Goal: Contribute content: Contribute content

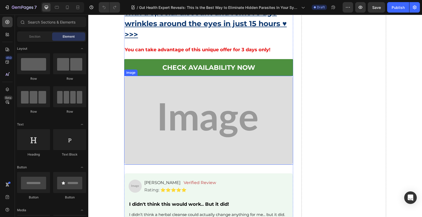
scroll to position [4720, 0]
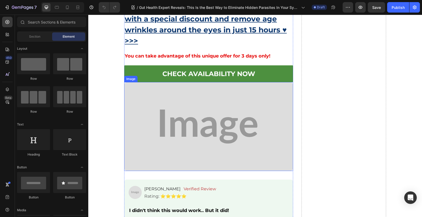
click at [178, 119] on img at bounding box center [208, 126] width 169 height 89
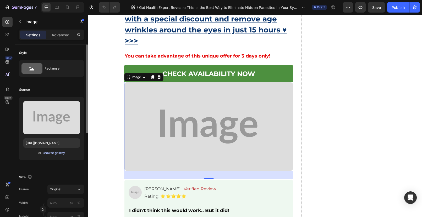
click at [52, 154] on div "Browse gallery" at bounding box center [54, 153] width 22 height 5
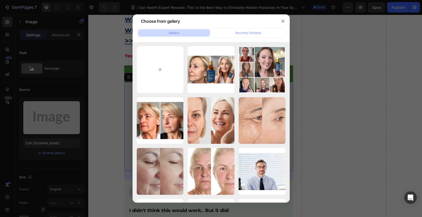
type input "C:\fakepath\188.png"
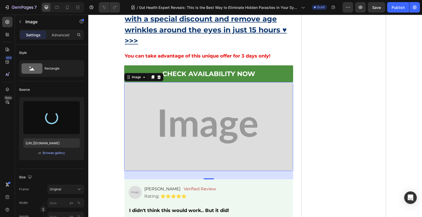
type input "https://cdn.shopify.com/s/files/1/0690/8854/2916/files/gempages_548588544302514…"
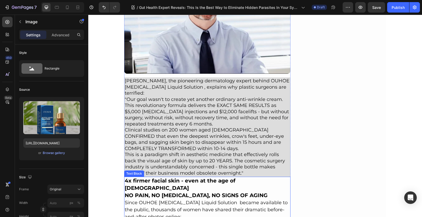
scroll to position [2999, 0]
click at [176, 192] on strong "NO PAIN, NO [MEDICAL_DATA], NO SIGNS OF AGING" at bounding box center [196, 195] width 143 height 6
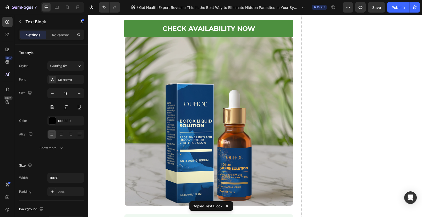
scroll to position [4745, 0]
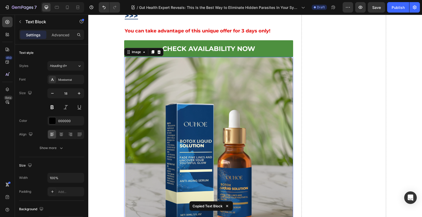
click at [184, 59] on img at bounding box center [208, 141] width 169 height 169
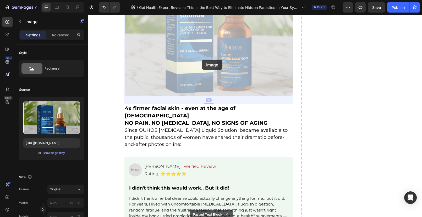
scroll to position [4897, 0]
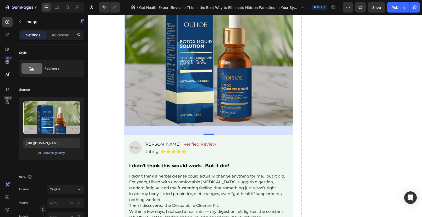
scroll to position [4720, 0]
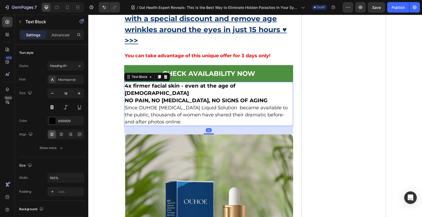
click at [156, 97] on strong "NO PAIN, NO [MEDICAL_DATA], NO SIGNS OF AGING" at bounding box center [196, 100] width 143 height 6
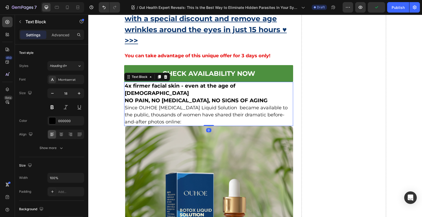
drag, startPoint x: 207, startPoint y: 126, endPoint x: 165, endPoint y: 73, distance: 67.9
click at [209, 95] on div "4x firmer facial skin - even at the age of 50 and 60 NO PAIN, NO BOTOX, NO SIGN…" at bounding box center [208, 104] width 169 height 44
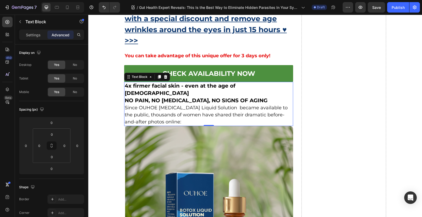
click at [159, 113] on p "Since OUHOE [MEDICAL_DATA] Liquid Solution became available to the public, thou…" at bounding box center [209, 114] width 168 height 21
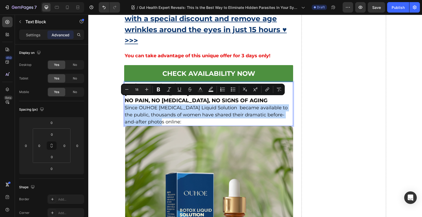
drag, startPoint x: 159, startPoint y: 115, endPoint x: 123, endPoint y: 99, distance: 38.9
click at [125, 104] on p "Since OUHOE [MEDICAL_DATA] Liquid Solution became available to the public, thou…" at bounding box center [209, 114] width 168 height 21
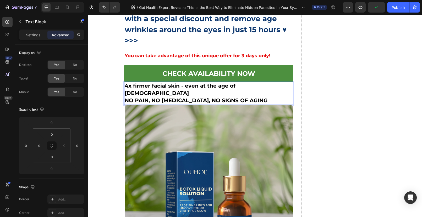
click at [240, 97] on p "NO PAIN, NO [MEDICAL_DATA], NO SIGNS OF AGING" at bounding box center [209, 100] width 168 height 7
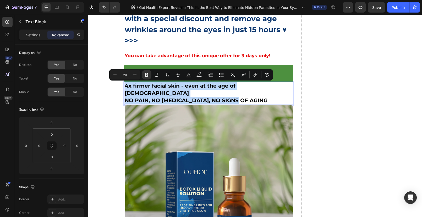
drag, startPoint x: 240, startPoint y: 93, endPoint x: 116, endPoint y: 82, distance: 124.9
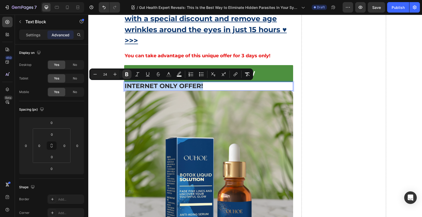
drag, startPoint x: 204, startPoint y: 85, endPoint x: 123, endPoint y: 83, distance: 80.9
click at [125, 83] on p "INTERNET ONLY OFFER!" at bounding box center [209, 86] width 168 height 8
click at [37, 36] on p "Settings" at bounding box center [33, 34] width 15 height 5
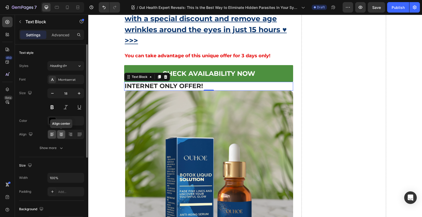
click at [64, 137] on div at bounding box center [61, 134] width 8 height 8
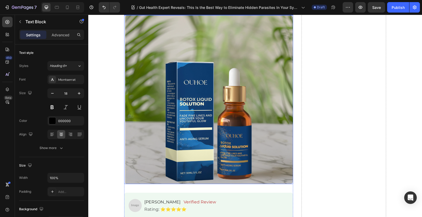
scroll to position [4841, 0]
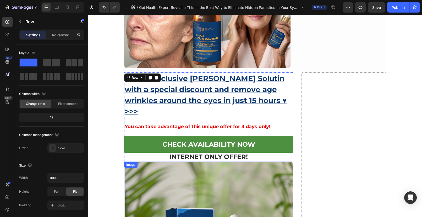
scroll to position [4671, 0]
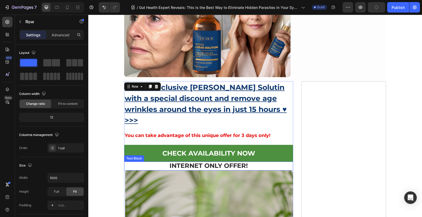
click at [185, 162] on strong "INTERNET ONLY OFFER!" at bounding box center [208, 166] width 78 height 8
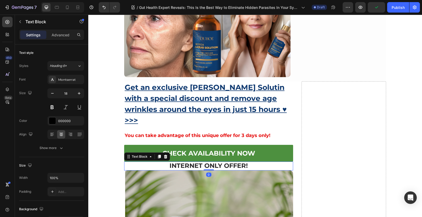
copy strong "INTERNET ONLY OFFER!"
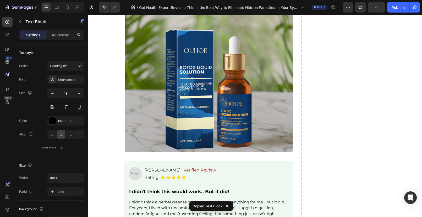
scroll to position [4913, 0]
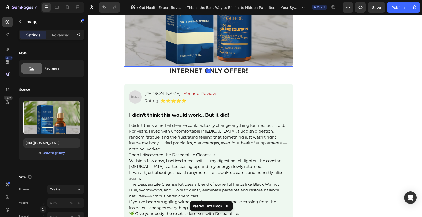
drag, startPoint x: 206, startPoint y: 74, endPoint x: 205, endPoint y: 60, distance: 14.1
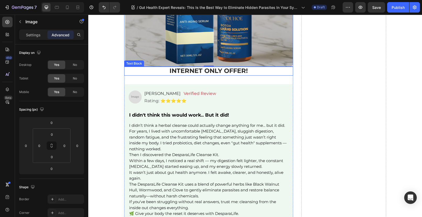
click at [191, 73] on strong "INTERNET ONLY OFFER!" at bounding box center [208, 71] width 78 height 8
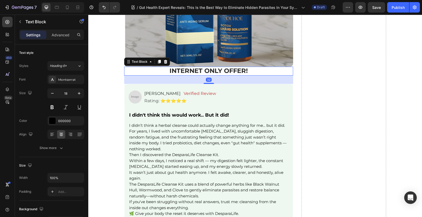
click at [163, 70] on p "INTERNET ONLY OFFER!" at bounding box center [209, 71] width 168 height 8
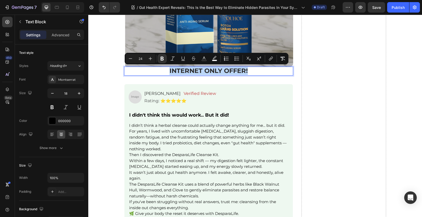
drag, startPoint x: 163, startPoint y: 70, endPoint x: 244, endPoint y: 71, distance: 81.7
click at [244, 71] on p "INTERNET ONLY OFFER!" at bounding box center [209, 71] width 168 height 8
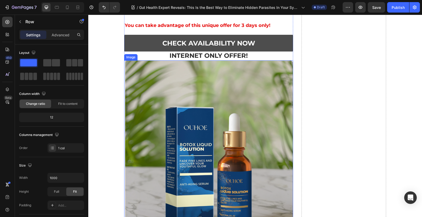
scroll to position [4750, 0]
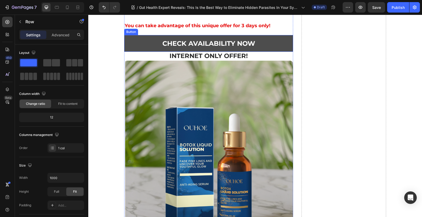
click at [170, 38] on link "CHECK AVAILABILITY NOW" at bounding box center [208, 43] width 169 height 17
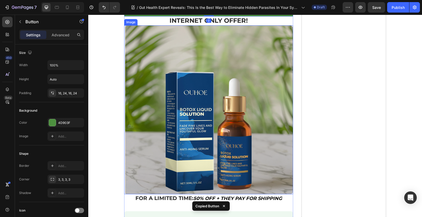
scroll to position [4848, 0]
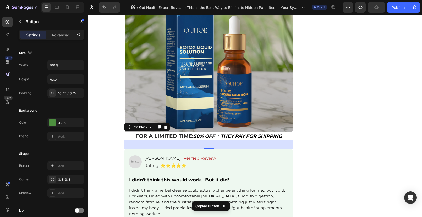
click at [181, 137] on strong "FOR A LIMITED TIME:" at bounding box center [164, 136] width 58 height 6
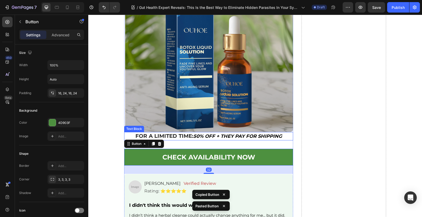
click at [207, 135] on strong "50% OFF + THEY PAY FOR SHIPPING" at bounding box center [237, 137] width 89 height 6
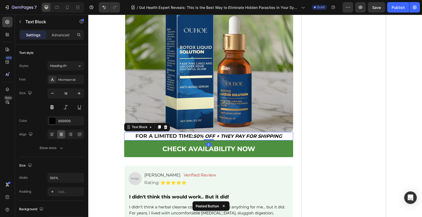
drag, startPoint x: 206, startPoint y: 148, endPoint x: 207, endPoint y: 127, distance: 20.2
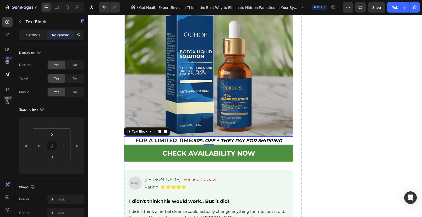
scroll to position [4843, 0]
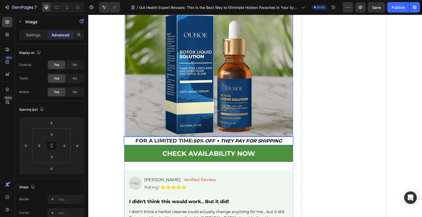
click at [282, 125] on img at bounding box center [208, 52] width 169 height 169
click at [263, 141] on strong "50% OFF + THEY PAY FOR SHIPPING" at bounding box center [237, 141] width 89 height 6
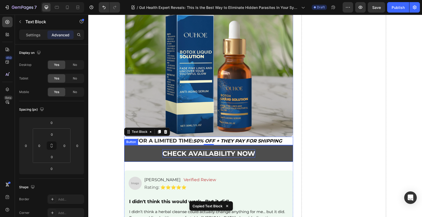
click at [218, 157] on p "CHECK AVAILABILITY NOW" at bounding box center [208, 153] width 93 height 9
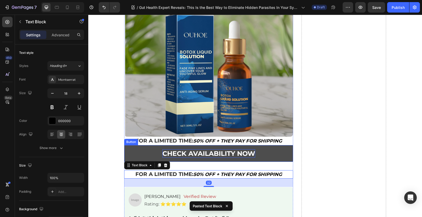
click at [206, 157] on p "CHECK AVAILABILITY NOW" at bounding box center [208, 153] width 93 height 9
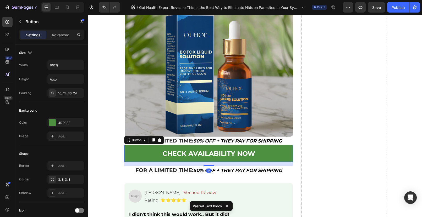
drag, startPoint x: 205, startPoint y: 169, endPoint x: 206, endPoint y: 165, distance: 4.0
click at [206, 165] on div at bounding box center [208, 166] width 10 height 2
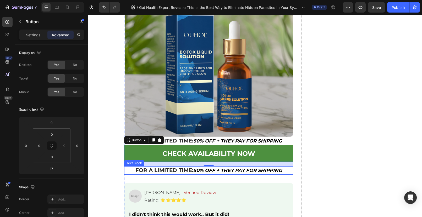
click at [169, 170] on strong "FOR A LIMITED TIME:" at bounding box center [164, 170] width 58 height 6
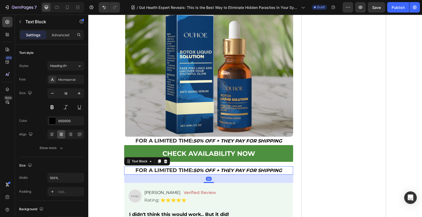
click at [132, 170] on p "FOR A LIMITED TIME: 50% OFF + THEY PAY FOR SHIPPING" at bounding box center [209, 170] width 168 height 7
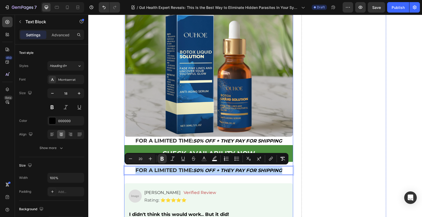
drag, startPoint x: 132, startPoint y: 169, endPoint x: 283, endPoint y: 174, distance: 150.9
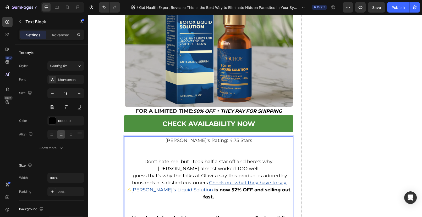
scroll to position [4882, 0]
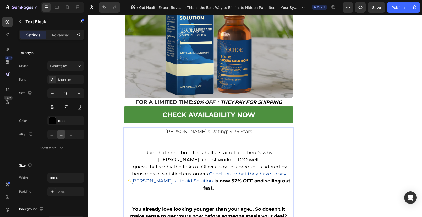
click at [172, 146] on p "Rich Text Editor. Editing area: main" at bounding box center [209, 142] width 168 height 14
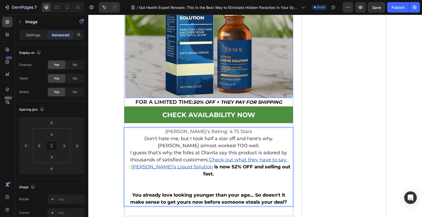
click at [194, 79] on img at bounding box center [208, 13] width 169 height 169
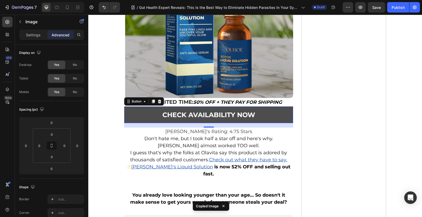
click at [177, 123] on div "CHECK AVAILABILITY NOW Button 0" at bounding box center [208, 115] width 169 height 17
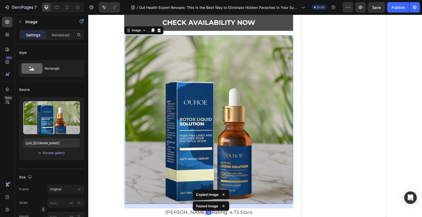
scroll to position [4976, 0]
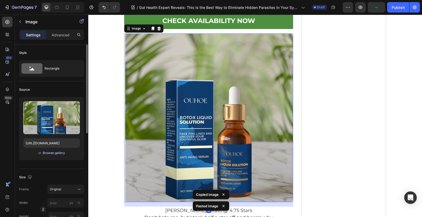
click at [52, 154] on div "Browse gallery" at bounding box center [54, 153] width 22 height 5
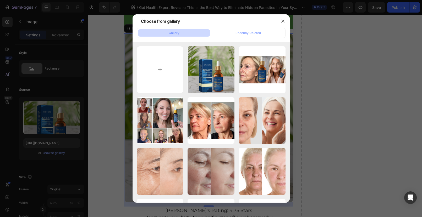
type input "C:\fakepath\1721849021315_1718031458_Screenshot_2024_06_10_195522.webp"
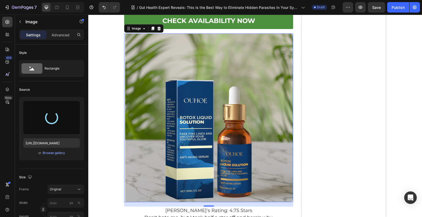
type input "https://cdn.shopify.com/s/files/1/0690/8854/2916/files/gempages_548588544302514…"
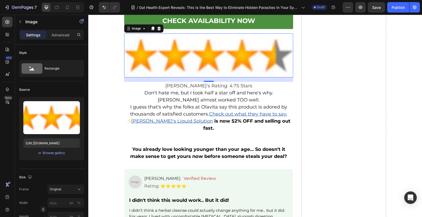
click at [188, 53] on img at bounding box center [208, 56] width 169 height 44
click at [56, 189] on span "Original" at bounding box center [56, 189] width 12 height 5
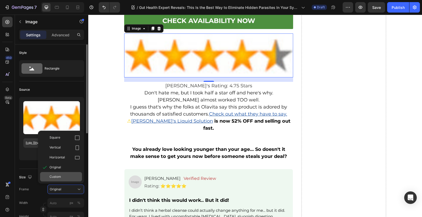
click at [60, 179] on span "Custom" at bounding box center [55, 177] width 12 height 5
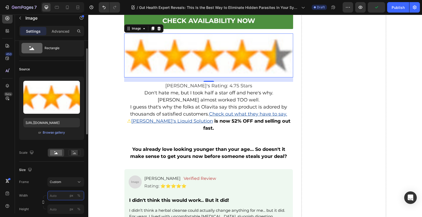
scroll to position [51, 0]
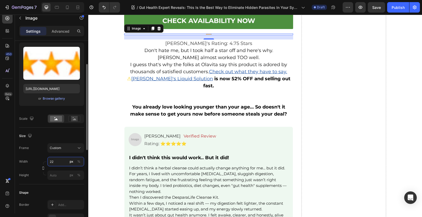
type input "2"
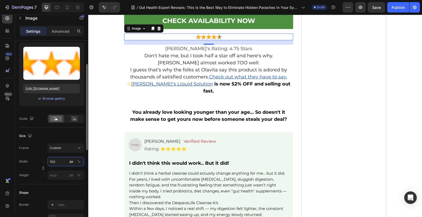
type input "100"
click at [37, 157] on div "Frame Custom Width 100 px % Height px %" at bounding box center [51, 161] width 65 height 37
click at [59, 177] on input "px %" at bounding box center [65, 175] width 37 height 9
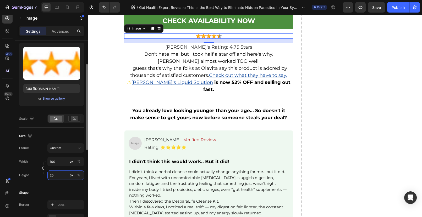
type input "2"
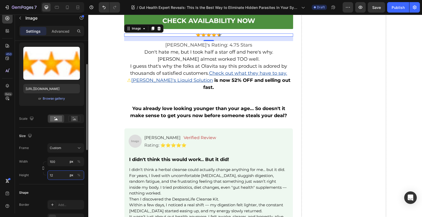
type input "1"
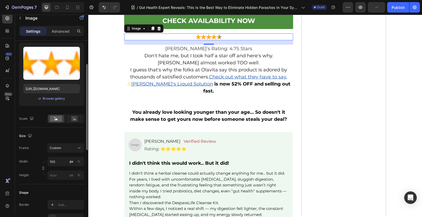
click at [46, 194] on div "Shape" at bounding box center [51, 193] width 65 height 8
click at [229, 36] on div at bounding box center [208, 37] width 169 height 7
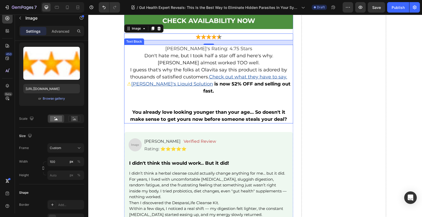
click at [184, 51] on span "[PERSON_NAME]'s Rating: 4.75 Stars" at bounding box center [208, 49] width 87 height 6
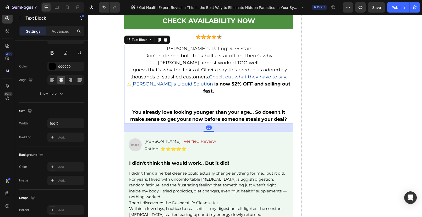
scroll to position [0, 0]
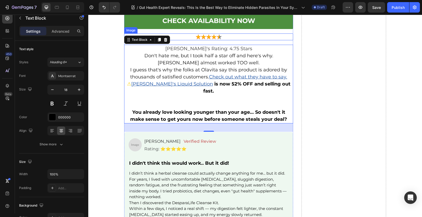
click at [218, 37] on img at bounding box center [209, 37] width 26 height 7
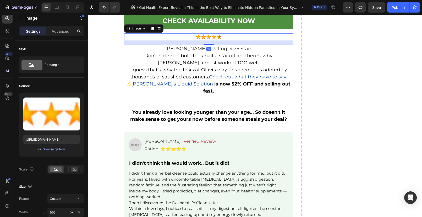
click at [227, 37] on div at bounding box center [208, 37] width 169 height 7
click at [77, 170] on rect at bounding box center [74, 169] width 7 height 5
click at [59, 172] on rect at bounding box center [56, 170] width 12 height 6
click at [57, 185] on div "Size" at bounding box center [51, 187] width 65 height 8
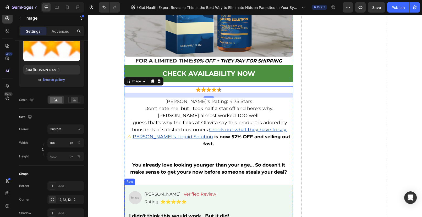
scroll to position [4916, 0]
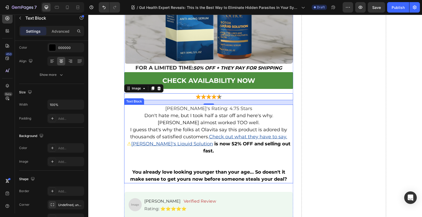
click at [163, 110] on p "[PERSON_NAME]'s Rating: 4.75 Stars" at bounding box center [209, 108] width 168 height 7
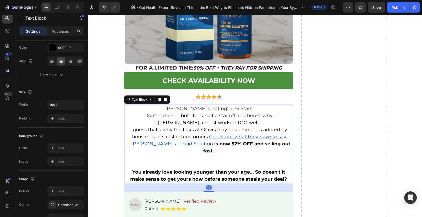
scroll to position [0, 0]
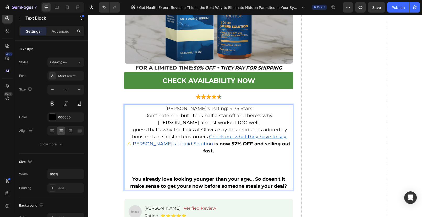
click at [199, 155] on p "Rich Text Editor. Editing area: main" at bounding box center [209, 165] width 168 height 21
click at [208, 162] on p "⁠⁠⁠⁠⁠⁠⁠" at bounding box center [209, 165] width 168 height 21
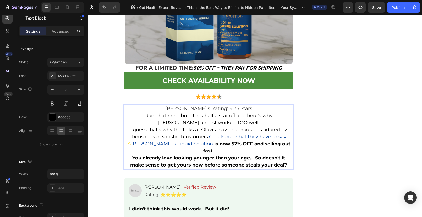
click at [247, 155] on strong "You already love looking younger than your age... So doesn't it make sense to g…" at bounding box center [208, 161] width 157 height 13
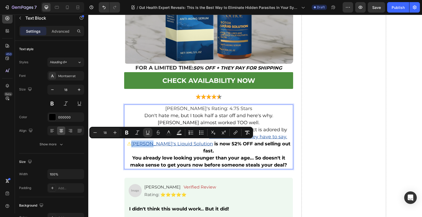
drag, startPoint x: 137, startPoint y: 142, endPoint x: 152, endPoint y: 144, distance: 15.6
click at [152, 144] on u "Olavita's Liquid Solution" at bounding box center [172, 144] width 82 height 6
drag, startPoint x: 153, startPoint y: 144, endPoint x: 137, endPoint y: 142, distance: 15.8
click at [137, 142] on u "Olavita's Liquid Solution" at bounding box center [172, 144] width 82 height 6
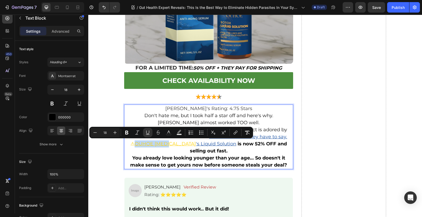
drag, startPoint x: 167, startPoint y: 144, endPoint x: 133, endPoint y: 144, distance: 33.8
click at [133, 144] on span "⚠ OUHOE Botox" at bounding box center [162, 144] width 65 height 6
click at [167, 134] on icon "Editor contextual toolbar" at bounding box center [168, 132] width 5 height 5
type input "FDD000"
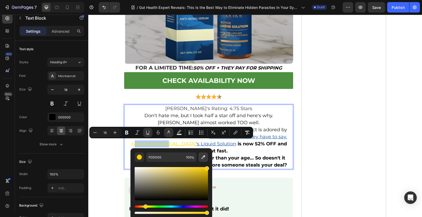
click at [201, 159] on icon "Editor contextual toolbar" at bounding box center [203, 157] width 5 height 5
type input "07439C"
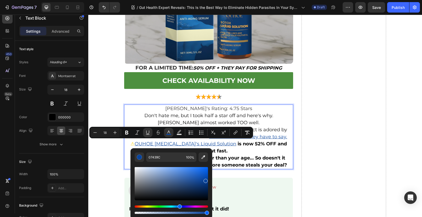
click at [224, 155] on p "You already love looking younger than your age... So doesn't it make sense to g…" at bounding box center [209, 162] width 168 height 14
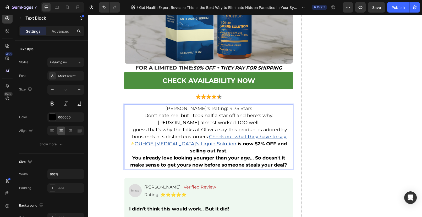
click at [131, 144] on span "⚠" at bounding box center [132, 144] width 4 height 6
click at [227, 159] on strong "You already love looking younger than your age... So doesn't it make sense to g…" at bounding box center [208, 161] width 157 height 13
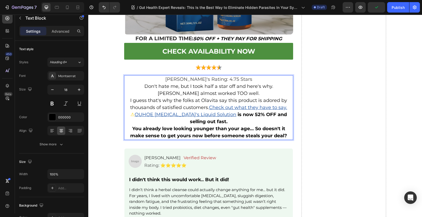
scroll to position [4946, 0]
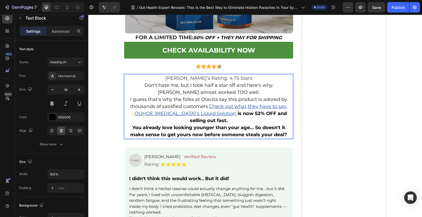
drag, startPoint x: 263, startPoint y: 87, endPoint x: 259, endPoint y: 86, distance: 4.5
click at [263, 87] on p "Don't hate me, but I took half a star off and here's why. Olavita almost worked…" at bounding box center [209, 89] width 168 height 14
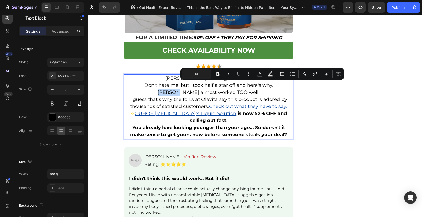
drag, startPoint x: 254, startPoint y: 85, endPoint x: 270, endPoint y: 86, distance: 15.2
click at [270, 86] on p "Don't hate me, but I took half a star off and here's why. Olavita almost worked…" at bounding box center [209, 89] width 168 height 14
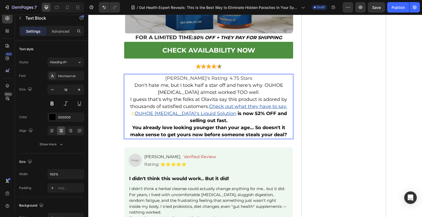
click at [260, 94] on p "Don't hate me, but I took half a star off and here's why. OUHOE [MEDICAL_DATA] …" at bounding box center [209, 89] width 168 height 14
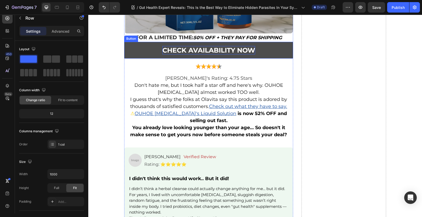
click at [169, 49] on p "CHECK AVAILABILITY NOW" at bounding box center [208, 50] width 93 height 9
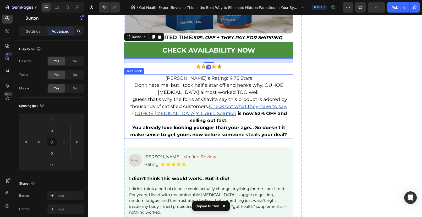
click at [185, 134] on strong "You already love looking younger than your age... So doesn't it make sense to g…" at bounding box center [208, 131] width 157 height 13
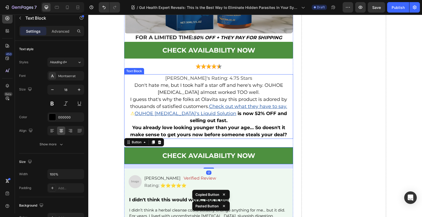
click at [209, 134] on strong "You already love looking younger than your age... So doesn't it make sense to g…" at bounding box center [208, 131] width 157 height 13
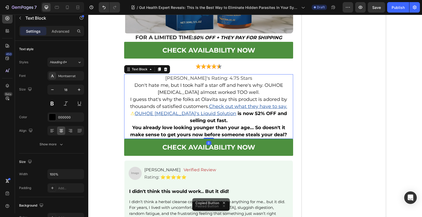
drag, startPoint x: 206, startPoint y: 146, endPoint x: 205, endPoint y: 127, distance: 18.9
click at [206, 127] on div "Heather's Rating: 4.75 Stars Don't hate me, but I took half a star off and here…" at bounding box center [208, 106] width 169 height 65
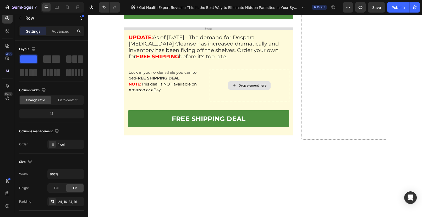
scroll to position [6726, 0]
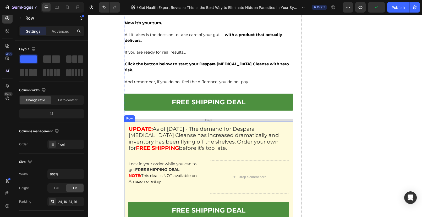
click at [220, 122] on div "UPDATE: As of May 16, 2025 - The demand for Despara Parasite Cleanse has increa…" at bounding box center [208, 175] width 169 height 106
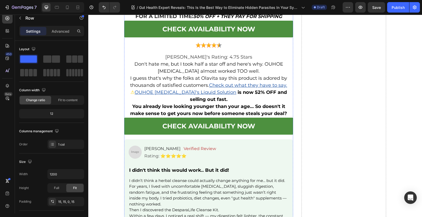
scroll to position [4964, 0]
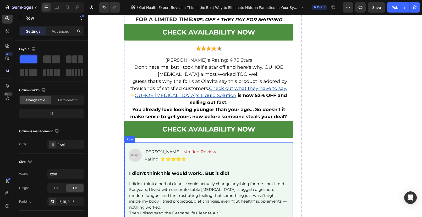
click at [133, 146] on div "Image Charlotte H. Text Block Verified Review Text Block Row Rating: ⭐️⭐️⭐️⭐️⭐️…" at bounding box center [208, 212] width 169 height 140
click at [155, 137] on icon at bounding box center [156, 138] width 3 height 4
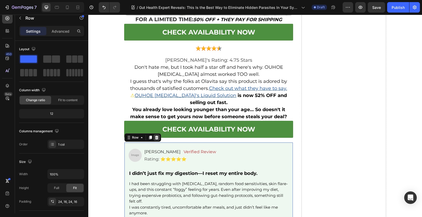
click at [156, 138] on icon at bounding box center [156, 138] width 3 height 4
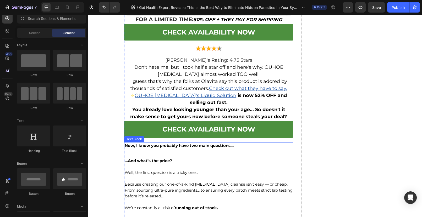
click at [149, 147] on strong "Now, I know you probably have two main questions…" at bounding box center [179, 145] width 109 height 5
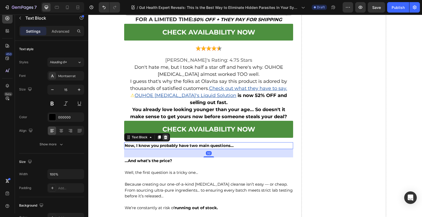
click at [162, 138] on div at bounding box center [165, 137] width 6 height 6
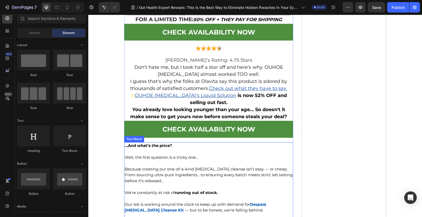
click at [162, 148] on p "...And what’s the price?" at bounding box center [209, 149] width 168 height 12
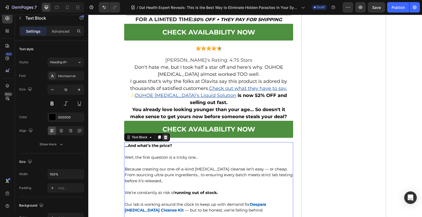
click at [164, 136] on icon at bounding box center [165, 138] width 3 height 4
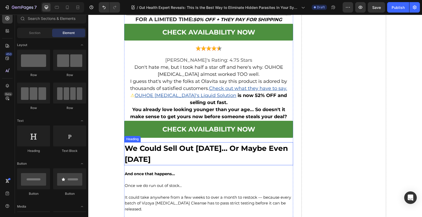
click at [169, 148] on strong "We Could Sell Out Tomorrow… Or Maybe Even Today" at bounding box center [206, 154] width 163 height 20
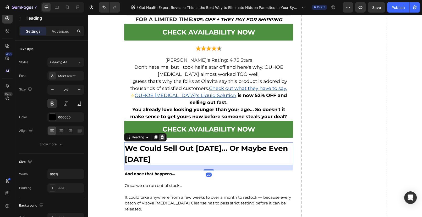
click at [162, 138] on icon at bounding box center [162, 137] width 4 height 4
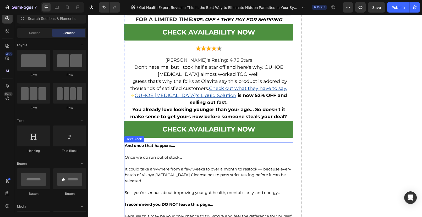
click at [170, 150] on p "And once that happens…" at bounding box center [209, 149] width 168 height 12
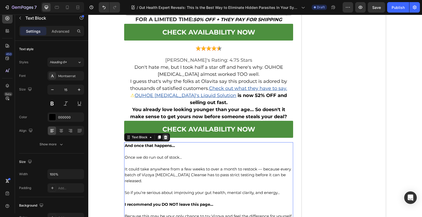
click at [164, 139] on div at bounding box center [165, 137] width 6 height 6
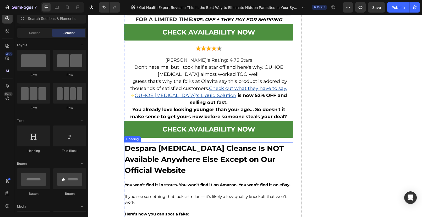
click at [173, 157] on strong "Despara Parasite Cleanse Is NOT Available Anywhere Else Except on Our Official …" at bounding box center [204, 159] width 159 height 31
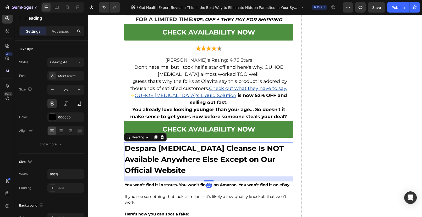
click at [163, 136] on div "Heading" at bounding box center [145, 137] width 42 height 8
click at [160, 140] on div "Heading" at bounding box center [145, 137] width 42 height 8
click at [160, 137] on icon at bounding box center [162, 137] width 4 height 4
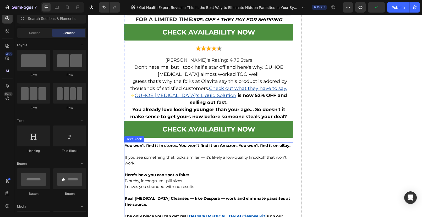
click at [173, 152] on p "You won’t find it in stores. You won’t find it on Amazon. You won’t find it on …" at bounding box center [209, 149] width 168 height 12
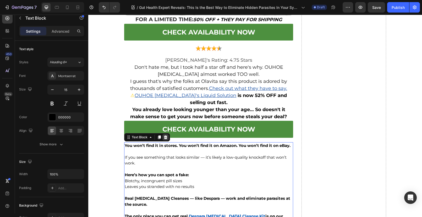
click at [164, 136] on icon at bounding box center [165, 138] width 3 height 4
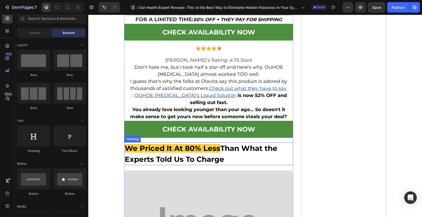
click at [163, 151] on strong "We Priced It At 80% Less" at bounding box center [173, 148] width 96 height 9
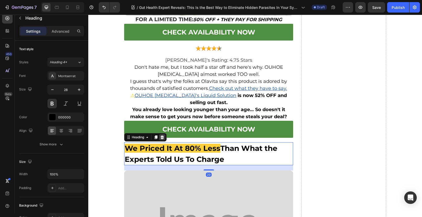
click at [160, 137] on icon at bounding box center [161, 138] width 3 height 4
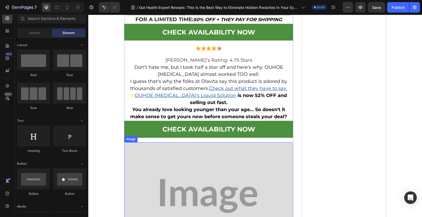
click at [164, 154] on img at bounding box center [208, 196] width 169 height 108
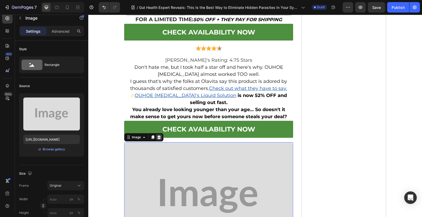
click at [158, 137] on icon at bounding box center [158, 138] width 3 height 4
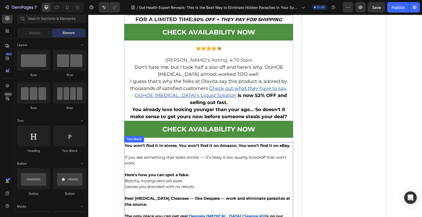
click at [169, 156] on p "If you see something that looks similar — it’s likely a low-quality knockoff th…" at bounding box center [209, 164] width 168 height 18
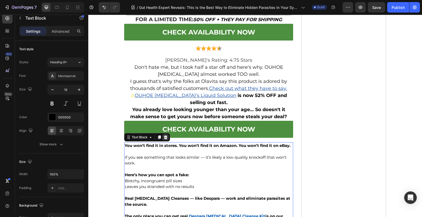
click at [163, 138] on icon at bounding box center [165, 137] width 4 height 4
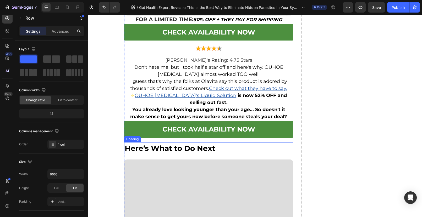
click at [161, 149] on strong "Here’s What to Do Next" at bounding box center [170, 148] width 91 height 9
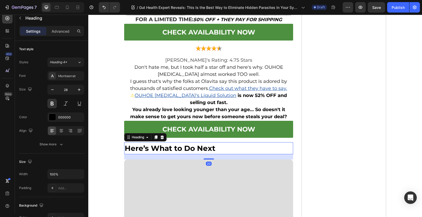
click at [162, 140] on div "Heading" at bounding box center [145, 137] width 42 height 8
click at [160, 136] on icon at bounding box center [161, 138] width 3 height 4
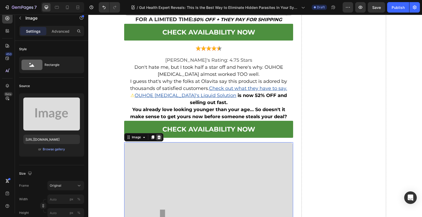
click at [158, 138] on icon at bounding box center [158, 138] width 3 height 4
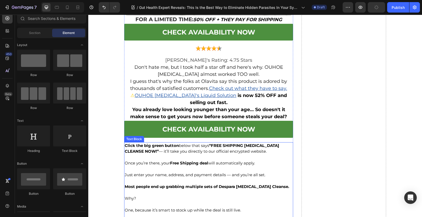
click at [164, 149] on p "Click the big green button below that says “FREE SHIPPING PARASITE CLEANSE NOW!…" at bounding box center [209, 152] width 168 height 18
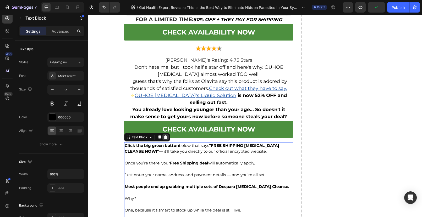
click at [163, 138] on icon at bounding box center [165, 137] width 4 height 4
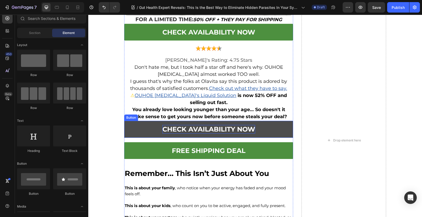
click at [173, 127] on p "CHECK AVAILABILITY NOW" at bounding box center [208, 129] width 93 height 9
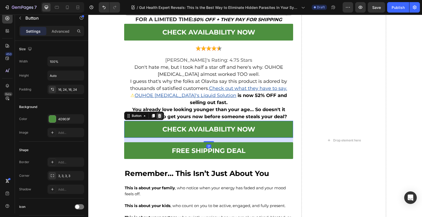
click at [158, 116] on icon at bounding box center [159, 116] width 4 height 4
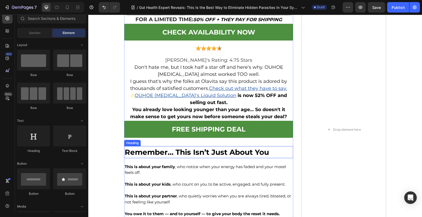
click at [166, 155] on strong "Remember… This Isn’t Just About You" at bounding box center [197, 152] width 144 height 9
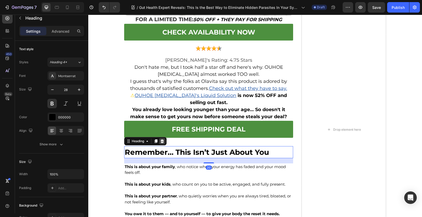
click at [160, 140] on icon at bounding box center [162, 141] width 4 height 4
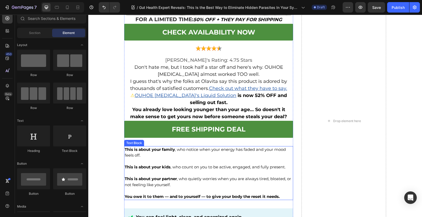
click at [168, 150] on strong "This is about your family" at bounding box center [150, 149] width 50 height 5
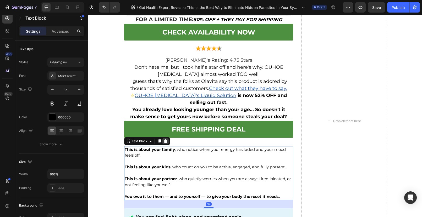
click at [165, 142] on icon at bounding box center [165, 141] width 4 height 4
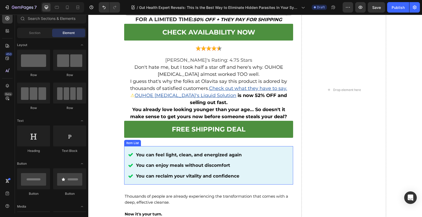
click at [165, 153] on strong "You can feel light, clean, and energized again" at bounding box center [189, 154] width 106 height 5
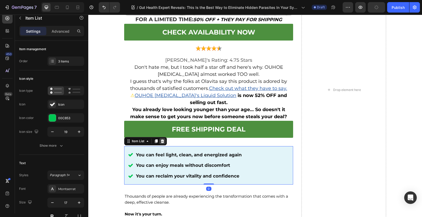
click at [161, 142] on icon at bounding box center [162, 141] width 4 height 4
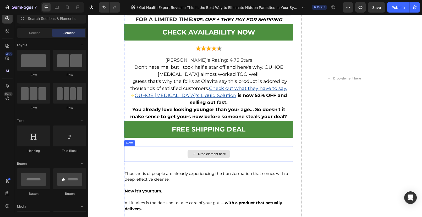
click at [169, 153] on div "Drop element here" at bounding box center [208, 154] width 169 height 16
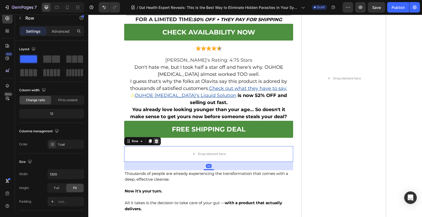
click at [156, 141] on icon at bounding box center [156, 142] width 3 height 4
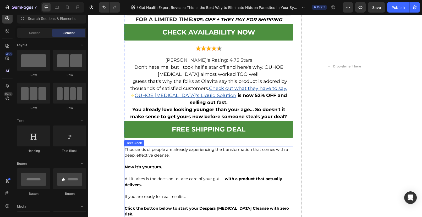
click at [166, 158] on p "Thousands of people are already experiencing the transformation that comes with…" at bounding box center [209, 156] width 168 height 18
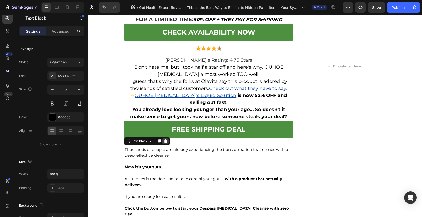
click at [164, 141] on icon at bounding box center [165, 142] width 3 height 4
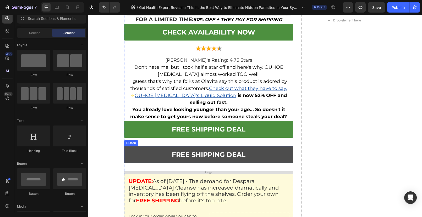
click at [155, 155] on link "Free Shipping Deal" at bounding box center [208, 154] width 169 height 17
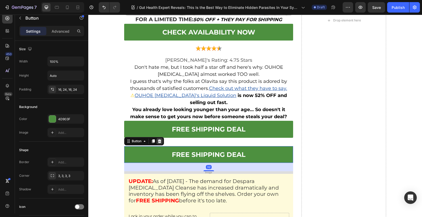
click at [159, 141] on icon at bounding box center [159, 141] width 4 height 4
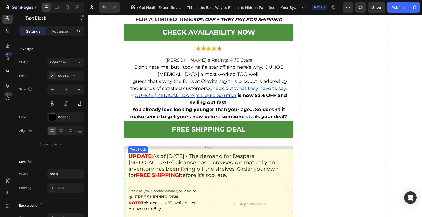
click at [164, 159] on span "As of May 16, 2025 - The demand for Despara Parasite Cleanse has increased dram…" at bounding box center [204, 166] width 150 height 26
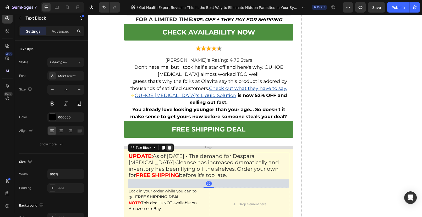
click at [168, 148] on icon at bounding box center [169, 148] width 3 height 4
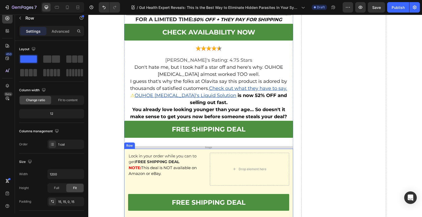
click at [167, 151] on div "Lock in your order while you can to get FREE SHIPPING DEAL NOTE: This deal is N…" at bounding box center [208, 184] width 169 height 71
click at [156, 143] on div at bounding box center [156, 144] width 6 height 6
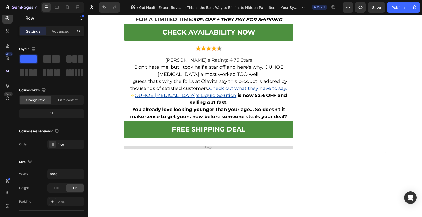
click at [162, 145] on div "Free Shipping Deal Button" at bounding box center [208, 133] width 169 height 25
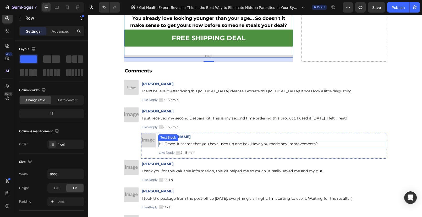
scroll to position [5050, 0]
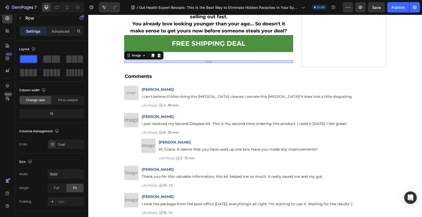
click at [206, 60] on img at bounding box center [208, 61] width 169 height 3
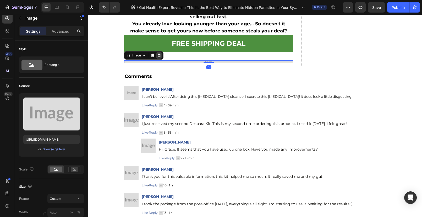
click at [158, 56] on icon at bounding box center [158, 56] width 3 height 4
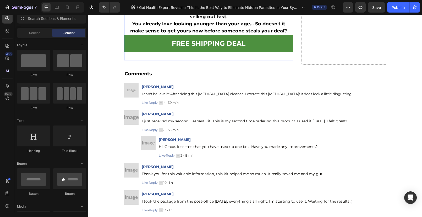
click at [202, 58] on div "Free Shipping Deal Button" at bounding box center [208, 47] width 169 height 25
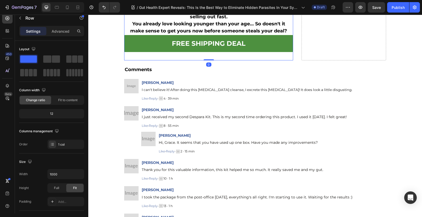
drag, startPoint x: 208, startPoint y: 64, endPoint x: 208, endPoint y: 57, distance: 6.8
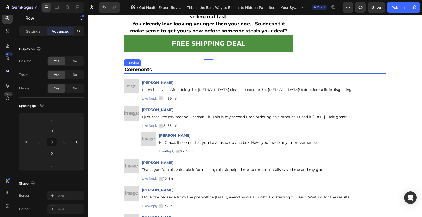
click at [150, 70] on h2 "Comments" at bounding box center [255, 70] width 262 height 8
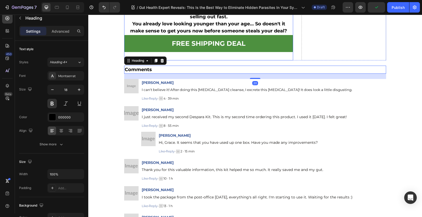
click at [195, 58] on div "Free Shipping Deal Button" at bounding box center [208, 47] width 169 height 25
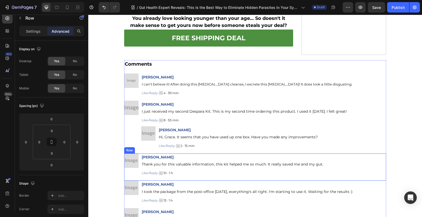
scroll to position [5005, 0]
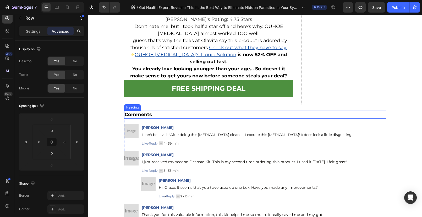
click at [230, 117] on h2 "Comments" at bounding box center [255, 115] width 262 height 8
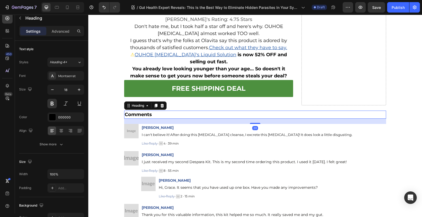
click at [229, 113] on h2 "Comments" at bounding box center [255, 115] width 262 height 8
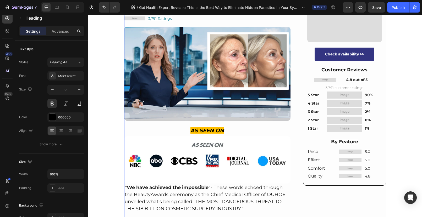
scroll to position [0, 0]
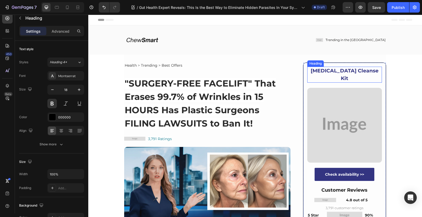
click at [321, 71] on strong "Parasite Cleanse Kit" at bounding box center [344, 75] width 68 height 14
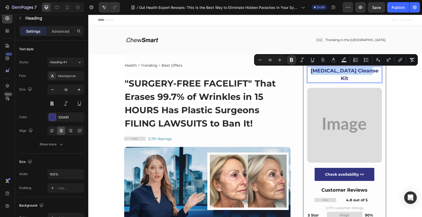
drag, startPoint x: 318, startPoint y: 70, endPoint x: 377, endPoint y: 71, distance: 59.2
click at [377, 71] on p "Parasite Cleanse Kit" at bounding box center [345, 74] width 74 height 15
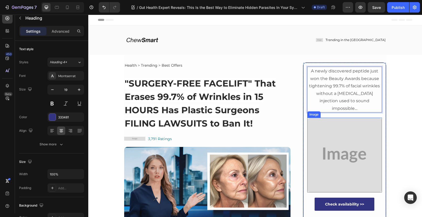
click at [345, 132] on img at bounding box center [344, 155] width 75 height 75
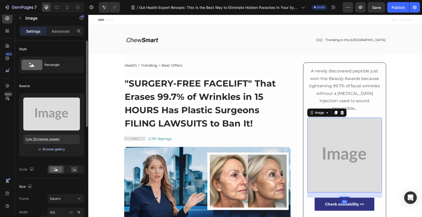
click at [48, 151] on div "Browse gallery" at bounding box center [54, 149] width 22 height 5
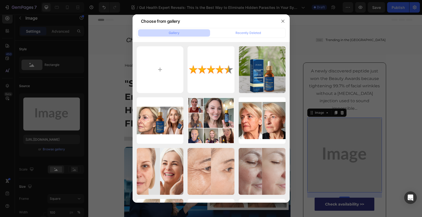
type input "C:\fakepath\1721844096824_1718030132_Screenshot_2024_06_10_193121.webp"
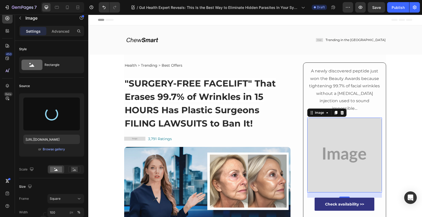
type input "[URL][DOMAIN_NAME]"
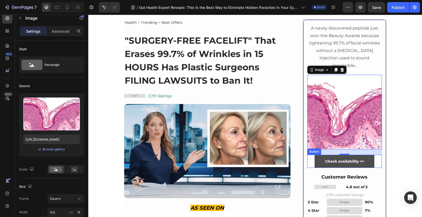
scroll to position [44, 0]
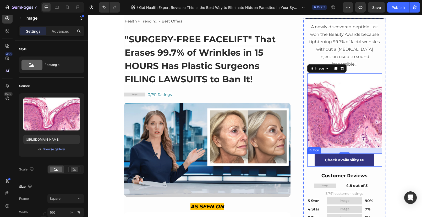
click at [307, 154] on div "Check availability >> Button" at bounding box center [344, 160] width 75 height 13
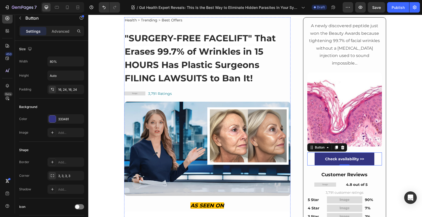
scroll to position [59, 0]
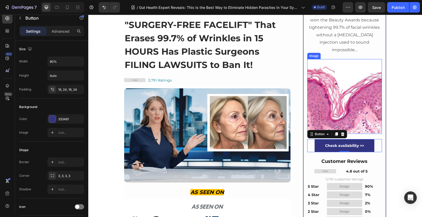
click at [347, 77] on img at bounding box center [344, 96] width 75 height 75
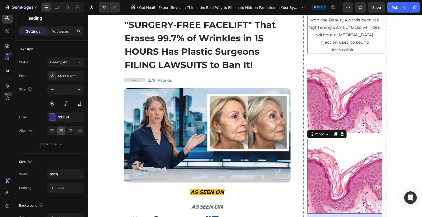
click at [347, 34] on span "A newly discovered peptide just won the Beauty Awards because tightening 99.7% …" at bounding box center [344, 31] width 71 height 42
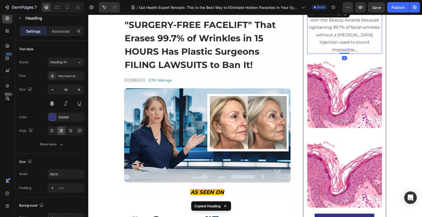
drag, startPoint x: 344, startPoint y: 52, endPoint x: 343, endPoint y: 42, distance: 9.7
click at [342, 38] on div "⁠⁠⁠⁠⁠⁠⁠ A newly discovered peptide just won the Beauty Awards because tightenin…" at bounding box center [344, 31] width 75 height 46
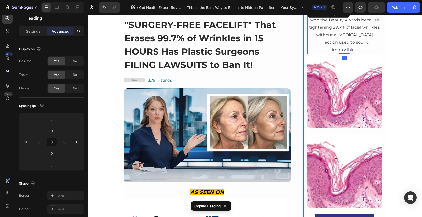
click at [329, 123] on div "⁠⁠⁠⁠⁠⁠⁠ A newly discovered peptide just won the Beauty Awards because tightenin…" at bounding box center [344, 178] width 75 height 340
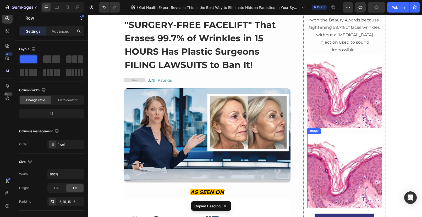
click at [325, 134] on img at bounding box center [344, 171] width 75 height 75
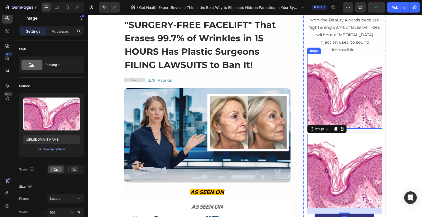
click at [362, 115] on img at bounding box center [344, 91] width 75 height 75
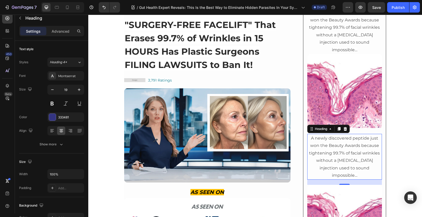
click at [369, 161] on h2 "A newly discovered peptide just won the Beauty Awards because tightening 99.7% …" at bounding box center [344, 157] width 75 height 46
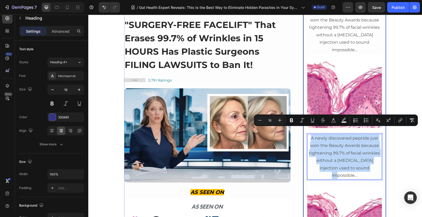
drag, startPoint x: 368, startPoint y: 161, endPoint x: 305, endPoint y: 129, distance: 70.4
click at [305, 129] on div "⁠⁠⁠⁠⁠⁠⁠ A newly discovered peptide just won the Beauty Awards because tightenin…" at bounding box center [344, 203] width 83 height 399
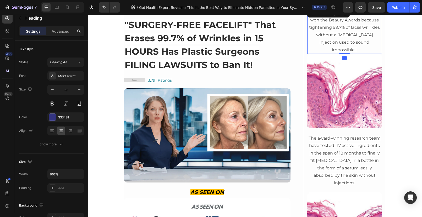
click at [343, 41] on span "A newly discovered peptide just won the Beauty Awards because tightening 99.7% …" at bounding box center [344, 31] width 71 height 42
click at [53, 131] on icon at bounding box center [52, 131] width 4 height 1
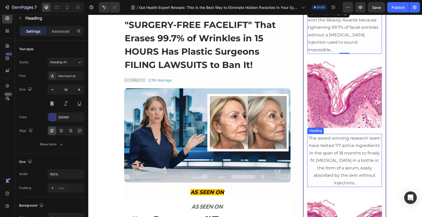
click at [321, 148] on p "⁠⁠⁠⁠⁠⁠⁠ The award-winning research team have tested 117 active ingredients in t…" at bounding box center [345, 161] width 74 height 52
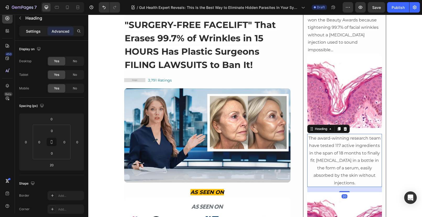
click at [34, 32] on p "Settings" at bounding box center [33, 31] width 15 height 5
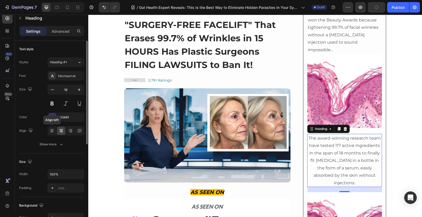
click at [53, 132] on icon at bounding box center [51, 130] width 5 height 5
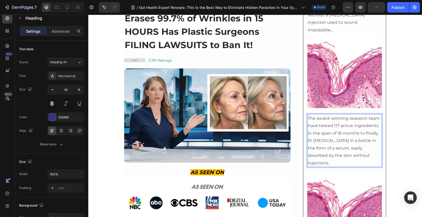
scroll to position [107, 0]
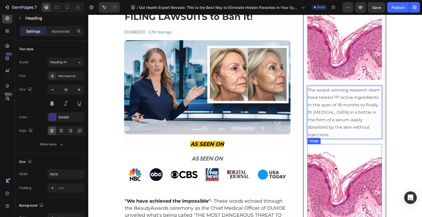
click at [348, 144] on img at bounding box center [344, 181] width 75 height 75
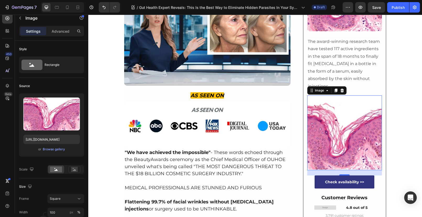
scroll to position [142, 0]
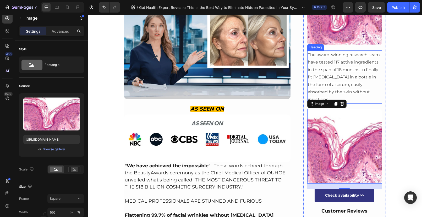
click at [332, 59] on p "⁠⁠⁠⁠⁠⁠⁠ The award-winning research team have tested 117 active ingredients in t…" at bounding box center [345, 77] width 74 height 52
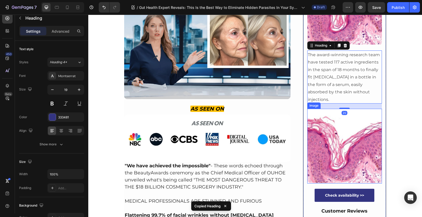
click at [337, 168] on img at bounding box center [344, 146] width 75 height 75
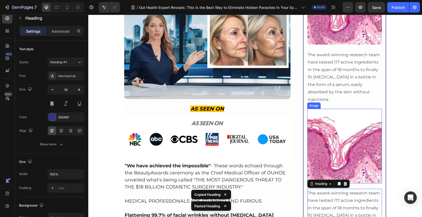
click at [345, 164] on img at bounding box center [344, 146] width 75 height 75
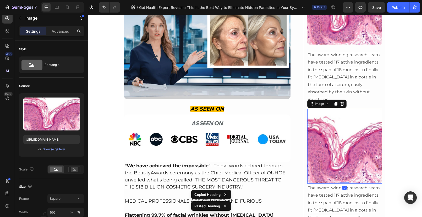
drag, startPoint x: 342, startPoint y: 173, endPoint x: 336, endPoint y: 157, distance: 17.4
click at [339, 160] on div "Image 0" at bounding box center [344, 146] width 75 height 75
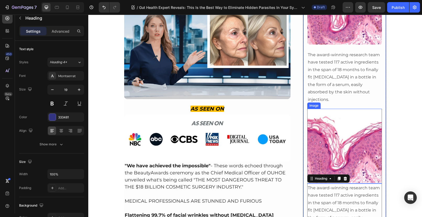
click at [360, 161] on img at bounding box center [344, 146] width 75 height 75
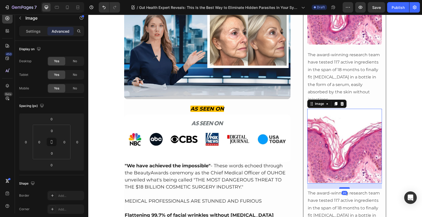
drag, startPoint x: 344, startPoint y: 168, endPoint x: 344, endPoint y: 173, distance: 5.2
click at [344, 187] on div at bounding box center [344, 188] width 10 height 2
type input "20"
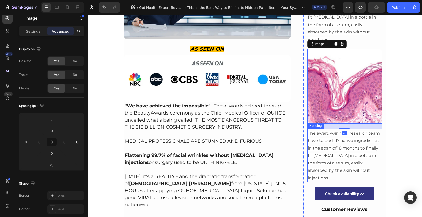
scroll to position [205, 0]
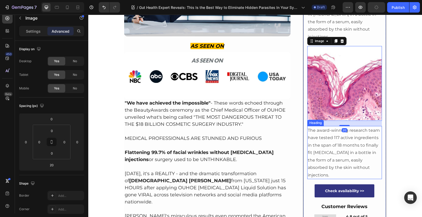
click at [343, 134] on h2 "The award-winning research team have tested 117 active ingredients in the span …" at bounding box center [344, 152] width 75 height 53
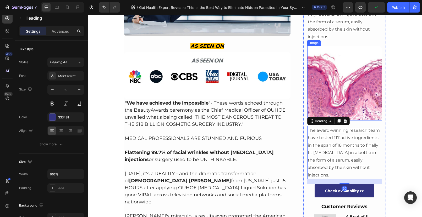
click at [345, 76] on img at bounding box center [344, 83] width 75 height 75
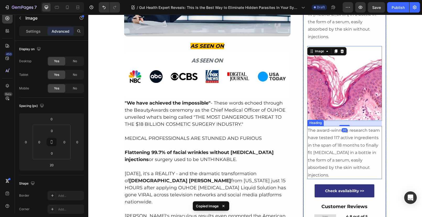
click at [342, 146] on span "The award-winning research team have tested 117 active ingredients in the span …" at bounding box center [344, 153] width 72 height 50
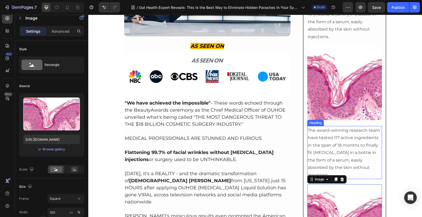
click at [346, 135] on h2 "The award-winning research team have tested 117 active ingredients in the span …" at bounding box center [344, 152] width 75 height 53
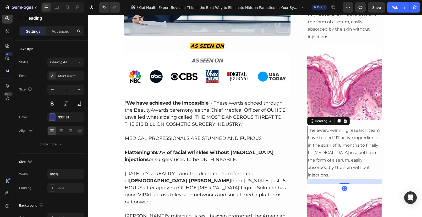
click at [345, 152] on h2 "The award-winning research team have tested 117 active ingredients in the span …" at bounding box center [344, 152] width 75 height 53
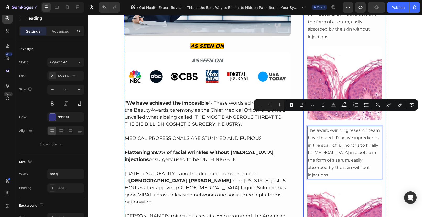
scroll to position [208, 0]
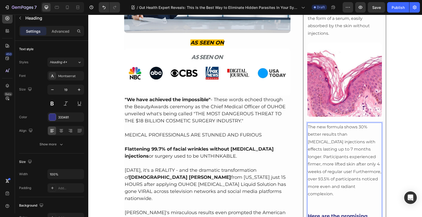
click at [318, 198] on p "Rich Text Editor. Editing area: main" at bounding box center [345, 205] width 74 height 15
click at [316, 198] on p "Rich Text Editor. Editing area: main" at bounding box center [345, 205] width 74 height 15
click at [312, 198] on p "Rich Text Editor. Editing area: main" at bounding box center [345, 205] width 74 height 15
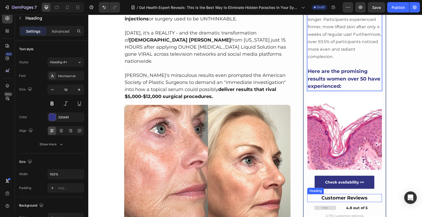
scroll to position [367, 0]
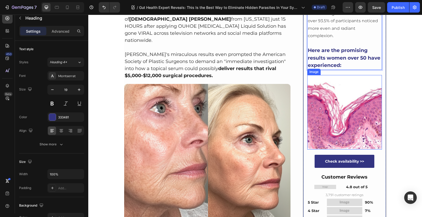
click at [336, 96] on img at bounding box center [344, 112] width 75 height 75
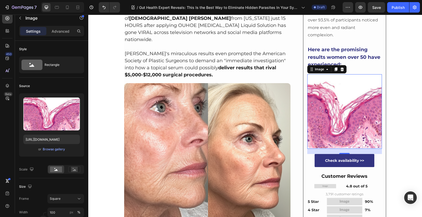
scroll to position [368, 0]
click at [58, 152] on div "Browse gallery" at bounding box center [54, 149] width 22 height 5
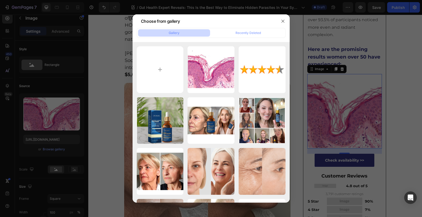
type input "C:\fakepath\1721844481255_1718033291_Screenshot_2024_06_10_193151.webp"
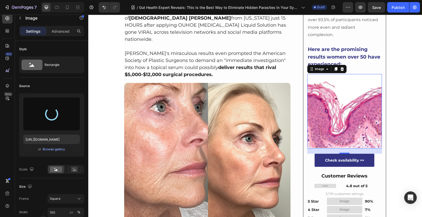
type input "[URL][DOMAIN_NAME]"
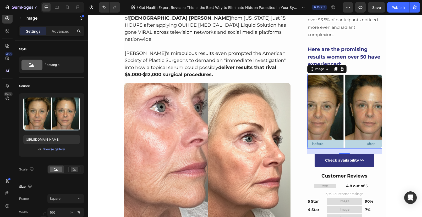
click at [353, 82] on img at bounding box center [344, 111] width 75 height 75
click at [350, 46] on strong "Here are the promising results women over 50 have experienced:" at bounding box center [344, 56] width 73 height 21
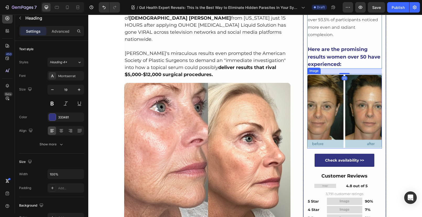
click at [340, 74] on img at bounding box center [344, 111] width 75 height 75
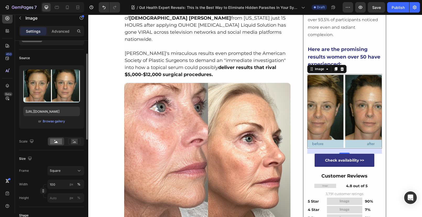
scroll to position [47, 0]
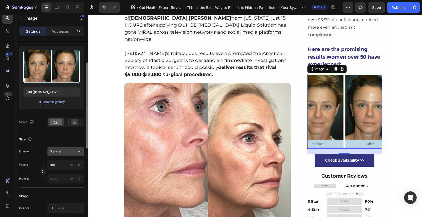
click at [62, 149] on div "Square" at bounding box center [66, 151] width 32 height 5
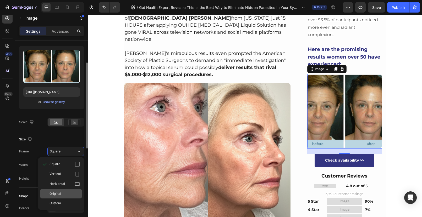
click at [60, 192] on span "Original" at bounding box center [55, 194] width 12 height 5
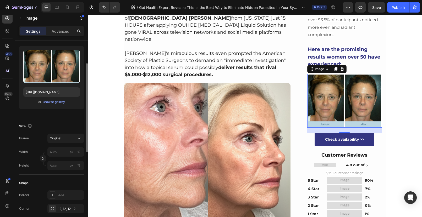
click at [349, 74] on img at bounding box center [344, 101] width 75 height 54
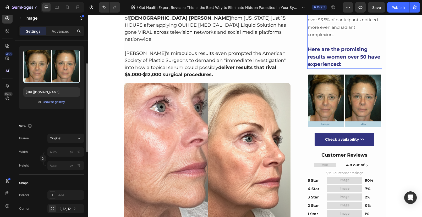
click at [346, 46] on strong "Here are the promising results women over 50 have experienced:" at bounding box center [344, 56] width 73 height 21
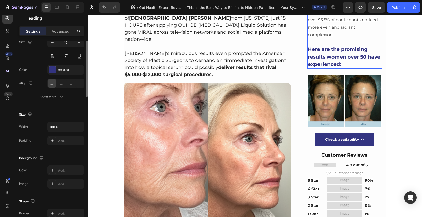
scroll to position [0, 0]
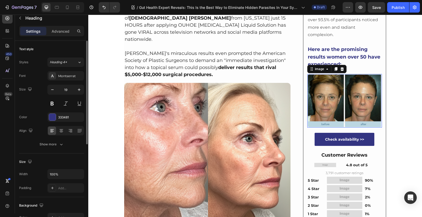
click at [345, 74] on img at bounding box center [344, 101] width 75 height 54
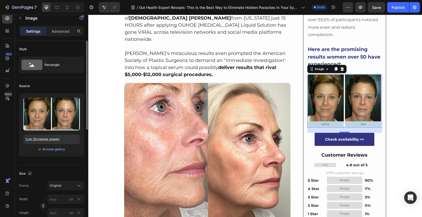
click at [346, 77] on img at bounding box center [344, 101] width 75 height 54
click at [357, 46] on strong "Here are the promising results women over 50 have experienced:" at bounding box center [344, 56] width 73 height 21
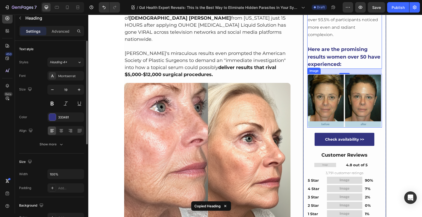
click at [337, 98] on img at bounding box center [344, 101] width 75 height 54
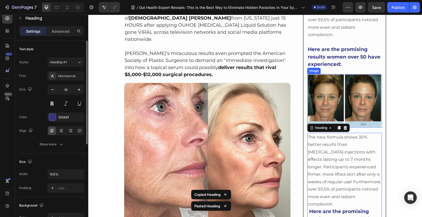
click at [353, 84] on img at bounding box center [344, 101] width 75 height 54
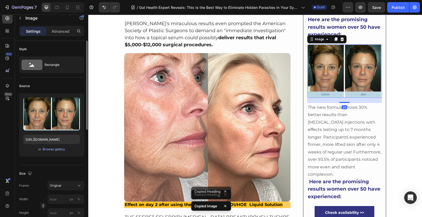
scroll to position [470, 0]
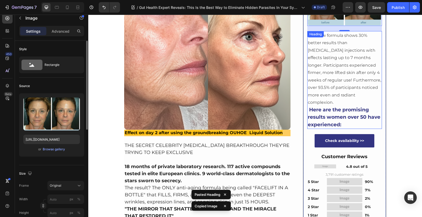
click at [321, 107] on strong "Here are the promising results women over 50 have experienced:" at bounding box center [344, 117] width 73 height 21
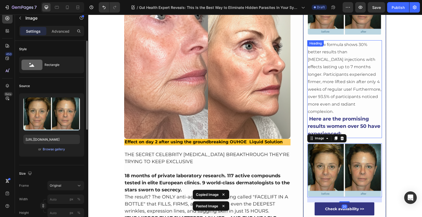
scroll to position [433, 0]
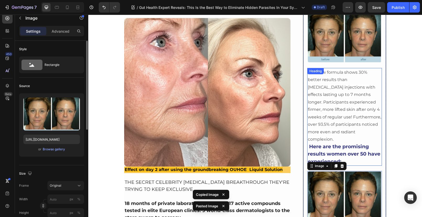
click at [337, 80] on span "The new formula shows 30% better results than [MEDICAL_DATA] injections with ef…" at bounding box center [344, 106] width 73 height 72
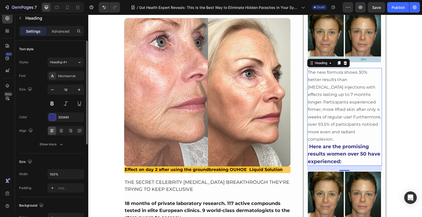
click at [343, 132] on h2 "The new formula shows 30% better results than [MEDICAL_DATA] injections with ef…" at bounding box center [344, 117] width 75 height 98
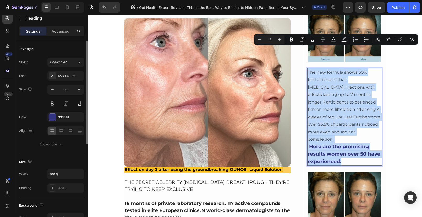
drag, startPoint x: 341, startPoint y: 132, endPoint x: 306, endPoint y: 51, distance: 88.5
click at [308, 69] on p "The new formula shows 30% better results than [MEDICAL_DATA] injections with ef…" at bounding box center [345, 117] width 74 height 97
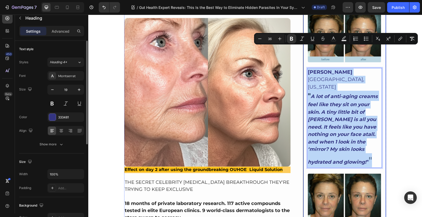
drag, startPoint x: 336, startPoint y: 132, endPoint x: 304, endPoint y: 46, distance: 92.1
click at [304, 46] on div "⁠⁠⁠⁠⁠⁠⁠ A newly discovered peptide just won the Beauty Awards because tightenin…" at bounding box center [344, 0] width 83 height 741
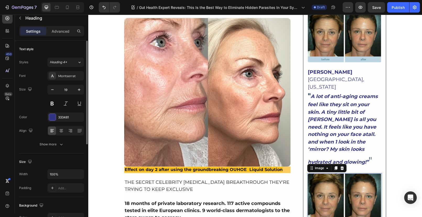
click at [365, 173] on img at bounding box center [344, 200] width 75 height 54
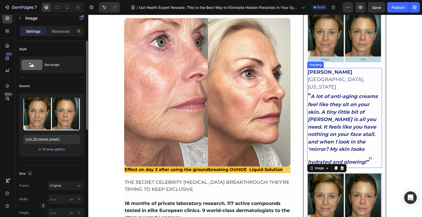
click at [345, 96] on strong "A lot of anti-aging creams feel like they sit on your skin. A tiny little bit o…" at bounding box center [343, 129] width 70 height 72
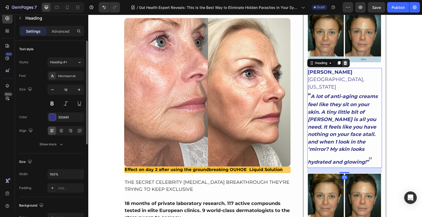
click at [343, 61] on icon at bounding box center [344, 63] width 3 height 4
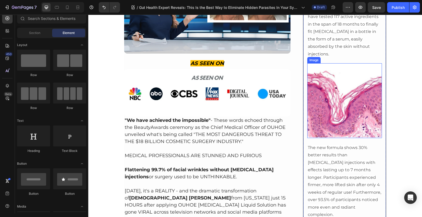
scroll to position [239, 0]
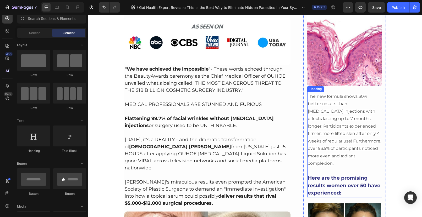
click at [336, 93] on p "⁠⁠⁠⁠⁠⁠⁠ The new formula shows 30% better results than [MEDICAL_DATA] injections…" at bounding box center [345, 145] width 74 height 104
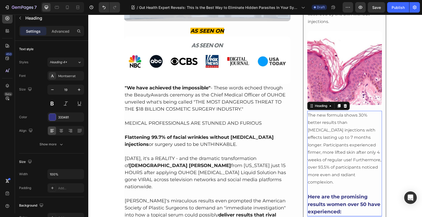
scroll to position [191, 0]
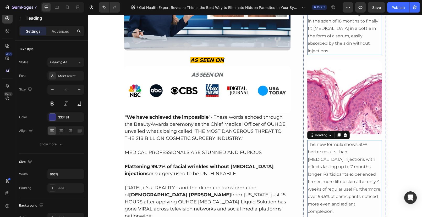
click at [338, 29] on span "The award-winning research team have tested 117 active ingredients in the span …" at bounding box center [344, 29] width 72 height 50
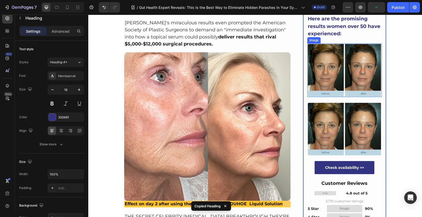
scroll to position [401, 0]
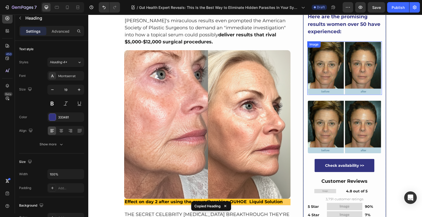
click at [330, 62] on img at bounding box center [344, 68] width 75 height 54
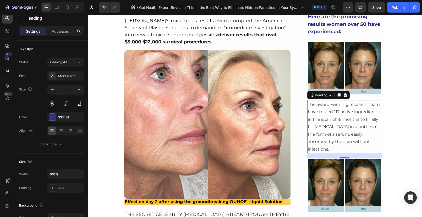
click at [345, 120] on h2 "The award-winning research team have tested 117 active ingredients in the span …" at bounding box center [344, 126] width 75 height 53
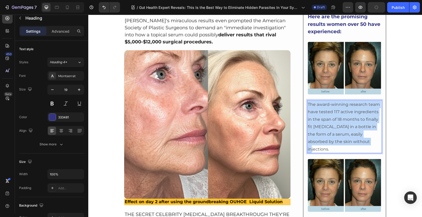
drag, startPoint x: 346, startPoint y: 120, endPoint x: 306, endPoint y: 83, distance: 54.7
click at [308, 101] on p "The award-winning research team have tested 117 active ingredients in the span …" at bounding box center [345, 127] width 74 height 52
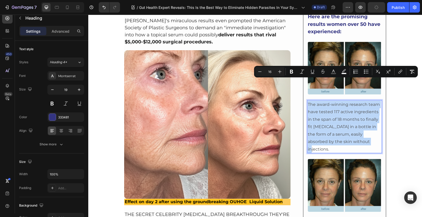
type input "36"
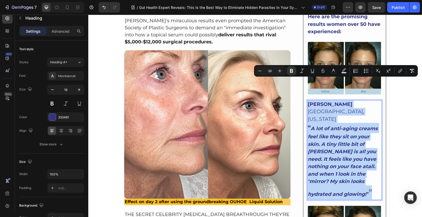
drag, startPoint x: 334, startPoint y: 164, endPoint x: 306, endPoint y: 83, distance: 85.9
click at [307, 100] on h2 "[PERSON_NAME] [GEOGRAPHIC_DATA], [US_STATE] " A lot of anti-aging creams feel l…" at bounding box center [344, 150] width 75 height 100
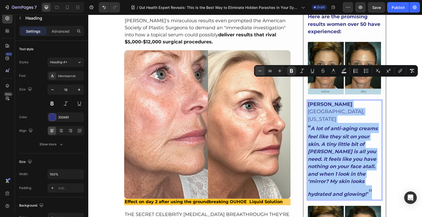
click at [263, 71] on button "Minus" at bounding box center [259, 70] width 9 height 9
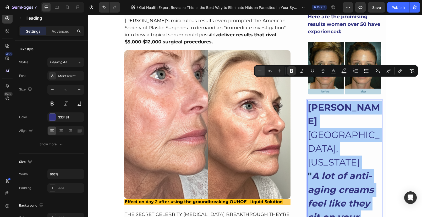
click at [263, 71] on button "Minus" at bounding box center [259, 70] width 9 height 9
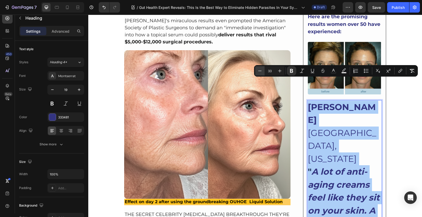
click at [263, 71] on button "Minus" at bounding box center [259, 70] width 9 height 9
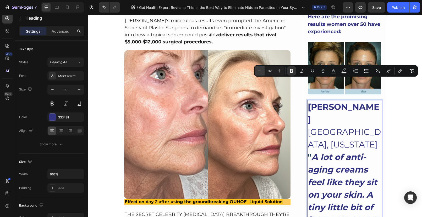
click at [259, 71] on icon "Editor contextual toolbar" at bounding box center [259, 70] width 5 height 5
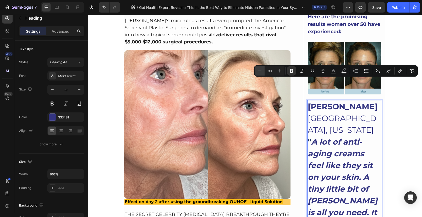
click at [259, 71] on icon "Editor contextual toolbar" at bounding box center [259, 70] width 5 height 5
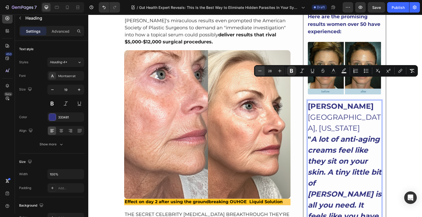
click at [259, 71] on icon "Editor contextual toolbar" at bounding box center [259, 70] width 5 height 5
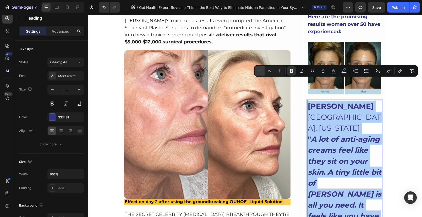
click at [259, 71] on icon "Editor contextual toolbar" at bounding box center [259, 70] width 5 height 5
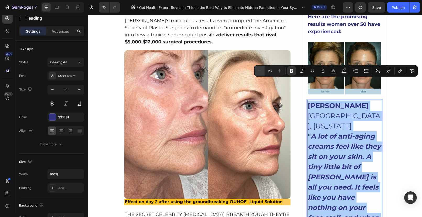
click at [259, 71] on icon "Editor contextual toolbar" at bounding box center [259, 70] width 5 height 5
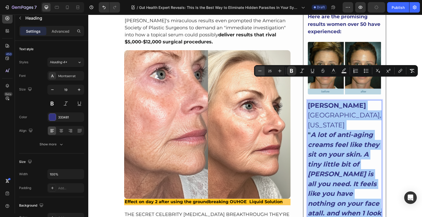
click at [259, 71] on icon "Editor contextual toolbar" at bounding box center [259, 70] width 5 height 5
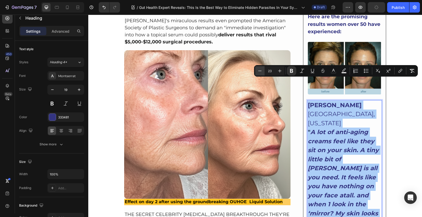
click at [259, 71] on icon "Editor contextual toolbar" at bounding box center [259, 70] width 5 height 5
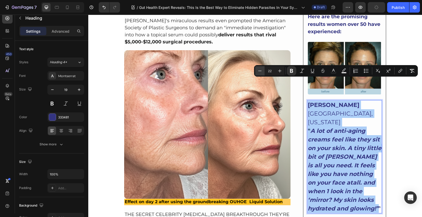
click at [259, 71] on icon "Editor contextual toolbar" at bounding box center [259, 70] width 5 height 5
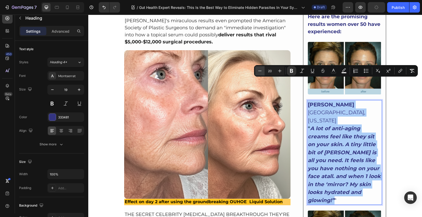
click at [259, 71] on icon "Editor contextual toolbar" at bounding box center [259, 70] width 5 height 5
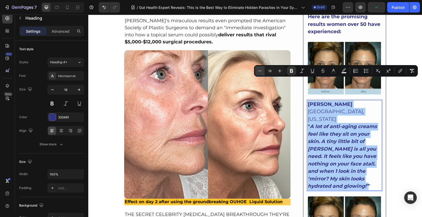
click at [259, 71] on icon "Editor contextual toolbar" at bounding box center [259, 70] width 5 height 5
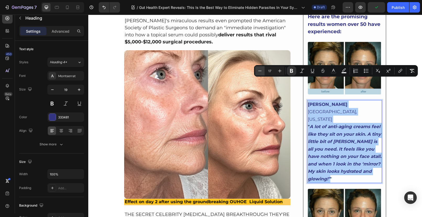
click at [259, 71] on icon "Editor contextual toolbar" at bounding box center [259, 70] width 5 height 5
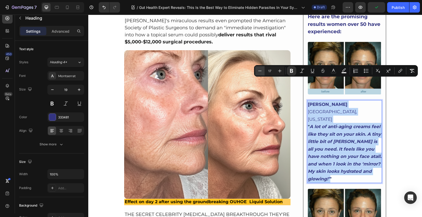
type input "16"
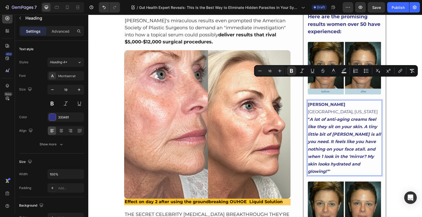
click at [362, 132] on p "" A lot of anti-aging creams feel like they sit on your skin. A tiny little bit…" at bounding box center [345, 146] width 74 height 60
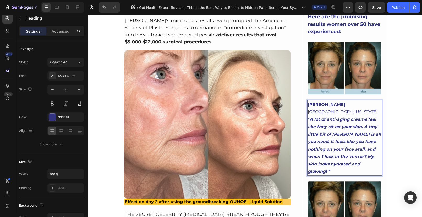
click at [353, 133] on strong "A lot of anti-aging creams feel like they sit on your skin. A tiny little bit o…" at bounding box center [344, 145] width 73 height 57
click at [359, 134] on p "" A lot of anti-aging creams feel like they sit on your skin. A tiny little bit…" at bounding box center [345, 146] width 74 height 60
drag, startPoint x: 359, startPoint y: 135, endPoint x: 352, endPoint y: 136, distance: 7.2
click at [352, 136] on p "" A lot of anti-aging creams feel like they sit on your skin. A tiny little bit…" at bounding box center [345, 146] width 74 height 60
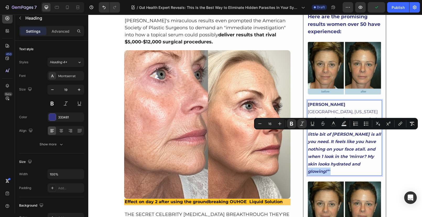
click at [365, 136] on p "" A lot of anti-aging creams feel like they sit on your skin. A tiny little bit…" at bounding box center [345, 146] width 74 height 60
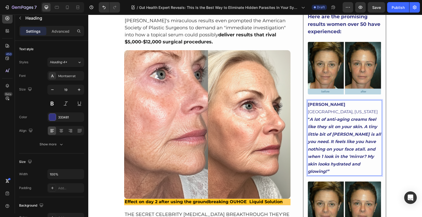
click at [331, 120] on strong "A lot of anti-aging creams feel like they sit on your skin. A tiny little bit o…" at bounding box center [344, 145] width 73 height 57
click at [341, 117] on strong "A lot of anti-aging creams feel like they sit on your skin. A tiny little bit o…" at bounding box center [344, 145] width 73 height 57
drag, startPoint x: 345, startPoint y: 105, endPoint x: 330, endPoint y: 104, distance: 14.5
click at [330, 117] on strong "A lot of anti-aging creams feel like they sit on your skin. A tiny little bit o…" at bounding box center [344, 145] width 73 height 57
click at [357, 120] on strong "A lot of anti-aging creams feel like they sit on your skin. A tiny little bit o…" at bounding box center [344, 145] width 72 height 57
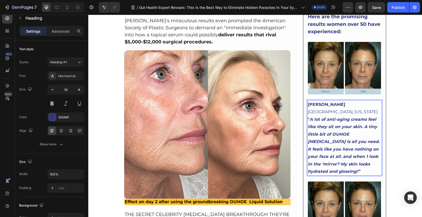
click at [343, 141] on p "" A lot of anti-aging creams feel like they sit on your skin. A tiny little bit…" at bounding box center [345, 146] width 74 height 60
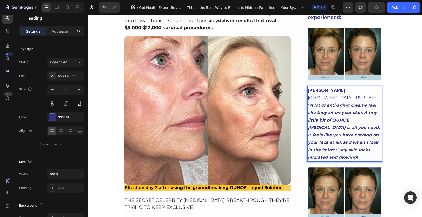
scroll to position [442, 0]
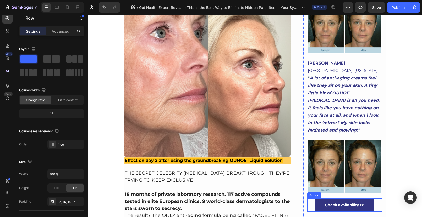
click at [308, 199] on div "Check availability >> Button" at bounding box center [344, 205] width 75 height 13
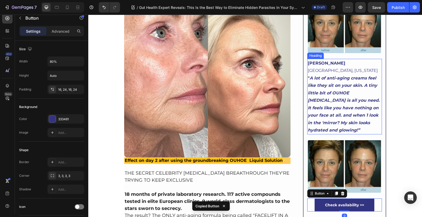
click at [324, 98] on p "⁠⁠⁠⁠⁠⁠⁠ [PERSON_NAME] [GEOGRAPHIC_DATA], [US_STATE] " A lot of anti-aging cream…" at bounding box center [345, 96] width 74 height 75
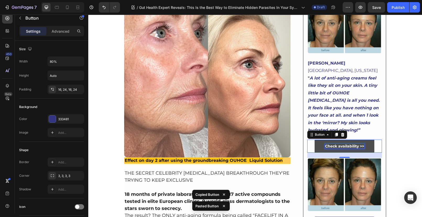
click at [328, 144] on p "Check availability >>" at bounding box center [344, 146] width 39 height 5
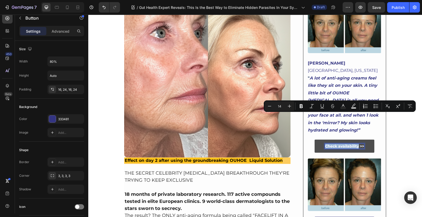
drag, startPoint x: 324, startPoint y: 117, endPoint x: 356, endPoint y: 117, distance: 32.7
click at [356, 144] on p "Check availability >>" at bounding box center [344, 146] width 39 height 5
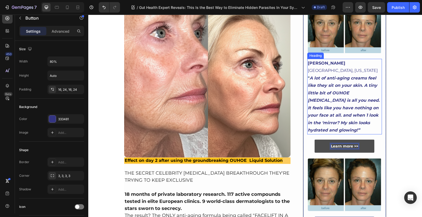
click at [375, 102] on p "⁠⁠⁠⁠⁠⁠⁠ [PERSON_NAME] [GEOGRAPHIC_DATA], [US_STATE] " A lot of anti-aging cream…" at bounding box center [345, 96] width 74 height 75
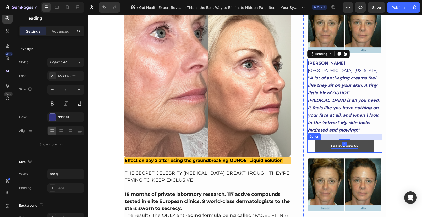
click at [376, 140] on div "Learn more >> Button" at bounding box center [344, 146] width 75 height 13
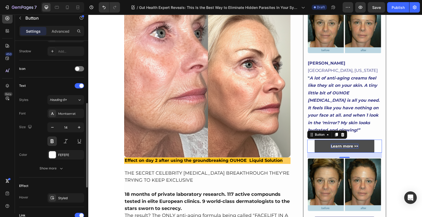
scroll to position [229, 0]
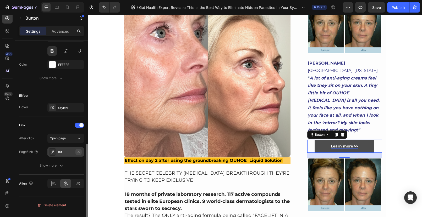
click at [80, 152] on icon "button" at bounding box center [78, 152] width 4 height 4
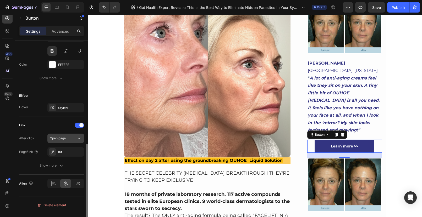
scroll to position [215, 0]
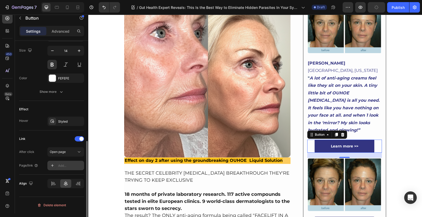
click at [55, 166] on div at bounding box center [52, 165] width 7 height 7
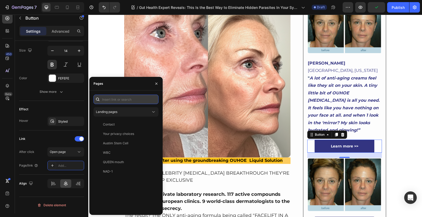
click at [120, 102] on input "text" at bounding box center [125, 99] width 65 height 9
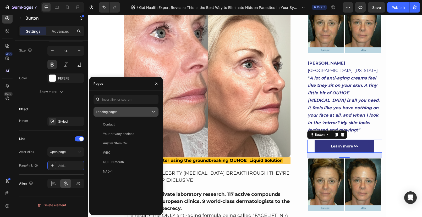
click at [153, 112] on icon at bounding box center [153, 112] width 3 height 1
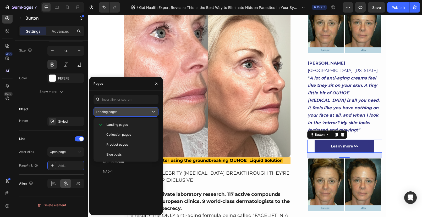
click at [153, 112] on icon at bounding box center [153, 112] width 3 height 1
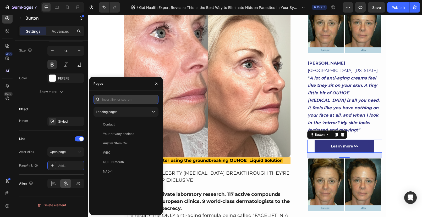
click at [111, 99] on input "text" at bounding box center [125, 99] width 65 height 9
paste input "[URL][DOMAIN_NAME]"
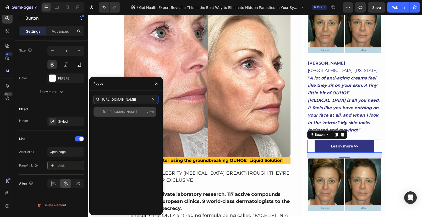
type input "[URL][DOMAIN_NAME]"
click at [124, 114] on div "[URL][DOMAIN_NAME] View" at bounding box center [124, 111] width 63 height 9
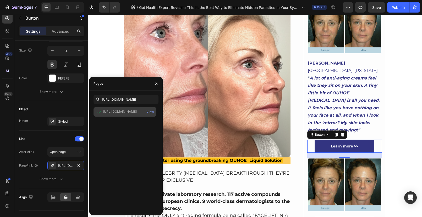
click at [126, 114] on div "[URL][DOMAIN_NAME]" at bounding box center [120, 111] width 34 height 5
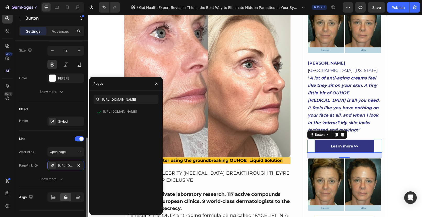
click at [67, 136] on div "Link" at bounding box center [51, 139] width 65 height 8
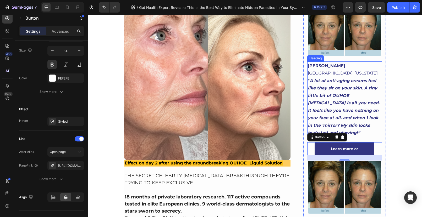
scroll to position [455, 0]
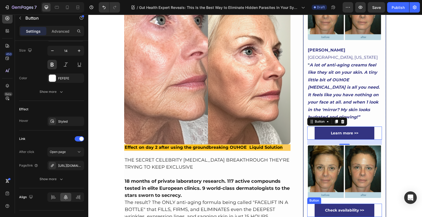
click at [308, 204] on div "Check availability >> Button" at bounding box center [344, 210] width 75 height 13
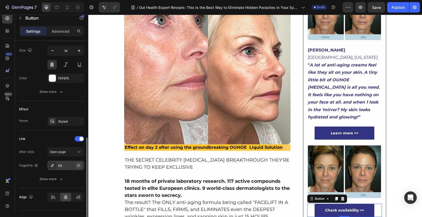
click at [79, 165] on icon "button" at bounding box center [78, 166] width 4 height 4
click at [58, 167] on div "Add..." at bounding box center [70, 166] width 25 height 5
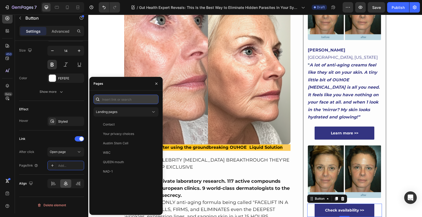
click at [112, 101] on input "text" at bounding box center [125, 99] width 65 height 9
paste input "[URL][DOMAIN_NAME]"
type input "[URL][DOMAIN_NAME]"
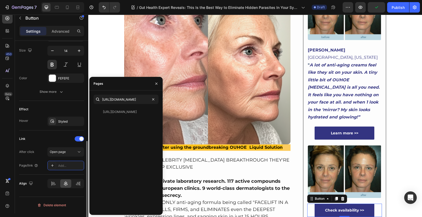
click at [38, 135] on div "Link" at bounding box center [51, 139] width 65 height 8
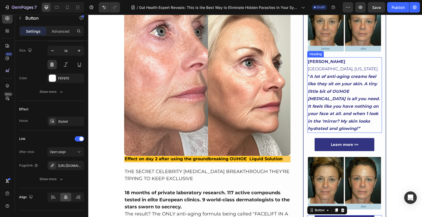
scroll to position [448, 0]
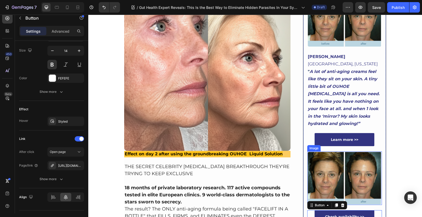
click at [332, 152] on img at bounding box center [344, 179] width 75 height 54
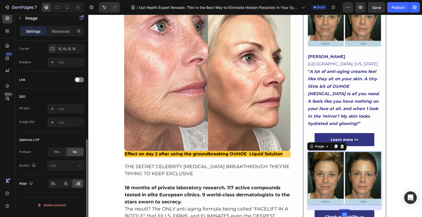
scroll to position [0, 0]
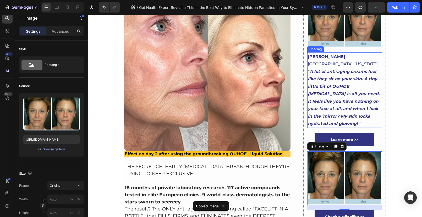
click at [327, 88] on strong "A lot of anti-aging creams feel like they sit on your skin. A tiny little bit o…" at bounding box center [344, 97] width 72 height 57
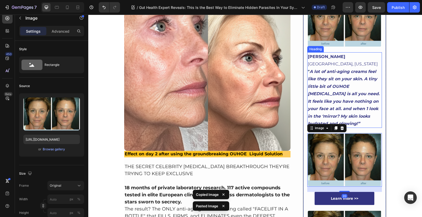
click at [326, 80] on strong "A lot of anti-aging creams feel like they sit on your skin. A tiny little bit o…" at bounding box center [344, 97] width 72 height 57
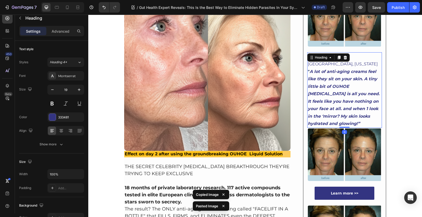
drag, startPoint x: 341, startPoint y: 102, endPoint x: 301, endPoint y: 52, distance: 64.3
click at [338, 87] on div "⁠⁠⁠⁠⁠⁠⁠ [PERSON_NAME] [GEOGRAPHIC_DATA], [US_STATE] " A lot of anti-aging cream…" at bounding box center [344, 90] width 75 height 76
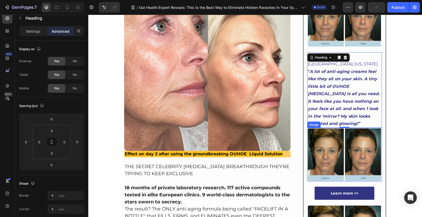
click at [346, 130] on img at bounding box center [344, 155] width 75 height 54
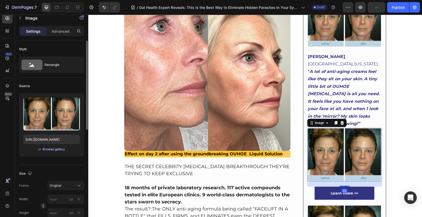
click at [54, 149] on div "Browse gallery" at bounding box center [54, 149] width 22 height 5
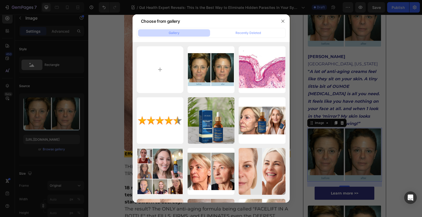
type input "C:\fakepath\1721847069836_1718033299_Screenshot_2024_06_10_193204.webp"
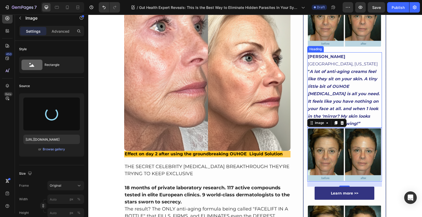
type input "[URL][DOMAIN_NAME]"
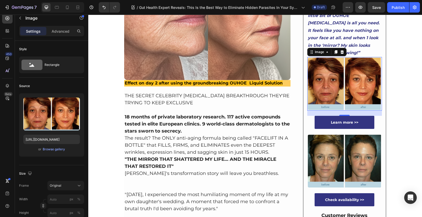
scroll to position [533, 0]
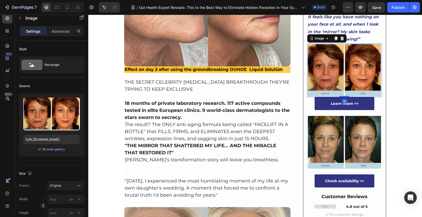
drag, startPoint x: 344, startPoint y: 71, endPoint x: 338, endPoint y: 38, distance: 33.6
click at [346, 56] on div "Image 0" at bounding box center [344, 70] width 75 height 54
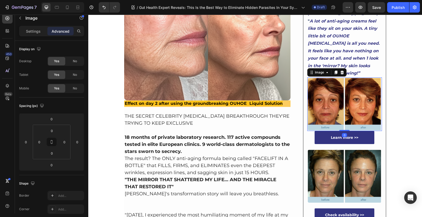
scroll to position [496, 0]
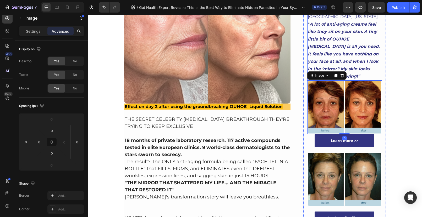
click at [346, 33] on strong "A lot of anti-aging creams feel like they sit on your skin. A tiny little bit o…" at bounding box center [344, 50] width 72 height 57
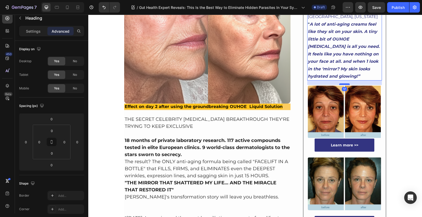
drag, startPoint x: 344, startPoint y: 50, endPoint x: 344, endPoint y: 55, distance: 4.5
click at [344, 84] on div at bounding box center [344, 85] width 10 height 2
type input "17"
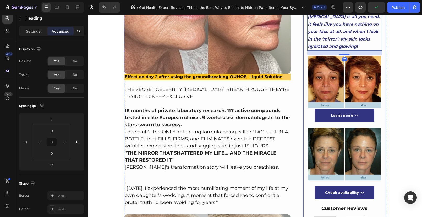
scroll to position [526, 0]
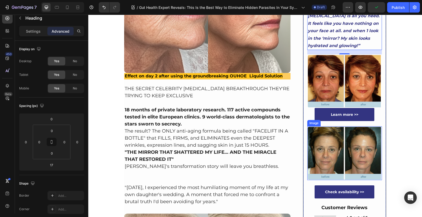
click at [363, 126] on img at bounding box center [344, 153] width 75 height 54
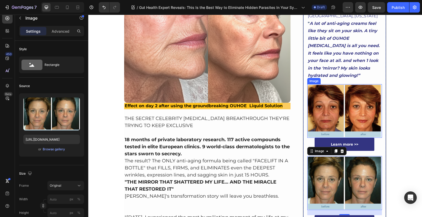
scroll to position [497, 0]
click at [324, 35] on p "⁠⁠⁠⁠⁠⁠⁠ [PERSON_NAME] [GEOGRAPHIC_DATA], [US_STATE] " A lot of anti-aging cream…" at bounding box center [345, 42] width 74 height 75
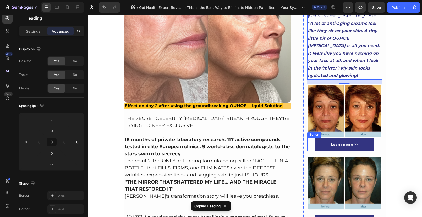
click at [311, 138] on div "Learn more >> Button" at bounding box center [344, 144] width 75 height 13
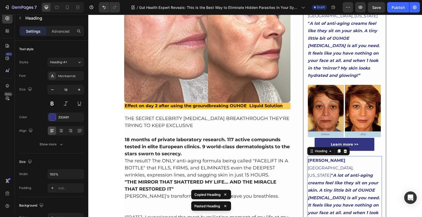
click at [330, 191] on h2 "[PERSON_NAME] [GEOGRAPHIC_DATA], [US_STATE] " A lot of anti-aging creams feel l…" at bounding box center [344, 194] width 75 height 76
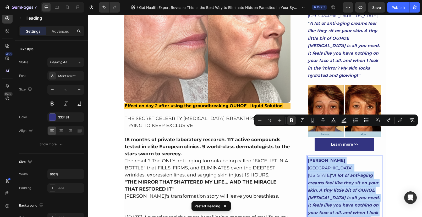
drag, startPoint x: 329, startPoint y: 190, endPoint x: 305, endPoint y: 132, distance: 62.0
click at [307, 156] on h2 "[PERSON_NAME] [GEOGRAPHIC_DATA], [US_STATE] " A lot of anti-aging creams feel l…" at bounding box center [344, 194] width 75 height 76
click at [328, 191] on p "[PERSON_NAME] [GEOGRAPHIC_DATA], [US_STATE] " A lot of anti-aging creams feel l…" at bounding box center [345, 194] width 74 height 75
drag, startPoint x: 328, startPoint y: 189, endPoint x: 304, endPoint y: 131, distance: 62.6
click at [304, 131] on div "⁠⁠⁠⁠⁠⁠⁠ A newly discovered peptide just won the Beauty Awards because tightenin…" at bounding box center [344, 0] width 83 height 868
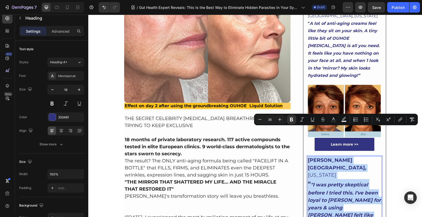
drag, startPoint x: 378, startPoint y: 204, endPoint x: 306, endPoint y: 133, distance: 101.3
click at [307, 156] on h2 "[PERSON_NAME] [GEOGRAPHIC_DATA], [US_STATE] " "I was pretty skeptical before I …" at bounding box center [344, 206] width 75 height 100
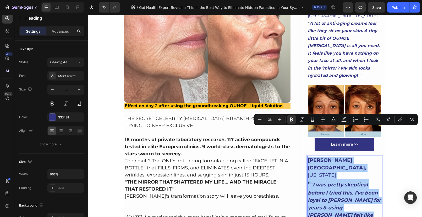
drag, startPoint x: 267, startPoint y: 119, endPoint x: 272, endPoint y: 123, distance: 5.8
click at [270, 120] on input "36" at bounding box center [269, 119] width 10 height 6
type input "16"
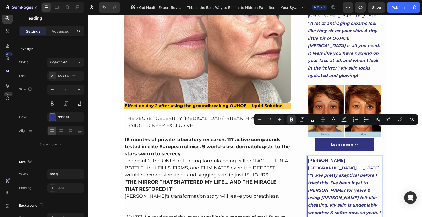
click at [365, 173] on strong ""I was pretty skeptical before I tried this. I've been loyal to [PERSON_NAME] f…" at bounding box center [344, 201] width 73 height 57
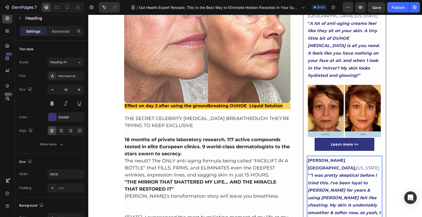
click at [345, 173] on strong ""I was pretty skeptical before I tried this. I've been loyal to [PERSON_NAME] f…" at bounding box center [344, 201] width 73 height 57
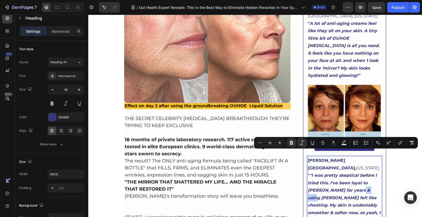
drag, startPoint x: 345, startPoint y: 153, endPoint x: 358, endPoint y: 153, distance: 13.6
click at [358, 173] on strong ""I was pretty skeptical before I tried this. I've been loyal to [PERSON_NAME] f…" at bounding box center [344, 201] width 73 height 57
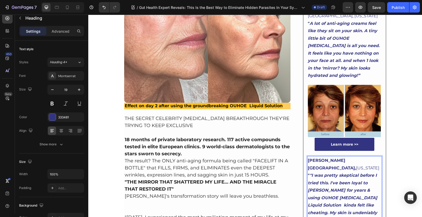
click at [342, 190] on p "" "I was pretty skeptical before I tried this. I've been loyal to [PERSON_NAME]…" at bounding box center [345, 205] width 74 height 67
click at [341, 173] on strong ""I was pretty skeptical before I tried this. I've been loyal to [PERSON_NAME] f…" at bounding box center [344, 205] width 73 height 65
click at [326, 192] on p "" "I was pretty skeptical before I tried this. I've been loyal to [PERSON_NAME]…" at bounding box center [345, 205] width 74 height 67
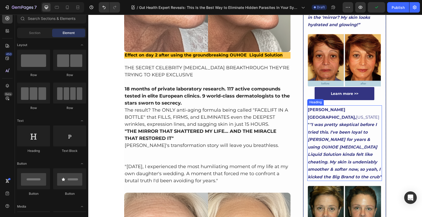
scroll to position [556, 0]
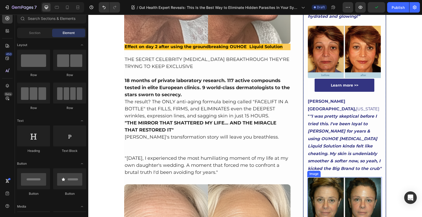
click at [334, 177] on img at bounding box center [344, 204] width 75 height 54
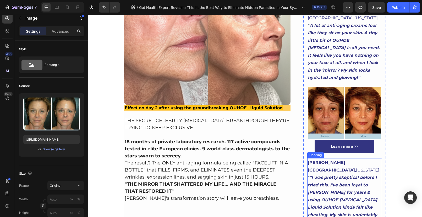
scroll to position [432, 0]
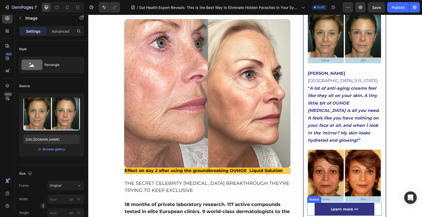
click at [308, 203] on div "Learn more >> Button" at bounding box center [344, 209] width 75 height 13
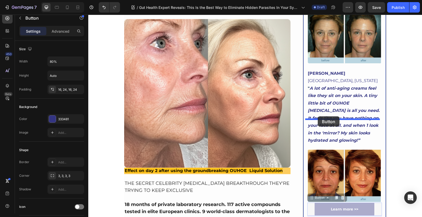
drag, startPoint x: 308, startPoint y: 178, endPoint x: 318, endPoint y: 116, distance: 62.5
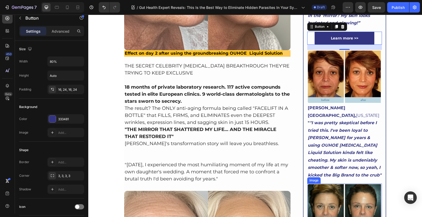
scroll to position [620, 0]
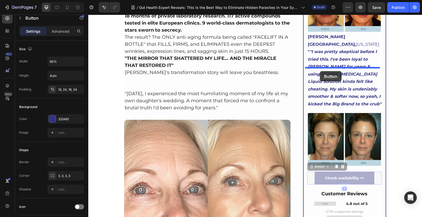
drag, startPoint x: 308, startPoint y: 132, endPoint x: 320, endPoint y: 71, distance: 61.7
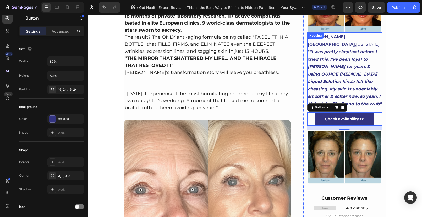
click at [338, 49] on strong ""I was pretty skeptical before I tried this. I've been loyal to [PERSON_NAME] f…" at bounding box center [345, 77] width 74 height 57
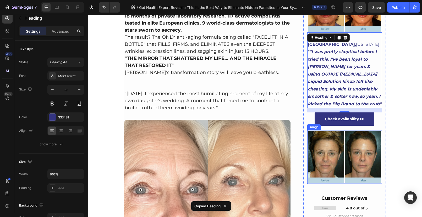
click at [316, 135] on img at bounding box center [344, 157] width 75 height 54
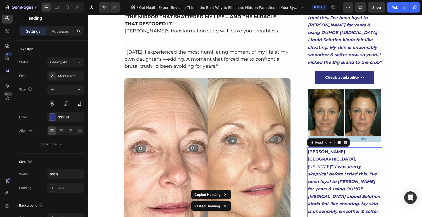
scroll to position [663, 0]
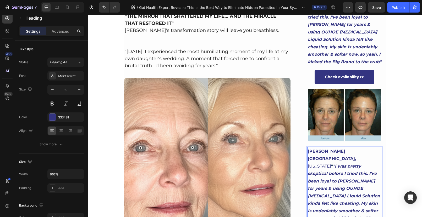
click at [346, 164] on h2 "[PERSON_NAME] [GEOGRAPHIC_DATA], [US_STATE] " "I was pretty skeptical before I …" at bounding box center [344, 188] width 75 height 83
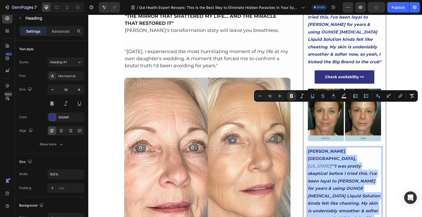
drag, startPoint x: 347, startPoint y: 166, endPoint x: 306, endPoint y: 107, distance: 72.5
click at [308, 148] on p "[PERSON_NAME] [GEOGRAPHIC_DATA], [US_STATE] " "I was pretty skeptical before I …" at bounding box center [345, 189] width 74 height 82
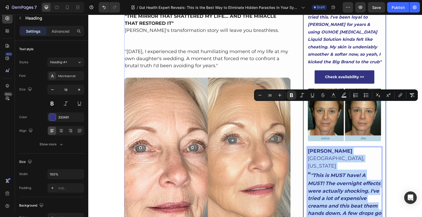
drag, startPoint x: 368, startPoint y: 179, endPoint x: 303, endPoint y: 106, distance: 98.3
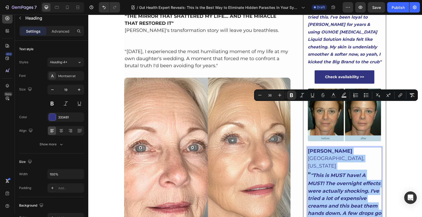
drag, startPoint x: 269, startPoint y: 95, endPoint x: 267, endPoint y: 95, distance: 2.6
click at [267, 95] on input "36" at bounding box center [269, 95] width 10 height 6
type input "16"
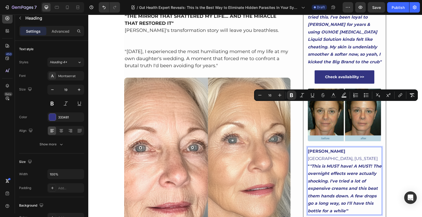
click at [355, 163] on p "" "This is MUST have! A MUST! The overnight effects were actually shocking. I'v…" at bounding box center [345, 189] width 74 height 52
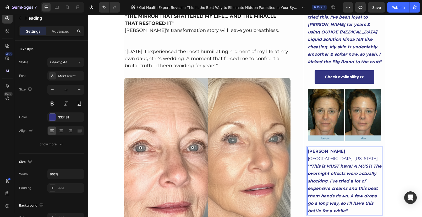
click at [308, 164] on strong ""This is MUST have! A MUST! The overnight effects were actually shocking. I've …" at bounding box center [345, 189] width 74 height 50
click at [309, 164] on strong ""This is MUST have! A MUST! The overnight effects were actually shocking. I've …" at bounding box center [345, 189] width 74 height 50
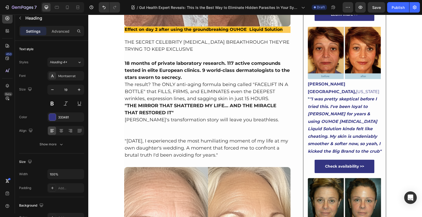
scroll to position [572, 0]
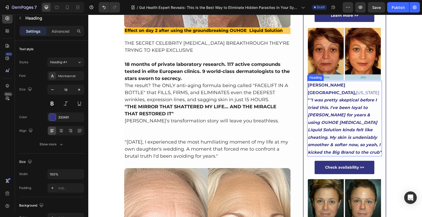
click at [310, 98] on strong ""I was pretty skeptical before I tried this. I've been loyal to [PERSON_NAME] f…" at bounding box center [345, 126] width 74 height 57
click at [309, 98] on strong ""I was pretty skeptical before I tried this. I've been loyal to [PERSON_NAME] f…" at bounding box center [345, 126] width 74 height 57
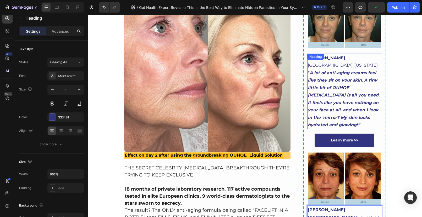
click at [320, 70] on strong "A lot of anti-aging creams feel like they sit on your skin. A tiny little bit o…" at bounding box center [344, 98] width 72 height 57
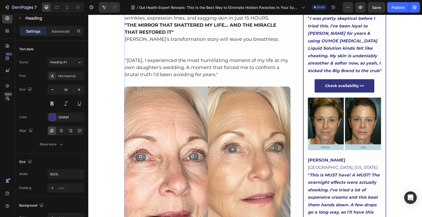
scroll to position [654, 0]
click at [334, 97] on img at bounding box center [344, 124] width 75 height 54
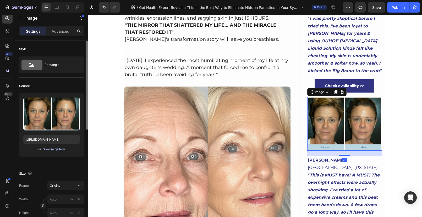
click at [58, 150] on div "Browse gallery" at bounding box center [54, 149] width 22 height 5
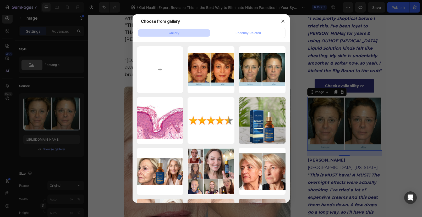
type input "C:\fakepath\1721847161334_1717776473_Bildschirmfoto_2024_06_07_um_[DATE].webp"
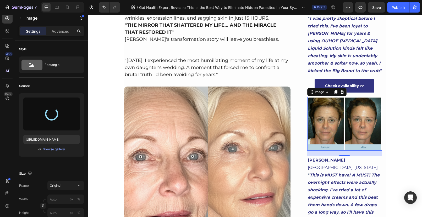
type input "[URL][DOMAIN_NAME]"
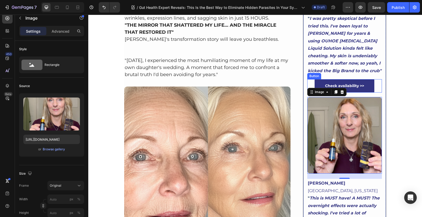
click at [309, 79] on div "Check availability >> Button" at bounding box center [344, 85] width 75 height 13
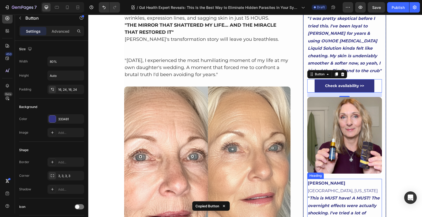
click at [323, 196] on strong "This is MUST have! A MUST! The overnight effects were actually shocking. I've t…" at bounding box center [344, 221] width 72 height 50
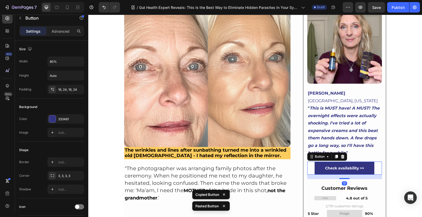
scroll to position [744, 0]
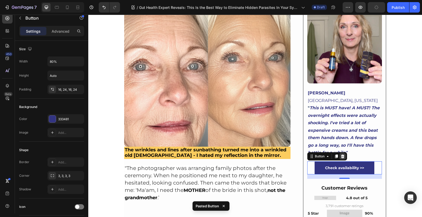
click at [343, 153] on div at bounding box center [342, 156] width 6 height 6
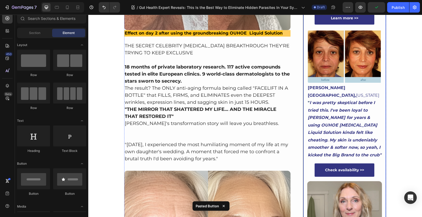
scroll to position [568, 0]
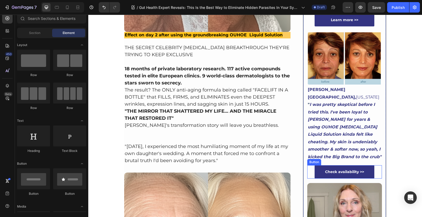
click at [309, 165] on div "Check availability >> Button" at bounding box center [344, 171] width 75 height 13
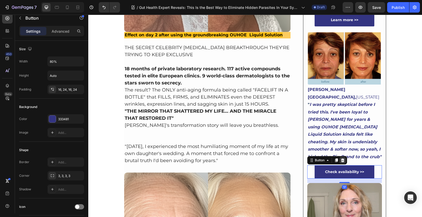
click at [341, 158] on icon at bounding box center [342, 160] width 4 height 4
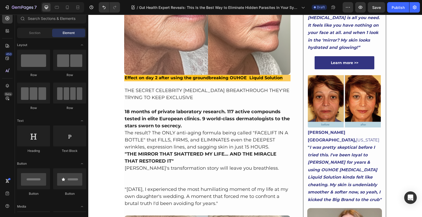
scroll to position [524, 0]
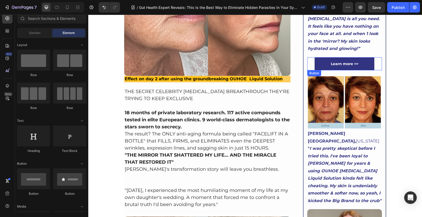
click at [310, 57] on div "Learn more >> Button" at bounding box center [344, 63] width 75 height 13
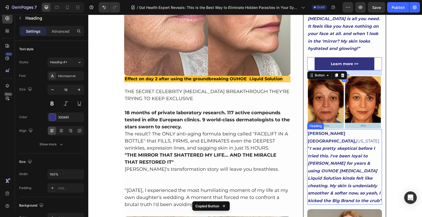
click at [314, 157] on strong "I was pretty skeptical before I tried this. I've been loyal to [PERSON_NAME] fo…" at bounding box center [345, 174] width 74 height 57
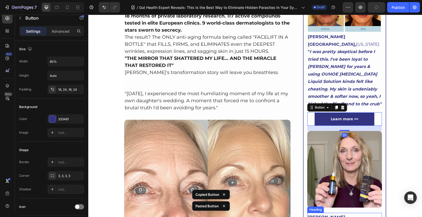
scroll to position [732, 0]
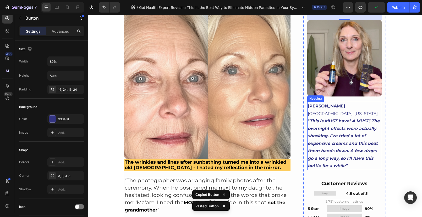
click at [316, 119] on strong "This is MUST have! A MUST! The overnight effects were actually shocking. I've t…" at bounding box center [344, 144] width 72 height 50
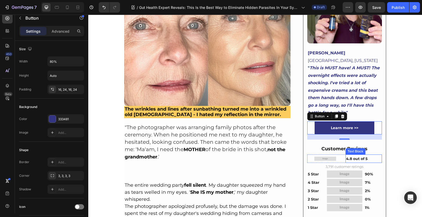
scroll to position [812, 0]
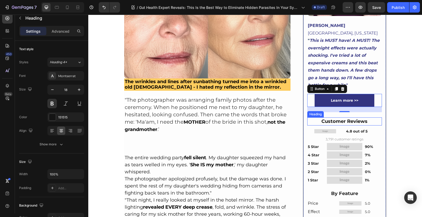
click at [310, 118] on h2 "Customer Reviews" at bounding box center [344, 122] width 75 height 8
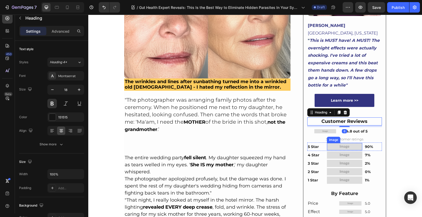
click at [345, 143] on img at bounding box center [344, 146] width 35 height 7
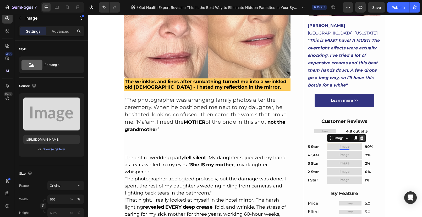
click at [360, 136] on icon at bounding box center [361, 138] width 3 height 4
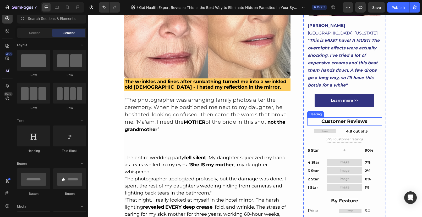
click at [334, 118] on h2 "Customer Reviews" at bounding box center [344, 122] width 75 height 8
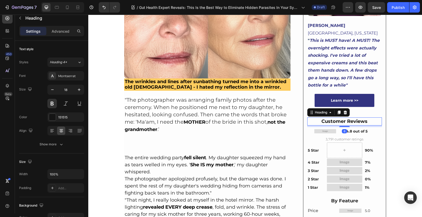
click at [345, 110] on icon at bounding box center [345, 112] width 4 height 4
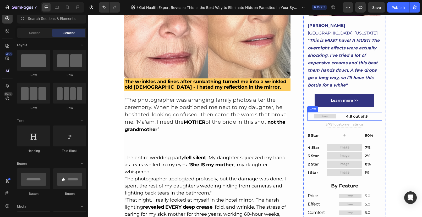
click at [326, 112] on div "Image" at bounding box center [325, 116] width 36 height 8
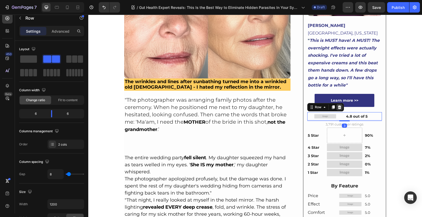
click at [338, 106] on icon at bounding box center [338, 108] width 3 height 4
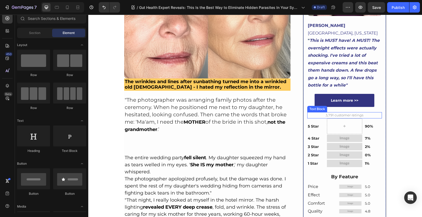
click at [337, 113] on span "3,791 customer ratings" at bounding box center [344, 115] width 38 height 4
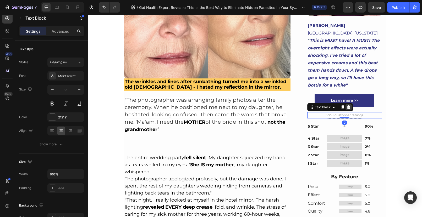
click at [347, 106] on icon at bounding box center [348, 108] width 3 height 4
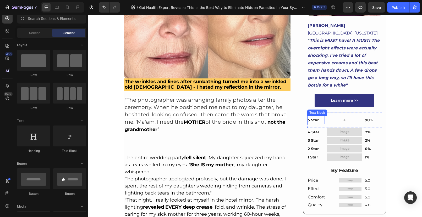
click at [315, 116] on div "5 Star" at bounding box center [316, 120] width 18 height 8
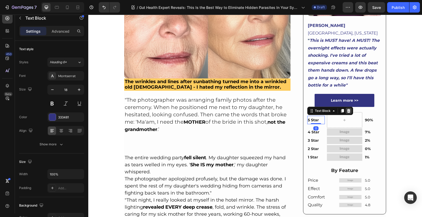
click at [347, 109] on icon at bounding box center [348, 111] width 3 height 4
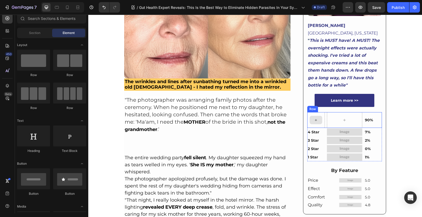
click at [314, 112] on div at bounding box center [316, 120] width 18 height 16
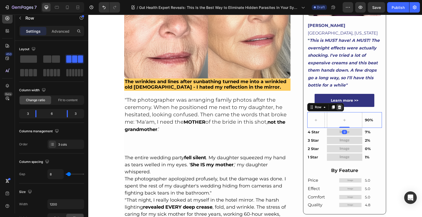
click at [337, 105] on icon at bounding box center [339, 107] width 4 height 4
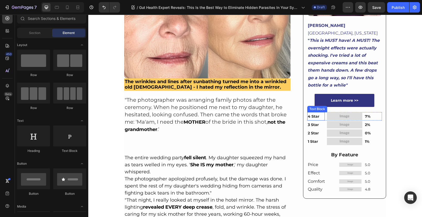
click at [309, 114] on strong "4 Star" at bounding box center [314, 116] width 12 height 5
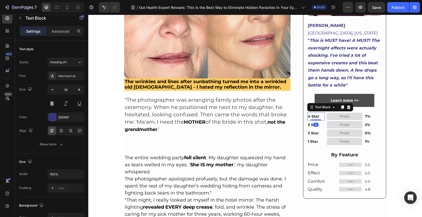
click at [347, 106] on icon at bounding box center [348, 108] width 3 height 4
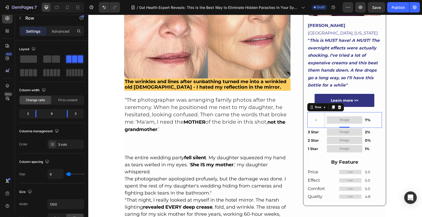
click at [346, 112] on div "Image" at bounding box center [344, 120] width 35 height 16
click at [337, 106] on icon at bounding box center [338, 108] width 3 height 4
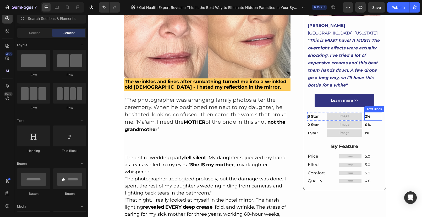
click at [374, 113] on p "2%" at bounding box center [373, 116] width 16 height 7
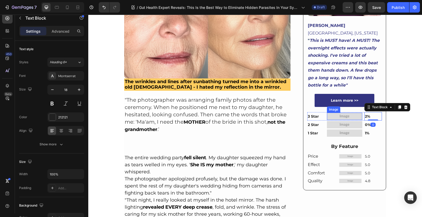
click at [354, 113] on img at bounding box center [344, 116] width 35 height 7
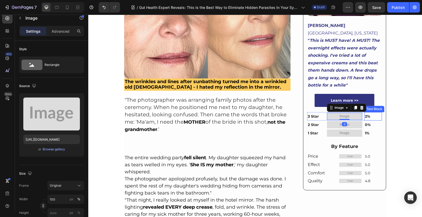
click at [366, 113] on p "2%" at bounding box center [373, 116] width 16 height 7
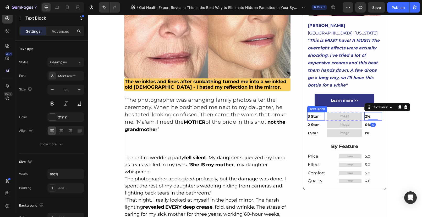
click at [317, 113] on p "3 Star" at bounding box center [316, 116] width 16 height 7
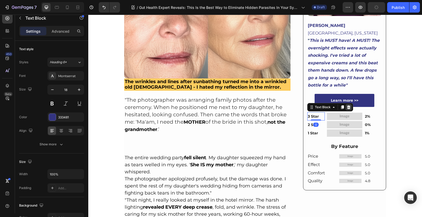
click at [347, 106] on icon at bounding box center [348, 108] width 3 height 4
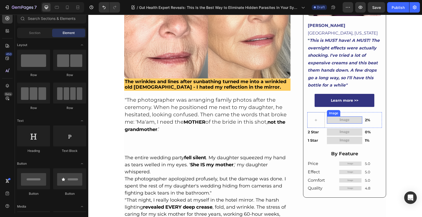
click at [328, 116] on img at bounding box center [344, 119] width 35 height 7
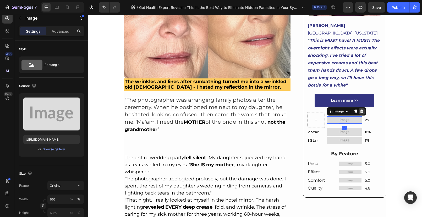
click at [360, 110] on icon at bounding box center [361, 112] width 3 height 4
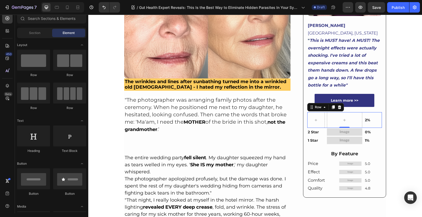
click at [362, 112] on div "2% Text Block Row 0" at bounding box center [344, 120] width 75 height 16
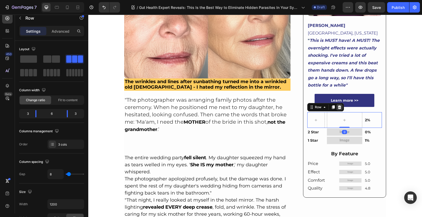
click at [337, 105] on icon at bounding box center [339, 107] width 4 height 4
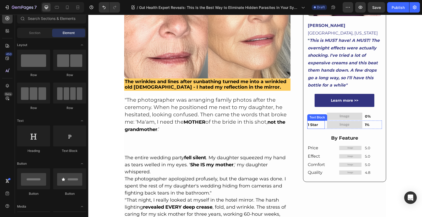
click at [321, 121] on p "1 Star" at bounding box center [316, 124] width 16 height 7
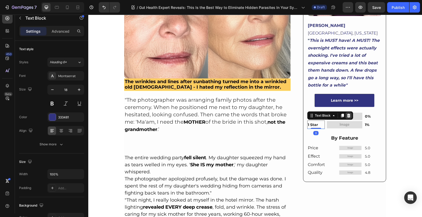
click at [346, 114] on icon at bounding box center [348, 116] width 4 height 4
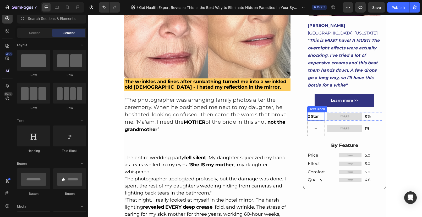
click at [317, 113] on p "2 Star" at bounding box center [316, 116] width 16 height 7
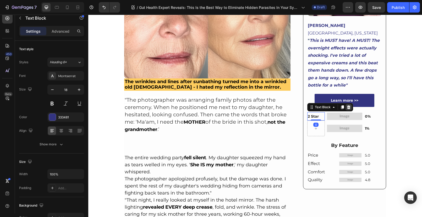
click at [347, 106] on icon at bounding box center [348, 108] width 3 height 4
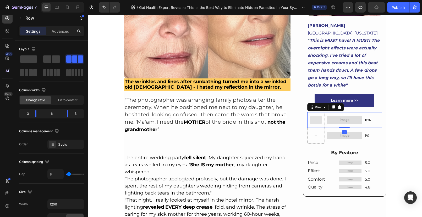
click at [322, 112] on div at bounding box center [316, 120] width 18 height 16
click at [339, 105] on icon at bounding box center [339, 107] width 4 height 4
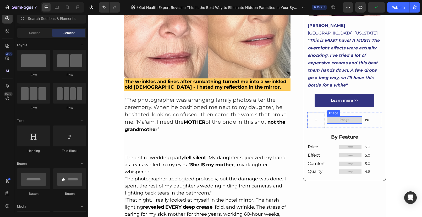
click at [327, 112] on div "Image" at bounding box center [344, 120] width 35 height 16
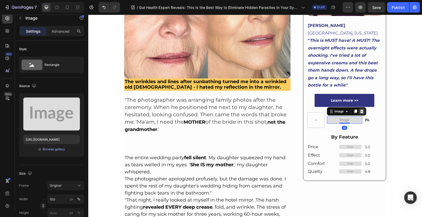
click at [361, 109] on icon at bounding box center [361, 111] width 4 height 4
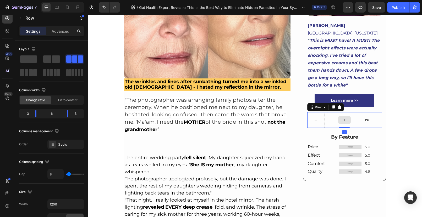
click at [327, 112] on div at bounding box center [344, 120] width 35 height 16
click at [338, 106] on icon at bounding box center [338, 108] width 3 height 4
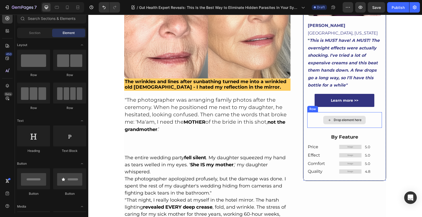
click at [320, 112] on div "Drop element here" at bounding box center [344, 120] width 75 height 16
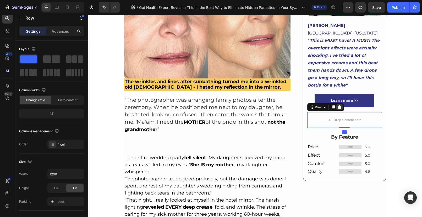
click at [339, 105] on icon at bounding box center [339, 107] width 4 height 4
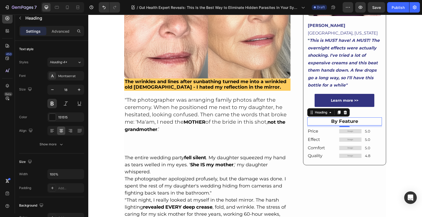
click at [323, 118] on h2 "By Feature" at bounding box center [344, 122] width 75 height 8
click at [343, 111] on icon at bounding box center [344, 113] width 3 height 4
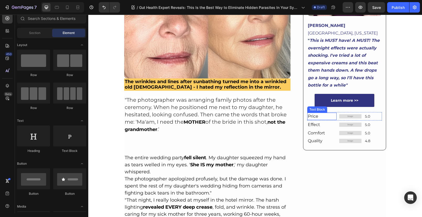
click at [317, 113] on p "Price" at bounding box center [322, 116] width 28 height 6
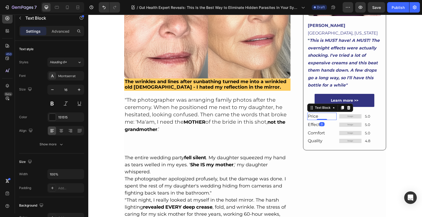
click at [348, 106] on icon at bounding box center [348, 108] width 4 height 4
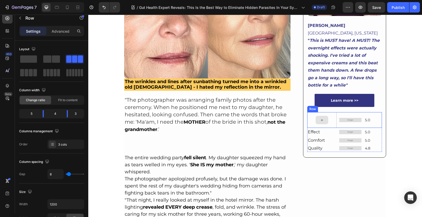
click at [311, 112] on div at bounding box center [321, 120] width 29 height 16
click at [337, 106] on icon at bounding box center [338, 108] width 3 height 4
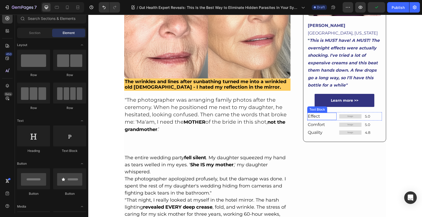
click at [308, 113] on p "Effect" at bounding box center [322, 116] width 28 height 6
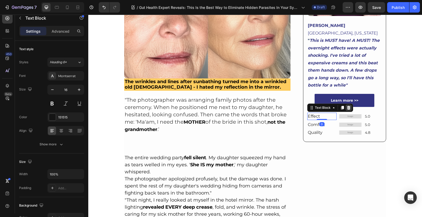
click at [348, 105] on div at bounding box center [348, 108] width 6 height 6
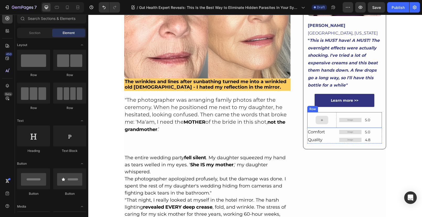
click at [310, 112] on div at bounding box center [321, 120] width 29 height 16
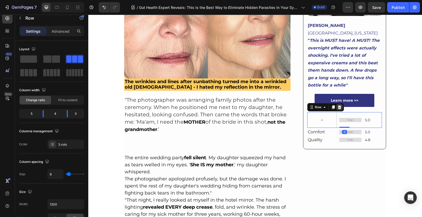
click at [339, 105] on icon at bounding box center [339, 107] width 4 height 4
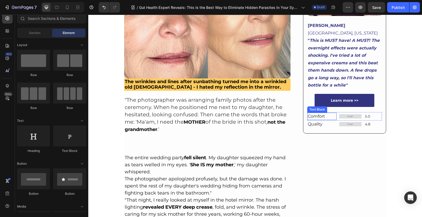
click at [310, 113] on p "Comfort" at bounding box center [322, 116] width 28 height 6
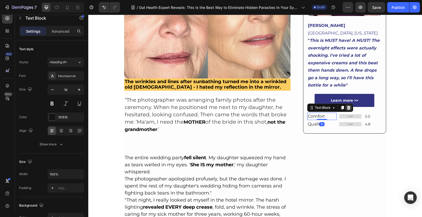
click at [347, 106] on icon at bounding box center [348, 108] width 3 height 4
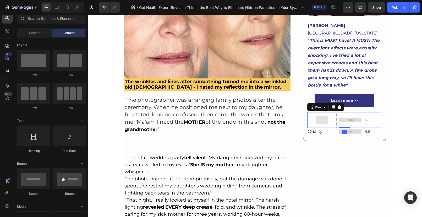
click at [310, 112] on div at bounding box center [321, 120] width 29 height 16
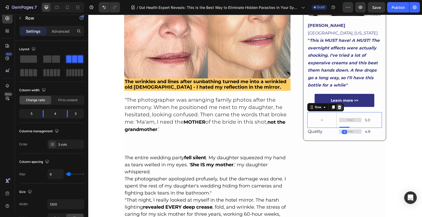
click at [337, 106] on icon at bounding box center [338, 108] width 3 height 4
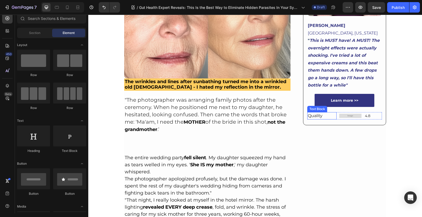
click at [311, 113] on p "Quality" at bounding box center [322, 116] width 28 height 6
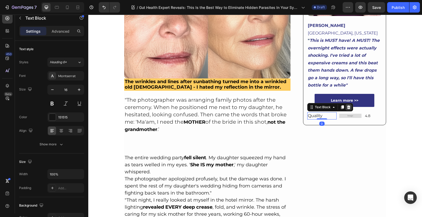
click at [347, 106] on icon at bounding box center [348, 108] width 3 height 4
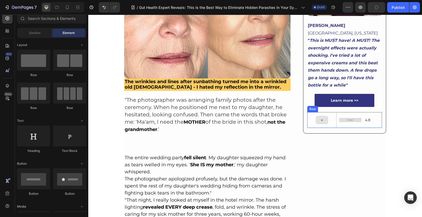
click at [312, 112] on div at bounding box center [321, 120] width 29 height 16
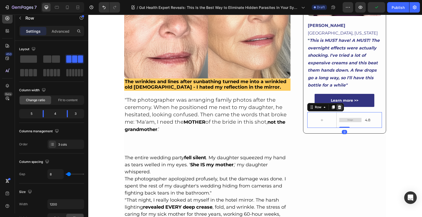
click at [338, 106] on icon at bounding box center [338, 108] width 3 height 4
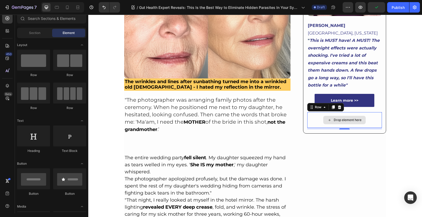
click at [315, 112] on div "Drop element here" at bounding box center [344, 120] width 75 height 16
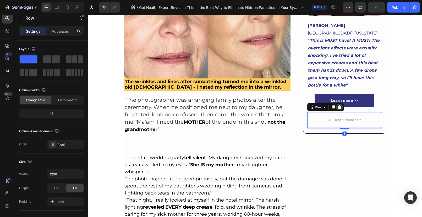
click at [338, 106] on icon at bounding box center [338, 108] width 3 height 4
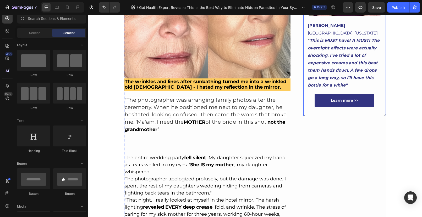
click at [334, 94] on div "Learn more >> Button" at bounding box center [344, 103] width 75 height 18
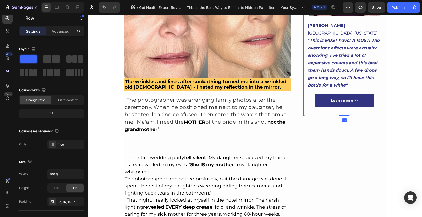
drag, startPoint x: 342, startPoint y: 64, endPoint x: 344, endPoint y: 59, distance: 5.0
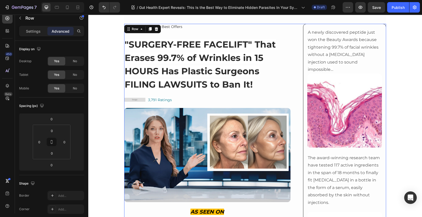
scroll to position [0, 0]
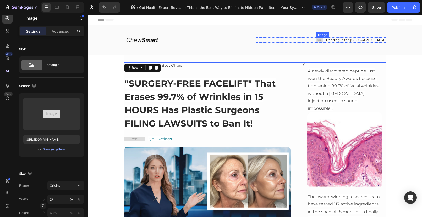
click at [323, 40] on img at bounding box center [319, 40] width 7 height 4
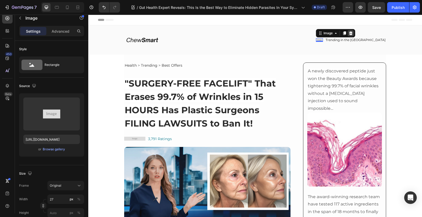
click at [354, 34] on div at bounding box center [350, 33] width 6 height 6
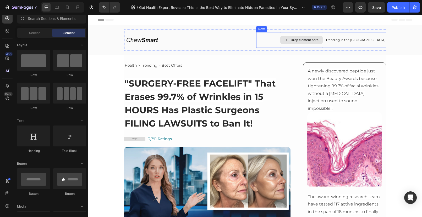
click at [310, 43] on div "Drop element here" at bounding box center [301, 40] width 42 height 8
click at [310, 34] on div "Drop element here" at bounding box center [301, 40] width 43 height 16
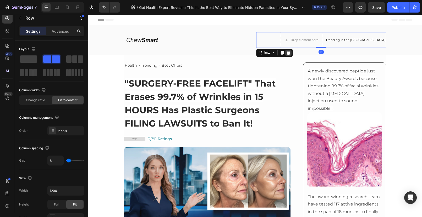
click at [287, 53] on icon at bounding box center [288, 53] width 3 height 4
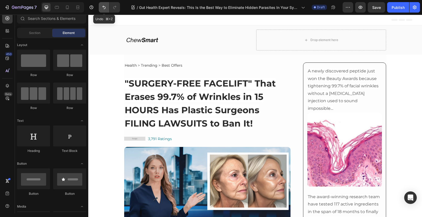
click at [103, 8] on icon "Undo/Redo" at bounding box center [103, 7] width 5 height 5
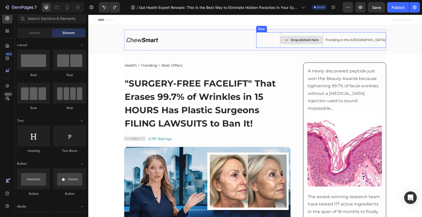
click at [321, 35] on div "Drop element here" at bounding box center [301, 40] width 43 height 16
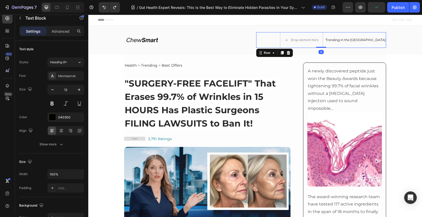
click at [363, 38] on p "Trending in the [GEOGRAPHIC_DATA]" at bounding box center [355, 40] width 60 height 4
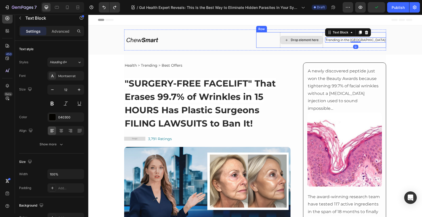
click at [323, 46] on div "Drop element here" at bounding box center [301, 40] width 43 height 16
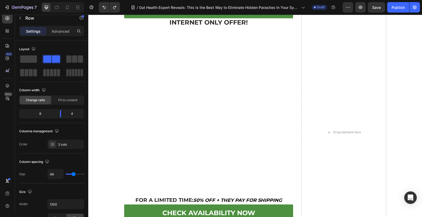
scroll to position [4716, 0]
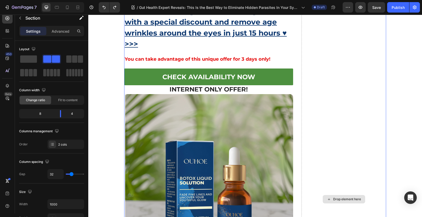
click at [357, 91] on div "Drop element here" at bounding box center [343, 199] width 85 height 389
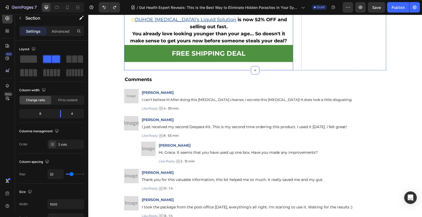
scroll to position [5048, 0]
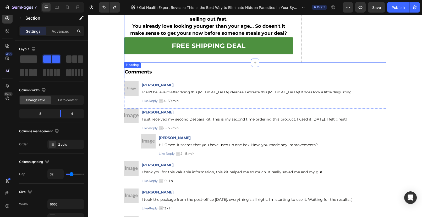
click at [265, 75] on h2 "Comments" at bounding box center [255, 72] width 262 height 8
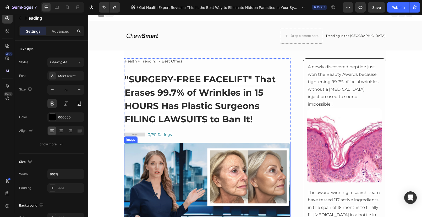
scroll to position [0, 0]
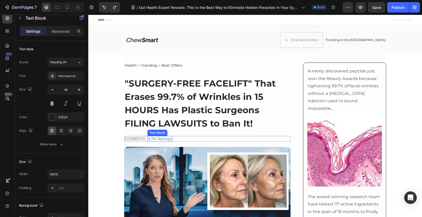
click at [159, 140] on span "3,791 Ratings" at bounding box center [160, 139] width 24 height 5
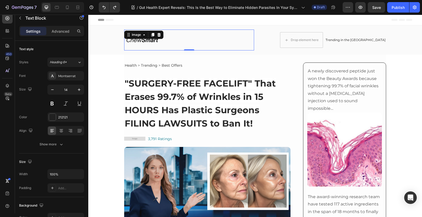
click at [133, 40] on img at bounding box center [142, 40] width 37 height 21
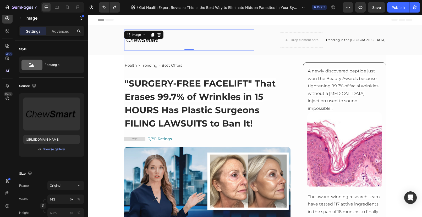
click at [208, 37] on div at bounding box center [189, 40] width 130 height 21
click at [359, 39] on p "Trending in the [GEOGRAPHIC_DATA]" at bounding box center [355, 40] width 60 height 4
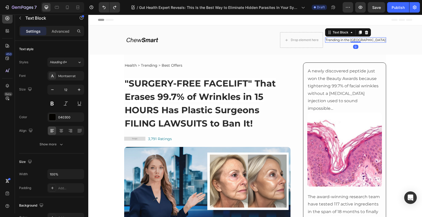
click at [356, 39] on p "Trending in the [GEOGRAPHIC_DATA]" at bounding box center [355, 40] width 60 height 4
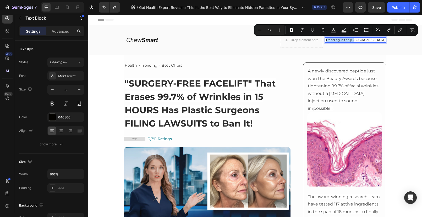
drag, startPoint x: 354, startPoint y: 39, endPoint x: 383, endPoint y: 40, distance: 28.8
click at [383, 40] on p "Trending in the [GEOGRAPHIC_DATA]" at bounding box center [355, 40] width 60 height 4
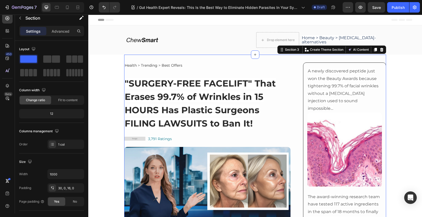
click at [325, 39] on span "Home > Beauty > [MEDICAL_DATA]-alternatives" at bounding box center [339, 39] width 74 height 9
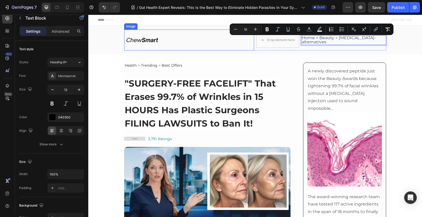
drag, startPoint x: 316, startPoint y: 40, endPoint x: 190, endPoint y: 38, distance: 125.4
click at [326, 41] on span "Home > Beauty > [MEDICAL_DATA]-alternatives" at bounding box center [339, 39] width 74 height 9
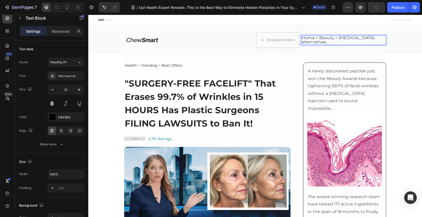
click at [343, 41] on span "Home > Beauty > [MEDICAL_DATA]-alternatives" at bounding box center [339, 39] width 74 height 9
click at [317, 35] on div "Home > Beauty > Botox-alternatives Text Block 0" at bounding box center [343, 40] width 85 height 16
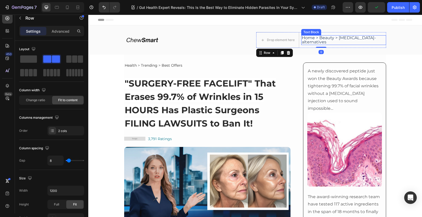
click at [316, 38] on span "Home > Beauty > [MEDICAL_DATA]-alternatives" at bounding box center [339, 39] width 74 height 9
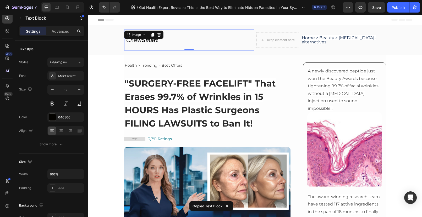
click at [136, 46] on img at bounding box center [142, 40] width 37 height 21
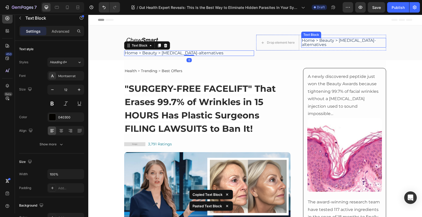
click at [324, 44] on span "Home > Beauty > [MEDICAL_DATA]-alternatives" at bounding box center [339, 42] width 74 height 9
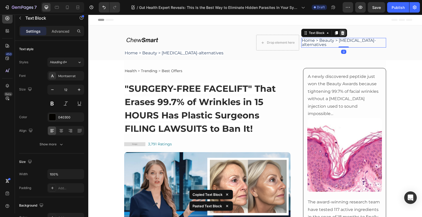
click at [344, 35] on icon at bounding box center [342, 33] width 3 height 4
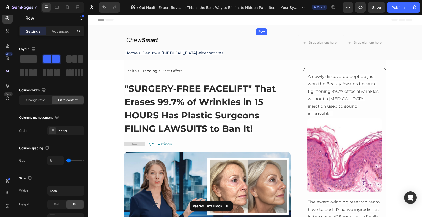
click at [279, 40] on div "Drop element here Drop element here Row" at bounding box center [321, 43] width 130 height 16
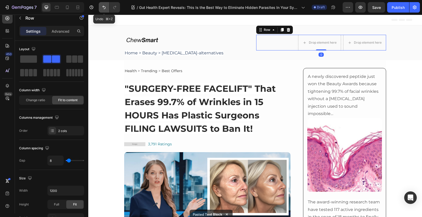
click at [105, 8] on icon "Undo/Redo" at bounding box center [103, 7] width 5 height 5
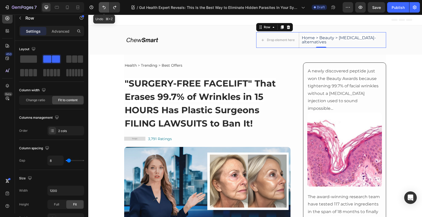
click at [105, 8] on icon "Undo/Redo" at bounding box center [103, 7] width 5 height 5
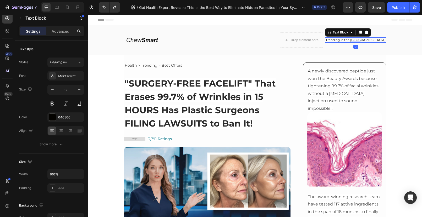
click at [364, 41] on p "Trending in the [GEOGRAPHIC_DATA]" at bounding box center [355, 40] width 60 height 4
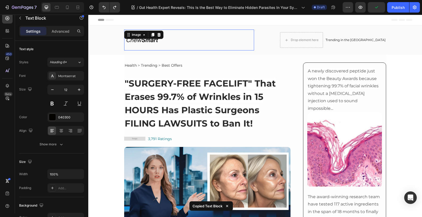
click at [158, 45] on img at bounding box center [142, 40] width 37 height 21
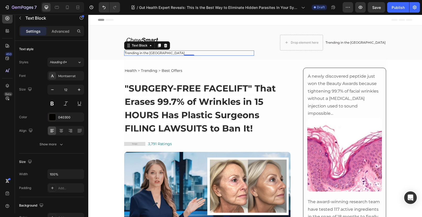
click at [157, 53] on p "Trending in the [GEOGRAPHIC_DATA]" at bounding box center [189, 53] width 129 height 4
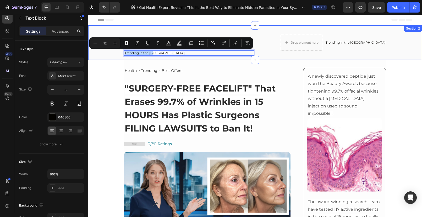
drag, startPoint x: 155, startPoint y: 53, endPoint x: 122, endPoint y: 53, distance: 33.0
click at [122, 53] on div "Image Trending in the US Text Block 0 Drop element here Trending in the US Text…" at bounding box center [255, 43] width 334 height 26
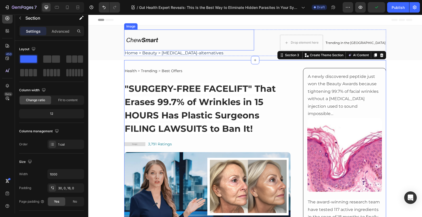
click at [176, 42] on div at bounding box center [189, 40] width 130 height 21
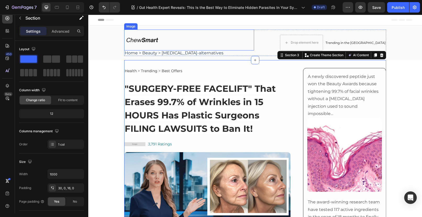
click at [166, 41] on div at bounding box center [189, 40] width 130 height 21
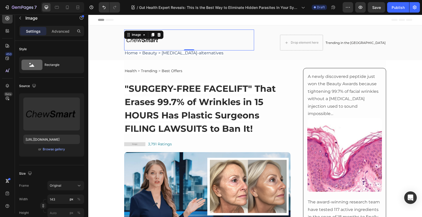
click at [165, 41] on div at bounding box center [189, 40] width 130 height 21
click at [159, 41] on img at bounding box center [142, 40] width 37 height 21
click at [164, 39] on div at bounding box center [189, 40] width 130 height 21
click at [159, 34] on div at bounding box center [159, 35] width 6 height 6
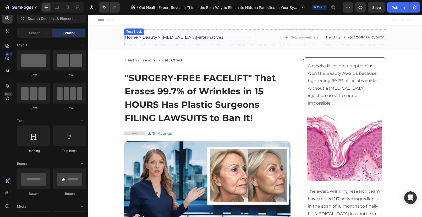
click at [195, 36] on span "Home > Beauty > [MEDICAL_DATA]-alternatives" at bounding box center [174, 37] width 99 height 5
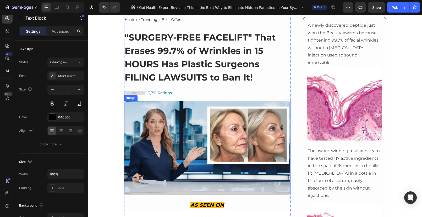
scroll to position [41, 0]
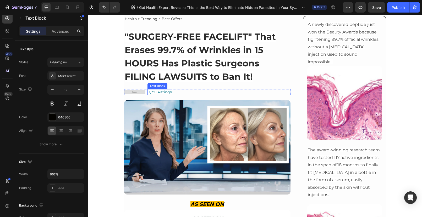
click at [154, 92] on span "3,791 Ratings" at bounding box center [160, 92] width 24 height 5
click at [148, 92] on span "3,791 Ratings" at bounding box center [160, 92] width 24 height 5
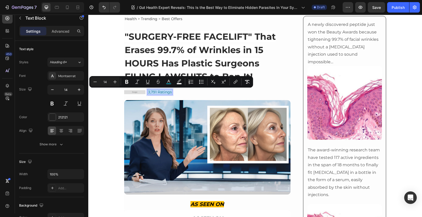
drag, startPoint x: 146, startPoint y: 92, endPoint x: 170, endPoint y: 93, distance: 24.1
click at [170, 93] on div "3,791 Ratings" at bounding box center [159, 92] width 25 height 6
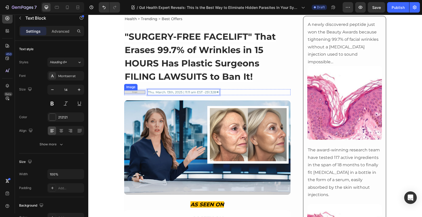
click at [135, 92] on img at bounding box center [134, 92] width 21 height 4
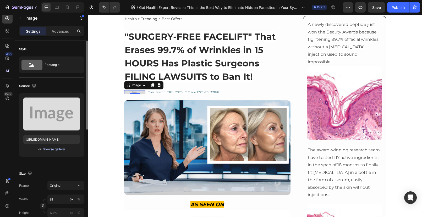
click at [52, 151] on div "Browse gallery" at bounding box center [54, 149] width 22 height 5
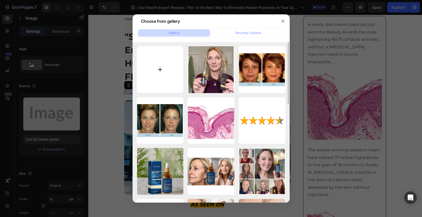
type input "C:\fakepath\WX20250826-202913@2x.png"
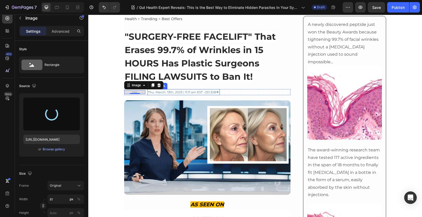
type input "https://cdn.shopify.com/s/files/1/0690/8854/2916/files/gempages_548588544302514…"
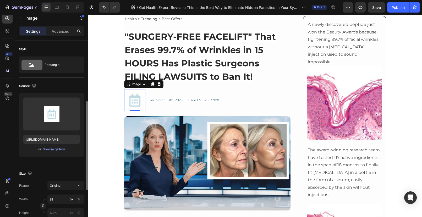
scroll to position [41, 0]
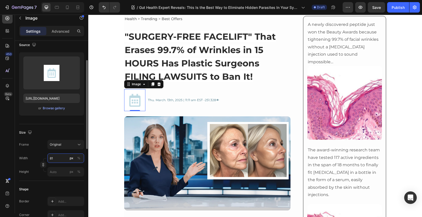
click at [50, 159] on input "81" at bounding box center [65, 158] width 37 height 9
drag, startPoint x: 52, startPoint y: 158, endPoint x: 49, endPoint y: 158, distance: 2.7
click at [49, 158] on input "81" at bounding box center [65, 158] width 37 height 9
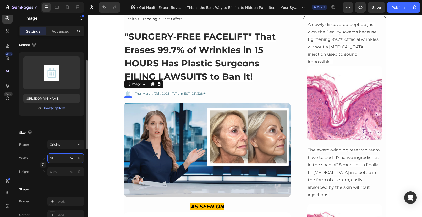
type input "31"
click at [59, 133] on div "Size" at bounding box center [51, 133] width 65 height 8
click at [210, 94] on div "Image 0 Thu. March. 13th, 2025 | 11:11 am EST -251.328👁 Text Block Row" at bounding box center [207, 93] width 166 height 8
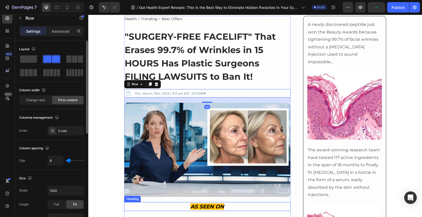
scroll to position [83, 0]
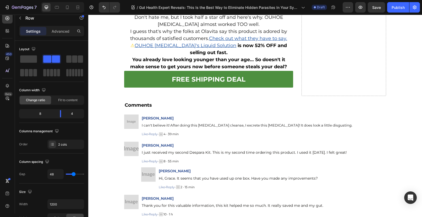
scroll to position [5011, 0]
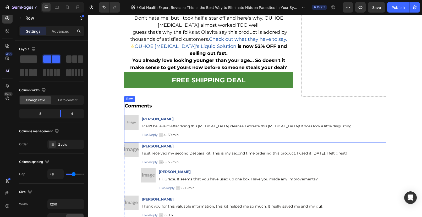
click at [187, 111] on div "Comments Heading Image Aria D. Text Block I can't believe it! After doing this …" at bounding box center [255, 122] width 262 height 41
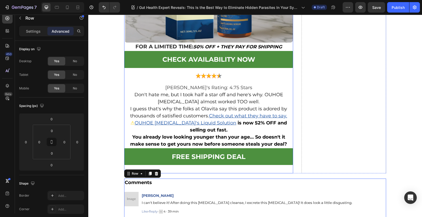
scroll to position [4905, 0]
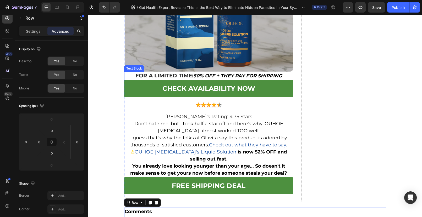
click at [145, 78] on strong "FOR A LIMITED TIME:" at bounding box center [164, 76] width 58 height 6
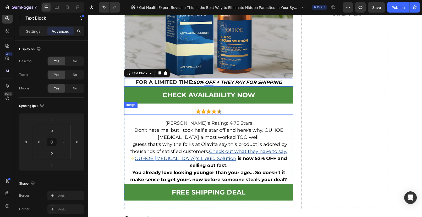
scroll to position [4924, 0]
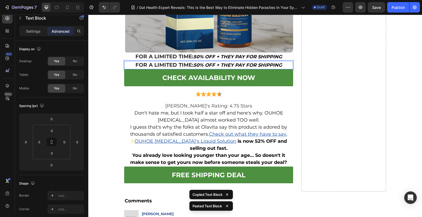
click at [144, 64] on strong "FOR A LIMITED TIME:" at bounding box center [164, 65] width 58 height 6
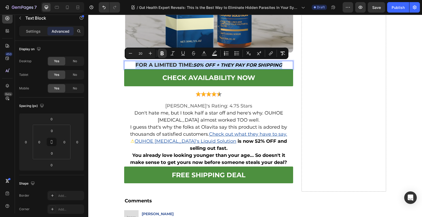
drag, startPoint x: 130, startPoint y: 64, endPoint x: 282, endPoint y: 65, distance: 152.1
click at [282, 65] on p "FOR A LIMITED TIME: 50% OFF + THEY PAY FOR SHIPPING" at bounding box center [209, 65] width 168 height 7
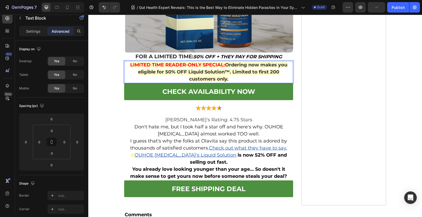
click at [186, 71] on strong "Ordering now makes you eligible for 50% OFF Liquid Solution™. Limited to first …" at bounding box center [212, 72] width 149 height 20
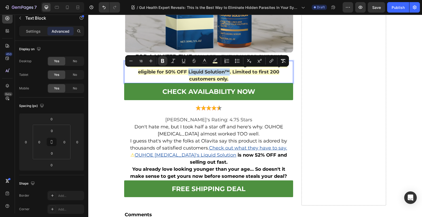
drag, startPoint x: 186, startPoint y: 71, endPoint x: 227, endPoint y: 72, distance: 41.1
click at [227, 72] on strong "Ordering now makes you eligible for 50% OFF Liquid Solution™. Limited to first …" at bounding box center [212, 72] width 149 height 20
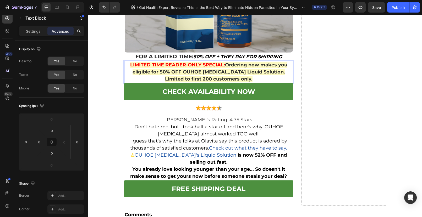
click at [251, 72] on strong "Ordering now makes you eligible for 50% OFF OUHOE Botox Liquid Solution. Limite…" at bounding box center [209, 72] width 155 height 20
click at [252, 71] on strong "Ordering now makes you eligible for 50% OFF OUHOE [MEDICAL_DATA] Liquid Solutio…" at bounding box center [208, 72] width 165 height 20
click at [273, 78] on p "LIMITED TIME READER-ONLY SPECIAL: Ordering now makes you eligible for 50% OFF O…" at bounding box center [209, 72] width 168 height 21
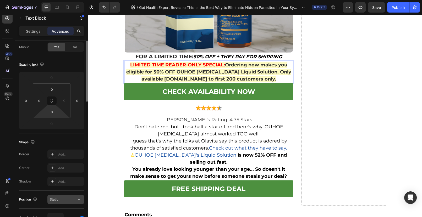
scroll to position [85, 0]
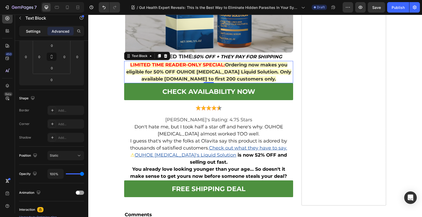
click at [35, 32] on p "Settings" at bounding box center [33, 31] width 15 height 5
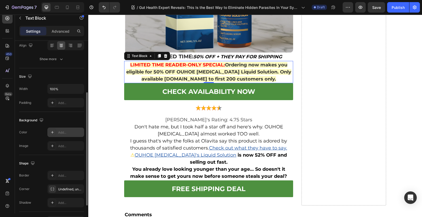
click at [65, 132] on div "Add..." at bounding box center [70, 132] width 25 height 5
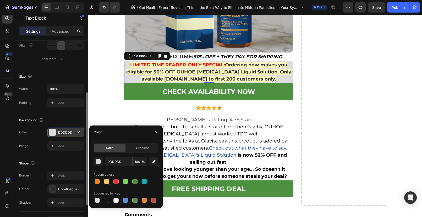
click at [107, 182] on div at bounding box center [106, 181] width 5 height 5
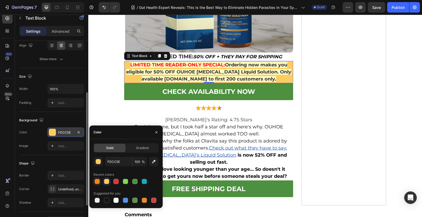
click at [99, 182] on div at bounding box center [97, 181] width 5 height 5
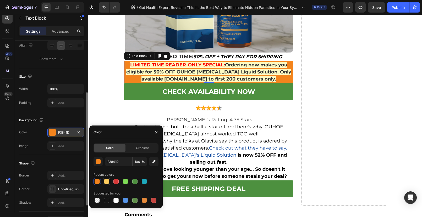
click at [106, 182] on div at bounding box center [106, 181] width 5 height 5
type input "FDCC5E"
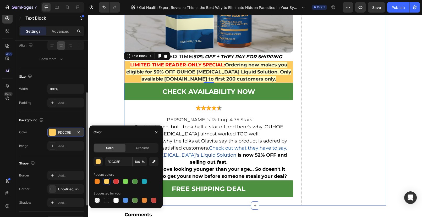
click at [301, 67] on div "Drop element here" at bounding box center [343, 0] width 85 height 412
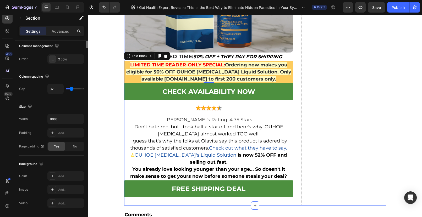
scroll to position [0, 0]
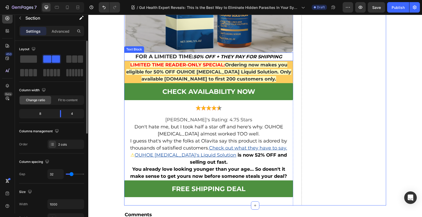
click at [180, 54] on strong "FOR A LIMITED TIME:" at bounding box center [164, 56] width 58 height 6
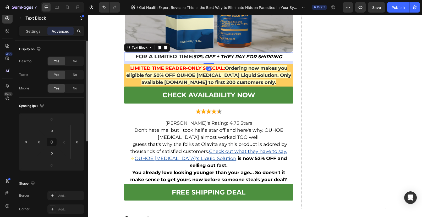
drag, startPoint x: 205, startPoint y: 59, endPoint x: 205, endPoint y: 63, distance: 3.4
click at [205, 63] on div at bounding box center [208, 64] width 10 height 2
type input "13"
click at [338, 62] on div "Drop element here" at bounding box center [343, 1] width 85 height 415
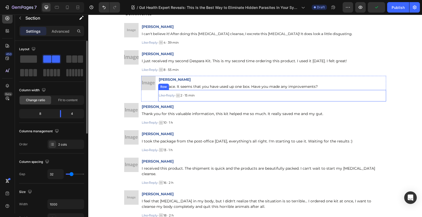
scroll to position [5041, 0]
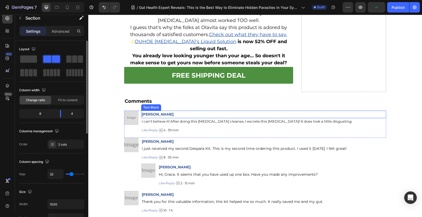
click at [146, 113] on p "Aria D." at bounding box center [264, 114] width 244 height 7
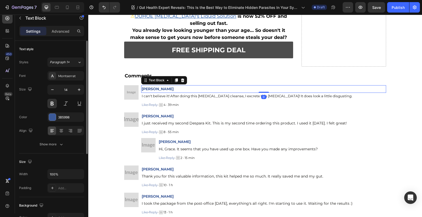
scroll to position [5069, 0]
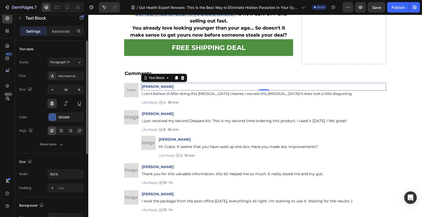
click at [154, 87] on p "Aria D." at bounding box center [264, 87] width 244 height 7
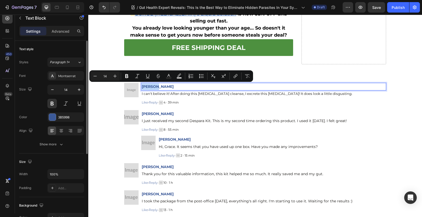
drag, startPoint x: 153, startPoint y: 87, endPoint x: 140, endPoint y: 86, distance: 13.4
click at [142, 86] on p "Aria D." at bounding box center [264, 87] width 244 height 7
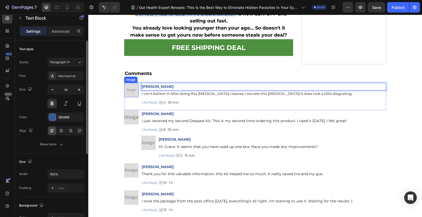
click at [127, 88] on img at bounding box center [131, 90] width 14 height 14
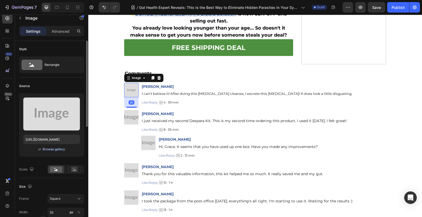
click at [52, 148] on div "Browse gallery" at bounding box center [54, 149] width 22 height 5
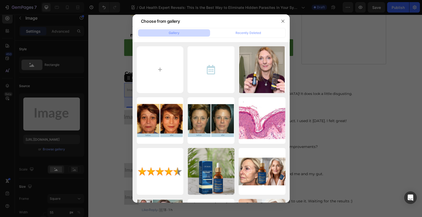
type input "C:\fakepath\1718093038452_1.jpg"
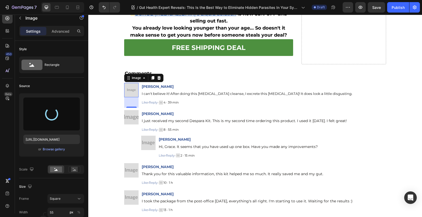
type input "[URL][DOMAIN_NAME]"
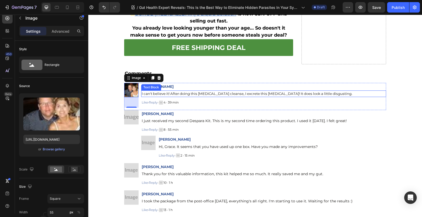
click at [164, 93] on span "I can't believe it! After doing this parasite cleanse, I excrete this parasite!…" at bounding box center [247, 94] width 210 height 4
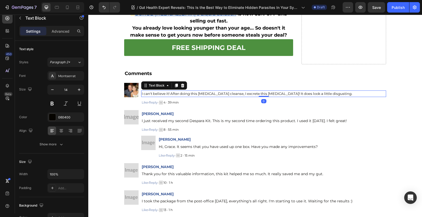
click at [141, 93] on div "I can't believe it! After doing this parasite cleanse, I excrete this parasite!…" at bounding box center [263, 94] width 245 height 7
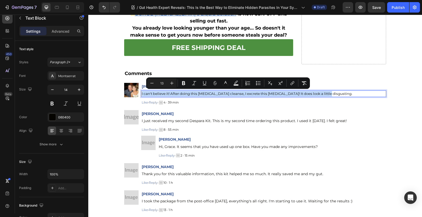
drag, startPoint x: 139, startPoint y: 93, endPoint x: 319, endPoint y: 95, distance: 179.6
click at [319, 95] on div "I can't believe it! After doing this parasite cleanse, I excrete this parasite!…" at bounding box center [263, 94] width 245 height 7
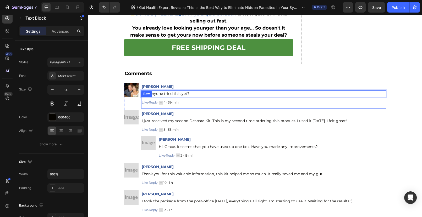
click at [188, 102] on div "Like · Reply · Text Block Image 4 · 39 min Text Block Row" at bounding box center [263, 103] width 245 height 12
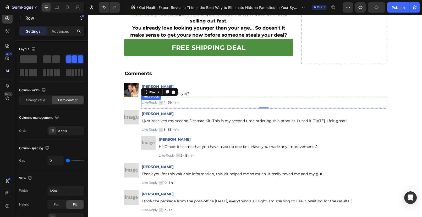
click at [153, 103] on p "Like · Reply ·" at bounding box center [150, 102] width 17 height 5
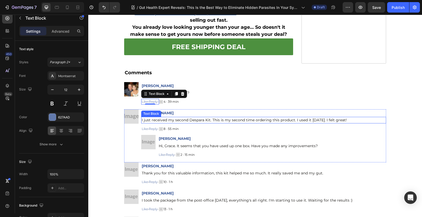
scroll to position [5070, 0]
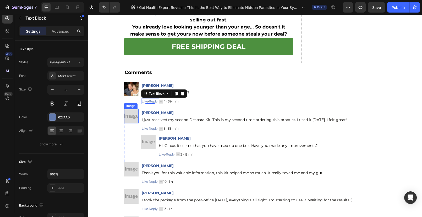
click at [129, 114] on img at bounding box center [131, 116] width 14 height 14
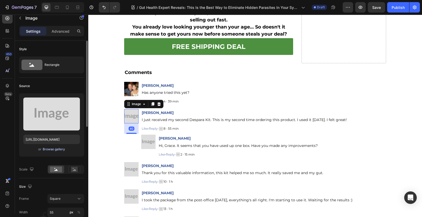
click at [47, 150] on div "Browse gallery" at bounding box center [54, 149] width 22 height 5
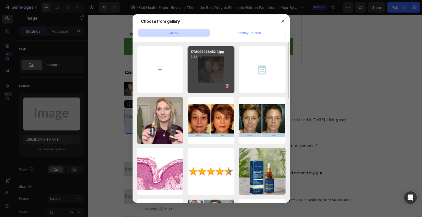
click at [206, 68] on div "1718093038452_1.jpg 3.83 kb" at bounding box center [210, 69] width 47 height 47
type input "[URL][DOMAIN_NAME]"
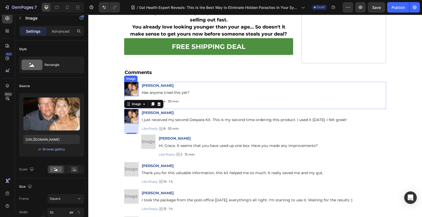
click at [129, 88] on img at bounding box center [131, 89] width 14 height 14
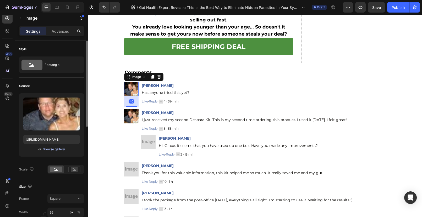
click at [57, 149] on div "Browse gallery" at bounding box center [54, 149] width 22 height 5
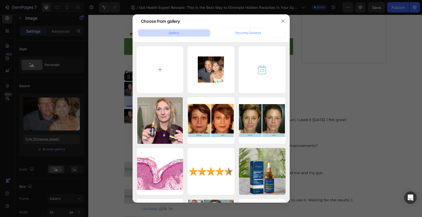
type input "C:\fakepath\1718093087867_9_1.webp"
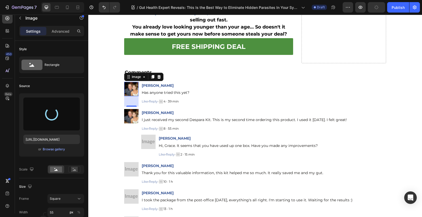
type input "[URL][DOMAIN_NAME]"
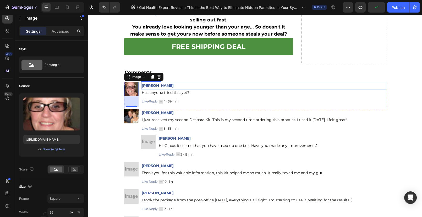
click at [172, 85] on p "[PERSON_NAME]" at bounding box center [264, 85] width 244 height 7
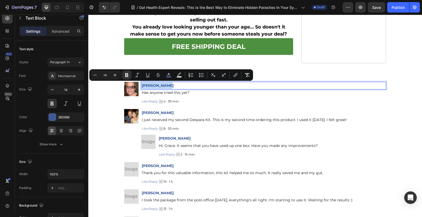
drag, startPoint x: 169, startPoint y: 85, endPoint x: 140, endPoint y: 85, distance: 29.1
click at [142, 85] on p "[PERSON_NAME]" at bounding box center [264, 85] width 244 height 7
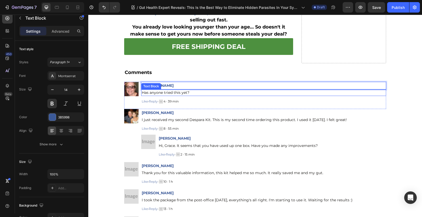
click at [142, 92] on span "Has anyone tried this yet?" at bounding box center [166, 92] width 48 height 5
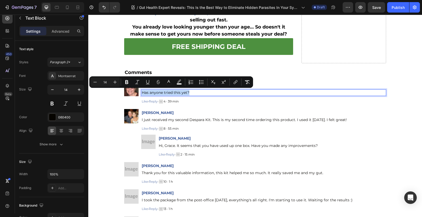
drag, startPoint x: 189, startPoint y: 92, endPoint x: 139, endPoint y: 91, distance: 50.0
click at [141, 91] on div "Has anyone tried this yet?" at bounding box center [263, 93] width 245 height 7
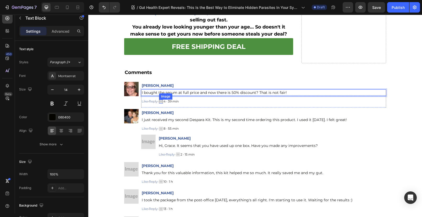
click at [162, 102] on img at bounding box center [161, 102] width 4 height 4
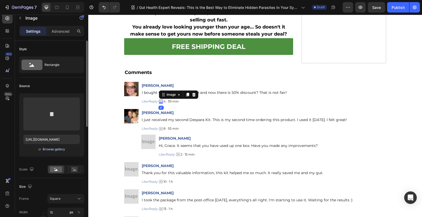
click at [48, 149] on div "Browse gallery" at bounding box center [54, 149] width 22 height 5
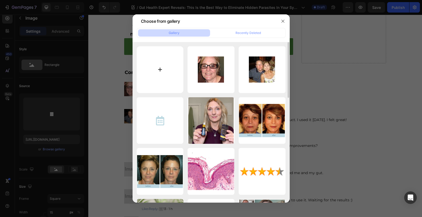
type input "C:\fakepath\下载.avif"
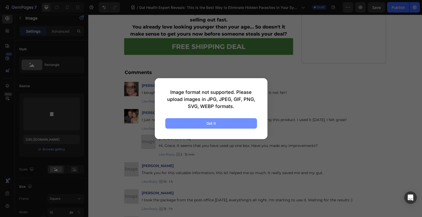
click at [217, 124] on button "Got it" at bounding box center [211, 123] width 92 height 10
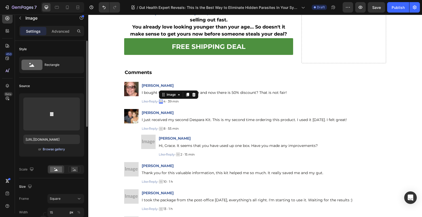
click at [49, 150] on div "Browse gallery" at bounding box center [54, 149] width 22 height 5
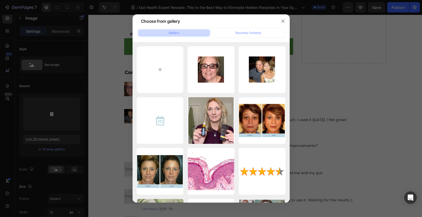
type input "C:\fakepath\赞.png"
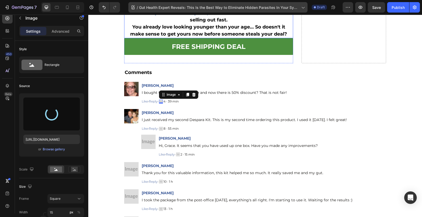
type input "https://cdn.shopify.com/s/files/1/0690/8854/2916/files/gempages_548588544302514…"
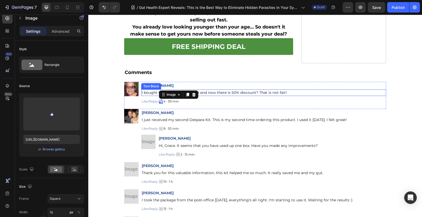
click at [230, 93] on span "I bought the serum at full price and now there is 50% discount? That is not fai…" at bounding box center [214, 92] width 145 height 5
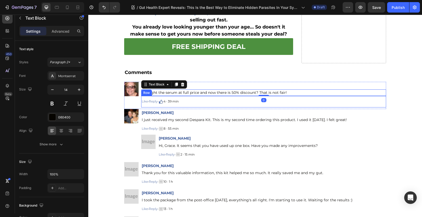
click at [214, 102] on div "Like · Reply · Text Block Image 4 · 39 min Text Block Row" at bounding box center [263, 102] width 245 height 12
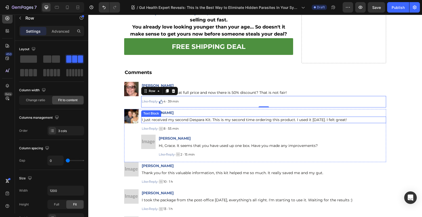
click at [208, 118] on p "I just received my second Despara Kit. This is my second time ordering this pro…" at bounding box center [264, 119] width 244 height 5
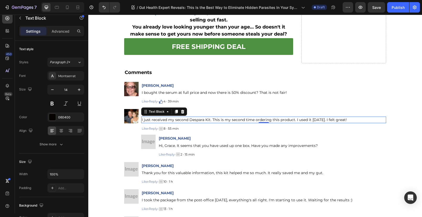
click at [142, 120] on p "I just received my second Despara Kit. This is my second time ordering this pro…" at bounding box center [264, 119] width 244 height 5
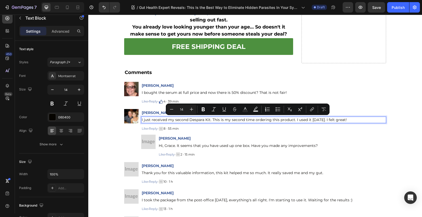
drag, startPoint x: 139, startPoint y: 119, endPoint x: 357, endPoint y: 120, distance: 218.1
click at [357, 120] on div "I just received my second Despara Kit. This is my second time ordering this pro…" at bounding box center [263, 120] width 245 height 7
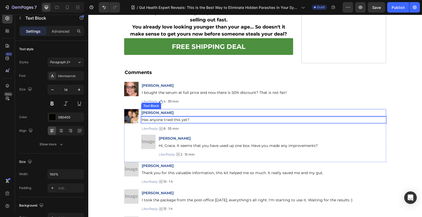
click at [163, 112] on p "Grace P." at bounding box center [264, 113] width 244 height 7
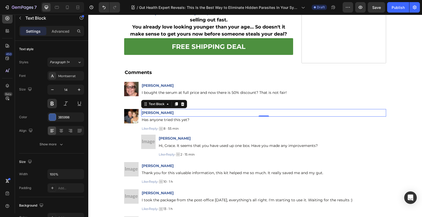
click at [156, 112] on p "Grace P." at bounding box center [264, 113] width 244 height 7
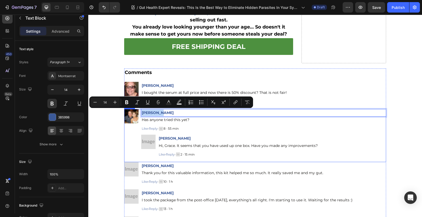
drag, startPoint x: 157, startPoint y: 112, endPoint x: 136, endPoint y: 110, distance: 20.2
click at [136, 110] on div "Image Grace P. Text Block 0 Has anyone tried this yet? Text Block Like · Reply …" at bounding box center [255, 135] width 262 height 53
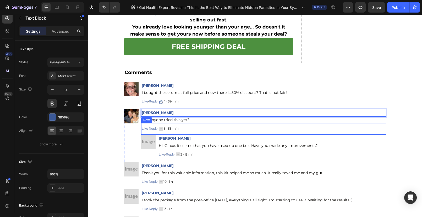
click at [188, 127] on div "Like · Reply · Text Block Image 8 · 55 min Text Block Row" at bounding box center [263, 129] width 245 height 12
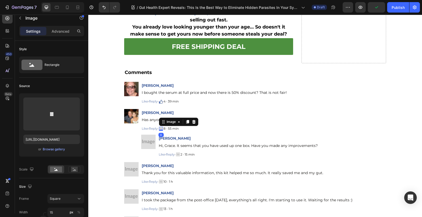
click at [162, 129] on div "Image 0" at bounding box center [161, 129] width 4 height 4
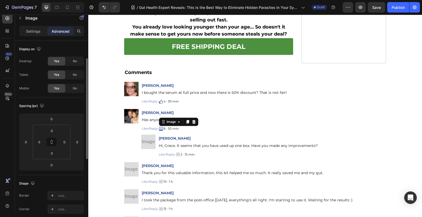
scroll to position [111, 0]
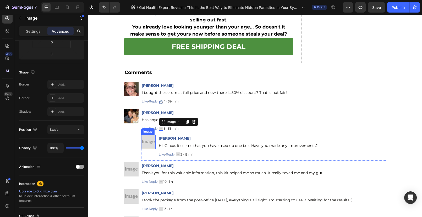
click at [147, 140] on img at bounding box center [148, 142] width 14 height 14
click at [151, 130] on div "Image" at bounding box center [153, 129] width 11 height 5
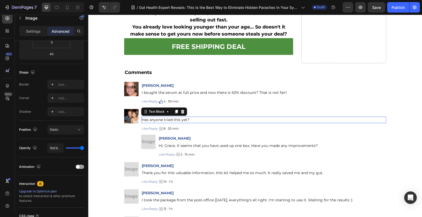
click at [209, 122] on div "Has anyone tried this yet?" at bounding box center [263, 120] width 245 height 7
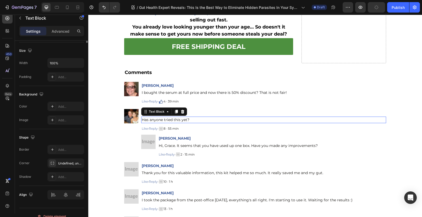
scroll to position [0, 0]
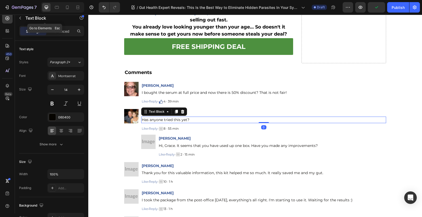
click at [24, 18] on button "button" at bounding box center [20, 18] width 8 height 8
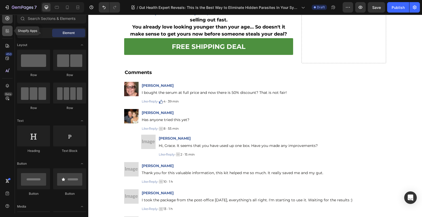
click at [11, 32] on div at bounding box center [7, 31] width 10 height 10
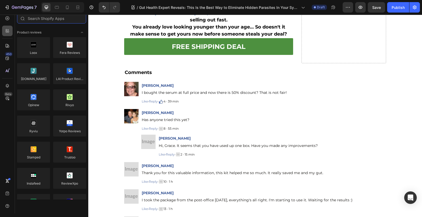
scroll to position [2, 0]
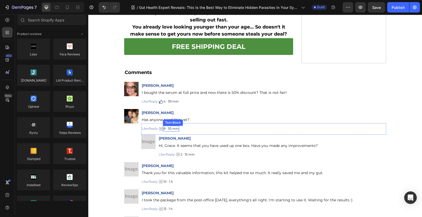
click at [189, 126] on div "Like · Reply · Text Block Image 8 · 55 min Text Block Row" at bounding box center [263, 129] width 245 height 12
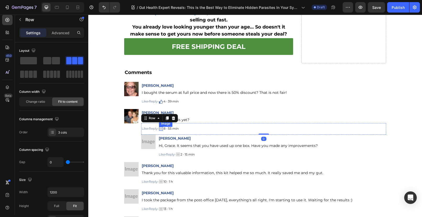
click at [163, 128] on img at bounding box center [161, 129] width 4 height 4
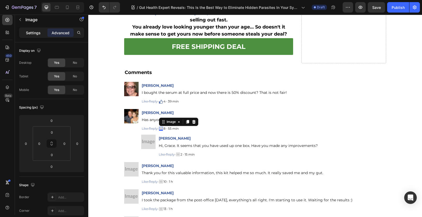
click at [33, 35] on p "Settings" at bounding box center [33, 32] width 15 height 5
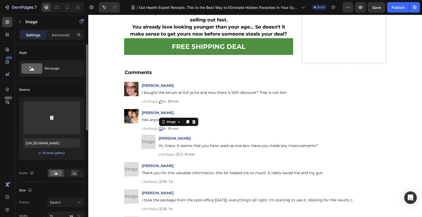
scroll to position [2, 0]
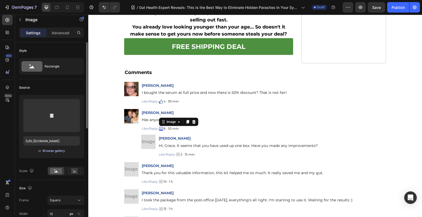
click at [55, 153] on div "Browse gallery" at bounding box center [54, 151] width 22 height 5
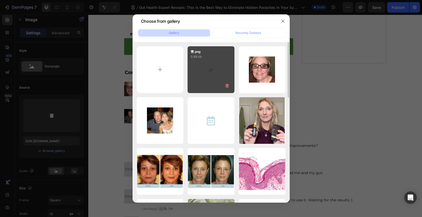
click at [216, 72] on div "赞.png 0.66 kb" at bounding box center [210, 69] width 47 height 47
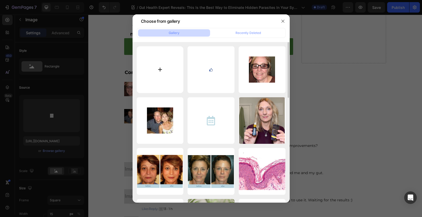
type input "[URL][DOMAIN_NAME]"
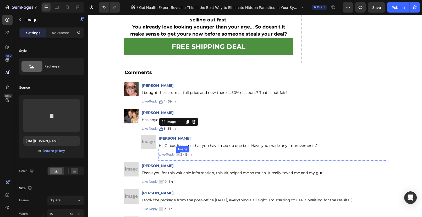
click at [180, 154] on img at bounding box center [178, 155] width 4 height 4
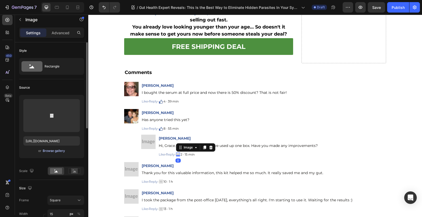
click at [52, 151] on div "Browse gallery" at bounding box center [54, 151] width 22 height 5
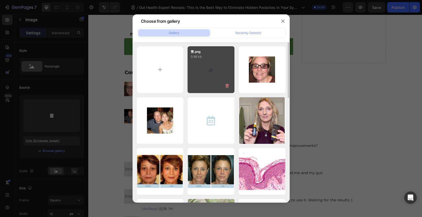
click at [199, 76] on div "赞.png 0.66 kb" at bounding box center [210, 69] width 47 height 47
type input "[URL][DOMAIN_NAME]"
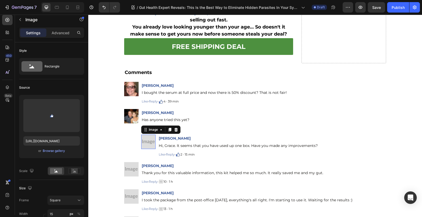
click at [145, 142] on img at bounding box center [148, 142] width 14 height 14
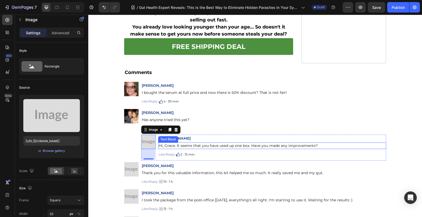
click at [159, 145] on p "Hi, Grace. It seems that you have used up one box. Have you made any improvemen…" at bounding box center [272, 145] width 227 height 5
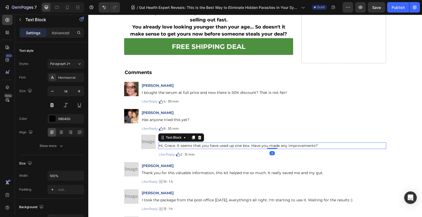
click at [159, 145] on p "Hi, Grace. It seems that you have used up one box. Have you made any improvemen…" at bounding box center [272, 145] width 227 height 5
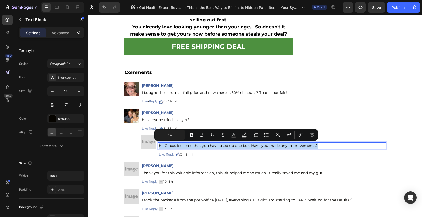
drag, startPoint x: 157, startPoint y: 145, endPoint x: 316, endPoint y: 146, distance: 159.2
click at [316, 146] on p "Hi, Grace. It seems that you have used up one box. Have you made any improvemen…" at bounding box center [272, 145] width 227 height 5
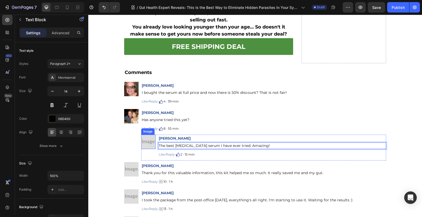
click at [147, 142] on img at bounding box center [148, 142] width 14 height 14
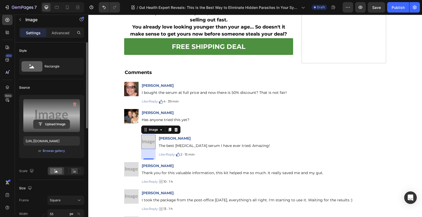
click at [46, 126] on input "file" at bounding box center [52, 124] width 36 height 9
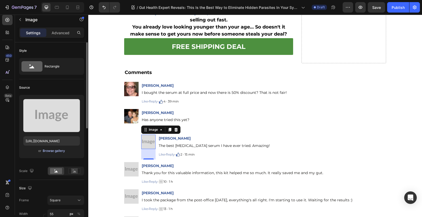
click at [48, 154] on div "Upload Image https://placehold.co/612x406?text=Image or Browse gallery" at bounding box center [51, 126] width 65 height 63
click at [49, 152] on div "Browse gallery" at bounding box center [54, 151] width 22 height 5
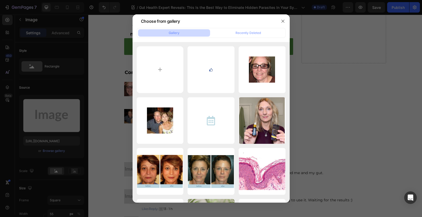
type input "C:\fakepath\1718093042651_2.jpg"
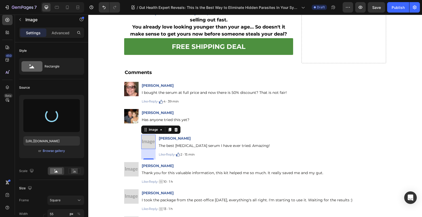
type input "https://cdn.shopify.com/s/files/1/0690/8854/2916/files/gempages_548588544302514…"
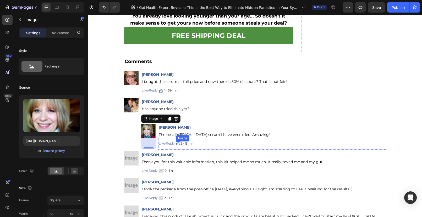
scroll to position [5090, 0]
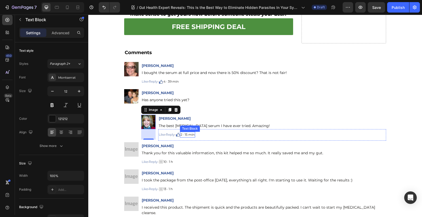
click at [183, 135] on p "2 · 15 min" at bounding box center [187, 134] width 14 height 5
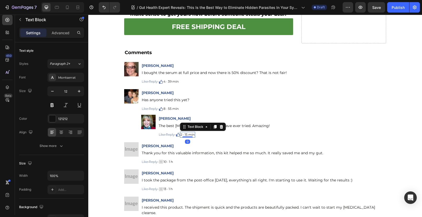
click at [184, 135] on p "2 · 15 min" at bounding box center [187, 134] width 14 height 5
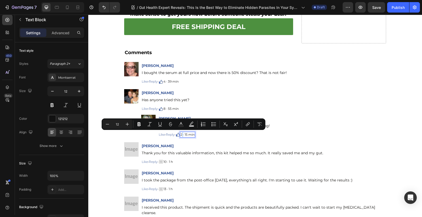
click at [183, 134] on p "2 · 15 min" at bounding box center [187, 134] width 14 height 5
click at [183, 134] on p "4 · 15 min" at bounding box center [187, 134] width 14 height 5
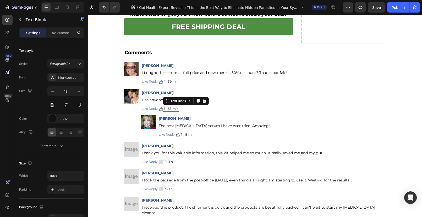
click at [167, 108] on p "8 · 55 min" at bounding box center [170, 109] width 15 height 5
click at [166, 109] on p "8 · 55 min" at bounding box center [170, 109] width 15 height 5
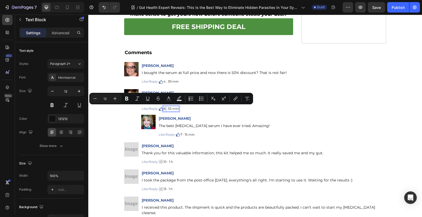
click at [166, 109] on p "8 · 55 min" at bounding box center [170, 109] width 15 height 5
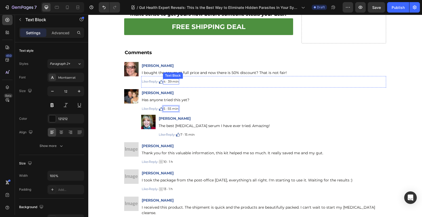
click at [166, 82] on p "4 · 39 min" at bounding box center [170, 81] width 15 height 5
click at [168, 82] on p "4 · 39 min" at bounding box center [170, 81] width 15 height 5
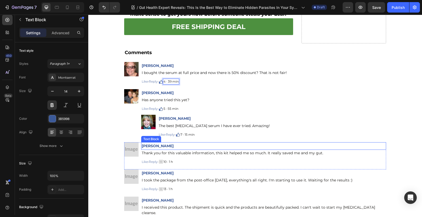
click at [175, 143] on p "[PERSON_NAME]" at bounding box center [264, 146] width 244 height 7
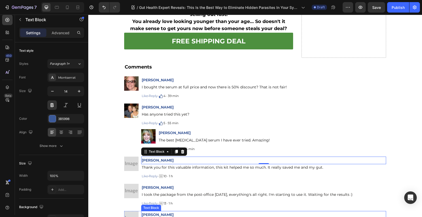
scroll to position [5095, 0]
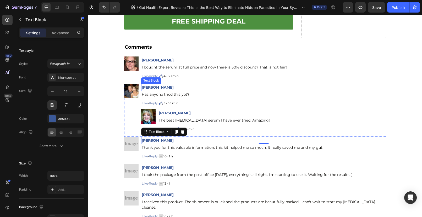
click at [208, 87] on p "[PERSON_NAME]" at bounding box center [264, 87] width 244 height 7
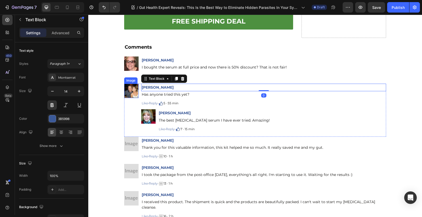
click at [128, 88] on img at bounding box center [131, 91] width 14 height 14
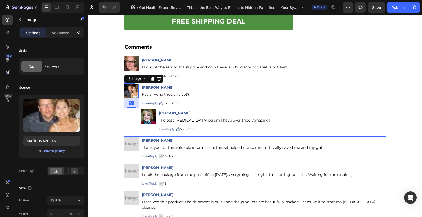
click at [132, 120] on div "Image 40" at bounding box center [131, 109] width 14 height 51
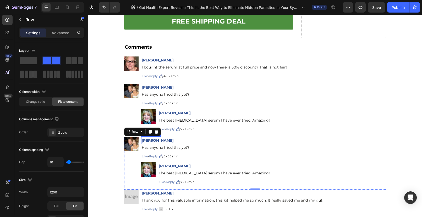
click at [143, 141] on strong "[PERSON_NAME]" at bounding box center [158, 140] width 32 height 5
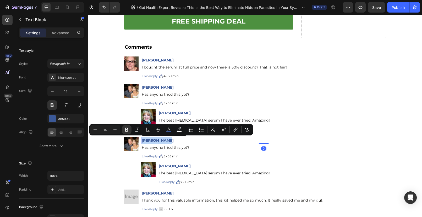
drag, startPoint x: 140, startPoint y: 140, endPoint x: 169, endPoint y: 141, distance: 28.6
click at [169, 141] on p "[PERSON_NAME]" at bounding box center [264, 140] width 244 height 7
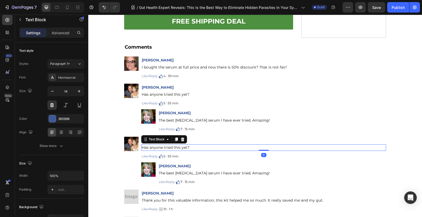
click at [156, 147] on p "Has anyone tried this yet?" at bounding box center [264, 147] width 244 height 5
click at [188, 147] on p "Has anyone tried this yet?" at bounding box center [264, 147] width 244 height 5
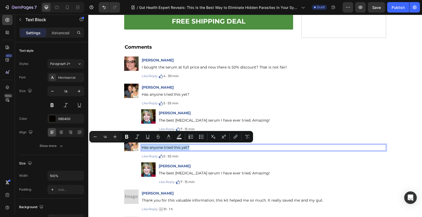
drag, startPoint x: 188, startPoint y: 146, endPoint x: 140, endPoint y: 147, distance: 48.2
click at [142, 147] on p "Has anyone tried this yet?" at bounding box center [264, 147] width 244 height 5
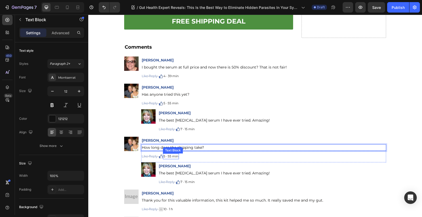
click at [173, 157] on p "5 · 55 min" at bounding box center [170, 156] width 15 height 5
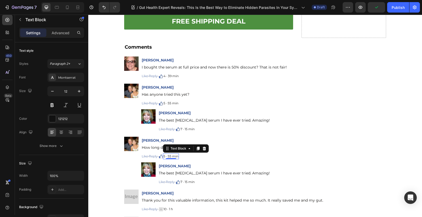
click at [171, 156] on p "5 · 55 min" at bounding box center [170, 156] width 15 height 5
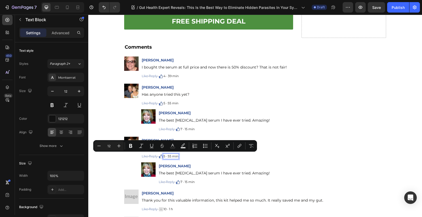
drag, startPoint x: 170, startPoint y: 156, endPoint x: 180, endPoint y: 156, distance: 9.9
click at [178, 156] on p "5 · 55 min" at bounding box center [170, 156] width 15 height 5
click at [166, 156] on p "5 · 1h" at bounding box center [166, 156] width 7 height 5
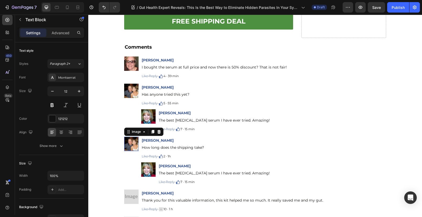
click at [130, 145] on img at bounding box center [131, 144] width 14 height 14
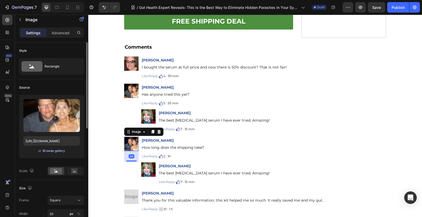
click at [46, 151] on div "Browse gallery" at bounding box center [54, 151] width 22 height 5
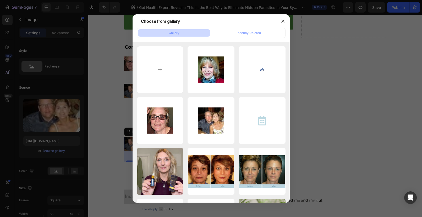
type input "C:\fakepath\1718093096012_4.jpg"
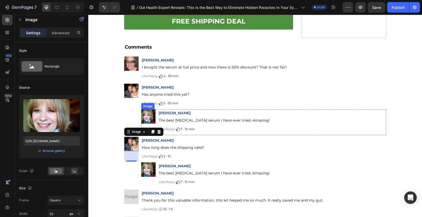
click at [148, 118] on img at bounding box center [148, 116] width 14 height 14
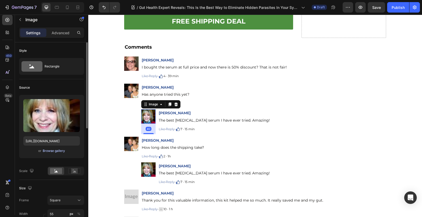
click at [57, 151] on div "Browse gallery" at bounding box center [54, 151] width 22 height 5
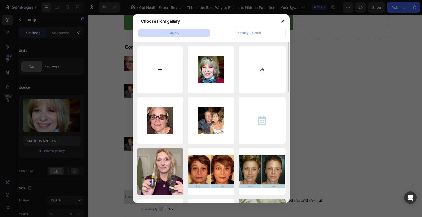
type input "C:\fakepath\1718093099824_5.jpg"
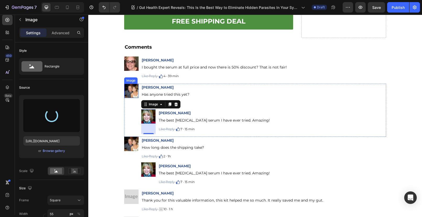
type input "https://cdn.shopify.com/s/files/1/0690/8854/2916/files/gempages_548588544302514…"
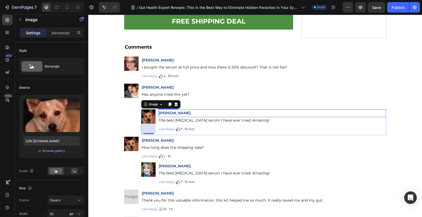
click at [164, 114] on p "[PERSON_NAME]" at bounding box center [272, 113] width 227 height 7
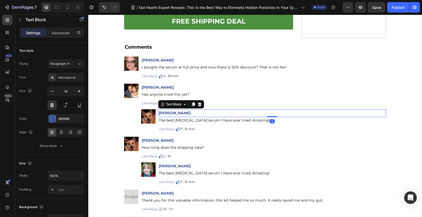
click at [159, 112] on p "[PERSON_NAME]" at bounding box center [272, 113] width 227 height 7
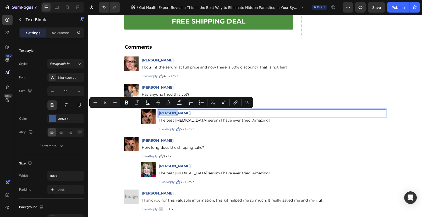
drag, startPoint x: 158, startPoint y: 112, endPoint x: 174, endPoint y: 113, distance: 16.2
click at [174, 113] on p "[PERSON_NAME]" at bounding box center [272, 113] width 227 height 7
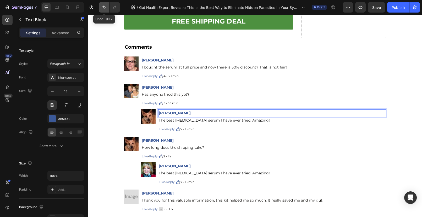
click at [104, 8] on icon "Undo/Redo" at bounding box center [103, 7] width 5 height 5
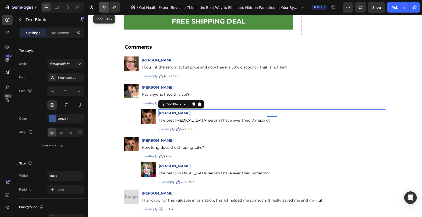
click at [104, 8] on icon "Undo/Redo" at bounding box center [103, 7] width 5 height 5
click at [103, 6] on icon "Undo/Redo" at bounding box center [103, 7] width 5 height 5
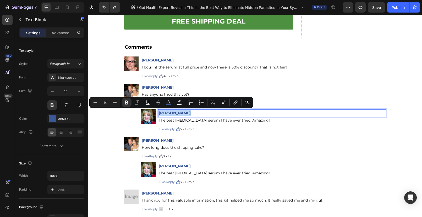
drag, startPoint x: 181, startPoint y: 113, endPoint x: 156, endPoint y: 112, distance: 24.6
click at [158, 112] on div "Ilse Bierhals" at bounding box center [272, 113] width 228 height 8
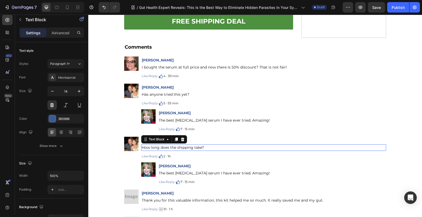
click at [223, 145] on div "How long does the shipping take?" at bounding box center [263, 148] width 245 height 7
click at [129, 145] on img at bounding box center [131, 144] width 14 height 14
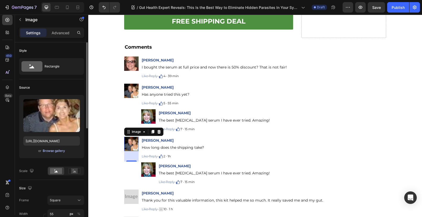
click at [51, 151] on div "Browse gallery" at bounding box center [54, 151] width 22 height 5
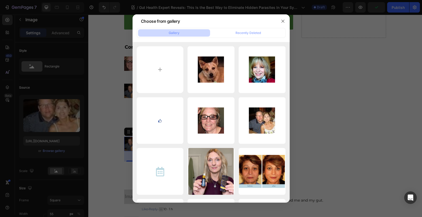
type input "C:\fakepath\1718093096012_4.jpg"
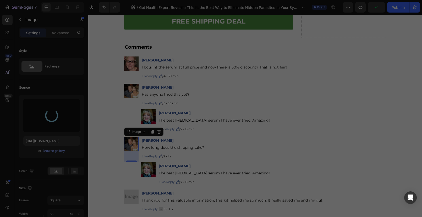
type input "https://cdn.shopify.com/s/files/1/0690/8854/2916/files/gempages_548588544302514…"
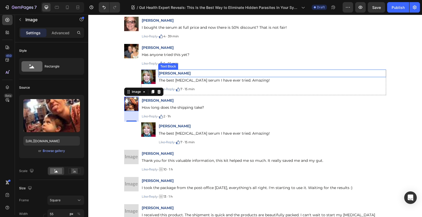
scroll to position [5136, 0]
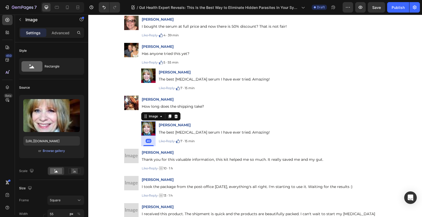
click at [147, 127] on img at bounding box center [148, 128] width 14 height 14
click at [49, 153] on div "Browse gallery" at bounding box center [54, 151] width 22 height 5
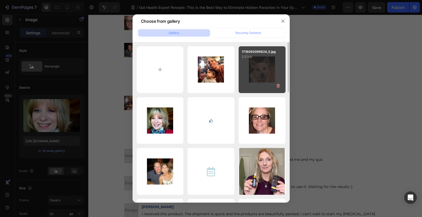
click at [262, 70] on div "1718093099824_5.jpg 3.21 kb" at bounding box center [261, 69] width 47 height 47
type input "https://cdn.shopify.com/s/files/1/0690/8854/2916/files/gempages_548588544302514…"
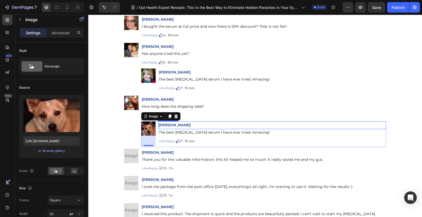
click at [172, 125] on p "[PERSON_NAME]" at bounding box center [272, 125] width 227 height 7
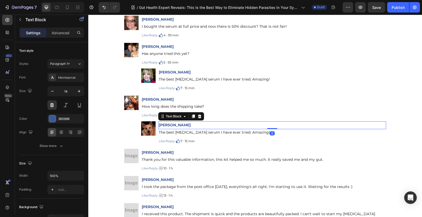
click at [175, 125] on p "[PERSON_NAME]" at bounding box center [272, 125] width 227 height 7
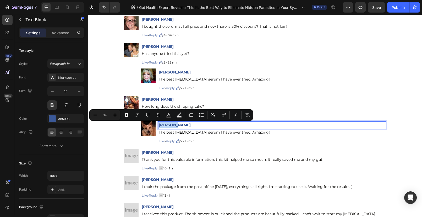
drag, startPoint x: 175, startPoint y: 125, endPoint x: 157, endPoint y: 126, distance: 17.8
click at [159, 126] on p "[PERSON_NAME]" at bounding box center [272, 125] width 227 height 7
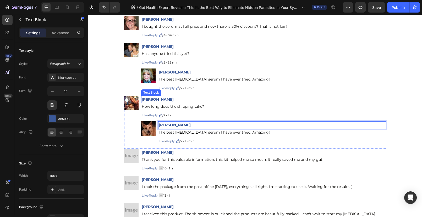
click at [152, 98] on strong "Monica Smith" at bounding box center [158, 99] width 32 height 5
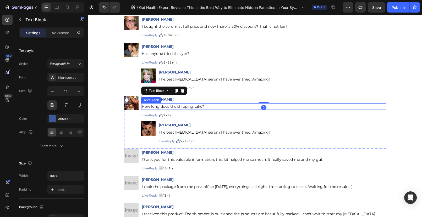
click at [158, 106] on span "How long does the shipping take?" at bounding box center [173, 106] width 62 height 5
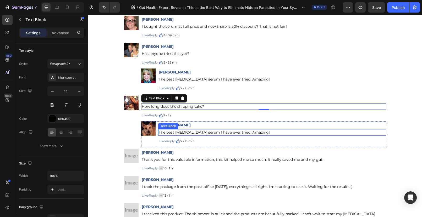
click at [219, 132] on span "The best skin care serum I have ever tried. Amazing!" at bounding box center [214, 132] width 111 height 5
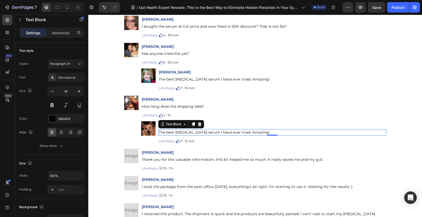
click at [254, 131] on p "The best skin care serum I have ever tried. Amazing!" at bounding box center [272, 132] width 227 height 5
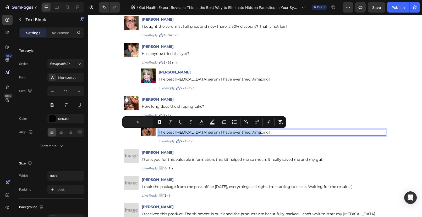
drag, startPoint x: 249, startPoint y: 132, endPoint x: 157, endPoint y: 131, distance: 91.4
click at [159, 131] on p "The best skin care serum I have ever tried. Amazing!" at bounding box center [272, 132] width 227 height 5
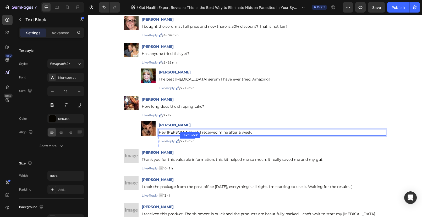
click at [188, 141] on p "7 · 15 min" at bounding box center [187, 141] width 14 height 5
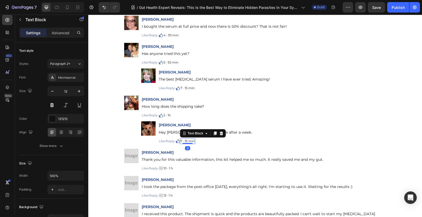
click at [188, 141] on p "7 · 15 min" at bounding box center [187, 141] width 14 height 5
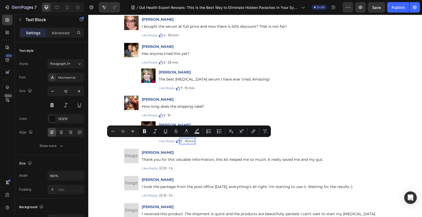
click at [189, 141] on p "7 · 15 min" at bounding box center [187, 141] width 14 height 5
click at [187, 142] on p "7 · 15 min" at bounding box center [187, 141] width 14 height 5
click at [188, 141] on p "7 · 15 min" at bounding box center [187, 141] width 14 height 5
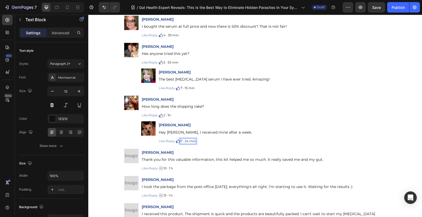
click at [182, 142] on p "7 · 24 min" at bounding box center [187, 141] width 15 height 5
click at [184, 141] on p "7 · 24 min" at bounding box center [187, 141] width 15 height 5
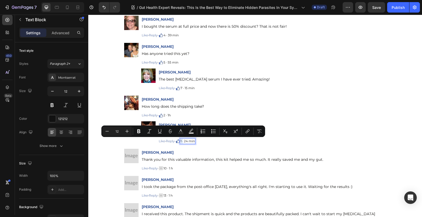
click at [182, 141] on p "1 · 24 min" at bounding box center [187, 141] width 14 height 5
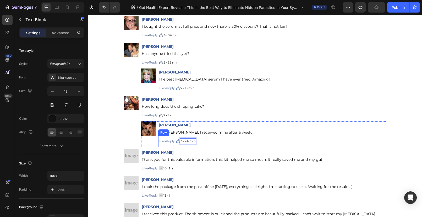
click at [227, 144] on div "Like · Reply · Text Block Image 3 · 24 min Text Block 0 Row" at bounding box center [272, 142] width 228 height 12
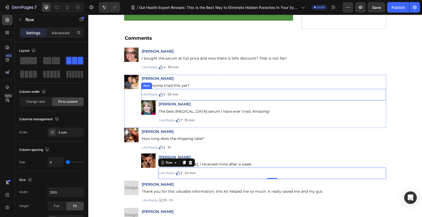
scroll to position [5100, 0]
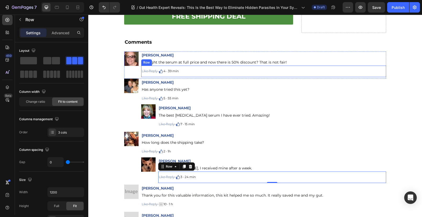
click at [192, 72] on div "Like · Reply · Text Block Image 4 · 39 min Text Block Row" at bounding box center [263, 72] width 245 height 12
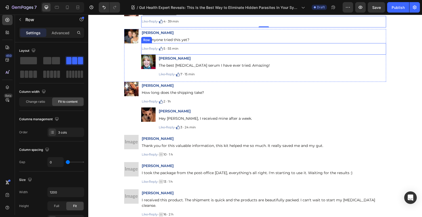
scroll to position [5158, 0]
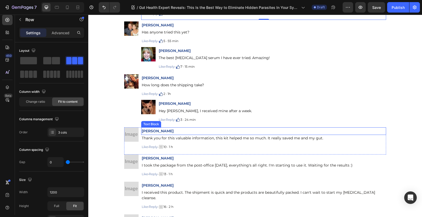
click at [154, 132] on p "[PERSON_NAME]" at bounding box center [264, 131] width 244 height 7
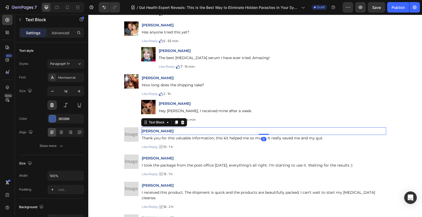
click at [164, 130] on p "[PERSON_NAME]" at bounding box center [264, 131] width 244 height 7
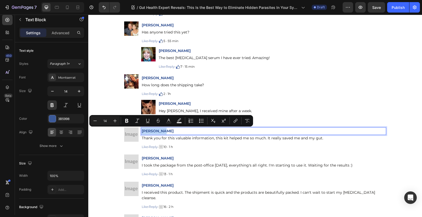
drag, startPoint x: 159, startPoint y: 131, endPoint x: 141, endPoint y: 130, distance: 18.4
click at [142, 130] on p "[PERSON_NAME]" at bounding box center [264, 131] width 244 height 7
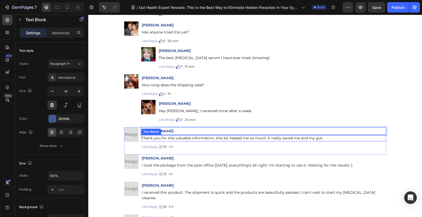
click at [173, 139] on p "Thank you for this valuable information, this kit helped me so much. It really …" at bounding box center [264, 138] width 244 height 5
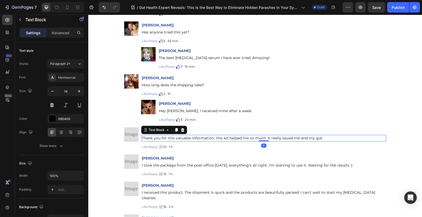
click at [142, 138] on p "Thank you for this valuable information, this kit helped me so much. It really …" at bounding box center [264, 138] width 244 height 5
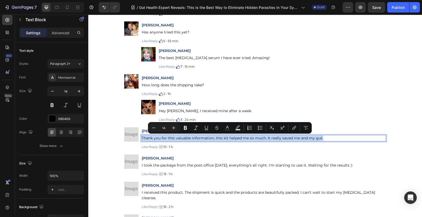
drag, startPoint x: 140, startPoint y: 137, endPoint x: 325, endPoint y: 138, distance: 185.4
click at [325, 138] on p "Thank you for this valuable information, this kit helped me so much. It really …" at bounding box center [264, 138] width 244 height 5
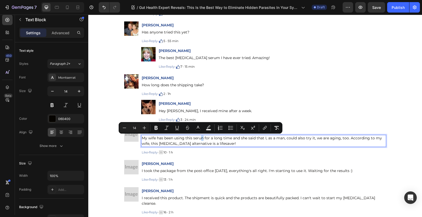
click at [201, 139] on span "My wife has been using this serun for a long time and she said that I, as a man…" at bounding box center [262, 141] width 240 height 10
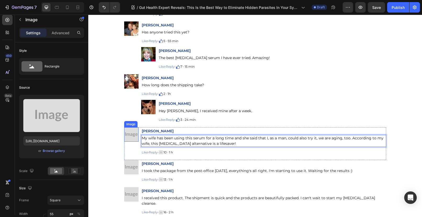
click at [126, 136] on img at bounding box center [131, 134] width 14 height 14
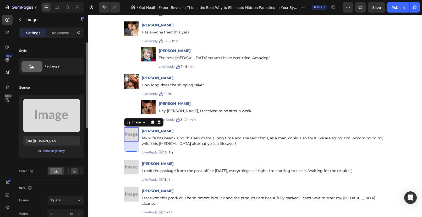
click at [50, 148] on div "Upload Image https://placehold.co/612x408?text=Image or Browse gallery" at bounding box center [51, 126] width 65 height 63
click at [48, 149] on div "Browse gallery" at bounding box center [54, 151] width 22 height 5
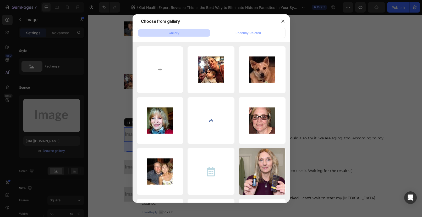
type input "C:\fakepath\1718093104797_11_1_e6e55863_e013_422e_9e25_afa449269b8a.webp"
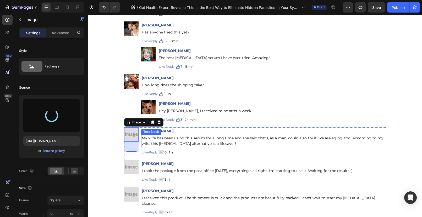
type input "https://cdn.shopify.com/s/files/1/0690/8854/2916/files/gempages_548588544302514…"
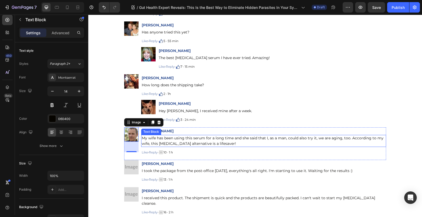
click at [175, 143] on span "My wife has been using this serum for a long time and she said that I, as a man…" at bounding box center [263, 141] width 242 height 10
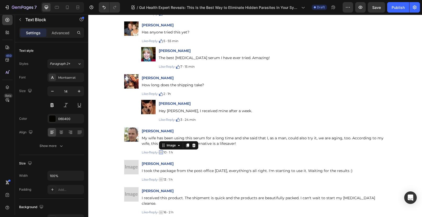
click at [163, 152] on img at bounding box center [161, 153] width 4 height 4
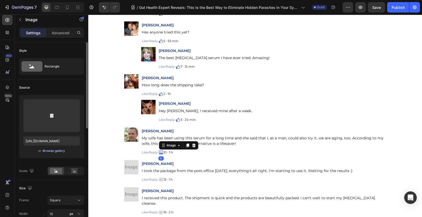
click at [62, 153] on button "Browse gallery" at bounding box center [53, 150] width 23 height 5
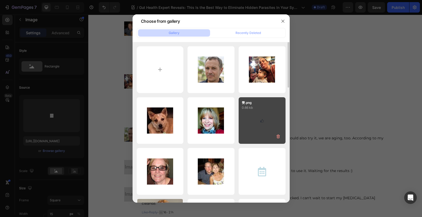
click at [254, 123] on div "赞.png 0.66 kb" at bounding box center [261, 120] width 47 height 47
type input "[URL][DOMAIN_NAME]"
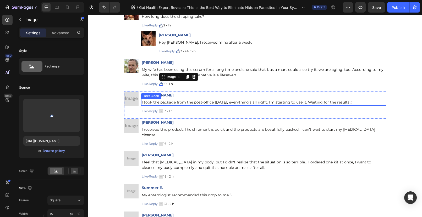
scroll to position [5232, 0]
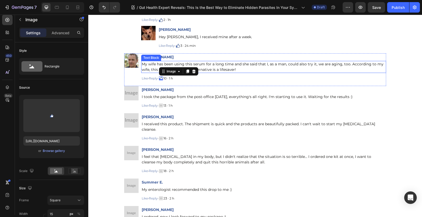
click at [214, 66] on p "My wife has been using this serum for a long time and she said that I, as a man…" at bounding box center [264, 67] width 244 height 11
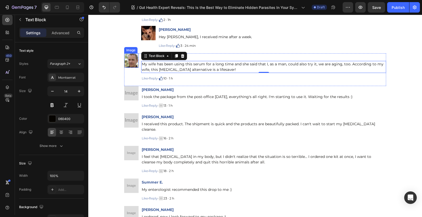
click at [130, 62] on img at bounding box center [131, 60] width 14 height 14
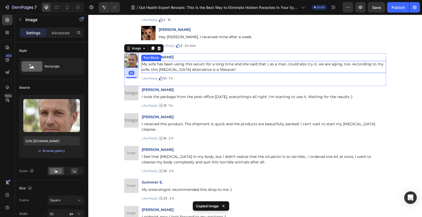
click at [173, 69] on span "My wife has been using this serum for a long time and she said that I, as a man…" at bounding box center [263, 67] width 242 height 10
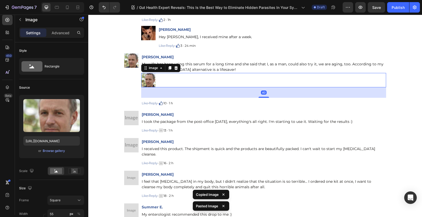
click at [147, 82] on img at bounding box center [148, 80] width 14 height 14
click at [54, 152] on div "Browse gallery" at bounding box center [54, 151] width 22 height 5
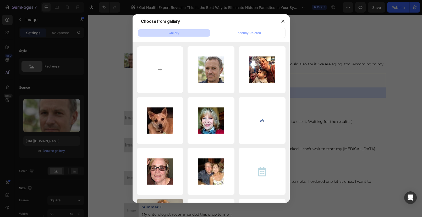
type input "C:\fakepath\1718093109707_okoko.jpg"
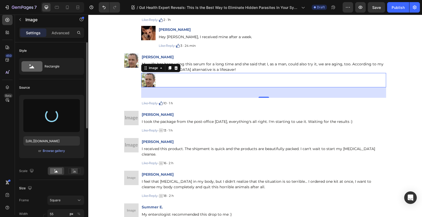
type input "https://cdn.shopify.com/s/files/1/0690/8854/2916/files/gempages_548588544302514…"
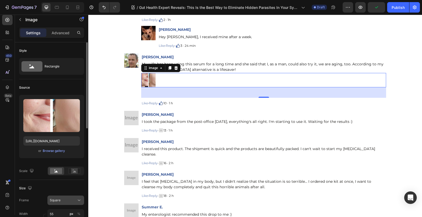
click at [70, 201] on div "Square" at bounding box center [63, 200] width 26 height 5
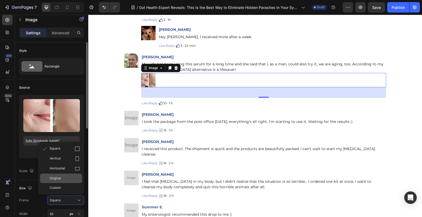
click at [62, 180] on div "Original" at bounding box center [64, 178] width 30 height 5
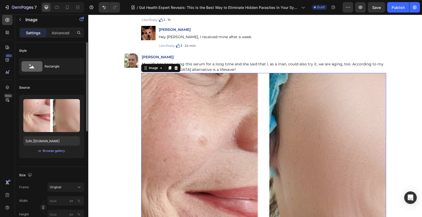
click at [60, 194] on div "Frame Original Width px % Height px %" at bounding box center [51, 201] width 65 height 37
click at [61, 188] on div "Original" at bounding box center [63, 187] width 26 height 5
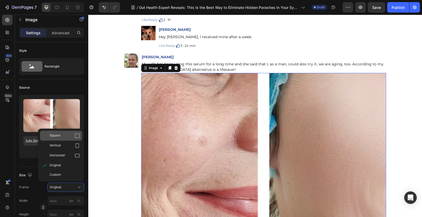
click at [61, 138] on div "Square" at bounding box center [64, 135] width 30 height 5
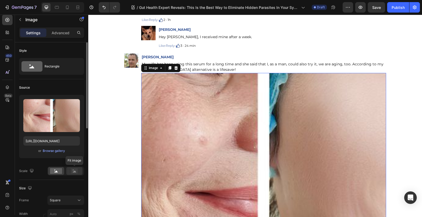
click at [75, 167] on div at bounding box center [74, 171] width 16 height 8
click at [58, 171] on rect at bounding box center [56, 171] width 12 height 6
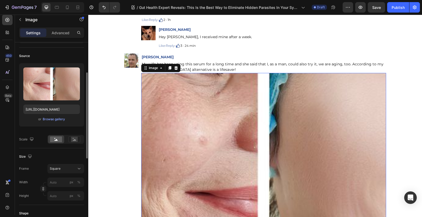
scroll to position [78, 0]
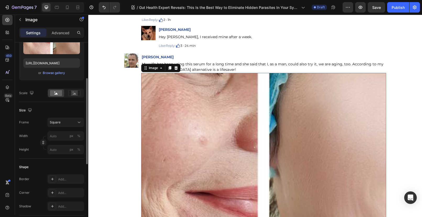
click at [59, 128] on div "Frame Square Width px % Height px %" at bounding box center [51, 136] width 65 height 37
click at [58, 122] on span "Square" at bounding box center [55, 122] width 11 height 5
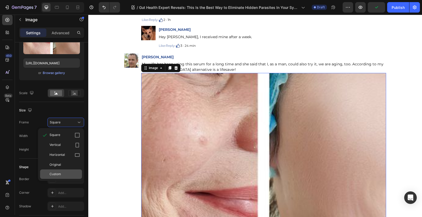
click at [59, 173] on span "Custom" at bounding box center [55, 174] width 12 height 5
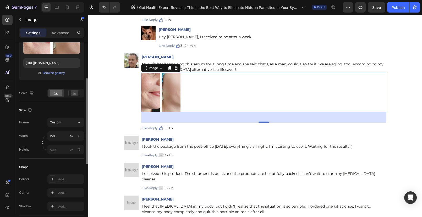
click at [36, 131] on div "Frame Custom Width 150 px % Height px %" at bounding box center [51, 136] width 65 height 37
click at [56, 137] on input "150" at bounding box center [65, 135] width 37 height 9
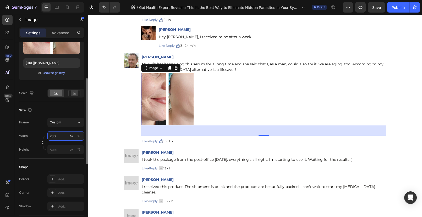
type input "200"
click at [41, 132] on div "Width 200 px %" at bounding box center [51, 135] width 65 height 9
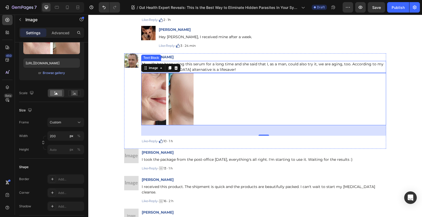
click at [223, 69] on p "My wife has been using this serum for a long time and she said that I, as a man…" at bounding box center [264, 67] width 244 height 11
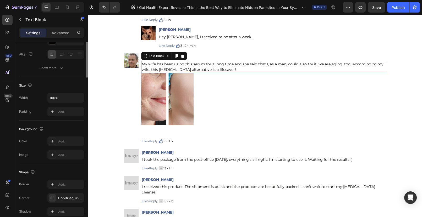
scroll to position [0, 0]
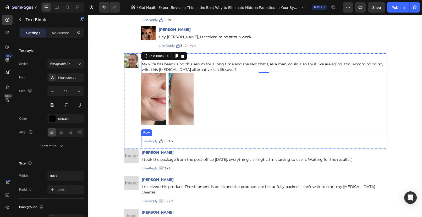
click at [211, 138] on div "Like · Reply · Text Block Image 10 · 1 h Text Block Row" at bounding box center [263, 142] width 245 height 12
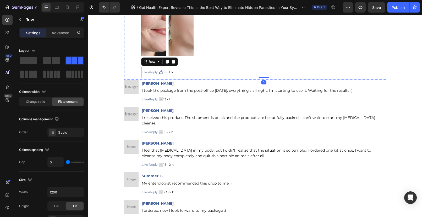
scroll to position [5303, 0]
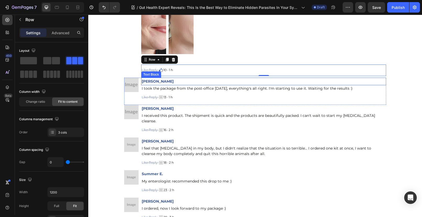
click at [195, 83] on p "[PERSON_NAME]" at bounding box center [264, 81] width 244 height 7
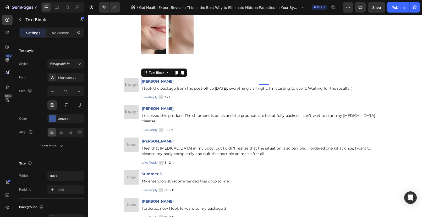
click at [156, 80] on p "[PERSON_NAME]" at bounding box center [264, 81] width 244 height 7
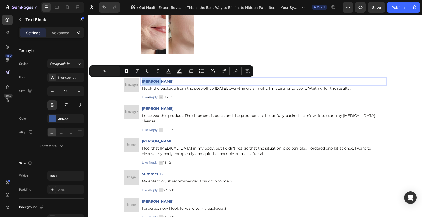
drag, startPoint x: 156, startPoint y: 81, endPoint x: 139, endPoint y: 80, distance: 16.5
click at [141, 80] on div "[PERSON_NAME]" at bounding box center [263, 82] width 245 height 8
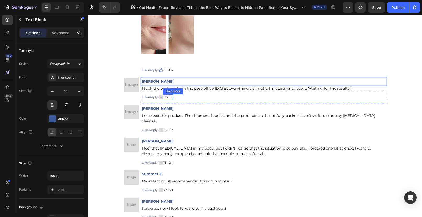
click at [168, 97] on p "13 · 1 h" at bounding box center [167, 97] width 9 height 5
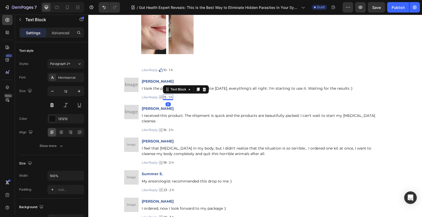
click at [171, 97] on p "13 · 1 h" at bounding box center [167, 97] width 9 height 5
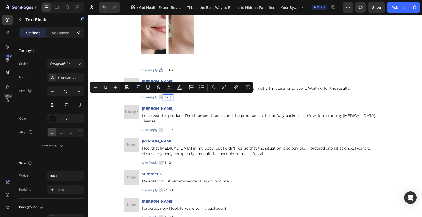
click at [171, 97] on p "13 · 1 h" at bounding box center [167, 97] width 9 height 5
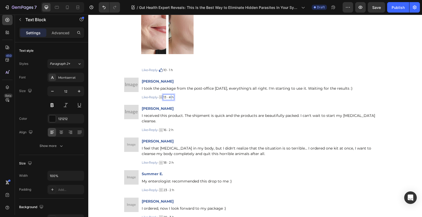
click at [172, 97] on p "13 · # h" at bounding box center [168, 97] width 10 height 5
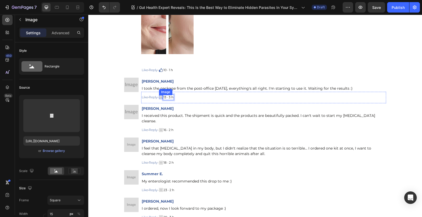
click at [161, 98] on img at bounding box center [161, 97] width 4 height 4
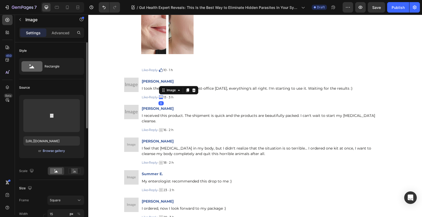
click at [49, 152] on div "Browse gallery" at bounding box center [54, 151] width 22 height 5
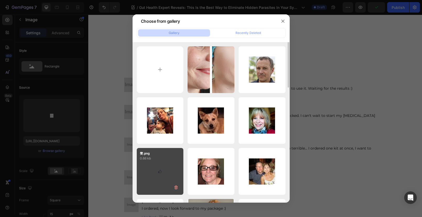
click at [162, 172] on div "赞.png 0.66 kb" at bounding box center [160, 171] width 47 height 47
type input "[URL][DOMAIN_NAME]"
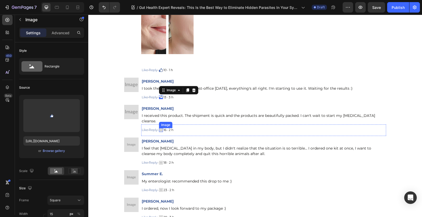
click at [162, 128] on img at bounding box center [161, 130] width 4 height 4
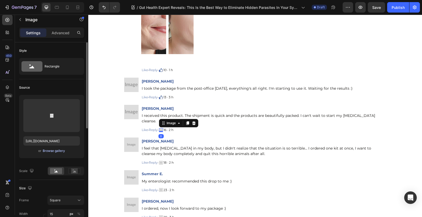
click at [51, 149] on div "Browse gallery" at bounding box center [54, 151] width 22 height 5
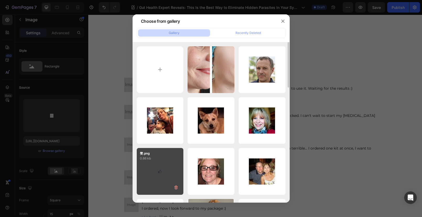
click at [172, 160] on p "0.66 kb" at bounding box center [160, 158] width 41 height 5
type input "[URL][DOMAIN_NAME]"
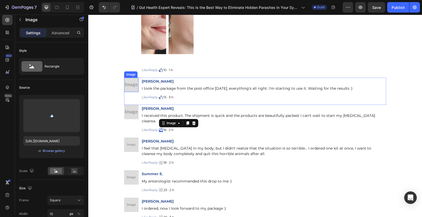
click at [130, 84] on img at bounding box center [131, 85] width 14 height 14
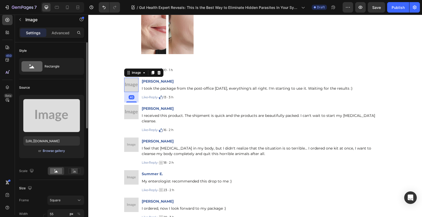
click at [52, 152] on div "Browse gallery" at bounding box center [54, 151] width 22 height 5
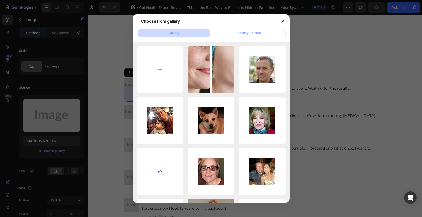
type input "C:\fakepath\1718093246960_2_1.webp"
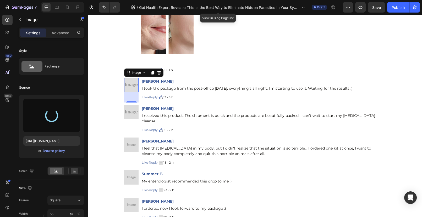
type input "https://cdn.shopify.com/s/files/1/0690/8854/2916/files/gempages_548588544302514…"
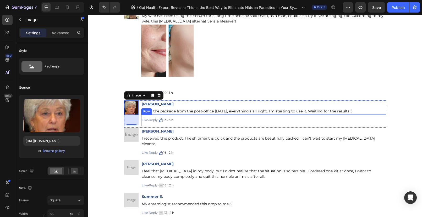
scroll to position [5205, 0]
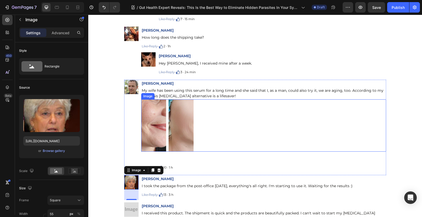
click at [240, 99] on div at bounding box center [263, 125] width 245 height 52
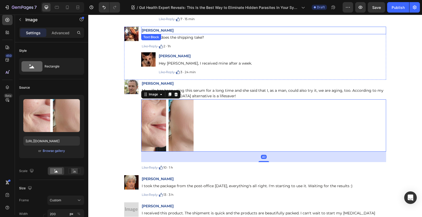
click at [217, 32] on p "Monica Smith" at bounding box center [264, 30] width 244 height 7
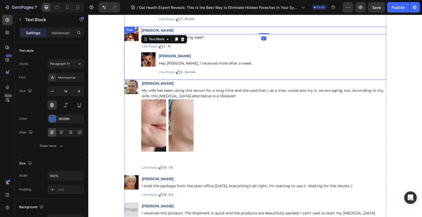
click at [126, 57] on div "Image" at bounding box center [131, 52] width 14 height 51
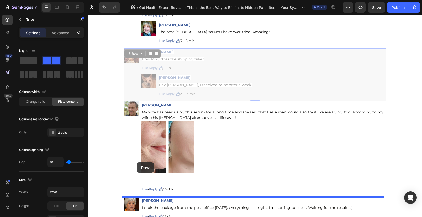
scroll to position [5248, 0]
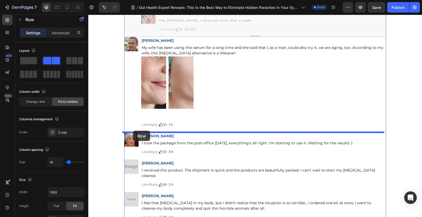
drag, startPoint x: 126, startPoint y: 142, endPoint x: 133, endPoint y: 131, distance: 13.2
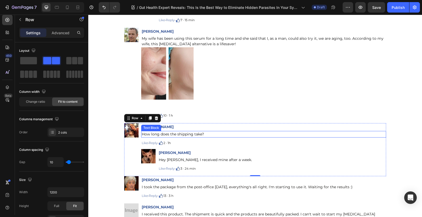
scroll to position [5232, 0]
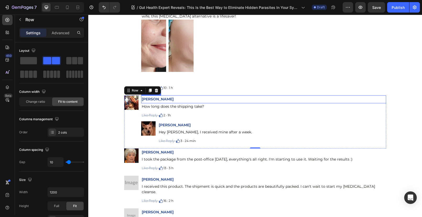
click at [154, 99] on strong "Monica Smith" at bounding box center [158, 99] width 32 height 5
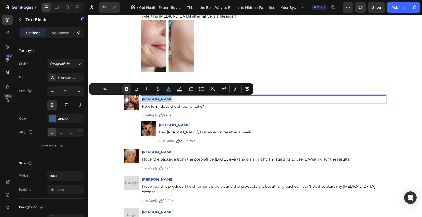
drag, startPoint x: 169, startPoint y: 99, endPoint x: 140, endPoint y: 98, distance: 29.3
click at [142, 98] on p "Monica Smith" at bounding box center [264, 99] width 244 height 7
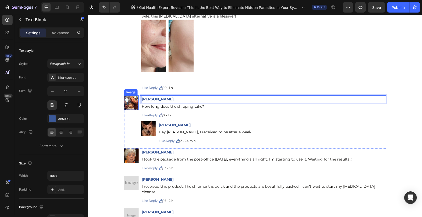
click at [129, 103] on img at bounding box center [131, 103] width 14 height 14
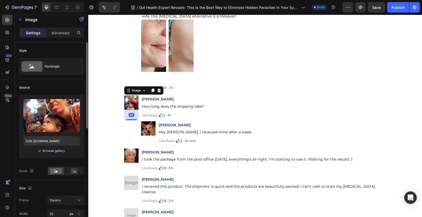
click at [52, 151] on div "Browse gallery" at bounding box center [54, 151] width 22 height 5
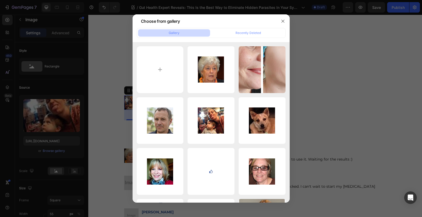
type input "C:\fakepath\1718093225966_7.jpg"
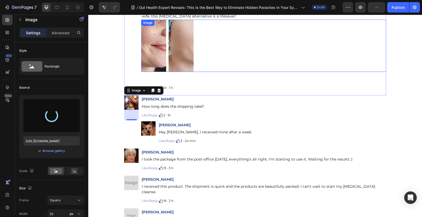
type input "https://cdn.shopify.com/s/files/1/0690/8854/2916/files/gempages_548588544302514…"
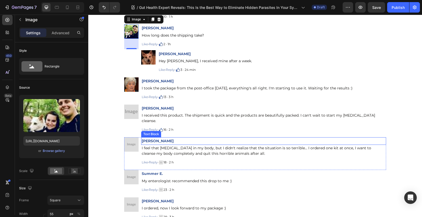
scroll to position [5274, 0]
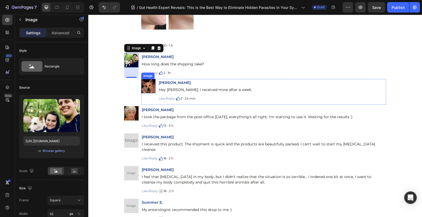
click at [148, 85] on img at bounding box center [148, 86] width 14 height 14
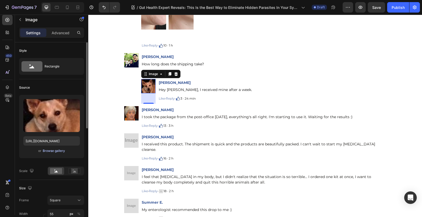
click at [55, 152] on div "Browse gallery" at bounding box center [54, 151] width 22 height 5
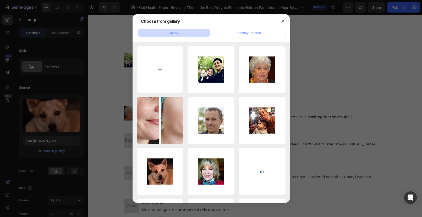
type input "C:\fakepath\1718093229397_8.jpg"
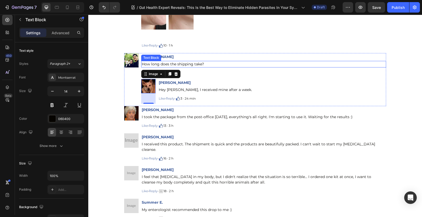
click at [198, 64] on span "How long does the shipping take?" at bounding box center [173, 64] width 62 height 5
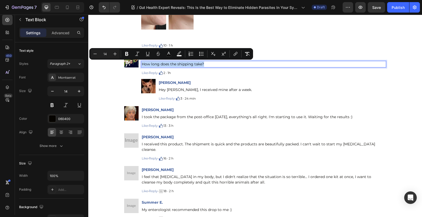
drag, startPoint x: 203, startPoint y: 65, endPoint x: 140, endPoint y: 63, distance: 62.6
click at [142, 63] on p "How long does the shipping take?" at bounding box center [264, 64] width 244 height 5
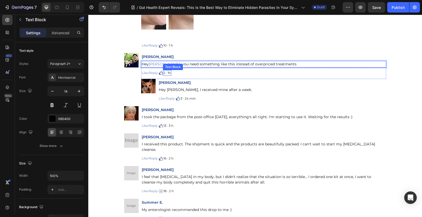
click at [171, 73] on p "2 · 1h" at bounding box center [166, 73] width 7 height 5
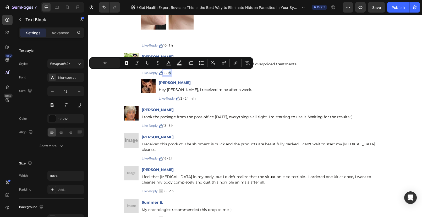
click at [171, 73] on p "2 · 1h" at bounding box center [166, 73] width 7 height 5
click at [166, 73] on p "2 · 2h" at bounding box center [167, 73] width 8 height 5
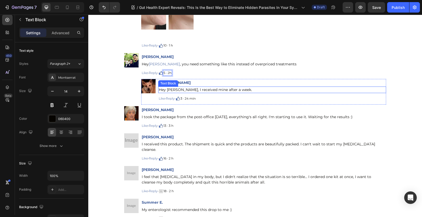
click at [228, 90] on span "Hey Monica, I received mine after a week." at bounding box center [205, 89] width 93 height 5
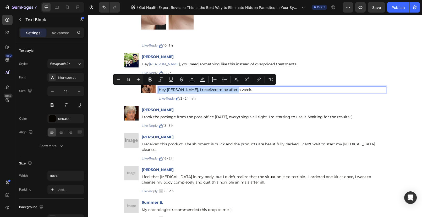
drag, startPoint x: 158, startPoint y: 89, endPoint x: 236, endPoint y: 88, distance: 78.5
click at [236, 88] on p "Hey Monica, I received mine after a week." at bounding box center [272, 89] width 227 height 5
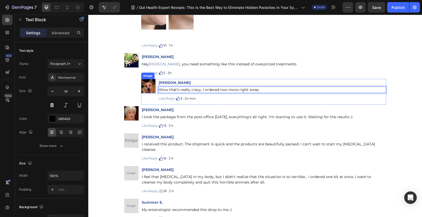
click at [146, 86] on img at bounding box center [148, 86] width 14 height 14
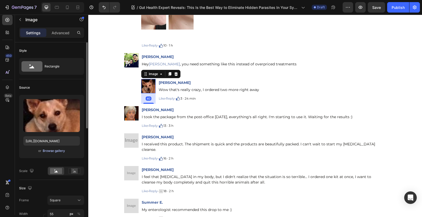
click at [52, 153] on div "Browse gallery" at bounding box center [54, 151] width 22 height 5
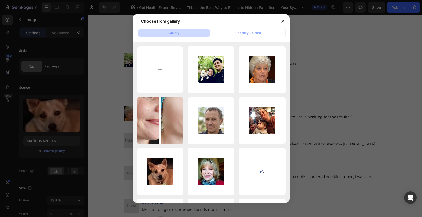
type input "C:\fakepath\1718093229397_8.jpg"
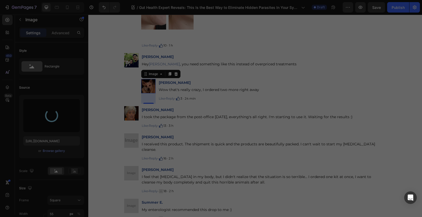
type input "https://cdn.shopify.com/s/files/1/0690/8854/2916/files/gempages_548588544302514…"
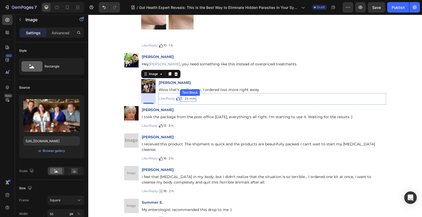
click at [187, 101] on div "3 · 24 min" at bounding box center [188, 99] width 16 height 6
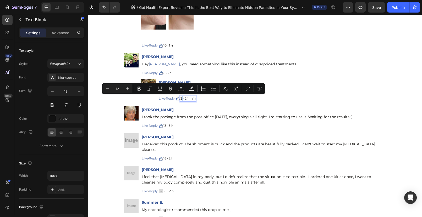
click at [184, 98] on p "3 · 24 min" at bounding box center [187, 98] width 15 height 5
drag, startPoint x: 187, startPoint y: 98, endPoint x: 197, endPoint y: 99, distance: 10.0
click at [195, 99] on p "1 · 24 min" at bounding box center [187, 98] width 14 height 5
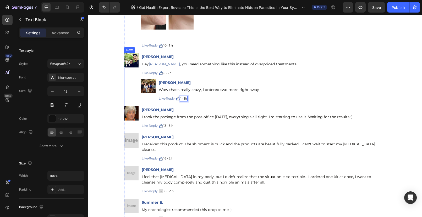
click at [210, 104] on div "Like · Reply · Text Block Image 1 · 1h Text Block 0 Row" at bounding box center [272, 99] width 228 height 12
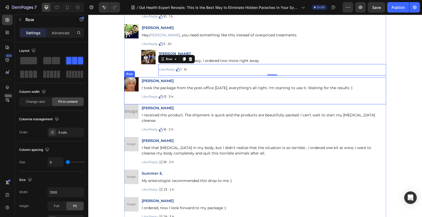
scroll to position [5303, 0]
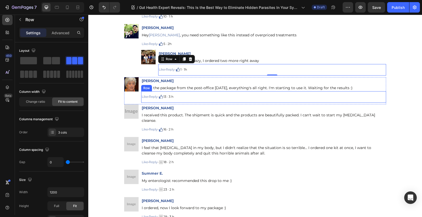
click at [189, 98] on div "Like · Reply · Text Block Image 13 · 3 h Text Block Row" at bounding box center [263, 97] width 245 height 12
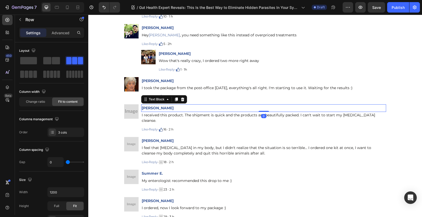
click at [175, 107] on p "William T." at bounding box center [264, 108] width 244 height 7
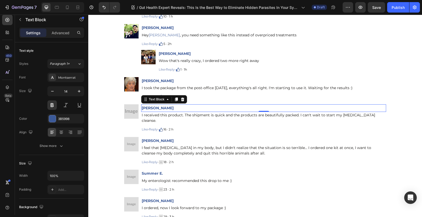
click at [160, 107] on p "William T." at bounding box center [264, 108] width 244 height 7
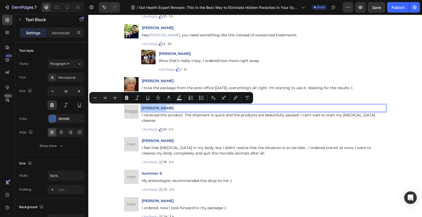
drag, startPoint x: 160, startPoint y: 108, endPoint x: 140, endPoint y: 107, distance: 19.9
click at [142, 107] on p "William T." at bounding box center [264, 108] width 244 height 7
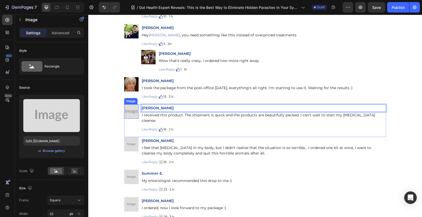
click at [130, 110] on img at bounding box center [131, 111] width 14 height 14
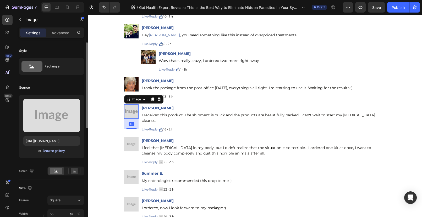
click at [63, 152] on div "Browse gallery" at bounding box center [54, 151] width 22 height 5
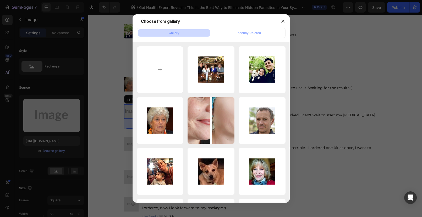
type input "C:\fakepath\1718093474847_3_1.webp"
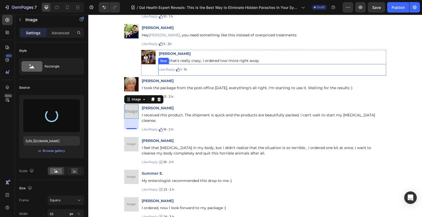
type input "https://cdn.shopify.com/s/files/1/0690/8854/2916/files/gempages_548588544302514…"
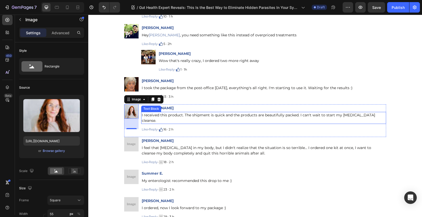
click at [142, 115] on p "I received this product. The shipment is quick and the products are beautifully…" at bounding box center [264, 118] width 244 height 11
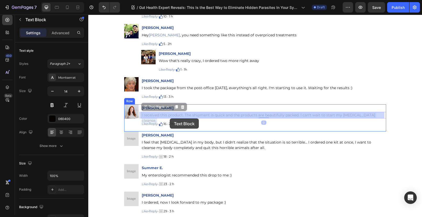
drag, startPoint x: 140, startPoint y: 115, endPoint x: 168, endPoint y: 116, distance: 28.0
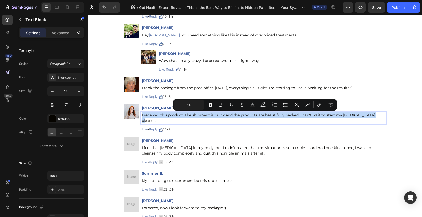
drag, startPoint x: 143, startPoint y: 114, endPoint x: 371, endPoint y: 115, distance: 227.8
click at [371, 115] on p "I received this product. The shipment is quick and the products are beautifully…" at bounding box center [264, 118] width 244 height 11
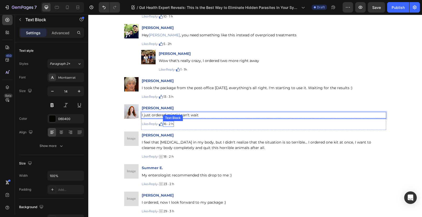
click at [171, 124] on p "16 · 2 h" at bounding box center [168, 124] width 10 height 5
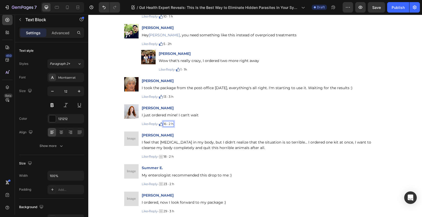
click at [172, 124] on p "16 · 2 h" at bounding box center [168, 124] width 10 height 5
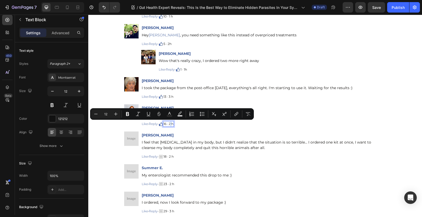
click at [173, 123] on p "16 · 2 h" at bounding box center [168, 124] width 10 height 5
click at [166, 123] on p "16 · 3 h" at bounding box center [168, 124] width 10 height 5
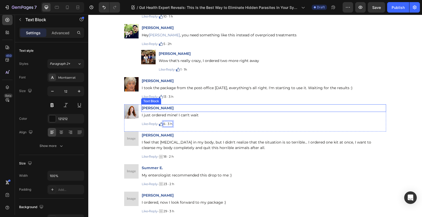
click at [228, 108] on p "[PERSON_NAME]" at bounding box center [264, 108] width 244 height 7
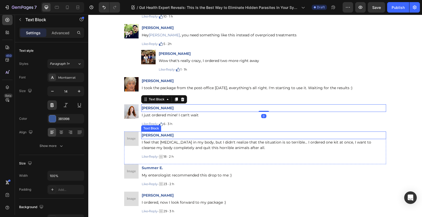
click at [190, 134] on p "Lucy M." at bounding box center [264, 135] width 244 height 7
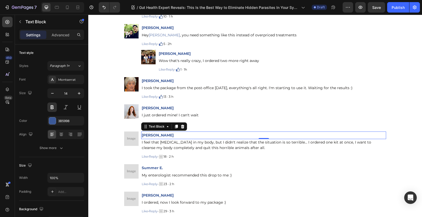
scroll to position [2, 0]
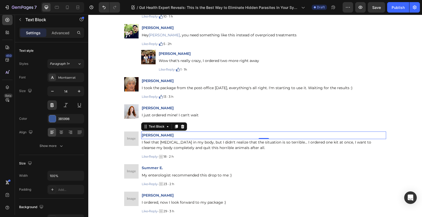
click at [155, 135] on p "[PERSON_NAME]" at bounding box center [264, 135] width 244 height 7
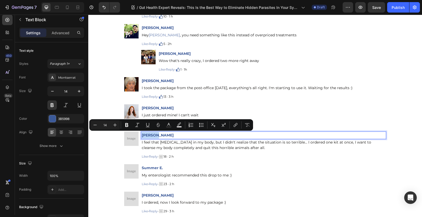
drag, startPoint x: 156, startPoint y: 135, endPoint x: 139, endPoint y: 134, distance: 16.2
click at [141, 134] on div "[PERSON_NAME]" at bounding box center [263, 136] width 245 height 8
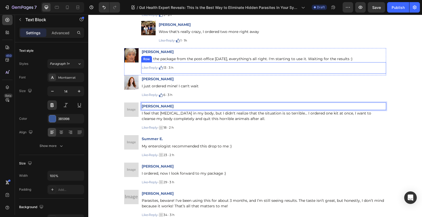
scroll to position [5337, 0]
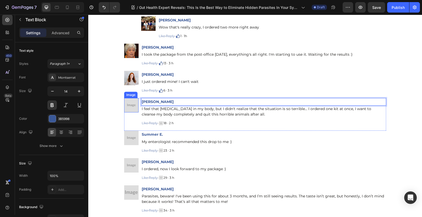
click at [132, 106] on img at bounding box center [131, 105] width 14 height 14
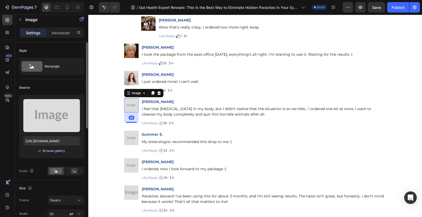
click at [44, 149] on div "Browse gallery" at bounding box center [54, 151] width 22 height 5
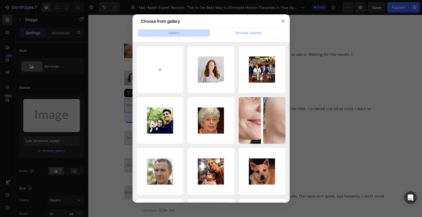
type input "C:\fakepath\1718093481587_5_1 (1).webp"
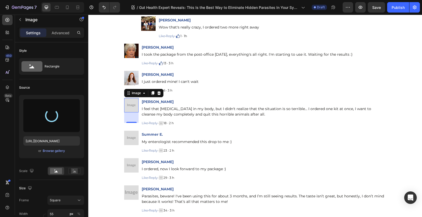
type input "https://cdn.shopify.com/s/files/1/0690/8854/2916/files/gempages_548588544302514…"
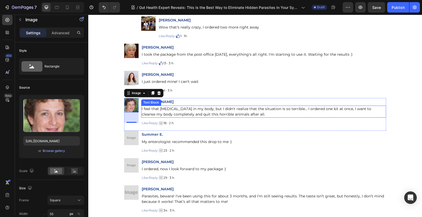
click at [148, 111] on p "I feel that [MEDICAL_DATA] in my body, but I didn't realize that the situation …" at bounding box center [264, 111] width 244 height 11
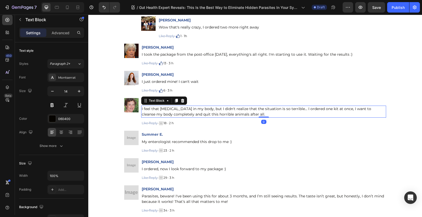
click at [142, 109] on p "I feel that [MEDICAL_DATA] in my body, but I didn't realize that the situation …" at bounding box center [264, 111] width 244 height 11
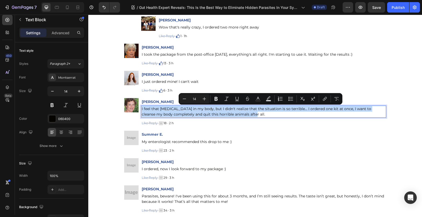
drag, startPoint x: 140, startPoint y: 109, endPoint x: 250, endPoint y: 117, distance: 110.5
click at [250, 117] on p "I feel that [MEDICAL_DATA] in my body, but I didn't realize that the situation …" at bounding box center [264, 111] width 244 height 11
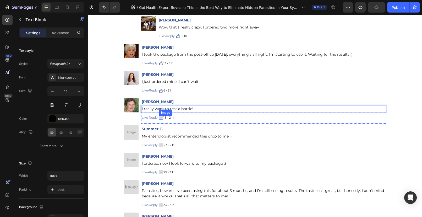
click at [162, 118] on img at bounding box center [161, 118] width 4 height 4
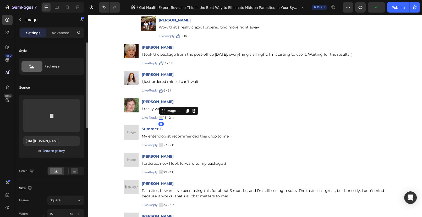
click at [56, 152] on div "Browse gallery" at bounding box center [54, 151] width 22 height 5
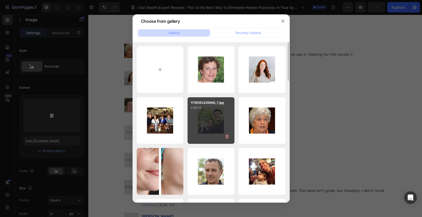
scroll to position [115, 0]
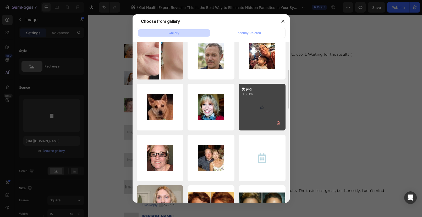
click at [262, 100] on div "赞.png 0.66 kb" at bounding box center [261, 107] width 47 height 47
type input "[URL][DOMAIN_NAME]"
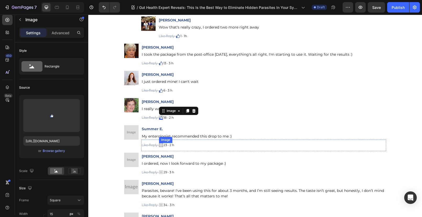
click at [163, 146] on img at bounding box center [161, 145] width 4 height 4
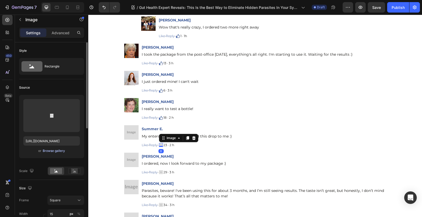
click at [54, 152] on div "Browse gallery" at bounding box center [54, 151] width 22 height 5
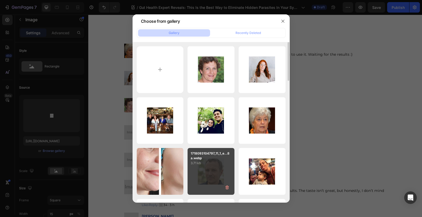
scroll to position [175, 0]
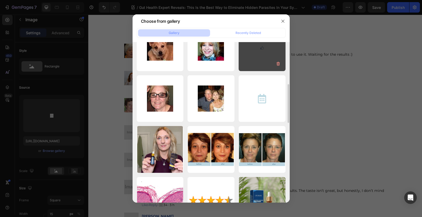
click at [262, 53] on div "赞.png 0.66 kb" at bounding box center [261, 47] width 47 height 47
type input "[URL][DOMAIN_NAME]"
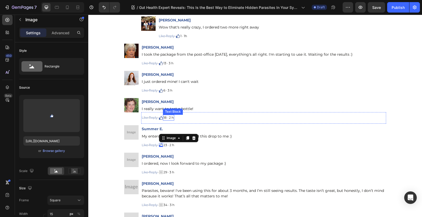
click at [165, 118] on p "18 · 2 h" at bounding box center [168, 117] width 10 height 5
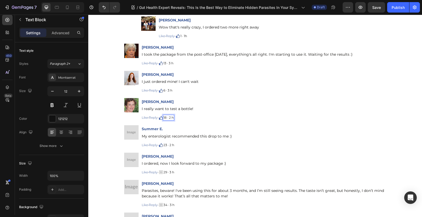
click at [171, 118] on p "18 · 2 h" at bounding box center [168, 117] width 10 height 5
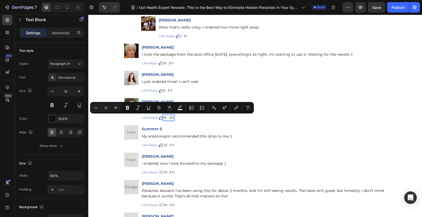
click at [172, 118] on p "18 · 2 h" at bounding box center [168, 117] width 10 height 5
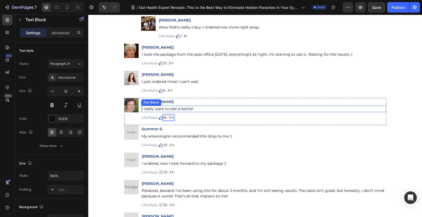
click at [210, 108] on p "I really want to test a bottle!" at bounding box center [264, 108] width 244 height 5
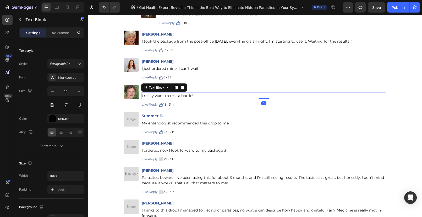
scroll to position [5365, 0]
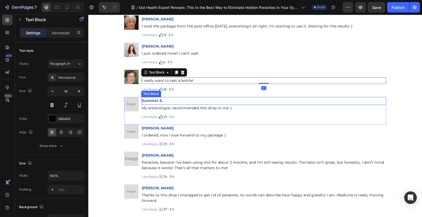
click at [187, 101] on p "Summer E." at bounding box center [264, 101] width 244 height 7
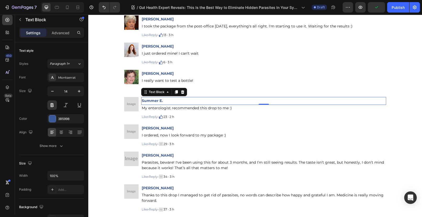
click at [164, 102] on p "Summer E." at bounding box center [264, 101] width 244 height 7
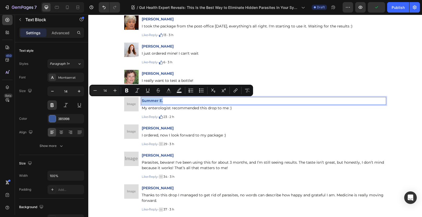
drag, startPoint x: 163, startPoint y: 101, endPoint x: 140, endPoint y: 100, distance: 22.8
click at [142, 100] on p "Summer E." at bounding box center [264, 101] width 244 height 7
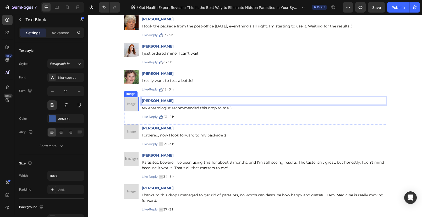
click at [129, 103] on img at bounding box center [131, 104] width 14 height 14
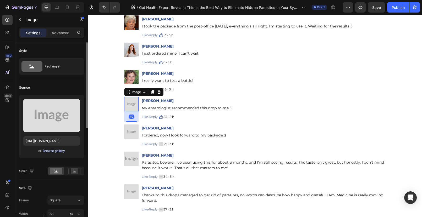
click at [52, 151] on div "Browse gallery" at bounding box center [54, 151] width 22 height 5
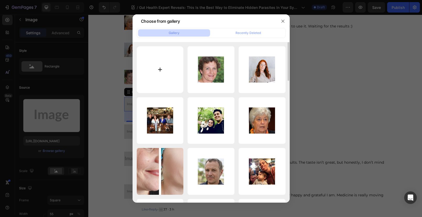
type input "C:\fakepath\1718093500518_19.jpg"
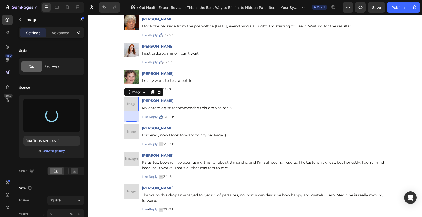
type input "https://cdn.shopify.com/s/files/1/0690/8854/2916/files/gempages_548588544302514…"
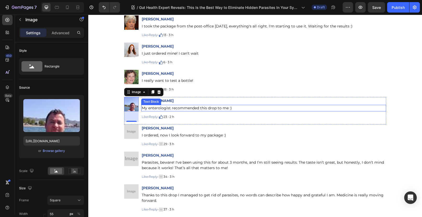
click at [141, 110] on div "My enterologist recommended this drop to me :)" at bounding box center [263, 108] width 245 height 7
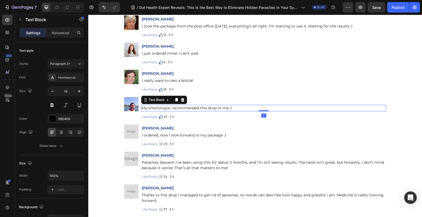
click at [142, 108] on p "My enterologist recommended this drop to me :)" at bounding box center [264, 108] width 244 height 5
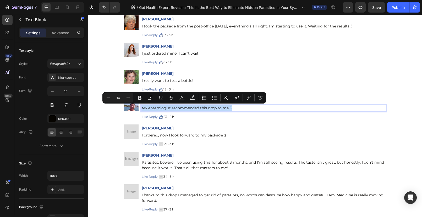
drag, startPoint x: 147, startPoint y: 107, endPoint x: 229, endPoint y: 111, distance: 82.3
click at [229, 111] on div "My enterologist recommended this drop to me :)" at bounding box center [263, 108] width 245 height 7
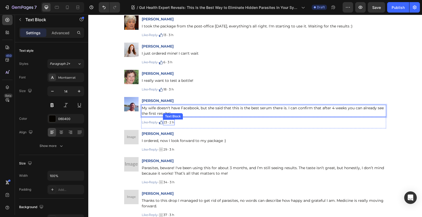
click at [172, 124] on p "23 · 2 h" at bounding box center [168, 122] width 11 height 5
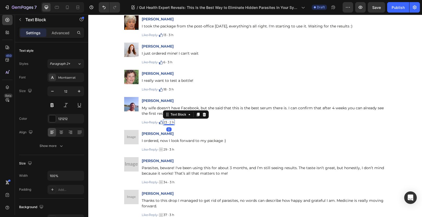
click at [172, 123] on p "23 · 2 h" at bounding box center [168, 122] width 11 height 5
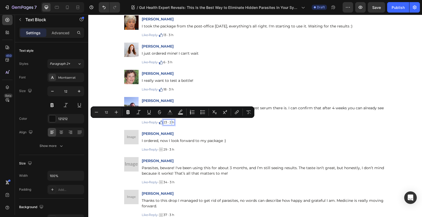
click at [173, 123] on p "23 · 2 h" at bounding box center [168, 122] width 11 height 5
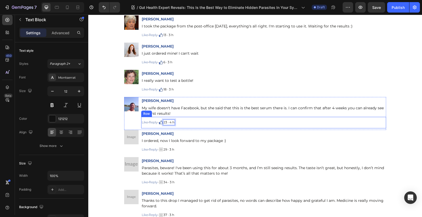
click at [174, 128] on div "Like · Reply · Text Block Image 23 · 4 h Text Block 0 Row" at bounding box center [263, 123] width 245 height 12
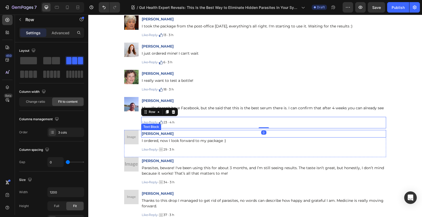
click at [170, 137] on div "[PERSON_NAME]" at bounding box center [263, 134] width 245 height 8
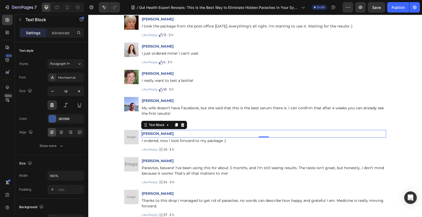
click at [155, 135] on p "[PERSON_NAME]" at bounding box center [264, 134] width 244 height 7
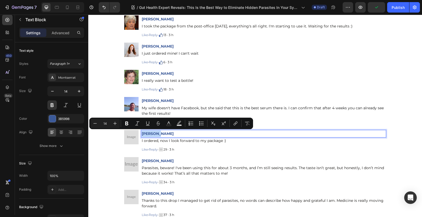
drag, startPoint x: 156, startPoint y: 135, endPoint x: 140, endPoint y: 133, distance: 16.6
click at [142, 133] on p "[PERSON_NAME]" at bounding box center [264, 134] width 244 height 7
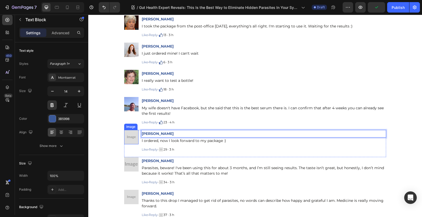
click at [129, 139] on img at bounding box center [131, 137] width 14 height 14
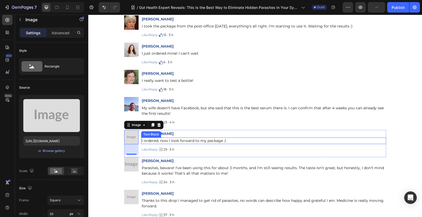
click at [145, 140] on p "I ordered, now I look forward to my package :)" at bounding box center [264, 140] width 244 height 5
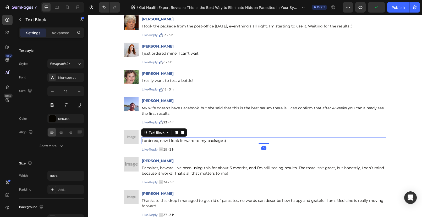
click at [142, 140] on p "I ordered, now I look forward to my package :)" at bounding box center [264, 140] width 244 height 5
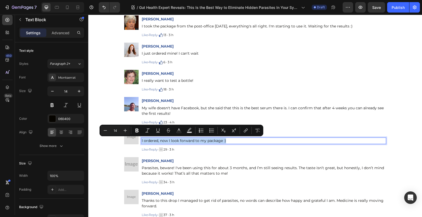
drag, startPoint x: 140, startPoint y: 141, endPoint x: 226, endPoint y: 142, distance: 86.4
click at [226, 142] on p "I ordered, now I look forward to my package :)" at bounding box center [264, 140] width 244 height 5
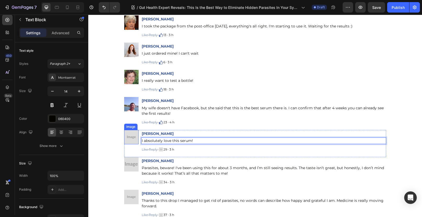
click at [129, 137] on img at bounding box center [131, 137] width 14 height 14
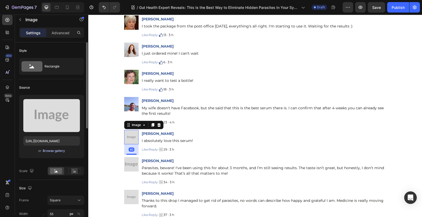
click at [47, 150] on div "Browse gallery" at bounding box center [54, 151] width 22 height 5
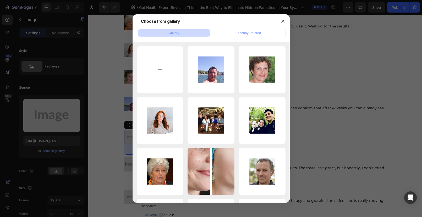
type input "C:\fakepath\1718093505882_20.jpg"
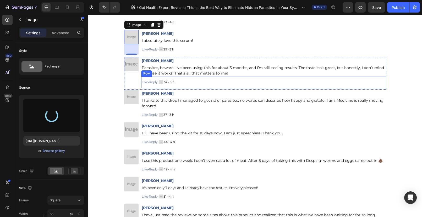
scroll to position [5459, 0]
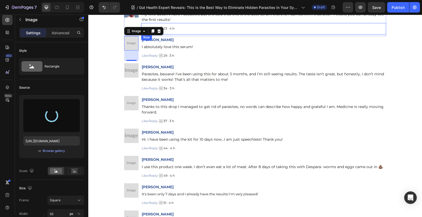
type input "https://cdn.shopify.com/s/files/1/0690/8854/2916/files/gempages_548588544302514…"
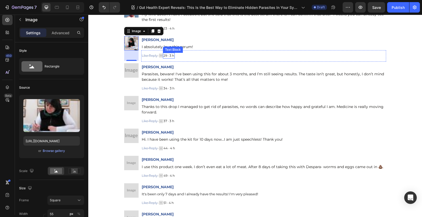
click at [169, 56] on p "29 · 3 h" at bounding box center [168, 55] width 11 height 5
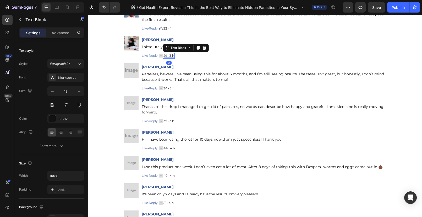
click at [173, 55] on p "29 · 3 h" at bounding box center [168, 55] width 11 height 5
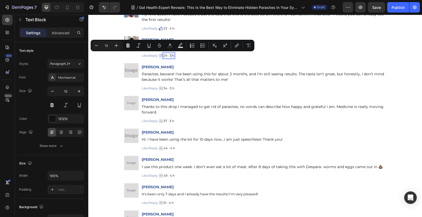
click at [173, 56] on p "29 · 3 h" at bounding box center [168, 55] width 11 height 5
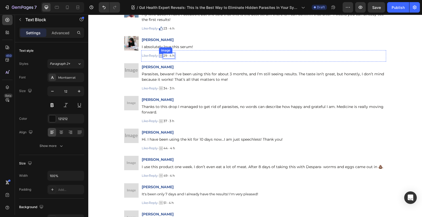
click at [161, 56] on img at bounding box center [161, 56] width 4 height 4
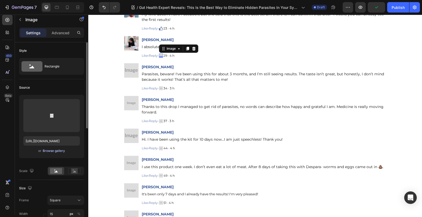
click at [51, 151] on div "Browse gallery" at bounding box center [54, 151] width 22 height 5
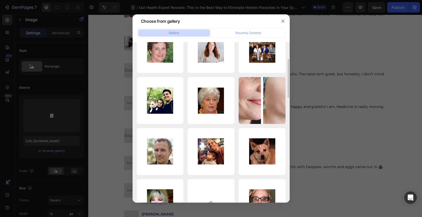
scroll to position [119, 0]
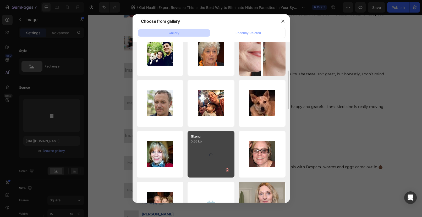
click at [209, 158] on div "赞.png 0.66 kb" at bounding box center [210, 154] width 47 height 47
type input "[URL][DOMAIN_NAME]"
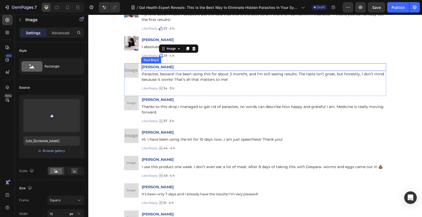
click at [157, 68] on p "[PERSON_NAME]" at bounding box center [264, 67] width 244 height 7
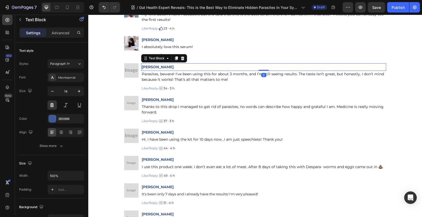
click at [152, 68] on p "[PERSON_NAME]" at bounding box center [264, 67] width 244 height 7
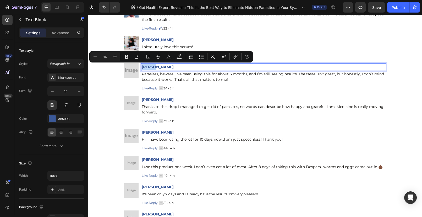
drag, startPoint x: 153, startPoint y: 68, endPoint x: 140, endPoint y: 68, distance: 12.8
click at [142, 68] on p "[PERSON_NAME]" at bounding box center [264, 67] width 244 height 7
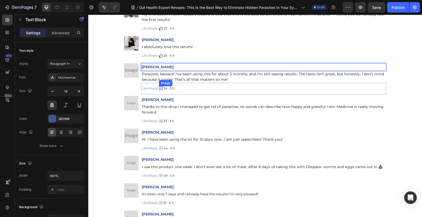
click at [163, 88] on img at bounding box center [161, 88] width 4 height 4
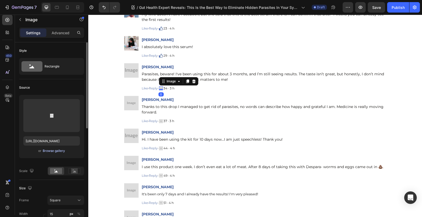
click at [59, 152] on div "Browse gallery" at bounding box center [54, 151] width 22 height 5
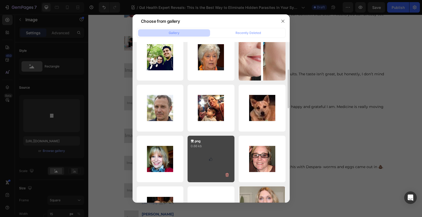
scroll to position [225, 0]
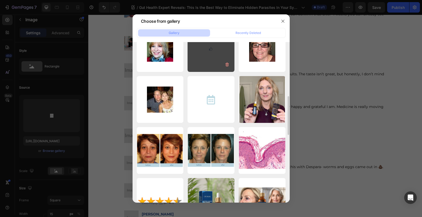
click at [209, 57] on div "赞.png 0.66 kb" at bounding box center [210, 48] width 47 height 47
type input "[URL][DOMAIN_NAME]"
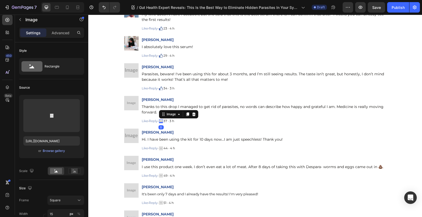
click at [162, 121] on img at bounding box center [161, 121] width 4 height 4
click at [51, 151] on div "Browse gallery" at bounding box center [54, 151] width 22 height 5
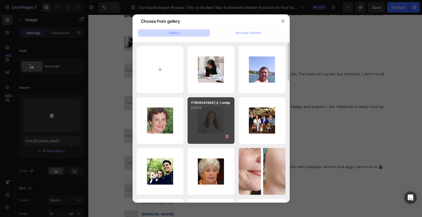
scroll to position [112, 0]
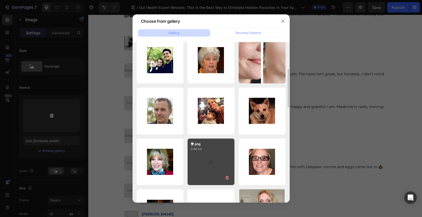
click at [212, 172] on div "赞.png 0.66 kb" at bounding box center [210, 162] width 47 height 47
type input "[URL][DOMAIN_NAME]"
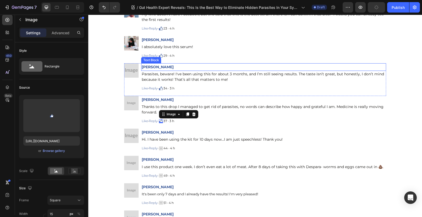
click at [149, 67] on strong "Anna Madison" at bounding box center [158, 67] width 32 height 5
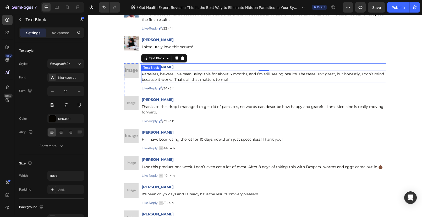
click at [151, 76] on p "Parasites, beware! I've been using this for about 3 months, and I’m still seein…" at bounding box center [264, 76] width 244 height 11
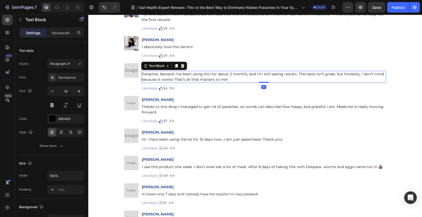
click at [142, 74] on p "Parasites, beware! I've been using this for about 3 months, and I’m still seein…" at bounding box center [264, 76] width 244 height 11
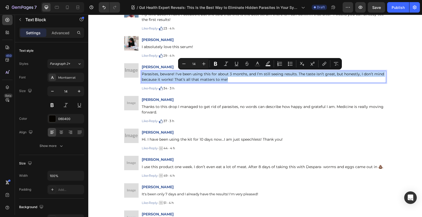
drag, startPoint x: 140, startPoint y: 74, endPoint x: 226, endPoint y: 81, distance: 86.2
click at [226, 81] on p "Parasites, beware! I've been using this for about 3 months, and I’m still seein…" at bounding box center [264, 76] width 244 height 11
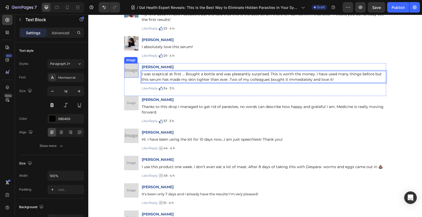
click at [130, 69] on img at bounding box center [131, 70] width 14 height 14
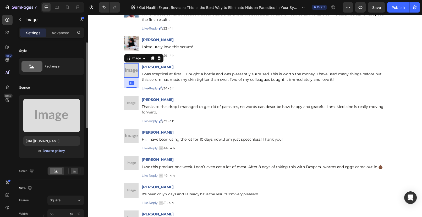
click at [48, 150] on div "Browse gallery" at bounding box center [54, 151] width 22 height 5
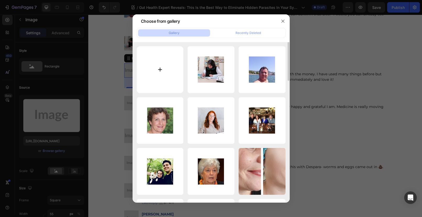
type input "C:\fakepath\1718093546317_21.jpg"
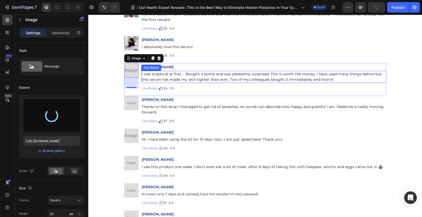
type input "https://cdn.shopify.com/s/files/1/0690/8854/2916/files/gempages_548588544302514…"
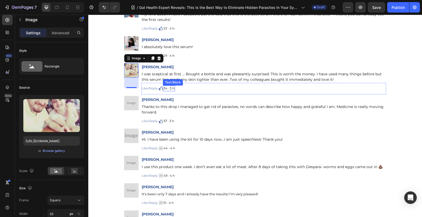
click at [173, 88] on p "34 · 3 h" at bounding box center [168, 88] width 11 height 5
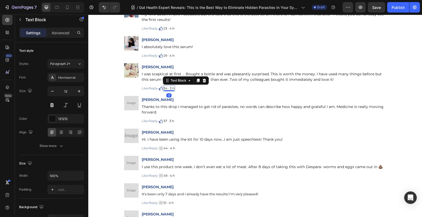
click at [173, 88] on p "34 · 3 h" at bounding box center [168, 88] width 11 height 5
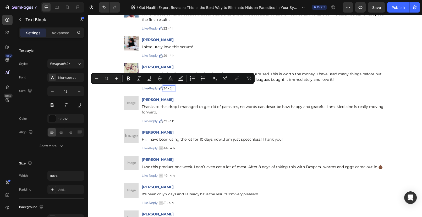
click at [173, 88] on p "34 · 3 h" at bounding box center [168, 88] width 11 height 5
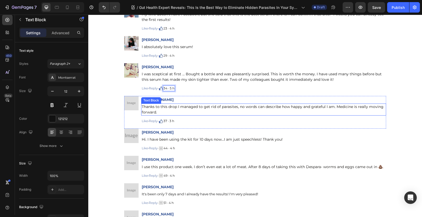
click at [171, 104] on p "Thanks to this drop I managed to get rid of parasites, no words can describe ho…" at bounding box center [264, 109] width 244 height 11
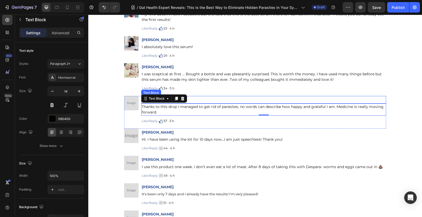
click at [217, 97] on p "[PERSON_NAME]" at bounding box center [264, 100] width 244 height 7
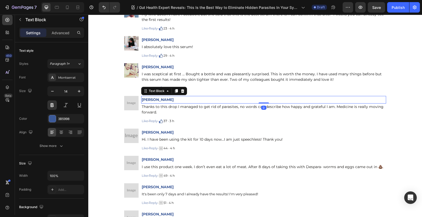
click at [145, 101] on p "[PERSON_NAME]" at bounding box center [264, 100] width 244 height 7
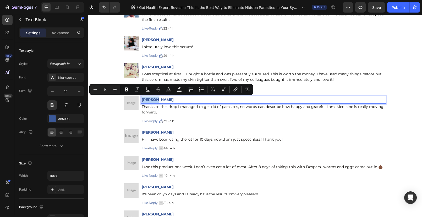
drag, startPoint x: 141, startPoint y: 99, endPoint x: 159, endPoint y: 101, distance: 17.8
click at [159, 101] on p "[PERSON_NAME]" at bounding box center [264, 100] width 244 height 7
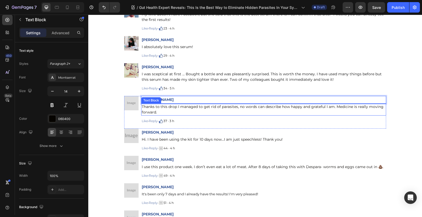
click at [155, 108] on p "Thanks to this drop I managed to get rid of parasites, no words can describe ho…" at bounding box center [264, 109] width 244 height 11
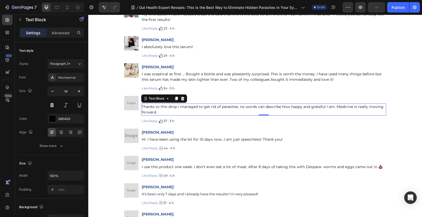
click at [156, 111] on p "Thanks to this drop I managed to get rid of parasites, no words can describe ho…" at bounding box center [264, 109] width 244 height 11
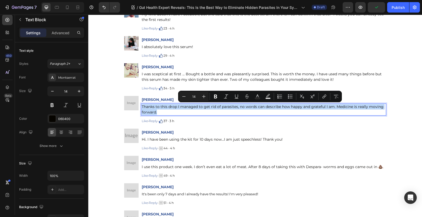
drag, startPoint x: 156, startPoint y: 112, endPoint x: 140, endPoint y: 106, distance: 17.3
click at [142, 106] on p "Thanks to this drop I managed to get rid of parasites, no words can describe ho…" at bounding box center [264, 109] width 244 height 11
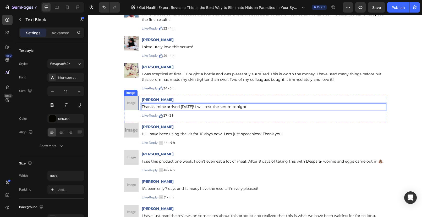
click at [130, 100] on img at bounding box center [131, 103] width 14 height 14
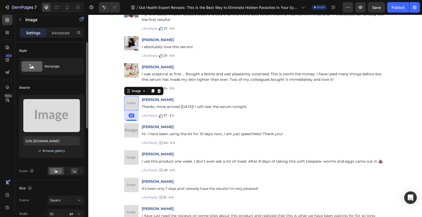
click at [52, 152] on div "Browse gallery" at bounding box center [54, 151] width 22 height 5
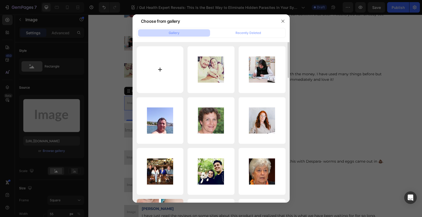
type input "C:\fakepath\1718093555602_8_1.webp"
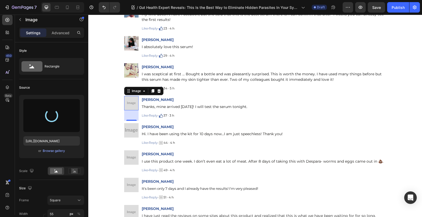
type input "https://cdn.shopify.com/s/files/1/0690/8854/2916/files/gempages_548588544302514…"
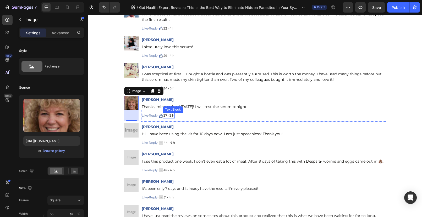
click at [174, 117] on p "37 · 3 h" at bounding box center [168, 115] width 11 height 5
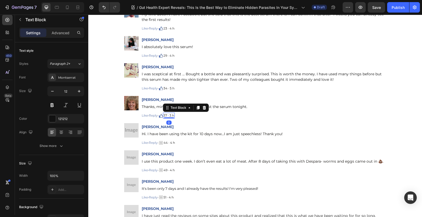
click at [173, 115] on p "37 · 3 h" at bounding box center [168, 115] width 11 height 5
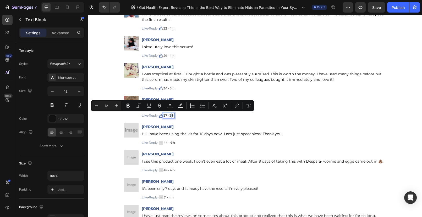
click at [173, 116] on p "37 · 3 h" at bounding box center [168, 115] width 11 height 5
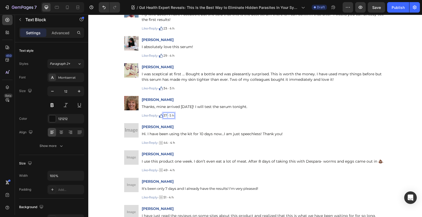
click at [168, 116] on p "37 · 5 h" at bounding box center [168, 115] width 11 height 5
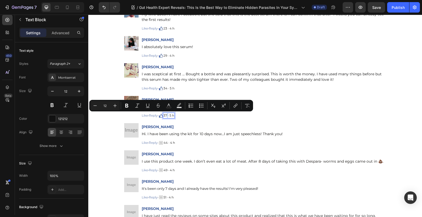
click at [167, 116] on p "37 · 5 h" at bounding box center [168, 115] width 11 height 5
click at [167, 115] on p "37 · 5 h" at bounding box center [168, 115] width 11 height 5
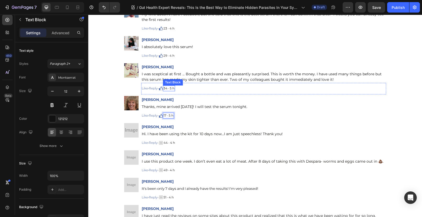
click at [168, 88] on p "34 · 5 h" at bounding box center [168, 88] width 11 height 5
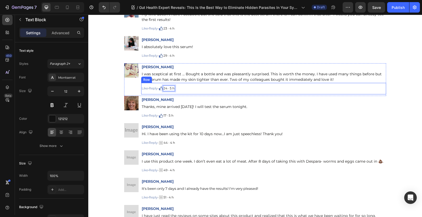
click at [201, 87] on div "Like · Reply · Text Block Image 24 · 5 h Text Block 0 Row" at bounding box center [263, 89] width 245 height 12
click at [166, 55] on p "29 · 4 h" at bounding box center [168, 55] width 11 height 5
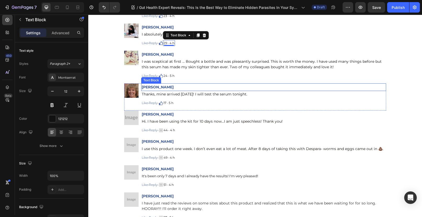
scroll to position [5472, 0]
click at [209, 89] on p "Isabella Mayson" at bounding box center [264, 87] width 244 height 7
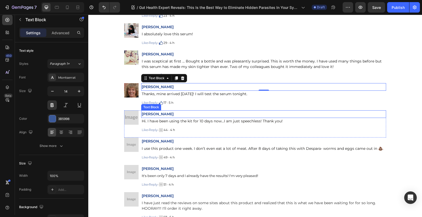
click at [204, 113] on p "[PERSON_NAME]" at bounding box center [264, 114] width 244 height 7
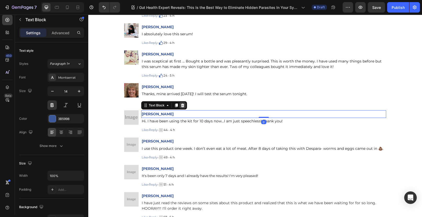
click at [181, 105] on icon at bounding box center [182, 106] width 3 height 4
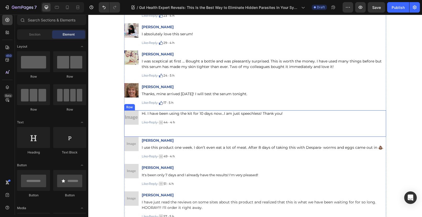
click at [132, 128] on div "Image" at bounding box center [131, 122] width 14 height 25
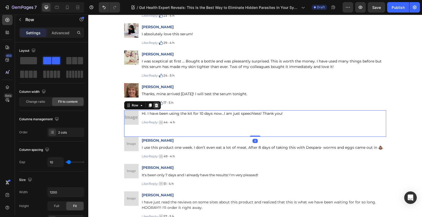
click at [155, 104] on icon at bounding box center [156, 106] width 3 height 4
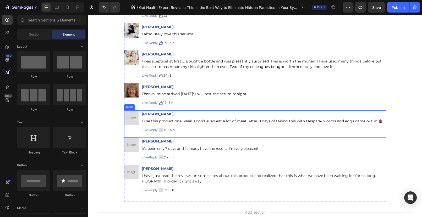
click at [129, 129] on div "Image" at bounding box center [131, 123] width 14 height 26
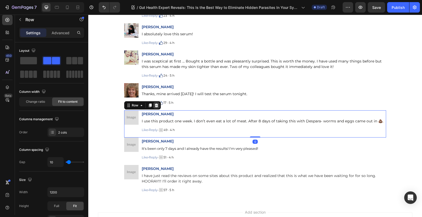
click at [155, 106] on icon at bounding box center [156, 106] width 3 height 4
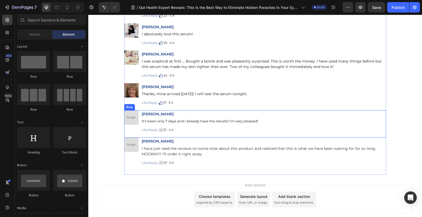
click at [134, 127] on div "Image" at bounding box center [131, 123] width 14 height 26
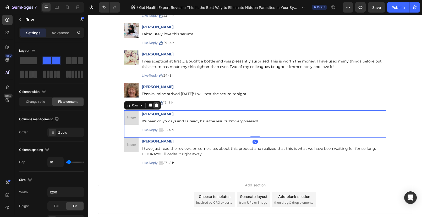
click at [155, 107] on icon at bounding box center [156, 106] width 3 height 4
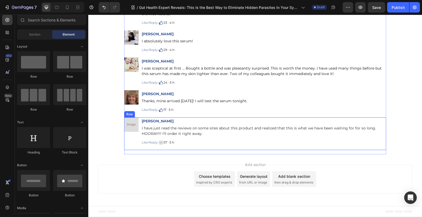
click at [132, 136] on div "Image" at bounding box center [131, 133] width 14 height 31
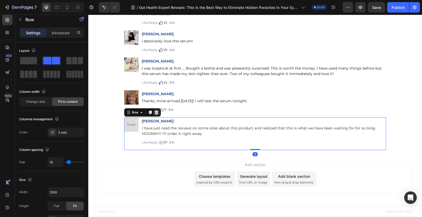
click at [155, 113] on icon at bounding box center [156, 113] width 3 height 4
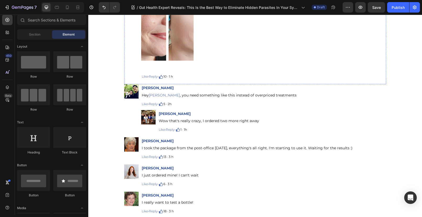
scroll to position [5246, 0]
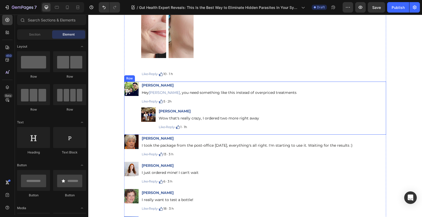
click at [131, 108] on div "Image" at bounding box center [131, 107] width 14 height 51
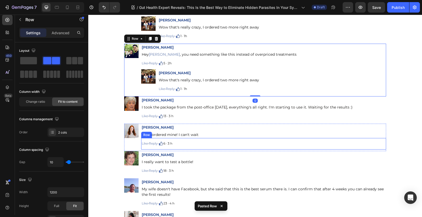
scroll to position [5337, 0]
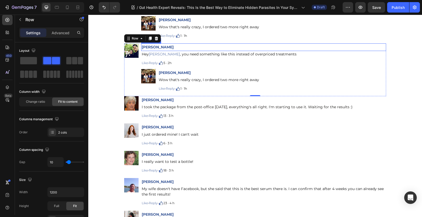
click at [163, 49] on strong "Emma Schulz" at bounding box center [158, 47] width 32 height 5
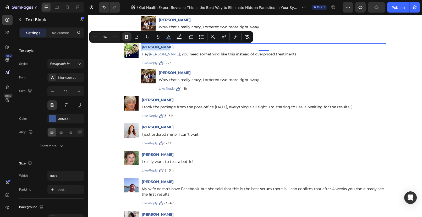
drag, startPoint x: 166, startPoint y: 47, endPoint x: 140, endPoint y: 46, distance: 26.2
click at [142, 46] on p "Emma Schulz" at bounding box center [264, 47] width 244 height 7
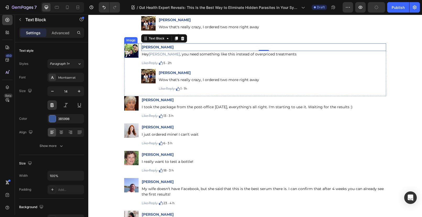
click at [130, 52] on img at bounding box center [131, 50] width 14 height 14
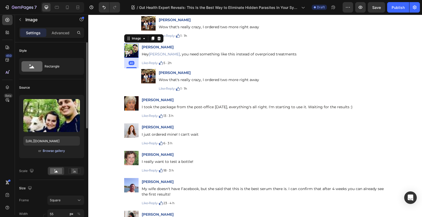
click at [55, 151] on div "Browse gallery" at bounding box center [54, 151] width 22 height 5
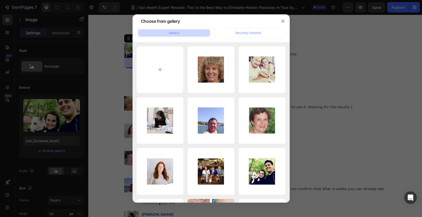
type input "C:\fakepath\1718093234312_9.jpg"
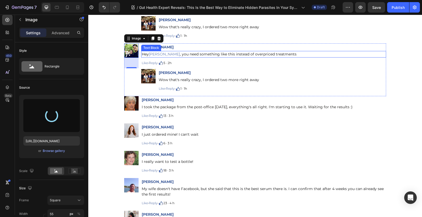
type input "https://cdn.shopify.com/s/files/1/0690/8854/2916/files/gempages_548588544302514…"
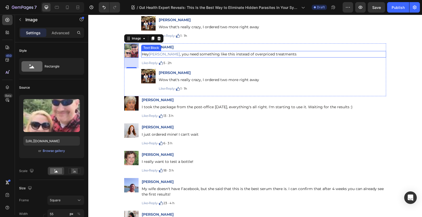
click at [142, 54] on span "Hey" at bounding box center [145, 54] width 7 height 5
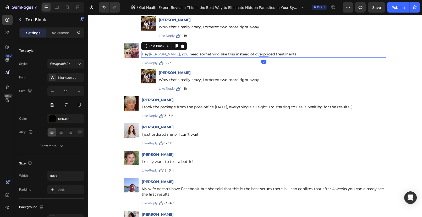
click at [142, 54] on span "Hey" at bounding box center [145, 54] width 7 height 5
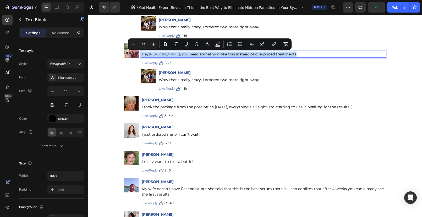
drag, startPoint x: 140, startPoint y: 54, endPoint x: 281, endPoint y: 54, distance: 140.8
click at [281, 54] on p "Hey Christina , you need something like this instead of overpriced treatments" at bounding box center [264, 54] width 244 height 5
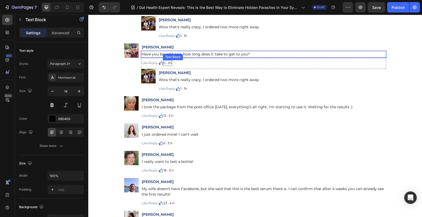
click at [167, 63] on p "5 · 2h" at bounding box center [167, 63] width 8 height 5
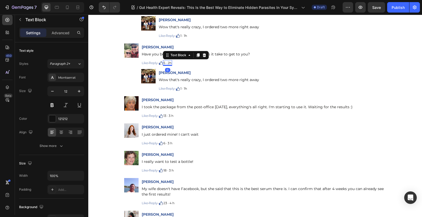
click at [167, 63] on p "5 · 2h" at bounding box center [167, 63] width 8 height 5
click at [164, 63] on div "5 · 2h" at bounding box center [167, 63] width 9 height 6
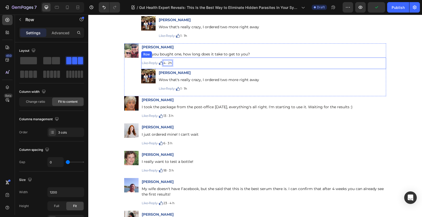
click at [188, 64] on div "Like · Reply · Text Block Image 4 · 2h Text Block 0 Row" at bounding box center [263, 64] width 245 height 12
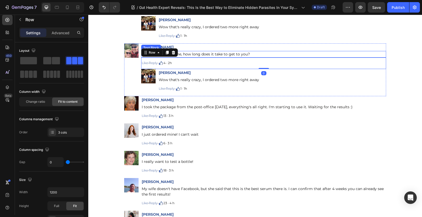
click at [214, 55] on span "Have you bought one, how long does it take to get to you?" at bounding box center [196, 54] width 108 height 5
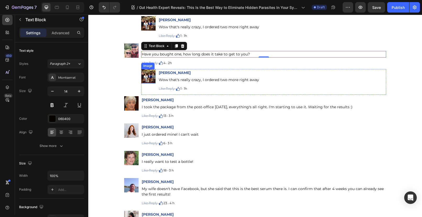
click at [146, 75] on img at bounding box center [148, 76] width 14 height 14
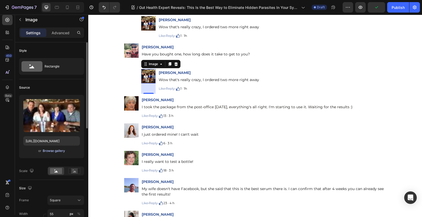
click at [52, 150] on div "Browse gallery" at bounding box center [54, 151] width 22 height 5
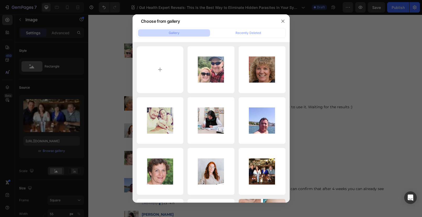
type input "C:\fakepath\1718093239988_1_1.webp"
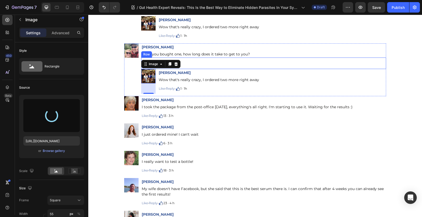
type input "https://cdn.shopify.com/s/files/1/0690/8854/2916/files/gempages_548588544302514…"
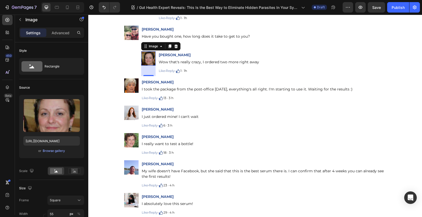
scroll to position [5356, 0]
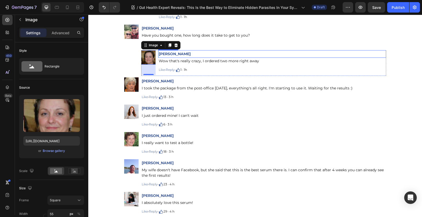
click at [220, 51] on p "Ilse Bierhals" at bounding box center [272, 54] width 227 height 7
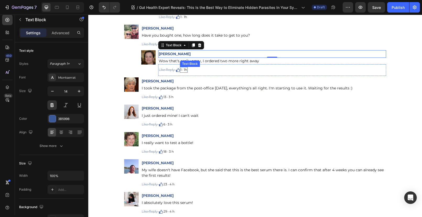
click at [184, 69] on p "1 · 1h" at bounding box center [183, 70] width 7 height 5
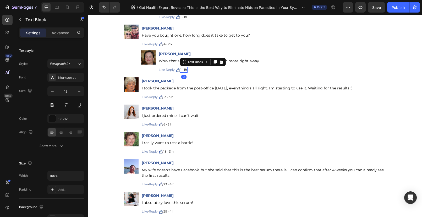
click at [184, 70] on p "1 · 1h" at bounding box center [183, 70] width 7 height 5
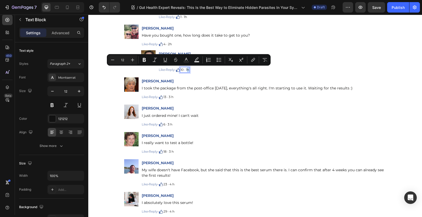
click at [188, 69] on p "10 · 1h" at bounding box center [184, 70] width 9 height 5
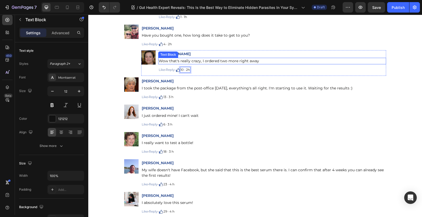
click at [163, 61] on span "Wow that's really crazy, I ordered two more right away" at bounding box center [209, 61] width 100 height 5
click at [159, 61] on span "Wow that's really crazy, I ordered two more right away" at bounding box center [209, 61] width 100 height 5
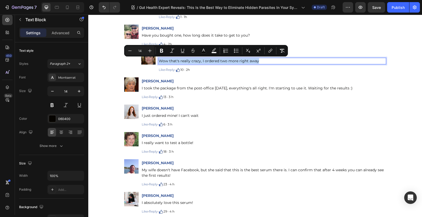
drag, startPoint x: 157, startPoint y: 60, endPoint x: 257, endPoint y: 62, distance: 99.5
click at [257, 62] on p "Wow that's really crazy, I ordered two more right away" at bounding box center [272, 60] width 227 height 5
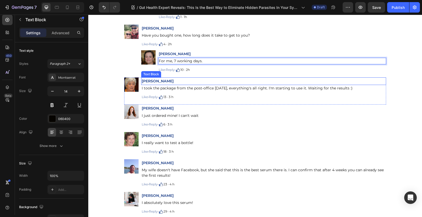
click at [181, 82] on p "Gisella Neumann" at bounding box center [264, 81] width 244 height 7
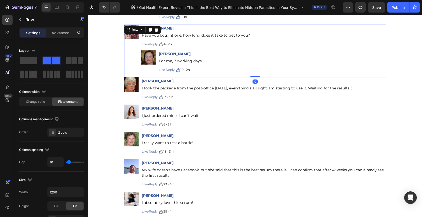
click at [126, 55] on div "Image" at bounding box center [131, 50] width 14 height 51
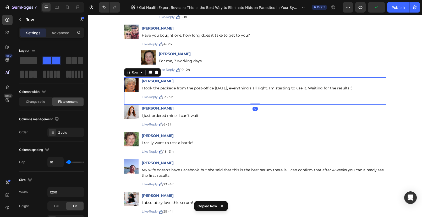
click at [133, 95] on div "Image" at bounding box center [131, 90] width 14 height 26
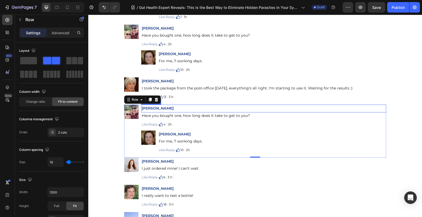
click at [171, 108] on p "Hank Schneider" at bounding box center [264, 108] width 244 height 7
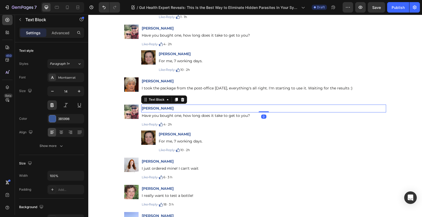
click at [170, 108] on p "Hank Schneider" at bounding box center [264, 108] width 244 height 7
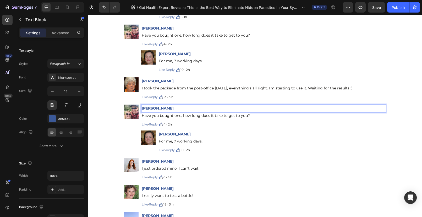
drag, startPoint x: 171, startPoint y: 108, endPoint x: 140, endPoint y: 107, distance: 31.5
click at [142, 107] on p "[PERSON_NAME]" at bounding box center [264, 108] width 244 height 7
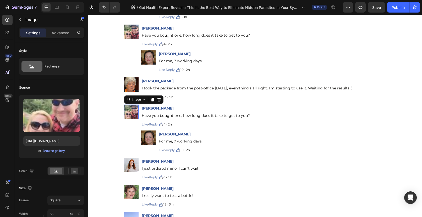
click at [131, 113] on img at bounding box center [131, 112] width 14 height 14
click at [55, 154] on div "or Browse gallery" at bounding box center [51, 151] width 57 height 6
click at [55, 152] on div "Browse gallery" at bounding box center [54, 151] width 22 height 5
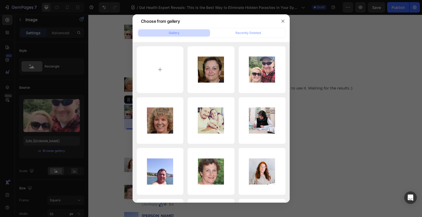
type input "C:\fakepath\1718093251639_4_1.webp"
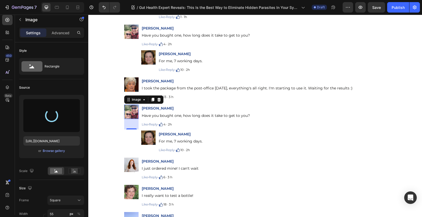
type input "https://cdn.shopify.com/s/files/1/0690/8854/2916/files/gempages_548588544302514…"
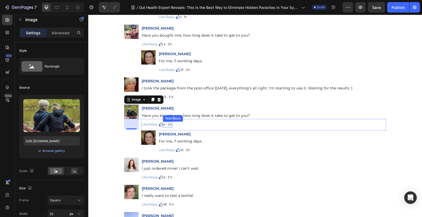
click at [165, 125] on p "4 · 2h" at bounding box center [167, 124] width 8 height 5
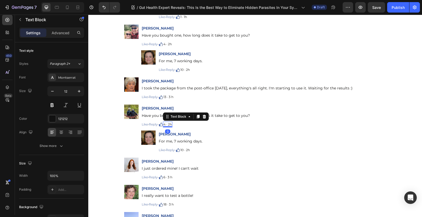
click at [165, 125] on p "4 · 2h" at bounding box center [167, 124] width 8 height 5
click at [170, 125] on p "4 · 2h" at bounding box center [167, 124] width 8 height 5
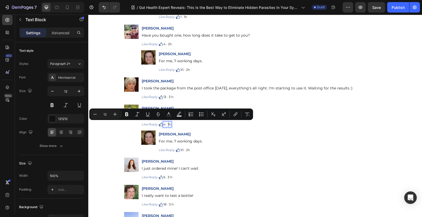
click at [169, 124] on p "4 · 1h" at bounding box center [167, 124] width 8 height 5
click at [165, 124] on p "4 · 3h" at bounding box center [167, 124] width 8 height 5
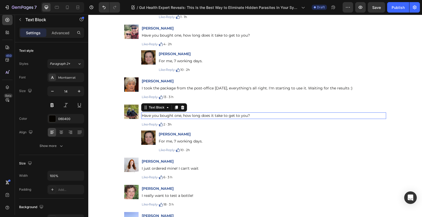
click at [170, 115] on span "Have you bought one, how long does it take to get to you?" at bounding box center [196, 115] width 108 height 5
click at [141, 115] on div "Have you bought one, how long does it take to get to you?" at bounding box center [263, 116] width 245 height 7
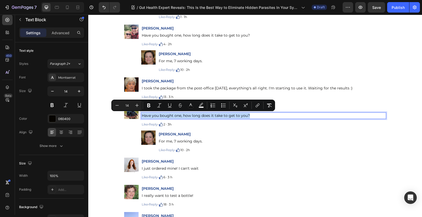
drag, startPoint x: 139, startPoint y: 115, endPoint x: 248, endPoint y: 114, distance: 108.4
click at [248, 114] on div "Have you bought one, how long does it take to get to you?" at bounding box center [263, 116] width 245 height 7
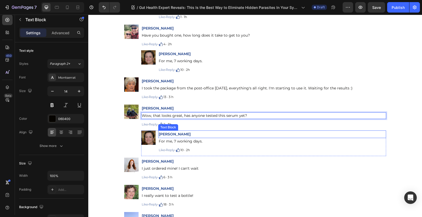
click at [195, 132] on p "[PERSON_NAME]" at bounding box center [272, 134] width 227 height 7
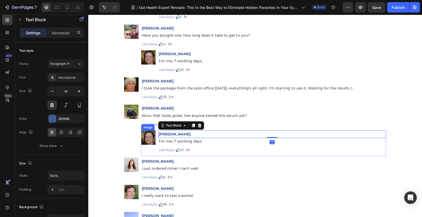
click at [141, 138] on img at bounding box center [148, 138] width 14 height 14
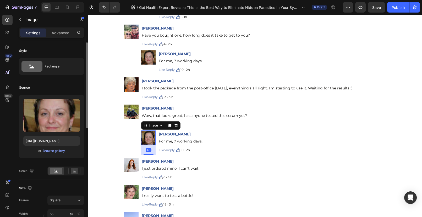
click at [52, 155] on div "Upload Image https://cdn.shopify.com/s/files/1/0690/8854/2916/files/gempages_54…" at bounding box center [51, 126] width 65 height 63
click at [53, 153] on div "Browse gallery" at bounding box center [54, 151] width 22 height 5
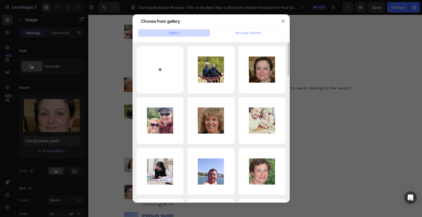
type input "C:\fakepath\1718093257913_13.jpg"
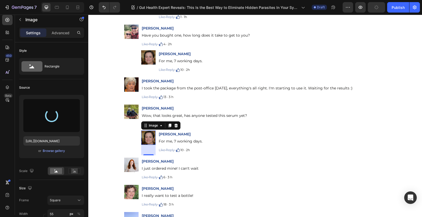
type input "https://cdn.shopify.com/s/files/1/0690/8854/2916/files/gempages_548588544302514…"
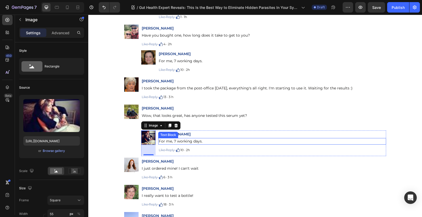
click at [160, 143] on span "For me, 7 working days." at bounding box center [181, 141] width 44 height 5
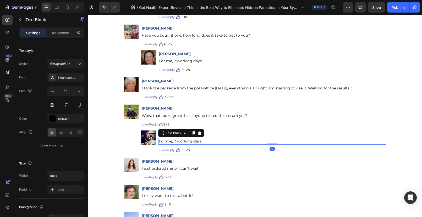
click at [159, 141] on span "For me, 7 working days." at bounding box center [181, 141] width 44 height 5
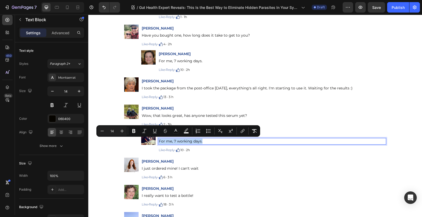
drag, startPoint x: 157, startPoint y: 141, endPoint x: 202, endPoint y: 140, distance: 45.3
click at [202, 140] on p "For me, 7 working days." at bounding box center [272, 141] width 227 height 5
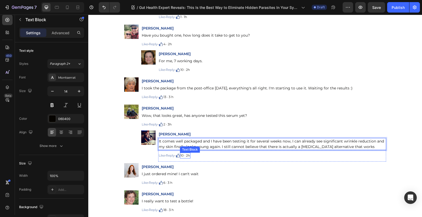
click at [185, 155] on p "10 · 2h" at bounding box center [184, 155] width 9 height 5
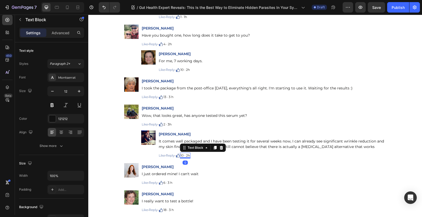
click at [185, 156] on p "10 · 2h" at bounding box center [184, 155] width 9 height 5
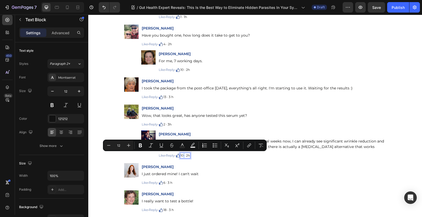
click at [185, 156] on p "10 · 2h" at bounding box center [184, 155] width 9 height 5
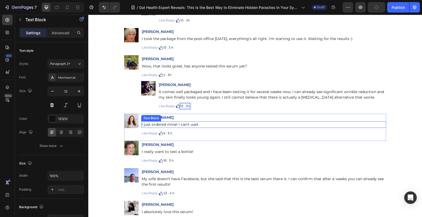
click at [212, 122] on p "I just ordered mine! I can't wait" at bounding box center [264, 124] width 244 height 5
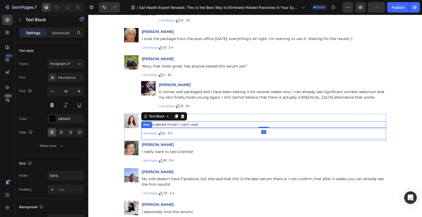
scroll to position [5443, 0]
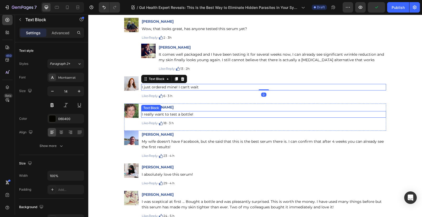
click at [203, 111] on div "I really want to test a bottle!" at bounding box center [263, 114] width 245 height 7
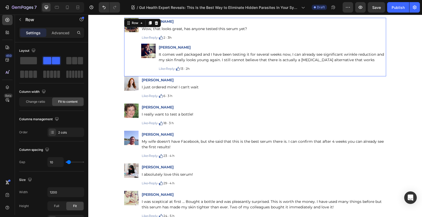
click at [126, 41] on div "Image" at bounding box center [131, 46] width 14 height 57
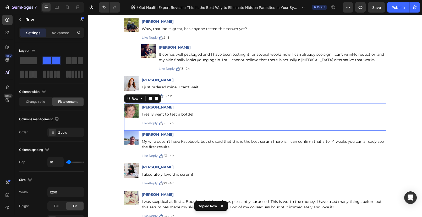
click at [130, 121] on div "Image" at bounding box center [131, 117] width 14 height 26
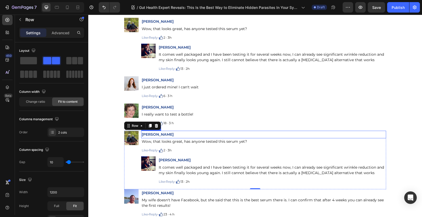
click at [142, 134] on strong "[PERSON_NAME]" at bounding box center [158, 134] width 32 height 5
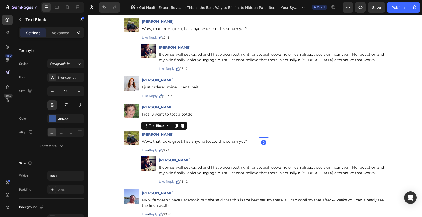
click at [142, 135] on strong "[PERSON_NAME]" at bounding box center [158, 134] width 32 height 5
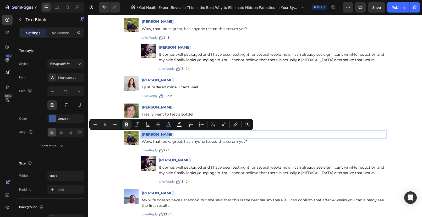
drag, startPoint x: 140, startPoint y: 134, endPoint x: 165, endPoint y: 134, distance: 25.4
click at [165, 134] on p "[PERSON_NAME]" at bounding box center [264, 134] width 244 height 7
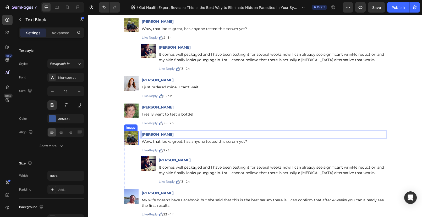
click at [128, 138] on img at bounding box center [131, 138] width 14 height 14
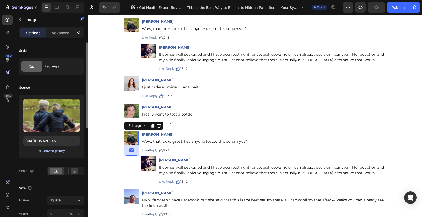
click at [47, 153] on div "Browse gallery" at bounding box center [54, 151] width 22 height 5
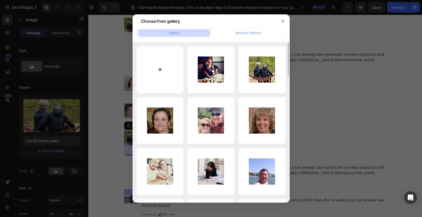
type input "C:\fakepath\1718093487111_16.jpg"
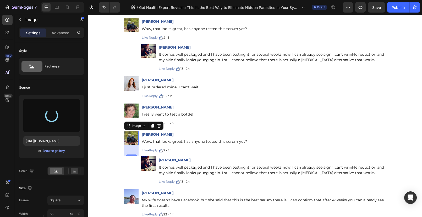
type input "https://cdn.shopify.com/s/files/1/0690/8854/2916/files/gempages_548588544302514…"
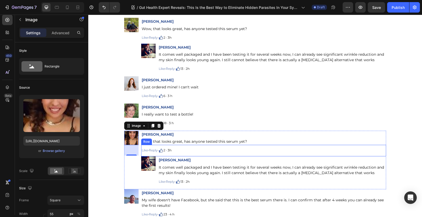
click at [145, 141] on div "Row" at bounding box center [146, 142] width 9 height 5
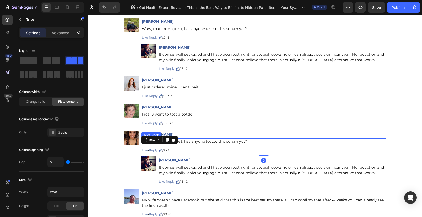
click at [213, 140] on span "Wow, that looks great, has anyone tested this serum yet?" at bounding box center [194, 141] width 105 height 5
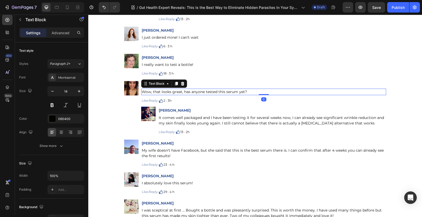
scroll to position [5512, 0]
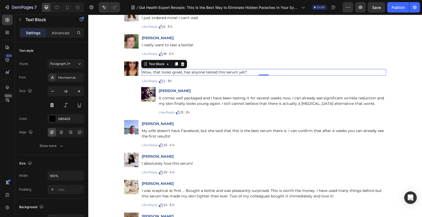
click at [245, 72] on p "Wow, that looks great, has anyone tested this serum yet?" at bounding box center [264, 72] width 244 height 5
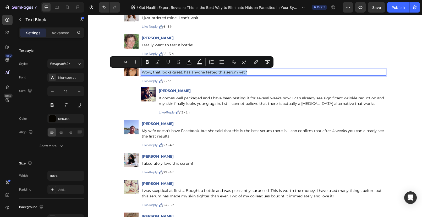
drag, startPoint x: 245, startPoint y: 72, endPoint x: 140, endPoint y: 72, distance: 105.0
click at [142, 72] on p "Wow, that looks great, has anyone tested this serum yet?" at bounding box center [264, 72] width 244 height 5
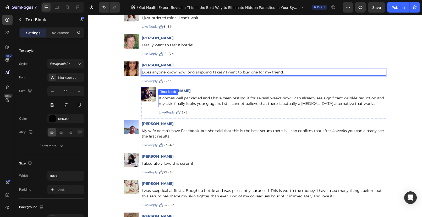
click at [168, 99] on span "It comes well packaged and I have been testing it for several weeks now, I can …" at bounding box center [271, 101] width 225 height 10
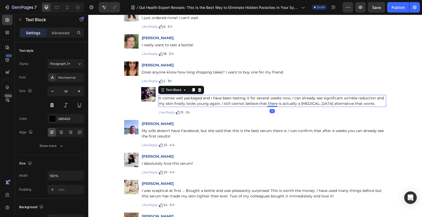
click at [159, 97] on span "It comes well packaged and I have been testing it for several weeks now, I can …" at bounding box center [271, 101] width 225 height 10
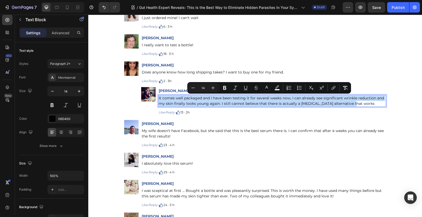
drag, startPoint x: 157, startPoint y: 97, endPoint x: 352, endPoint y: 103, distance: 194.6
click at [352, 103] on p "It comes well packaged and I have been testing it for several weeks now, I can …" at bounding box center [272, 101] width 227 height 11
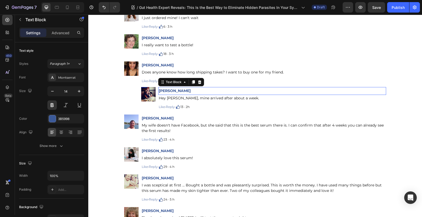
click at [171, 91] on strong "[PERSON_NAME]" at bounding box center [175, 90] width 32 height 5
click at [182, 92] on p "[PERSON_NAME]" at bounding box center [272, 91] width 227 height 7
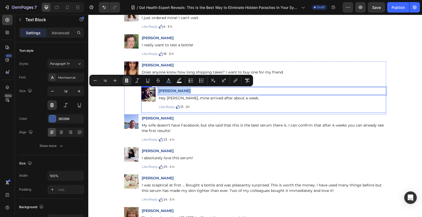
drag, startPoint x: 181, startPoint y: 90, endPoint x: 156, endPoint y: 90, distance: 25.9
click at [156, 90] on div "Image Ilse Bierhals Text Block 0 Hey Mia, mine arrived after about a week. Text…" at bounding box center [263, 100] width 245 height 26
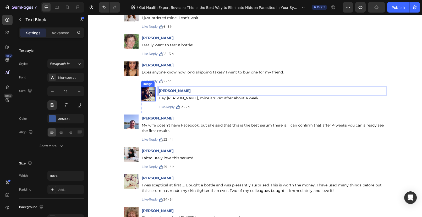
click at [149, 94] on img at bounding box center [148, 94] width 14 height 14
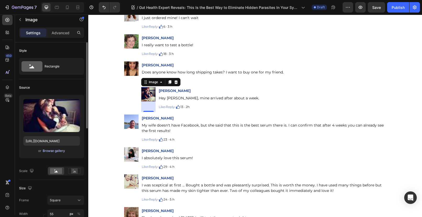
click at [49, 151] on div "Browse gallery" at bounding box center [54, 151] width 22 height 5
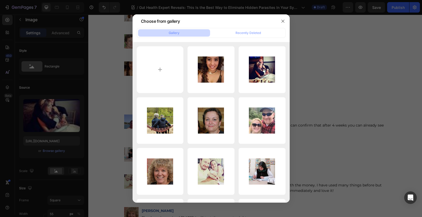
type input "C:\fakepath\1718093549500_6_1 (1).webp"
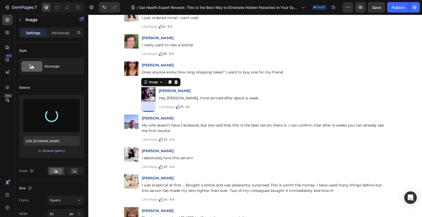
type input "https://cdn.shopify.com/s/files/1/0690/8854/2916/files/gempages_548588544302514…"
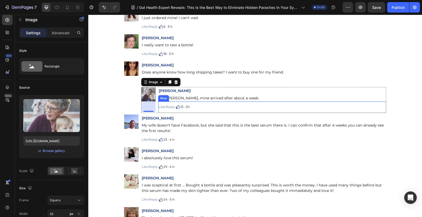
click at [241, 104] on div "Like · Reply · Text Block Image 13 · 2h Text Block Row" at bounding box center [272, 108] width 228 height 12
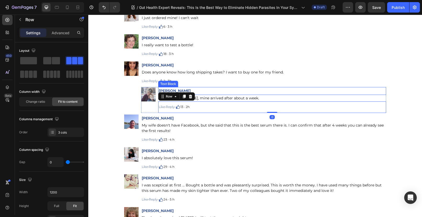
click at [231, 90] on p "[PERSON_NAME]" at bounding box center [272, 91] width 227 height 7
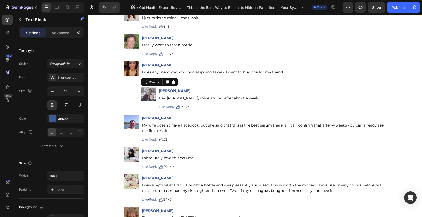
click at [141, 107] on div "Image" at bounding box center [148, 100] width 14 height 26
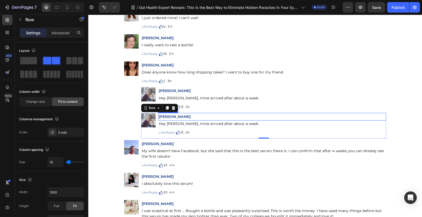
click at [159, 116] on strong "[PERSON_NAME]" at bounding box center [175, 116] width 32 height 5
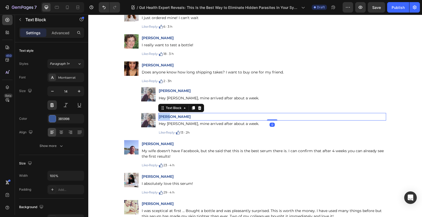
click at [159, 116] on strong "[PERSON_NAME]" at bounding box center [175, 116] width 32 height 5
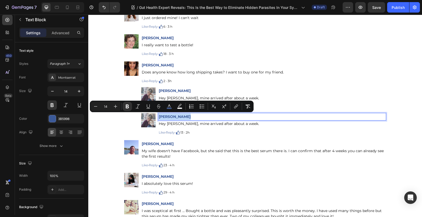
click at [159, 116] on strong "[PERSON_NAME]" at bounding box center [175, 116] width 32 height 5
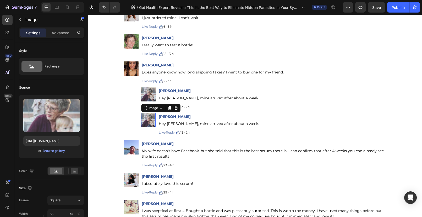
click at [144, 119] on img at bounding box center [148, 120] width 14 height 14
click at [47, 151] on div "Browse gallery" at bounding box center [54, 151] width 22 height 5
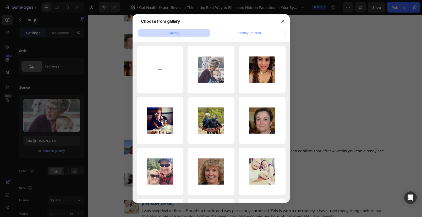
type input "C:\fakepath\1718093496696_18.webp"
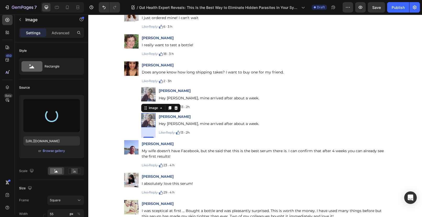
type input "https://cdn.shopify.com/s/files/1/0690/8854/2916/files/gempages_548588544302514…"
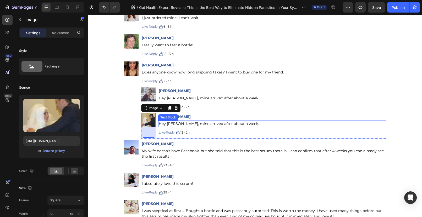
click at [160, 122] on span "Hey [PERSON_NAME], mine arrived after about a week." at bounding box center [209, 123] width 100 height 5
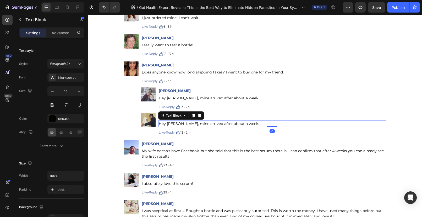
click at [159, 124] on span "Hey [PERSON_NAME], mine arrived after about a week." at bounding box center [209, 123] width 100 height 5
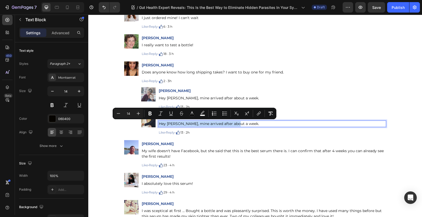
drag, startPoint x: 157, startPoint y: 123, endPoint x: 233, endPoint y: 123, distance: 76.2
click at [233, 123] on p "Hey [PERSON_NAME], mine arrived after about a week." at bounding box center [272, 123] width 227 height 5
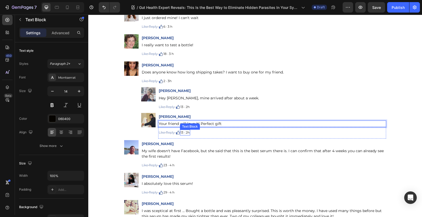
click at [189, 133] on p "13 · 2h" at bounding box center [184, 132] width 9 height 5
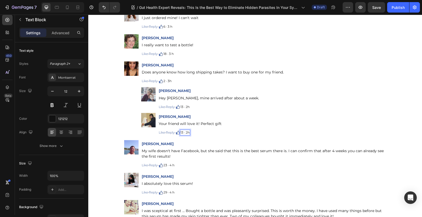
click at [189, 133] on p "13 · 2h" at bounding box center [184, 132] width 9 height 5
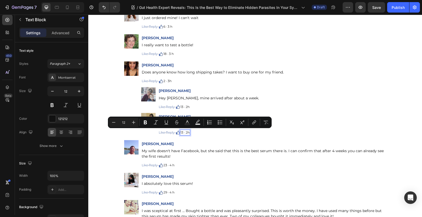
click at [188, 132] on p "13 · 2h" at bounding box center [184, 132] width 9 height 5
click at [188, 133] on p "13 · 2h" at bounding box center [184, 132] width 9 height 5
click at [189, 133] on p "13 · 2h" at bounding box center [184, 132] width 9 height 5
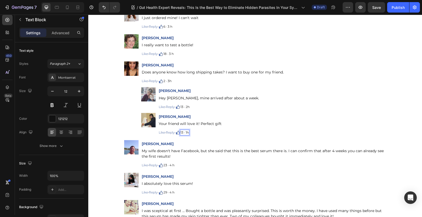
click at [184, 133] on p "13 · 1h" at bounding box center [184, 132] width 8 height 5
drag, startPoint x: 185, startPoint y: 132, endPoint x: 182, endPoint y: 132, distance: 3.4
click at [182, 132] on p "13 · 1h" at bounding box center [184, 132] width 8 height 5
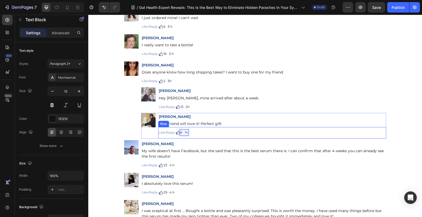
click at [203, 136] on div "Like · Reply · Text Block Image 6 · 1h Text Block 0 Row" at bounding box center [272, 133] width 228 height 12
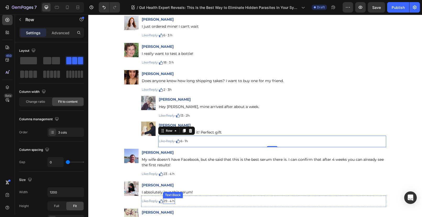
scroll to position [5502, 0]
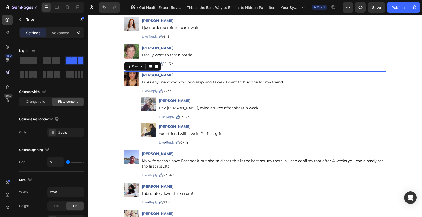
click at [125, 101] on div "Image" at bounding box center [131, 109] width 14 height 77
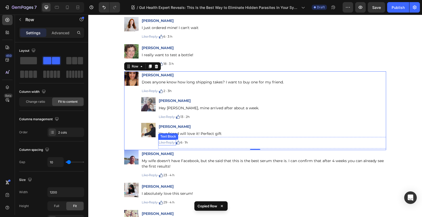
scroll to position [5551, 0]
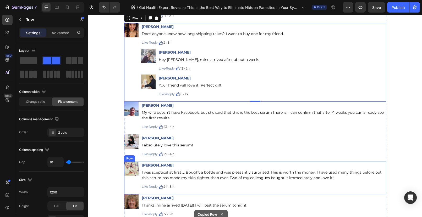
click at [131, 182] on div "Image" at bounding box center [131, 177] width 14 height 31
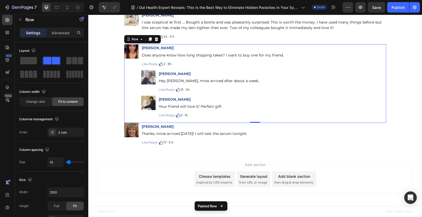
scroll to position [5691, 0]
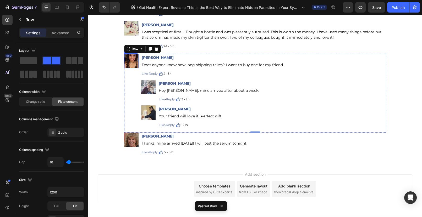
click at [131, 59] on img at bounding box center [131, 61] width 14 height 14
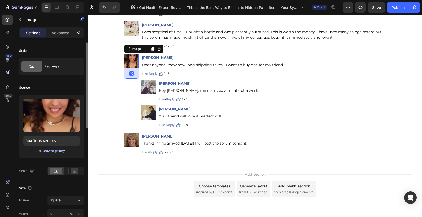
click at [50, 153] on div "Browse gallery" at bounding box center [54, 151] width 22 height 5
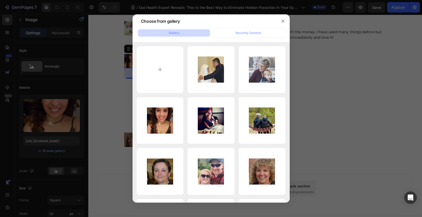
type input "C:\fakepath\1718093549500_6_1 (1).webp"
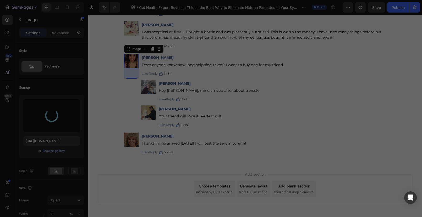
type input "https://cdn.shopify.com/s/files/1/0690/8854/2916/files/gempages_548588544302514…"
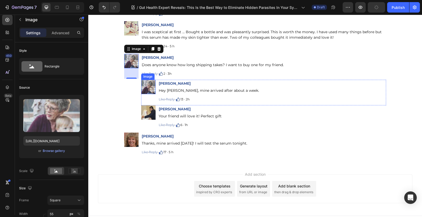
click at [146, 89] on img at bounding box center [148, 87] width 14 height 14
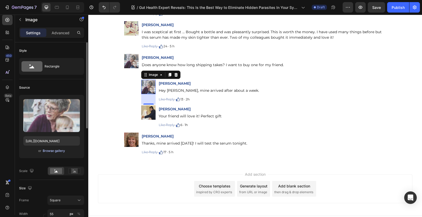
click at [57, 153] on button "Browse gallery" at bounding box center [53, 150] width 23 height 5
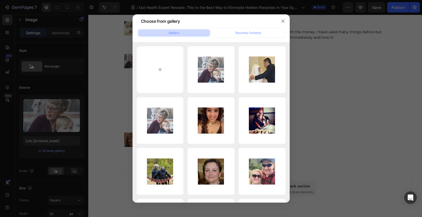
type input "C:\fakepath\1718093552297_7_1.webp"
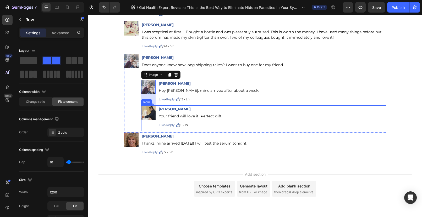
click at [145, 129] on div "Image" at bounding box center [148, 119] width 14 height 26
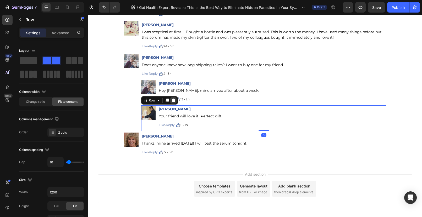
click at [171, 101] on icon at bounding box center [173, 100] width 4 height 4
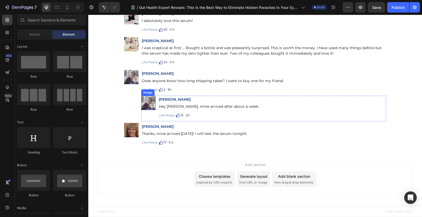
click at [142, 103] on img at bounding box center [148, 103] width 14 height 14
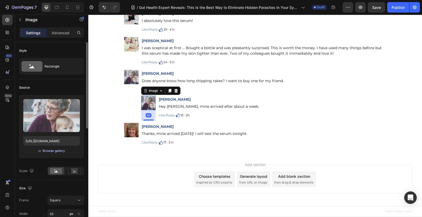
click at [51, 152] on div "Browse gallery" at bounding box center [54, 151] width 22 height 5
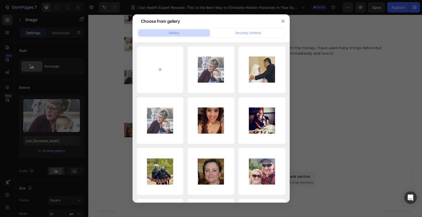
type input "C:\fakepath\1718093552297_7_1.webp"
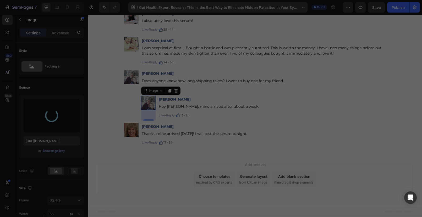
type input "https://cdn.shopify.com/s/files/1/0690/8854/2916/files/gempages_548588544302514…"
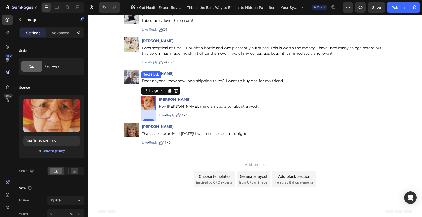
click at [156, 81] on span "Does anyone know how long shipping takes? I want to buy one for my friend." at bounding box center [213, 81] width 142 height 5
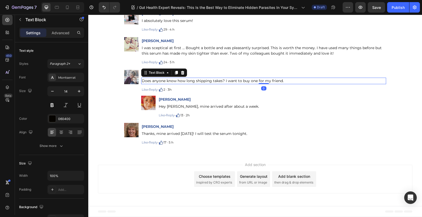
click at [142, 81] on span "Does anyone know how long shipping takes? I want to buy one for my friend." at bounding box center [213, 81] width 142 height 5
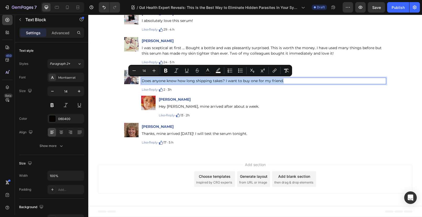
drag, startPoint x: 140, startPoint y: 80, endPoint x: 285, endPoint y: 81, distance: 145.6
click at [285, 81] on p "Does anyone know how long shipping takes? I want to buy one for my friend." at bounding box center [264, 80] width 244 height 5
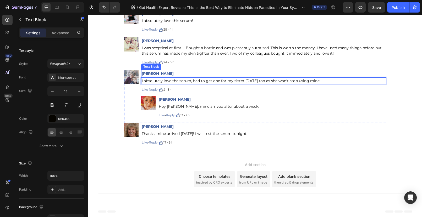
click at [158, 74] on strong "[PERSON_NAME]" at bounding box center [158, 73] width 32 height 5
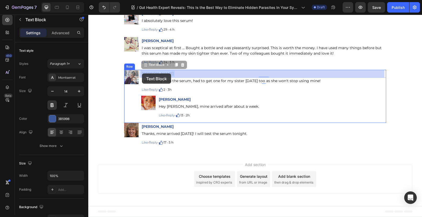
drag, startPoint x: 160, startPoint y: 74, endPoint x: 142, endPoint y: 74, distance: 18.3
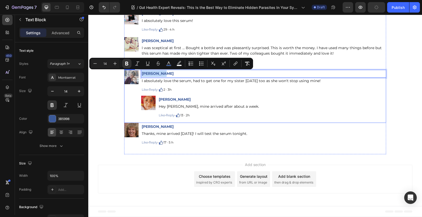
drag, startPoint x: 160, startPoint y: 74, endPoint x: 138, endPoint y: 74, distance: 22.5
click at [138, 74] on div "Image Mia Krause Text Block 0 I absolutely love the serum, had to get one for m…" at bounding box center [255, 96] width 262 height 53
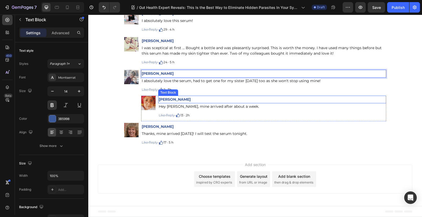
click at [185, 100] on strong "[PERSON_NAME]" at bounding box center [175, 99] width 32 height 5
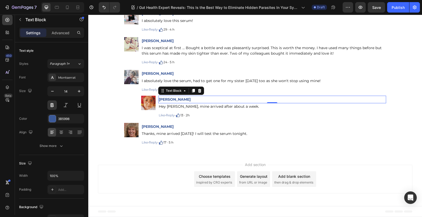
click at [190, 101] on p "[PERSON_NAME]" at bounding box center [272, 99] width 227 height 7
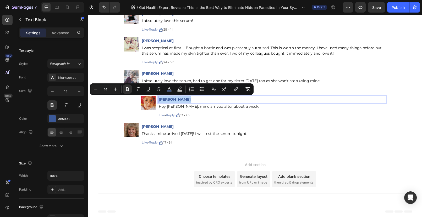
drag, startPoint x: 186, startPoint y: 99, endPoint x: 157, endPoint y: 99, distance: 29.1
click at [159, 99] on p "[PERSON_NAME]" at bounding box center [272, 99] width 227 height 7
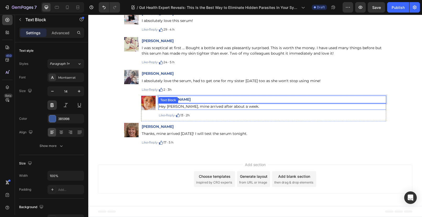
click at [162, 108] on span "Hey [PERSON_NAME], mine arrived after about a week." at bounding box center [209, 106] width 100 height 5
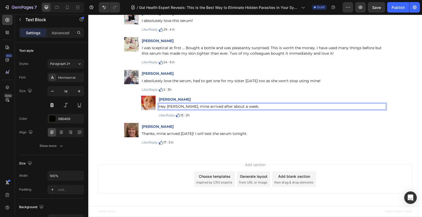
click at [161, 108] on span "Hey [PERSON_NAME], mine arrived after about a week." at bounding box center [209, 106] width 100 height 5
click at [177, 107] on span "Hey [PERSON_NAME], mine arrived after about a week." at bounding box center [209, 106] width 100 height 5
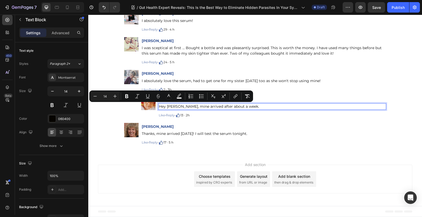
click at [159, 106] on span "Hey [PERSON_NAME], mine arrived after about a week." at bounding box center [209, 106] width 100 height 5
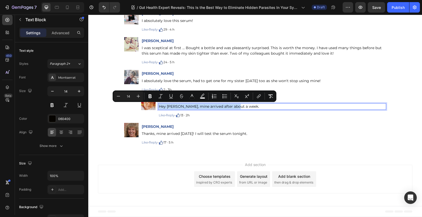
drag, startPoint x: 157, startPoint y: 106, endPoint x: 234, endPoint y: 108, distance: 77.5
click at [234, 108] on p "Hey [PERSON_NAME], mine arrived after about a week." at bounding box center [272, 106] width 227 height 5
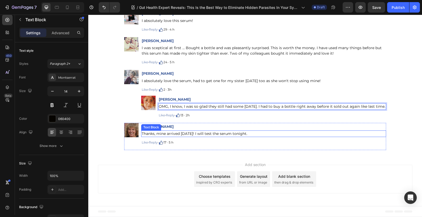
click at [214, 137] on div "Thanks, mine arrived [DATE]! I will test the serum tonight." at bounding box center [263, 134] width 245 height 7
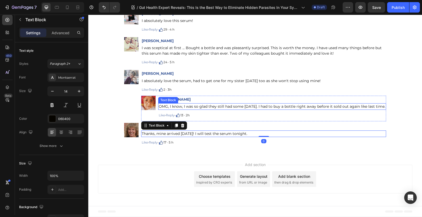
click at [193, 109] on p "OMG, I know, I was so glad they still had some [DATE]. I had to buy a bottle ri…" at bounding box center [272, 106] width 227 height 5
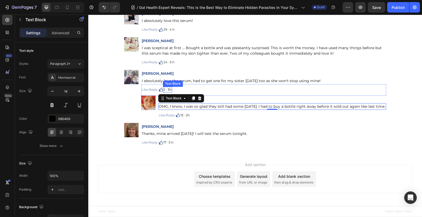
click at [170, 89] on p "2 · 3h" at bounding box center [167, 89] width 8 height 5
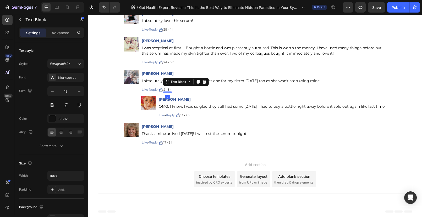
click at [170, 90] on p "2 · 3h" at bounding box center [167, 89] width 8 height 5
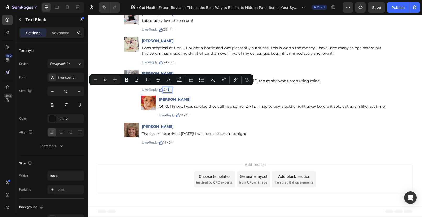
click at [170, 90] on p "2 · 3h" at bounding box center [167, 89] width 8 height 5
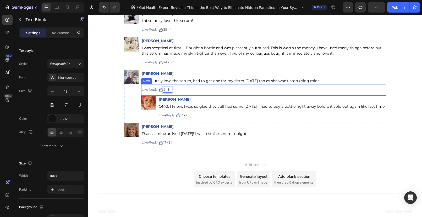
click at [216, 87] on div "Like · Reply · Text Block Image 2 · 5h Text Block 0 Row" at bounding box center [263, 90] width 245 height 12
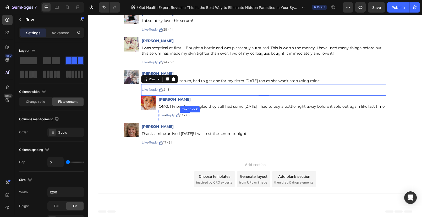
click at [185, 116] on p "13 · 2h" at bounding box center [184, 115] width 9 height 5
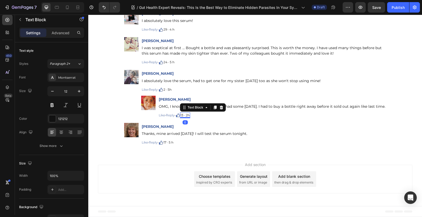
click at [185, 116] on p "13 · 2h" at bounding box center [184, 115] width 9 height 5
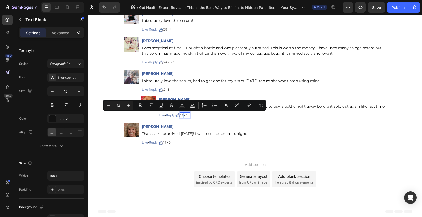
click at [184, 115] on p "13 · 2h" at bounding box center [184, 115] width 9 height 5
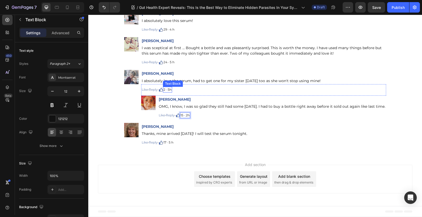
click at [166, 90] on p "2 · 5h" at bounding box center [167, 89] width 8 height 5
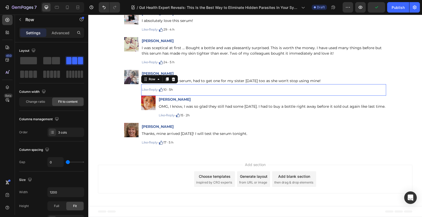
click at [193, 91] on div "Like · Reply · Text Block Image 10 · 5h Text Block Row 0" at bounding box center [263, 90] width 245 height 12
click at [217, 115] on div "Like · Reply · Text Block Image 15 · 2h Text Block Row" at bounding box center [272, 116] width 228 height 12
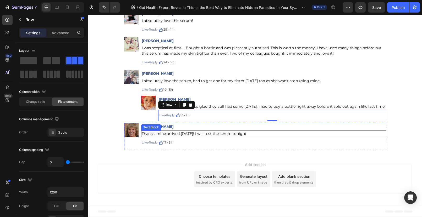
click at [186, 131] on p "Thanks, mine arrived [DATE]! I will test the serum tonight." at bounding box center [264, 133] width 244 height 5
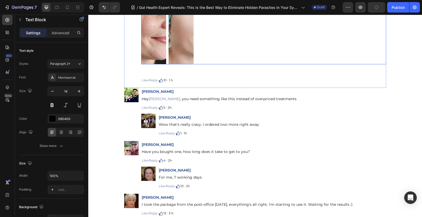
scroll to position [5219, 0]
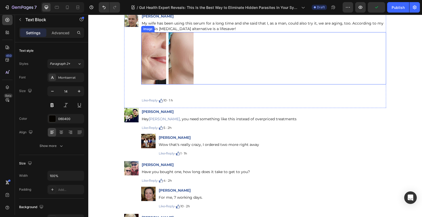
click at [170, 59] on img at bounding box center [167, 58] width 52 height 52
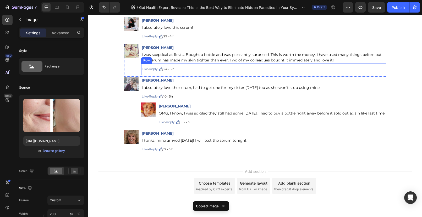
scroll to position [5675, 0]
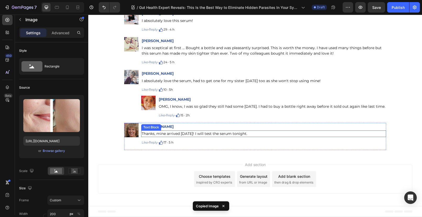
click at [190, 134] on span "Thanks, mine arrived [DATE]! I will test the serum tonight." at bounding box center [195, 133] width 106 height 5
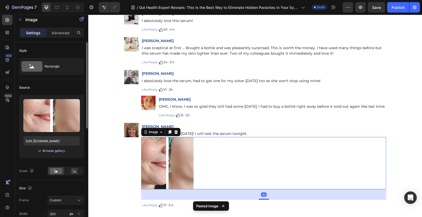
click at [56, 152] on div "Browse gallery" at bounding box center [54, 151] width 22 height 5
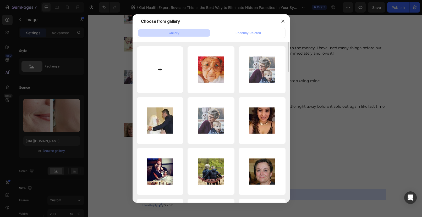
type input "C:\fakepath\企业微信截图_17562137315705.png"
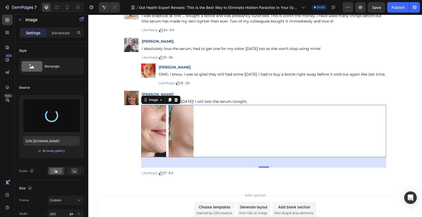
scroll to position [5708, 0]
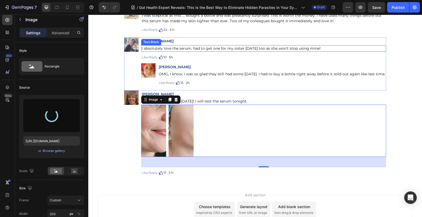
type input "[URL][DOMAIN_NAME]"
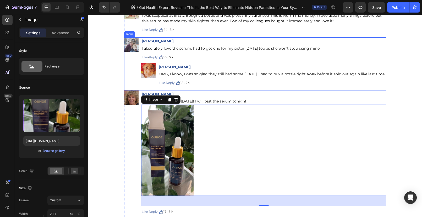
scroll to position [5709, 0]
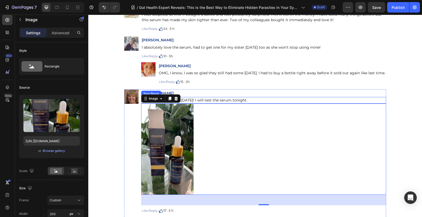
click at [275, 97] on div "Thanks, mine arrived [DATE]! I will test the serum tonight." at bounding box center [263, 100] width 245 height 7
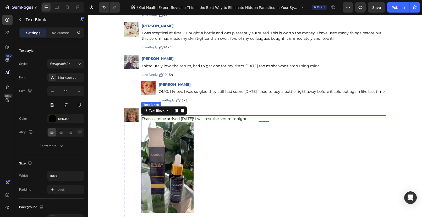
scroll to position [5712, 0]
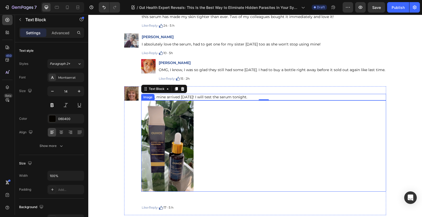
click at [256, 124] on div at bounding box center [263, 146] width 245 height 91
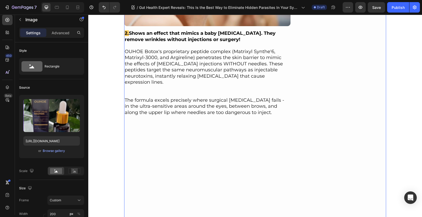
scroll to position [2437, 0]
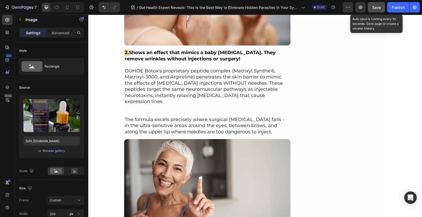
click at [376, 6] on span "Save" at bounding box center [376, 7] width 9 height 4
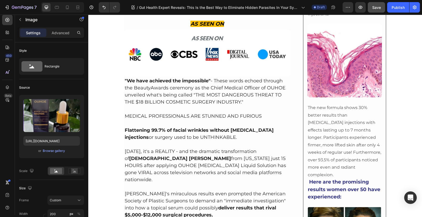
scroll to position [29, 0]
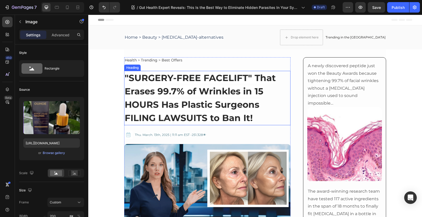
scroll to position [2, 0]
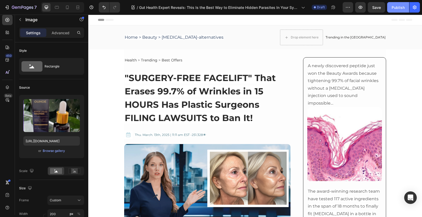
click at [395, 11] on button "Publish" at bounding box center [398, 7] width 22 height 10
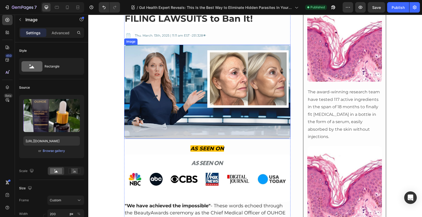
scroll to position [279, 0]
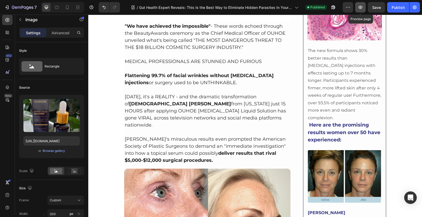
click at [361, 5] on icon "button" at bounding box center [360, 7] width 5 height 5
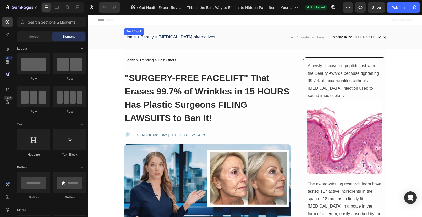
click at [169, 37] on span "Home > Beauty > [MEDICAL_DATA]-alternatives" at bounding box center [170, 37] width 90 height 4
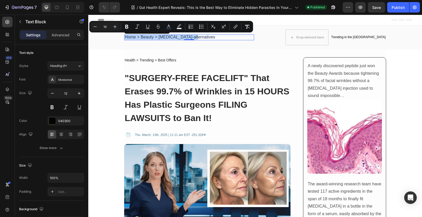
drag, startPoint x: 195, startPoint y: 37, endPoint x: 122, endPoint y: 36, distance: 73.0
click at [124, 36] on div "Home > Beauty > [MEDICAL_DATA]-alternatives" at bounding box center [189, 38] width 130 height 6
click at [178, 26] on icon "Editor contextual toolbar" at bounding box center [179, 25] width 4 height 3
type input "FFFFFF"
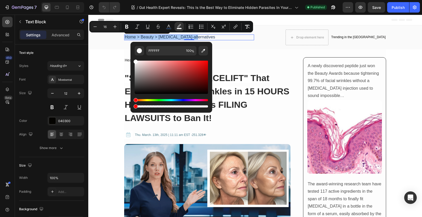
drag, startPoint x: 206, startPoint y: 107, endPoint x: 130, endPoint y: 109, distance: 75.2
click at [130, 109] on div "FFFFFF 100 %" at bounding box center [171, 77] width 82 height 71
type input "0"
click at [270, 62] on p "Health > Trending > Best Offers" at bounding box center [207, 60] width 165 height 5
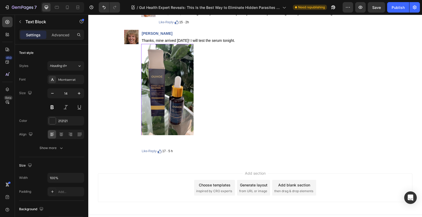
scroll to position [5770, 0]
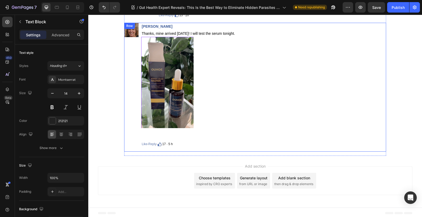
click at [160, 140] on div "[PERSON_NAME] Text Block Thanks, mine arrived [DATE]! I will test the serum ton…" at bounding box center [263, 86] width 245 height 127
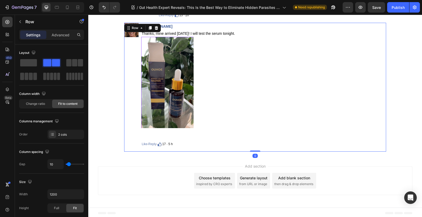
click at [144, 135] on div "[PERSON_NAME] Text Block Thanks, mine arrived [DATE]! I will test the serum ton…" at bounding box center [263, 86] width 245 height 127
click at [146, 128] on img at bounding box center [167, 82] width 52 height 91
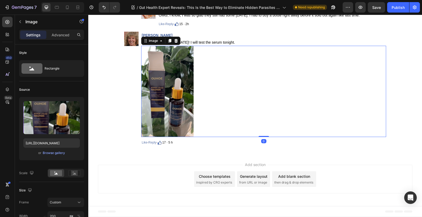
scroll to position [5767, 0]
drag, startPoint x: 260, startPoint y: 144, endPoint x: 259, endPoint y: 118, distance: 26.2
click at [259, 118] on div "Image 0" at bounding box center [263, 91] width 245 height 91
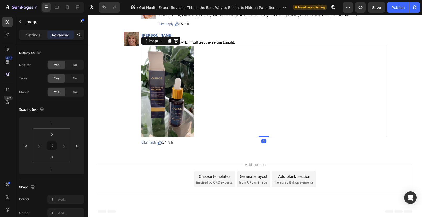
click at [207, 85] on div at bounding box center [263, 91] width 245 height 91
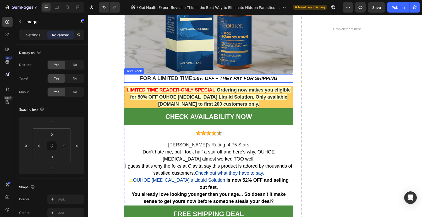
scroll to position [4905, 0]
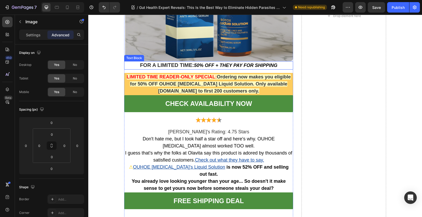
click at [246, 68] on strong "50% OFF + THEY PAY FOR SHIPPING" at bounding box center [235, 65] width 83 height 5
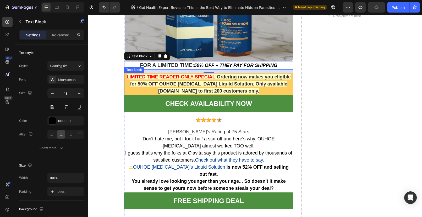
click at [221, 94] on strong "Ordering now makes you eligible for 50% OFF OUHOE [MEDICAL_DATA] Liquid Solutio…" at bounding box center [210, 83] width 160 height 19
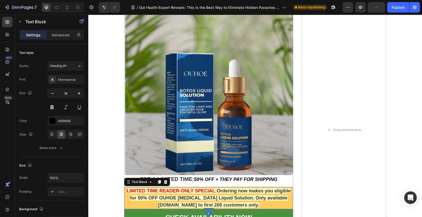
scroll to position [4640, 0]
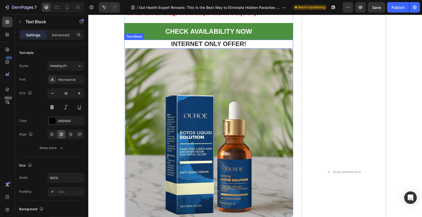
click at [192, 47] on strong "INTERNET ONLY OFFER!" at bounding box center [208, 43] width 75 height 7
click at [154, 48] on p "INTERNET ONLY OFFER!" at bounding box center [209, 44] width 168 height 8
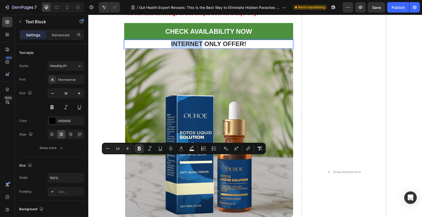
click at [154, 48] on p "INTERNET ONLY OFFER!" at bounding box center [209, 44] width 168 height 8
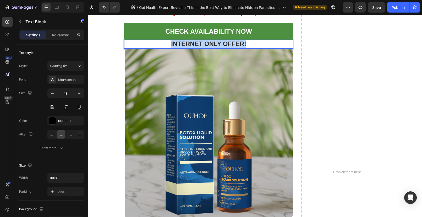
drag, startPoint x: 162, startPoint y: 160, endPoint x: 253, endPoint y: 162, distance: 91.4
click at [253, 48] on p "INTERNET ONLY OFFER!" at bounding box center [209, 44] width 168 height 8
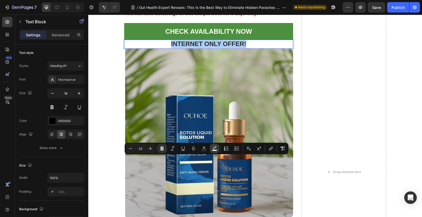
click at [210, 148] on button "color" at bounding box center [214, 148] width 9 height 9
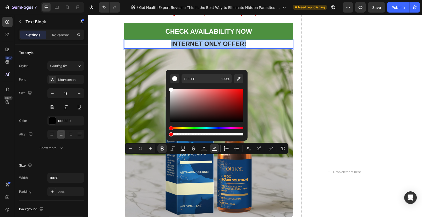
drag, startPoint x: 329, startPoint y: 148, endPoint x: 153, endPoint y: 136, distance: 175.6
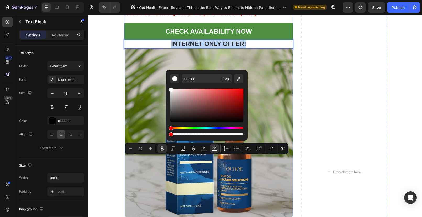
type input "0"
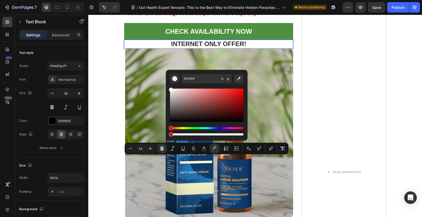
click at [130, 48] on p "INTERNET ONLY OFFER!" at bounding box center [209, 44] width 168 height 8
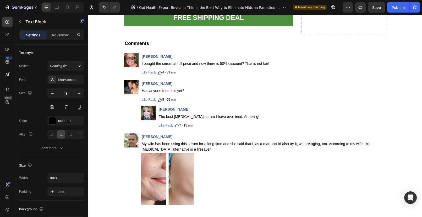
scroll to position [5050, 0]
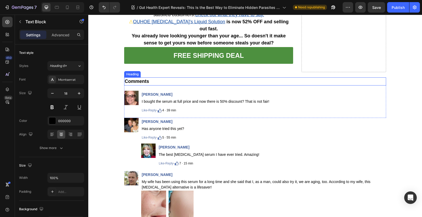
click at [213, 86] on h2 "Comments" at bounding box center [255, 81] width 262 height 8
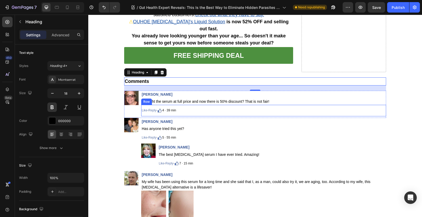
click at [292, 116] on div "Like · Reply · Text Block Image 4 · 39 min Text Block Row" at bounding box center [263, 111] width 245 height 12
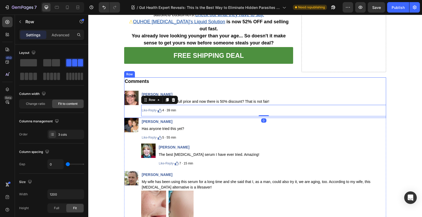
click at [323, 98] on div "Comments Heading Image [PERSON_NAME] Text Block I bought the serum at full pric…" at bounding box center [255, 97] width 262 height 41
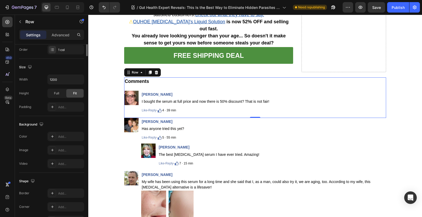
scroll to position [132, 0]
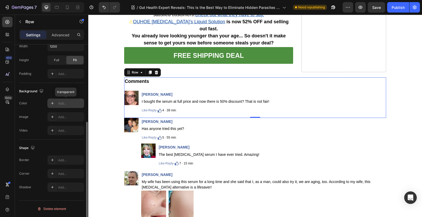
click at [66, 104] on div "Add..." at bounding box center [70, 103] width 25 height 5
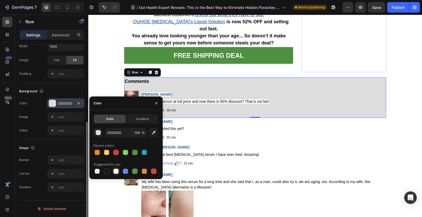
click at [114, 172] on div at bounding box center [115, 171] width 5 height 5
type input "FFFFFF"
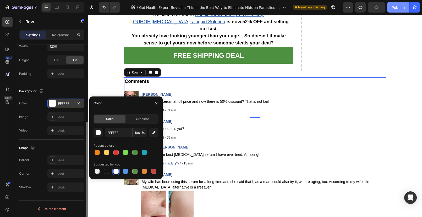
click at [398, 7] on div "Publish" at bounding box center [397, 7] width 13 height 5
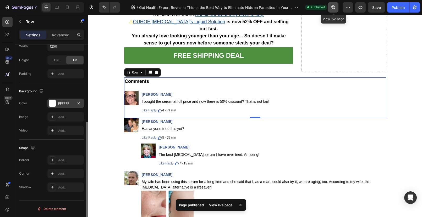
click at [336, 9] on button "button" at bounding box center [333, 7] width 10 height 10
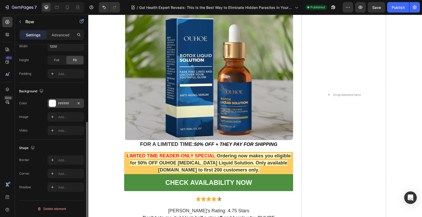
scroll to position [4655, 0]
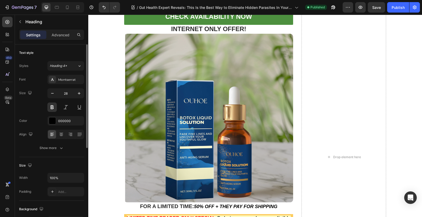
scroll to position [106, 0]
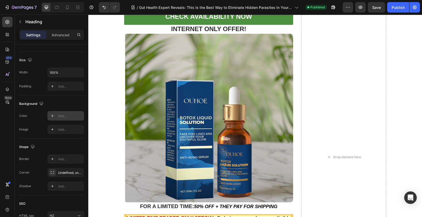
click at [62, 119] on div "Add..." at bounding box center [65, 115] width 37 height 9
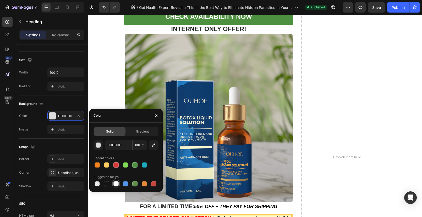
click at [117, 185] on div at bounding box center [115, 183] width 5 height 5
type input "FFFFFF"
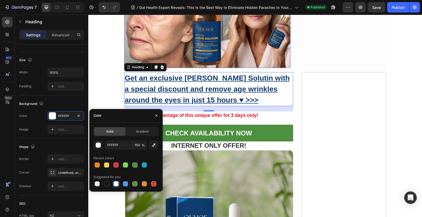
scroll to position [4509, 0]
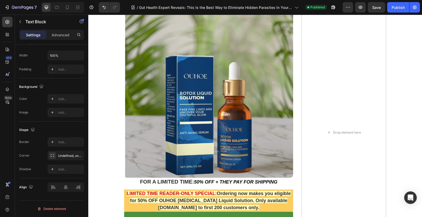
scroll to position [4680, 0]
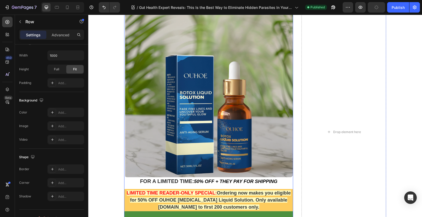
click at [259, 98] on div "Get an exclusive [PERSON_NAME] Solutin with a special discount and remove age w…" at bounding box center [208, 132] width 169 height 404
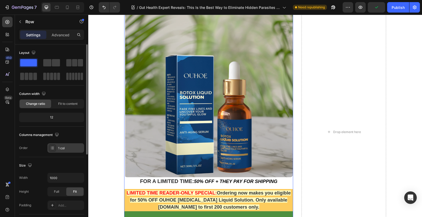
scroll to position [102, 0]
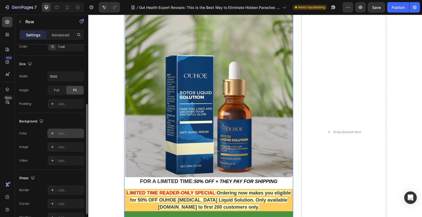
click at [69, 134] on div "Add..." at bounding box center [70, 133] width 25 height 5
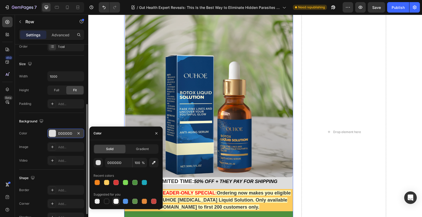
click at [117, 204] on div at bounding box center [115, 201] width 5 height 5
type input "FFFFFF"
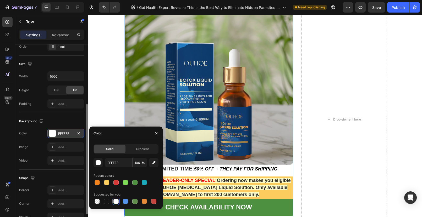
scroll to position [4717, 0]
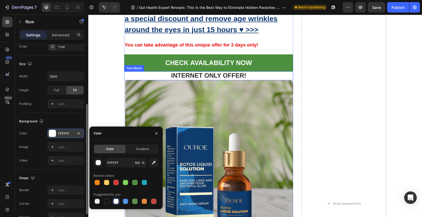
click at [135, 80] on p "INTERNET ONLY OFFER!" at bounding box center [209, 76] width 168 height 8
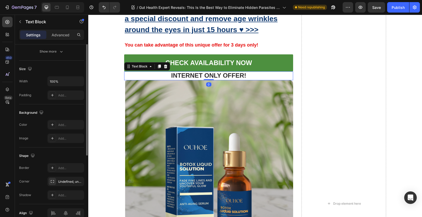
scroll to position [123, 0]
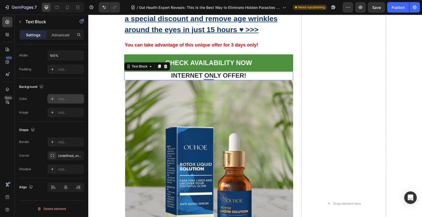
click at [65, 102] on div "Add..." at bounding box center [65, 98] width 37 height 9
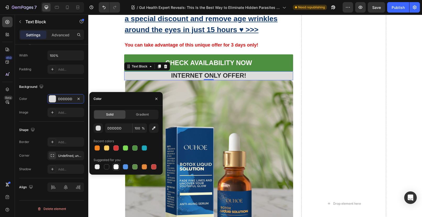
click at [117, 166] on div at bounding box center [115, 166] width 5 height 5
type input "FFFFFF"
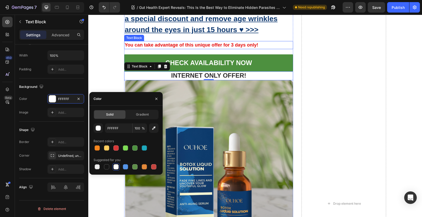
click at [189, 49] on p "You can take advantage of this unique offer for 3 days only!" at bounding box center [209, 45] width 168 height 7
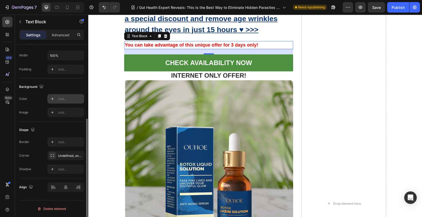
click at [60, 100] on div "Add..." at bounding box center [70, 99] width 25 height 5
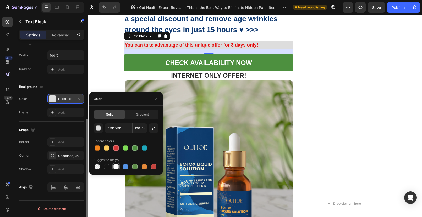
click at [116, 168] on div at bounding box center [115, 166] width 5 height 5
type input "FFFFFF"
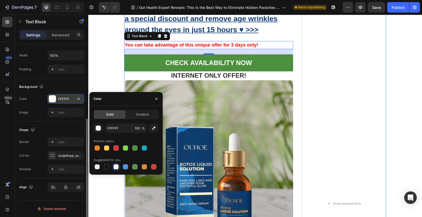
click at [297, 74] on div "Get an exclusive [PERSON_NAME] Solutin with a special discount and remove age w…" at bounding box center [255, 204] width 262 height 404
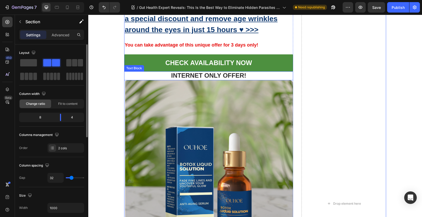
scroll to position [4758, 0]
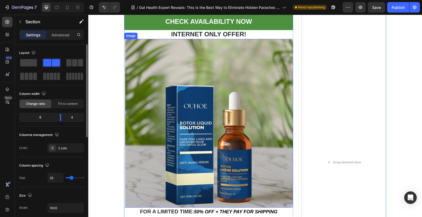
click at [285, 55] on img at bounding box center [208, 123] width 169 height 169
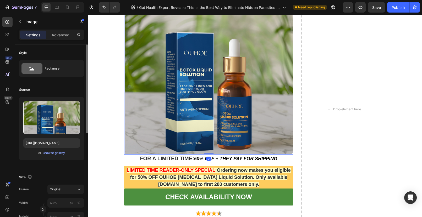
scroll to position [4846, 0]
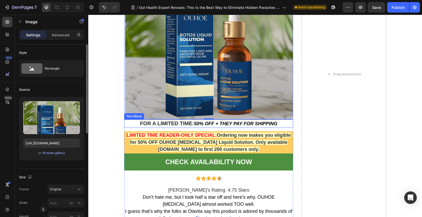
click at [128, 127] on p "FOR A LIMITED TIME: 50% OFF + THEY PAY FOR SHIPPING" at bounding box center [209, 123] width 168 height 7
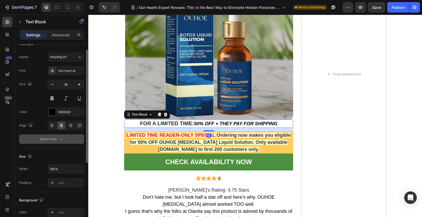
scroll to position [50, 0]
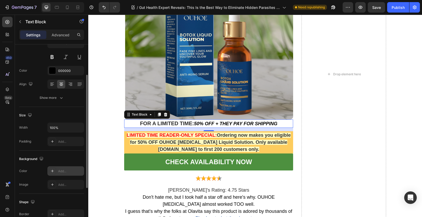
click at [69, 169] on div "Add..." at bounding box center [70, 171] width 25 height 5
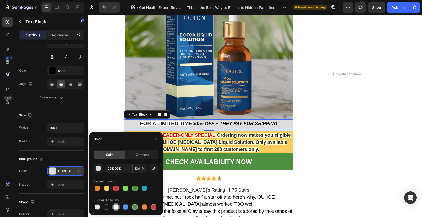
click at [117, 207] on div at bounding box center [115, 207] width 5 height 5
type input "FFFFFF"
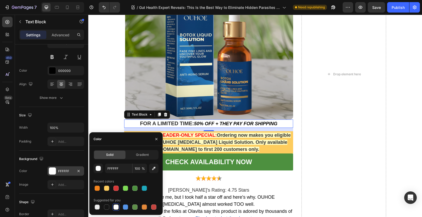
click at [242, 131] on div "13" at bounding box center [208, 129] width 169 height 3
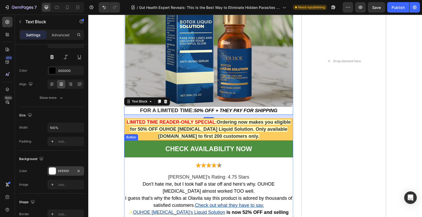
scroll to position [4860, 0]
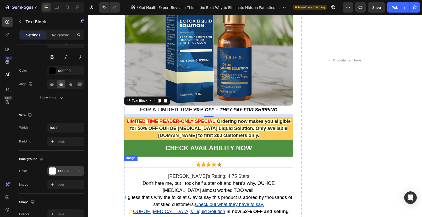
click at [149, 168] on div at bounding box center [208, 164] width 169 height 7
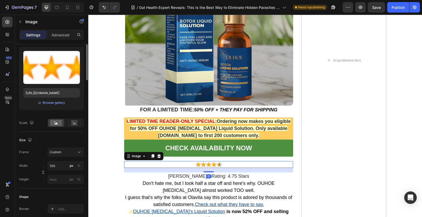
scroll to position [0, 0]
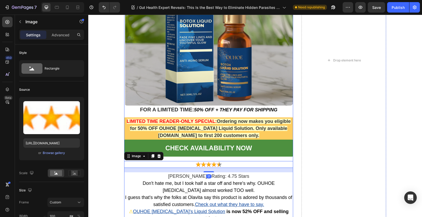
click at [170, 161] on div "CHECK AVAILABILITY NOW Button" at bounding box center [208, 150] width 169 height 21
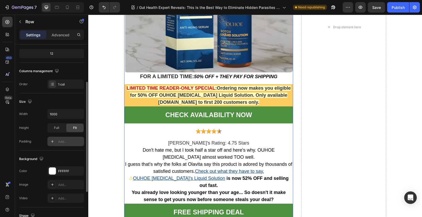
scroll to position [80, 0]
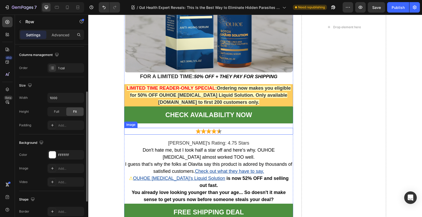
click at [133, 135] on div at bounding box center [208, 131] width 169 height 7
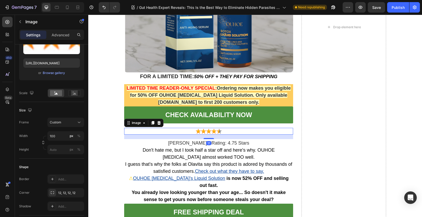
scroll to position [0, 0]
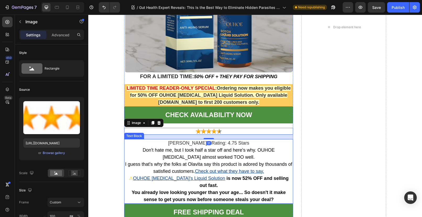
click at [133, 147] on p "[PERSON_NAME]'s Rating: 4.75 Stars" at bounding box center [209, 143] width 168 height 7
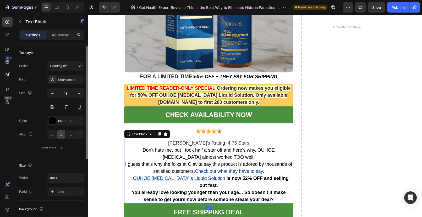
scroll to position [31, 0]
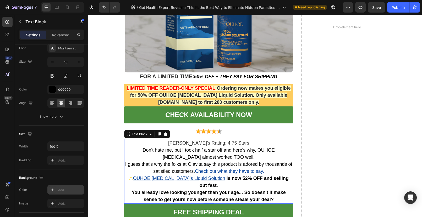
click at [60, 190] on div "Add..." at bounding box center [70, 190] width 25 height 5
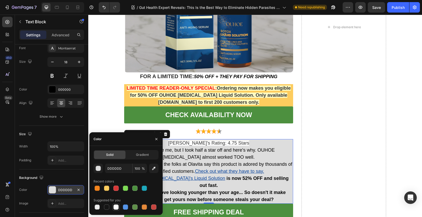
click at [115, 207] on div at bounding box center [115, 207] width 5 height 5
type input "FFFFFF"
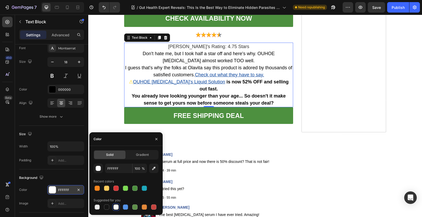
scroll to position [5019, 0]
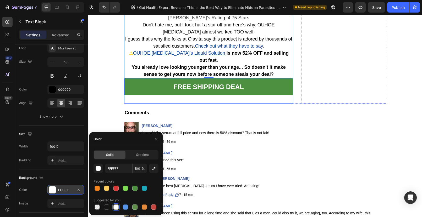
click at [164, 104] on div "Free Shipping Deal Button" at bounding box center [208, 91] width 169 height 25
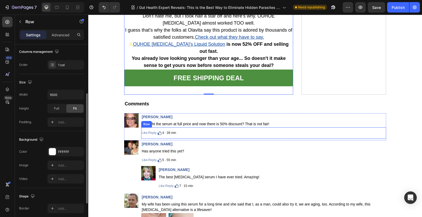
scroll to position [5058, 0]
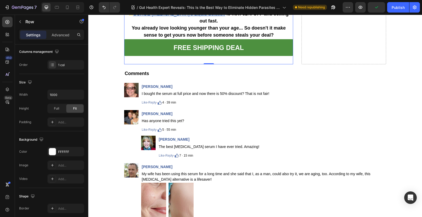
click at [139, 65] on div "Free Shipping Deal Button" at bounding box center [208, 51] width 169 height 25
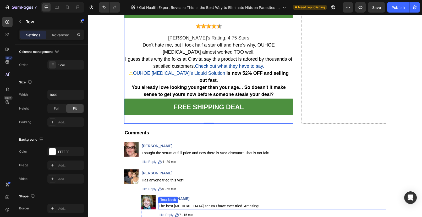
scroll to position [5092, 0]
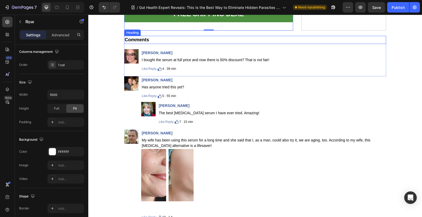
click at [169, 44] on h2 "Comments" at bounding box center [255, 40] width 262 height 8
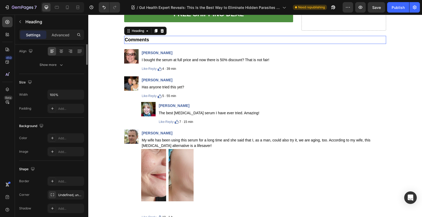
scroll to position [0, 0]
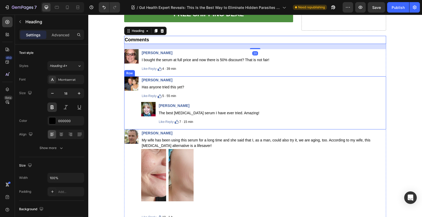
click at [124, 117] on div "Image" at bounding box center [131, 101] width 14 height 51
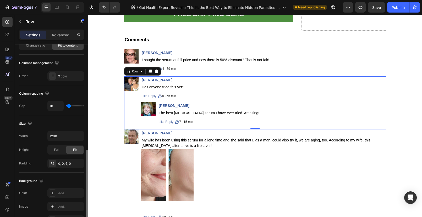
scroll to position [163, 0]
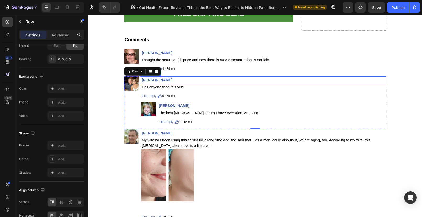
click at [216, 84] on p "[PERSON_NAME]" at bounding box center [264, 80] width 244 height 7
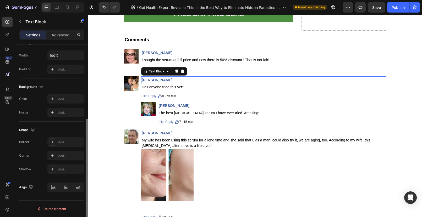
scroll to position [0, 0]
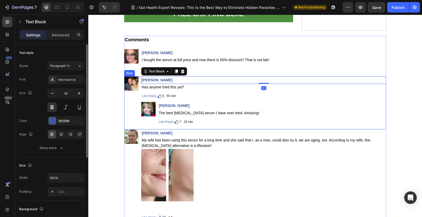
click at [131, 128] on div "Image" at bounding box center [131, 101] width 14 height 51
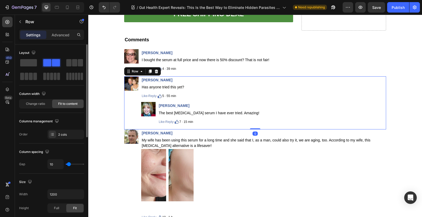
scroll to position [94, 0]
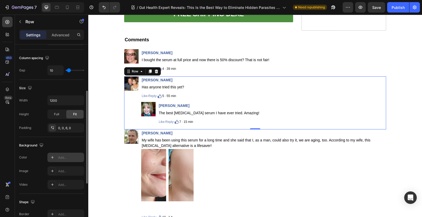
click at [68, 162] on div "Add..." at bounding box center [65, 157] width 37 height 9
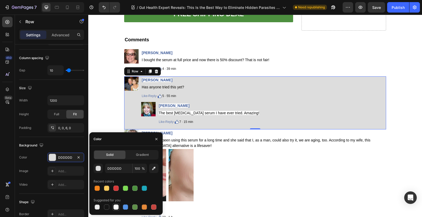
click at [116, 208] on div at bounding box center [115, 207] width 5 height 5
type input "FFFFFF"
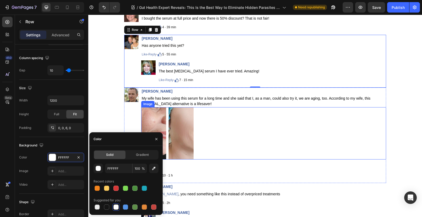
scroll to position [5148, 0]
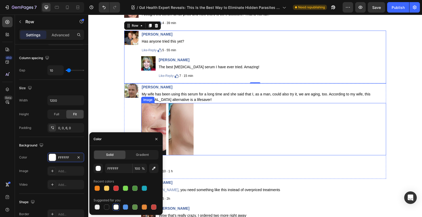
click at [237, 151] on div at bounding box center [263, 129] width 245 height 52
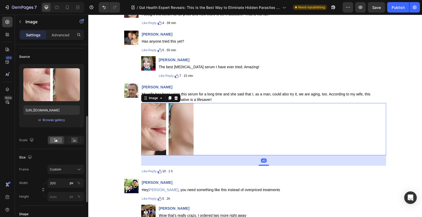
scroll to position [72, 0]
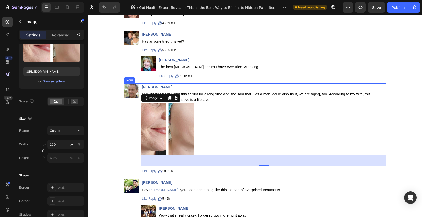
click at [133, 116] on div "Image" at bounding box center [131, 131] width 14 height 94
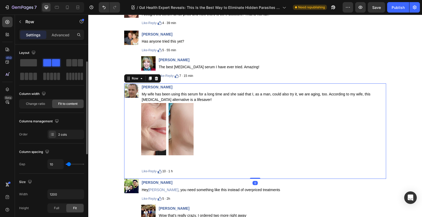
scroll to position [101, 0]
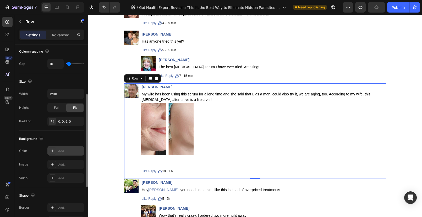
click at [69, 152] on div "Add..." at bounding box center [70, 151] width 25 height 5
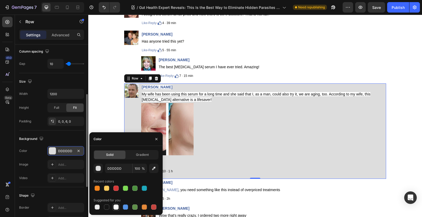
click at [118, 209] on div at bounding box center [115, 207] width 5 height 5
type input "FFFFFF"
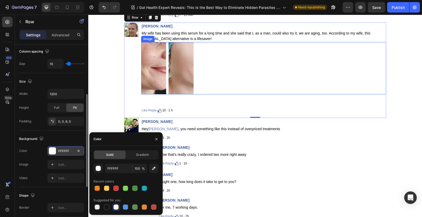
scroll to position [5255, 0]
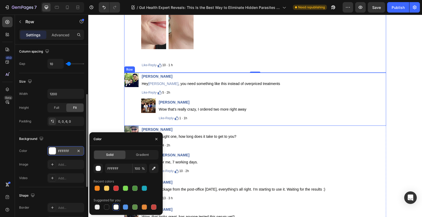
click at [129, 111] on div "Image" at bounding box center [131, 98] width 14 height 51
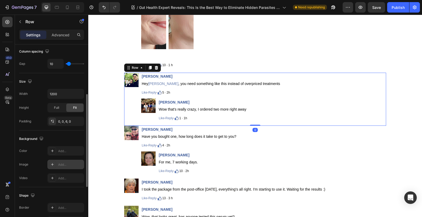
scroll to position [102, 0]
click at [65, 153] on div "Add..." at bounding box center [65, 149] width 37 height 9
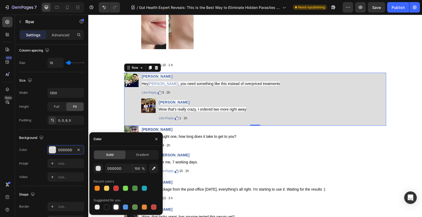
click at [116, 208] on div at bounding box center [115, 207] width 5 height 5
type input "FFFFFF"
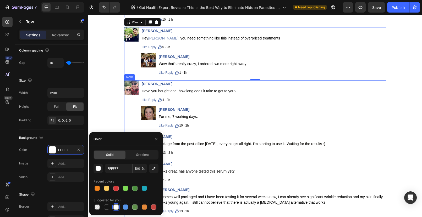
scroll to position [5316, 0]
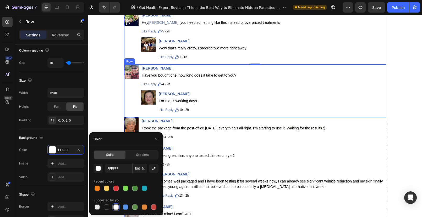
click at [126, 111] on div "Image" at bounding box center [131, 90] width 14 height 51
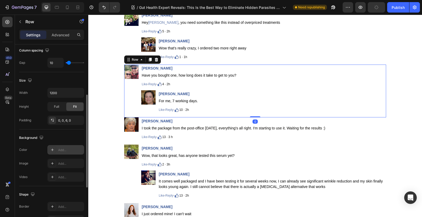
click at [60, 152] on div "Add..." at bounding box center [70, 150] width 25 height 5
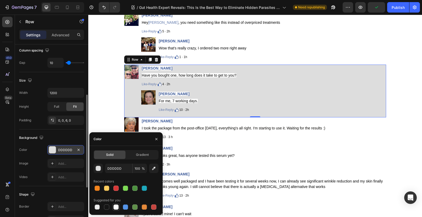
click at [116, 207] on div at bounding box center [115, 207] width 5 height 5
type input "FFFFFF"
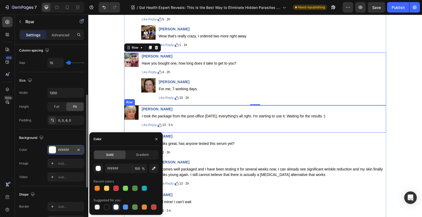
scroll to position [5355, 0]
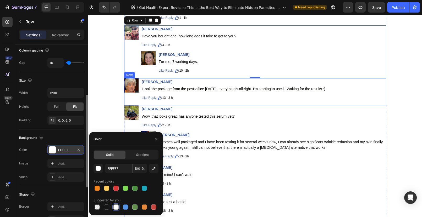
click at [125, 97] on div "Image" at bounding box center [131, 91] width 14 height 26
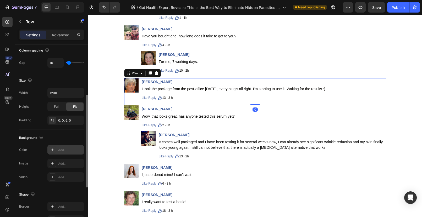
click at [61, 149] on div "Add..." at bounding box center [70, 150] width 25 height 5
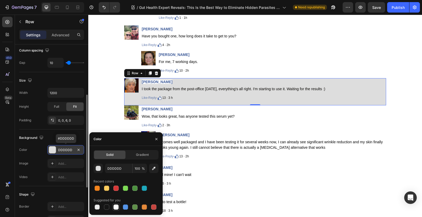
click at [116, 207] on div at bounding box center [115, 207] width 5 height 5
type input "FFFFFF"
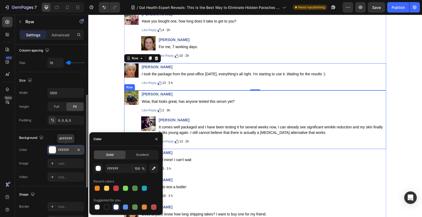
scroll to position [5377, 0]
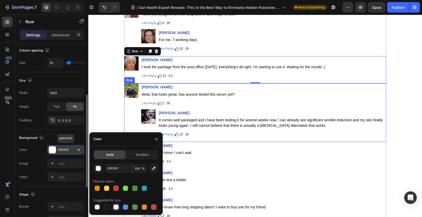
click at [131, 121] on div "Image" at bounding box center [131, 112] width 14 height 57
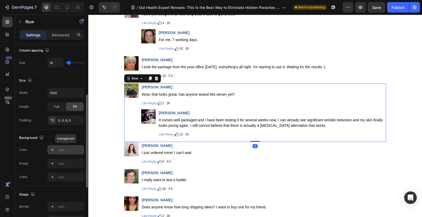
drag, startPoint x: 64, startPoint y: 150, endPoint x: 1, endPoint y: 142, distance: 64.1
click at [64, 150] on div "Add..." at bounding box center [70, 150] width 25 height 5
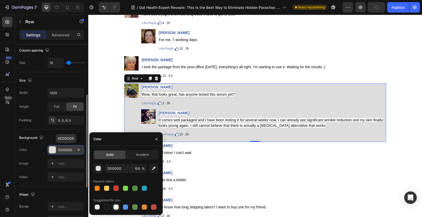
click at [117, 207] on div at bounding box center [115, 207] width 5 height 5
type input "FFFFFF"
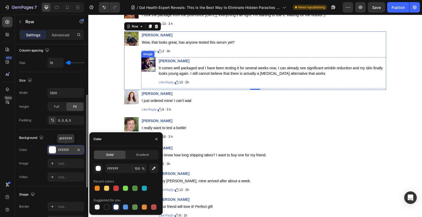
scroll to position [5430, 0]
click at [125, 109] on div "Image" at bounding box center [131, 103] width 14 height 26
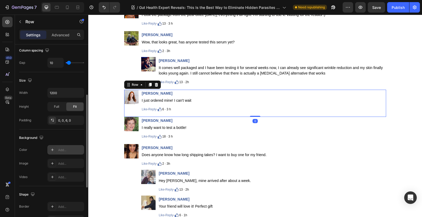
click at [63, 149] on div "Add..." at bounding box center [70, 150] width 25 height 5
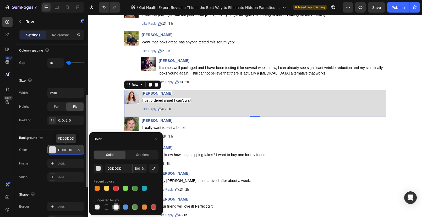
click at [115, 207] on div at bounding box center [115, 207] width 5 height 5
type input "FFFFFF"
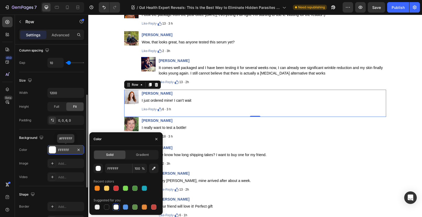
scroll to position [5478, 0]
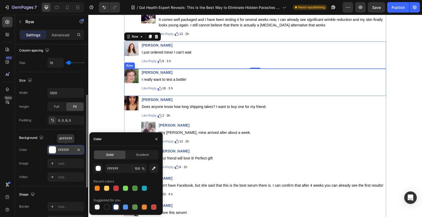
click at [130, 89] on div "Image" at bounding box center [131, 82] width 14 height 26
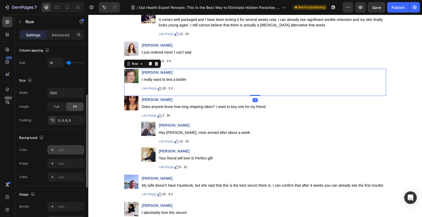
click at [71, 150] on div "Add..." at bounding box center [70, 150] width 25 height 5
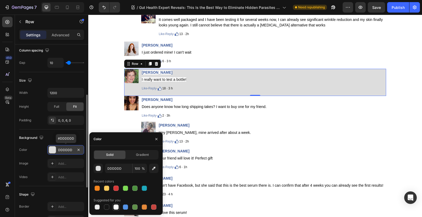
click at [115, 207] on div at bounding box center [115, 207] width 5 height 5
type input "FFFFFF"
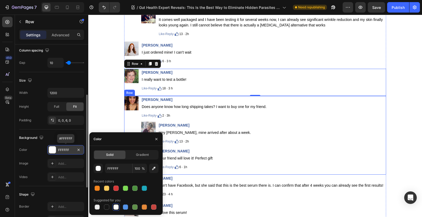
click at [128, 122] on div "Image" at bounding box center [131, 134] width 14 height 77
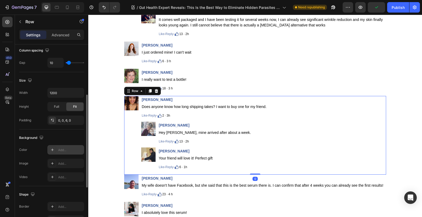
click at [67, 151] on div "Add..." at bounding box center [70, 150] width 25 height 5
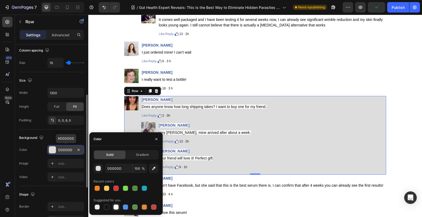
click at [116, 206] on div at bounding box center [115, 207] width 5 height 5
type input "FFFFFF"
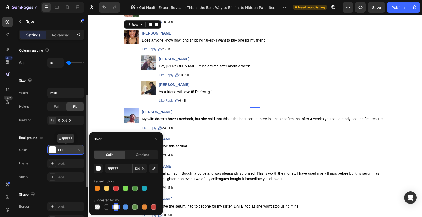
scroll to position [5547, 0]
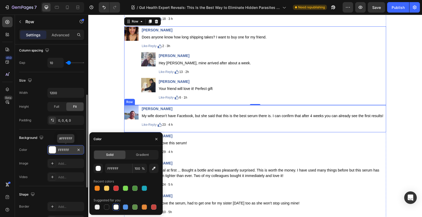
click at [130, 125] on div "Image" at bounding box center [131, 118] width 14 height 26
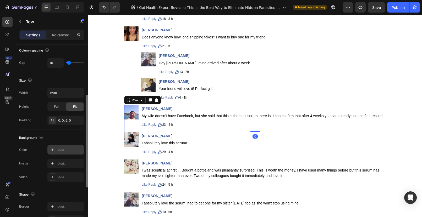
click at [67, 151] on div "Add..." at bounding box center [70, 150] width 25 height 5
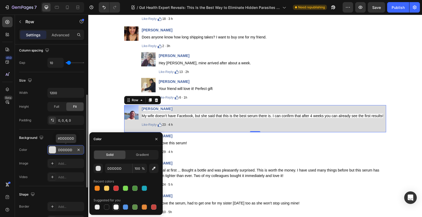
click at [115, 206] on div at bounding box center [115, 207] width 5 height 5
type input "FFFFFF"
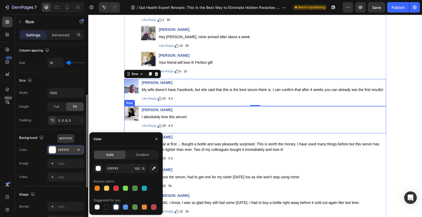
scroll to position [5602, 0]
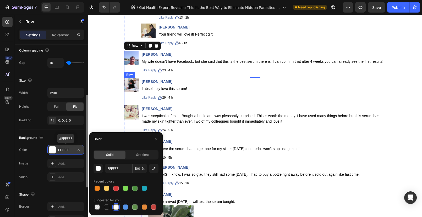
click at [130, 102] on div "Image" at bounding box center [131, 91] width 14 height 26
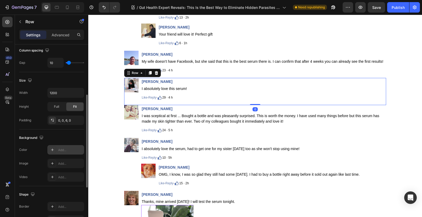
click at [66, 150] on div "Add..." at bounding box center [70, 150] width 25 height 5
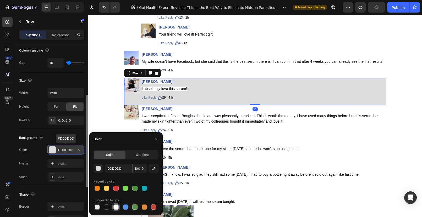
click at [114, 207] on div at bounding box center [115, 207] width 5 height 5
type input "FFFFFF"
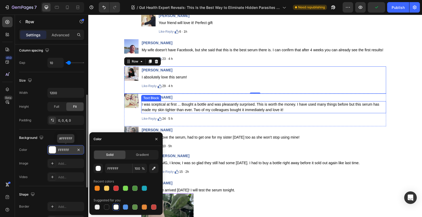
scroll to position [5637, 0]
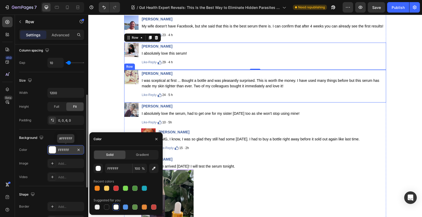
click at [129, 99] on div "Image" at bounding box center [131, 85] width 14 height 31
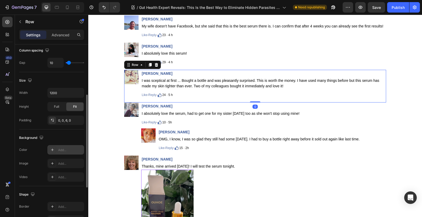
click at [66, 148] on div "Add..." at bounding box center [70, 150] width 25 height 5
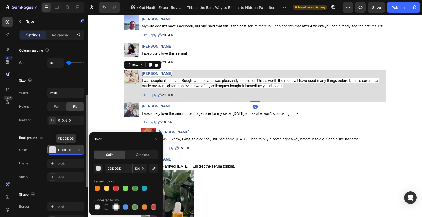
click at [117, 206] on div at bounding box center [115, 207] width 5 height 5
type input "FFFFFF"
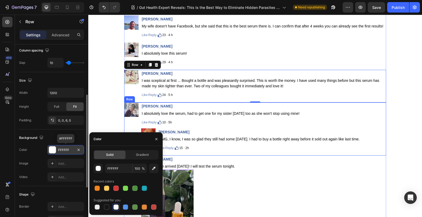
click at [127, 125] on div "Image" at bounding box center [131, 128] width 14 height 51
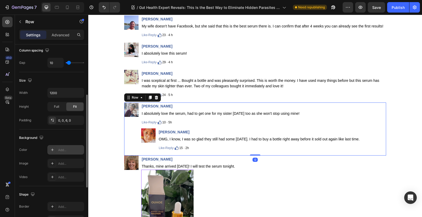
click at [70, 149] on div "Add..." at bounding box center [70, 150] width 25 height 5
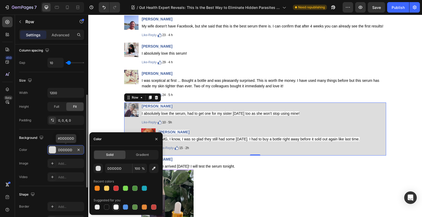
click at [115, 206] on div at bounding box center [115, 207] width 5 height 5
type input "FFFFFF"
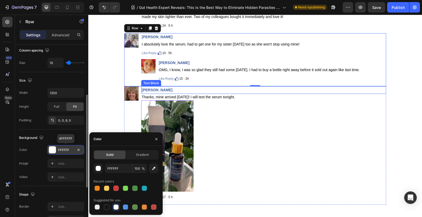
scroll to position [5727, 0]
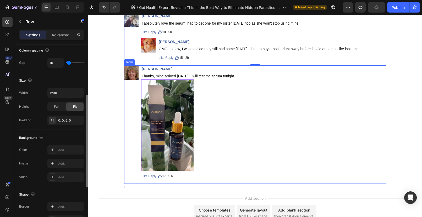
click at [131, 111] on div "Image" at bounding box center [131, 123] width 14 height 117
click at [55, 152] on div at bounding box center [52, 149] width 7 height 7
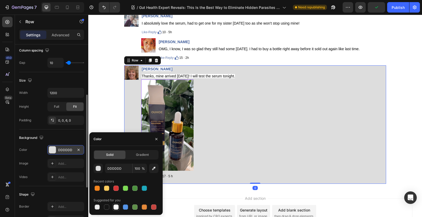
click at [113, 205] on div at bounding box center [115, 207] width 7 height 7
type input "FFFFFF"
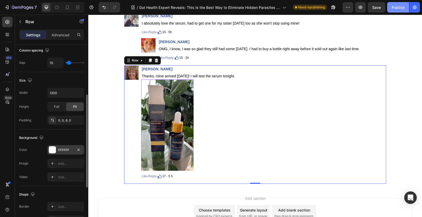
click at [393, 7] on div "Publish" at bounding box center [397, 7] width 13 height 5
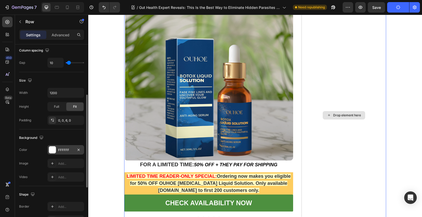
scroll to position [4808, 0]
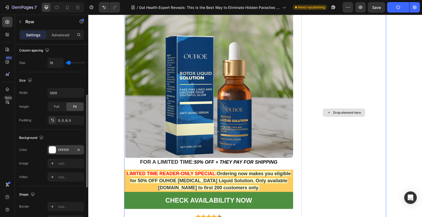
click at [345, 149] on div "Drop element here" at bounding box center [343, 113] width 85 height 404
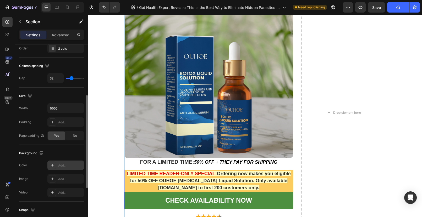
scroll to position [191, 0]
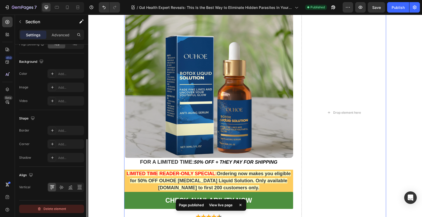
click at [50, 209] on div "Delete element" at bounding box center [51, 209] width 29 height 6
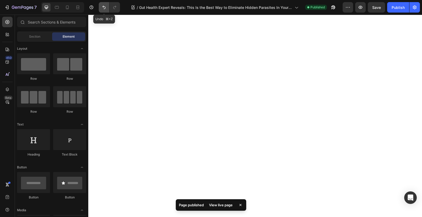
click at [104, 8] on icon "Undo/Redo" at bounding box center [103, 7] width 5 height 5
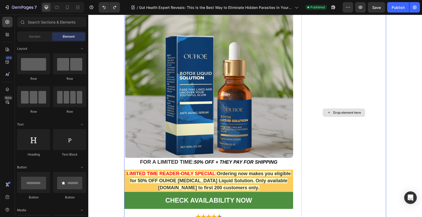
click at [343, 143] on div "Drop element here" at bounding box center [343, 113] width 85 height 404
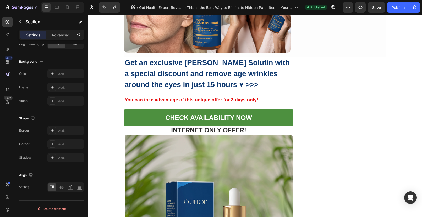
scroll to position [4666, 0]
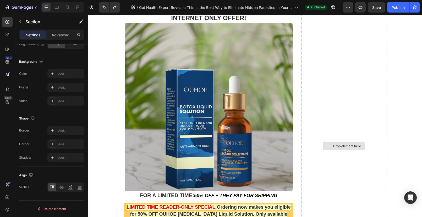
click at [342, 70] on div "Drop element here" at bounding box center [343, 147] width 85 height 404
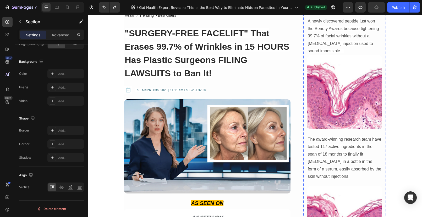
scroll to position [0, 0]
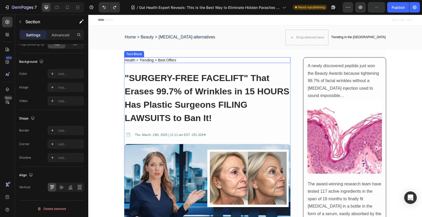
click at [230, 61] on p "Health > Trending > Best Offers" at bounding box center [207, 60] width 165 height 5
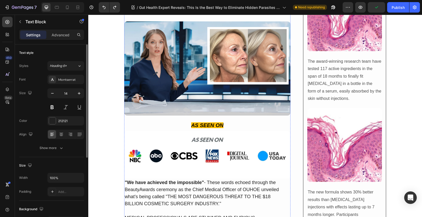
scroll to position [183, 0]
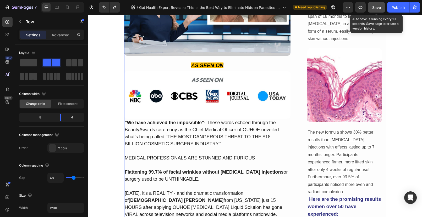
click at [377, 8] on span "Save" at bounding box center [376, 7] width 9 height 4
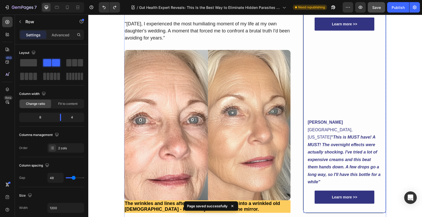
scroll to position [748, 0]
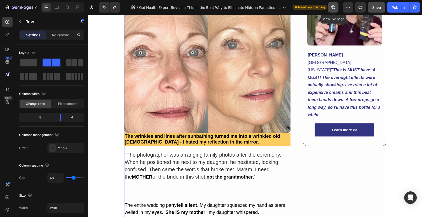
click at [332, 8] on icon "button" at bounding box center [331, 8] width 1 height 1
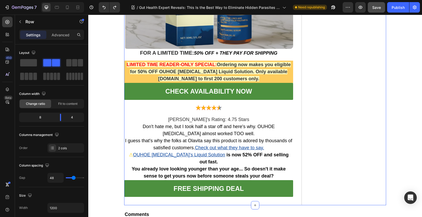
scroll to position [4961, 0]
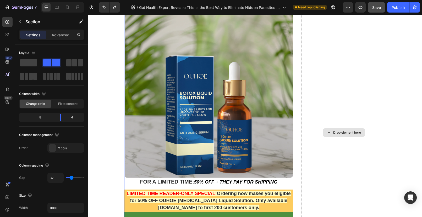
scroll to position [4671, 0]
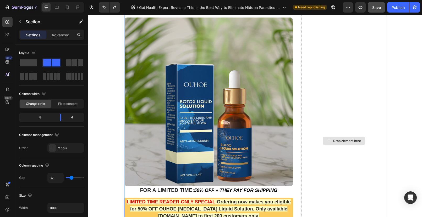
click at [347, 68] on div "Drop element here" at bounding box center [343, 141] width 85 height 404
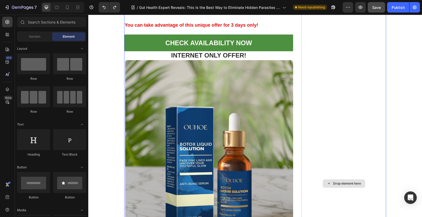
scroll to position [4565, 0]
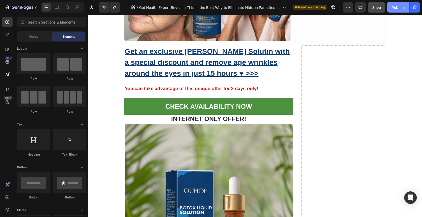
click at [393, 8] on div "Publish" at bounding box center [397, 7] width 13 height 5
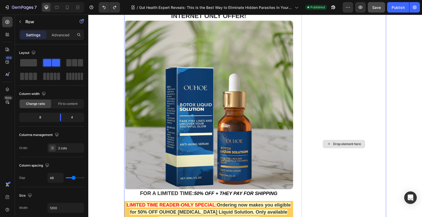
scroll to position [4672, 0]
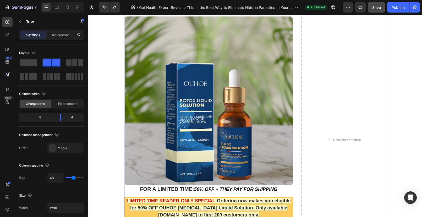
click at [293, 68] on div "Get an exclusive [PERSON_NAME] Solutin with a special discount and remove age w…" at bounding box center [255, 140] width 262 height 404
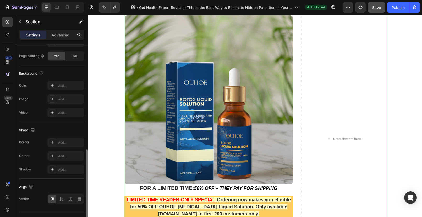
scroll to position [191, 0]
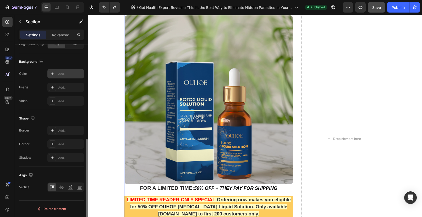
click at [64, 75] on div "Add..." at bounding box center [70, 74] width 25 height 5
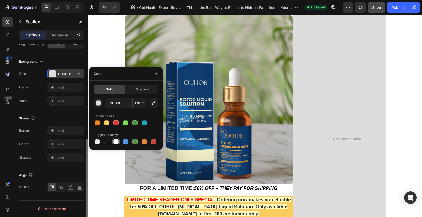
click at [118, 142] on div at bounding box center [115, 141] width 5 height 5
type input "FFFFFF"
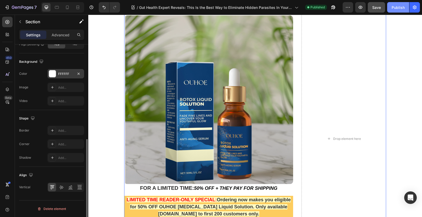
click at [396, 8] on div "Publish" at bounding box center [397, 7] width 13 height 5
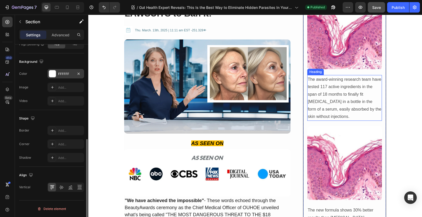
scroll to position [0, 0]
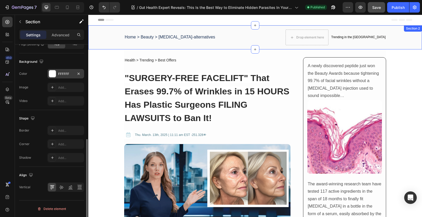
click at [234, 28] on div "Home > Beauty > [MEDICAL_DATA]-alternatives Text Block Drop element here Trendi…" at bounding box center [255, 37] width 334 height 24
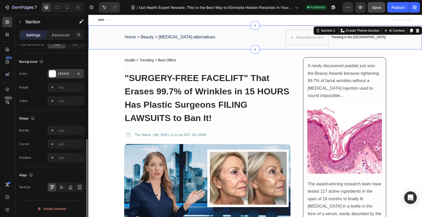
scroll to position [132, 0]
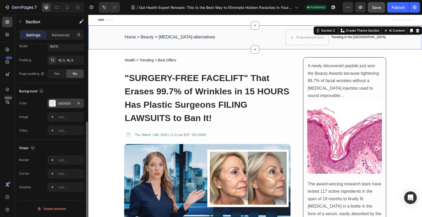
click at [63, 103] on div "000000" at bounding box center [65, 103] width 15 height 5
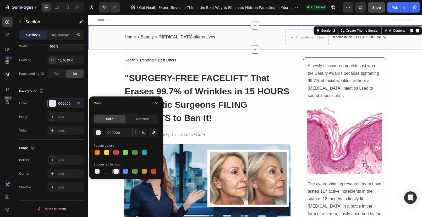
click at [118, 173] on div at bounding box center [115, 171] width 5 height 5
type input "FFFFFF"
type input "100"
click at [398, 6] on div "Publish" at bounding box center [397, 7] width 13 height 5
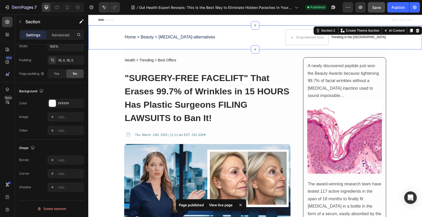
click at [186, 22] on div "Header" at bounding box center [255, 20] width 314 height 10
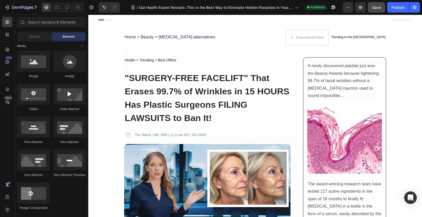
scroll to position [0, 0]
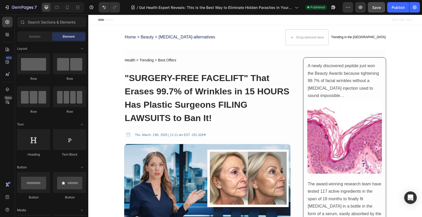
click at [101, 20] on span "Header" at bounding box center [104, 19] width 12 height 5
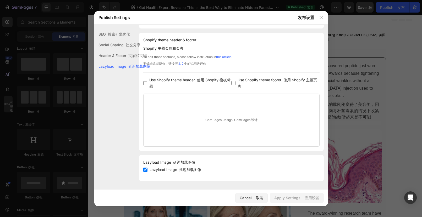
scroll to position [281, 0]
click at [119, 61] on div "Header & Footer 页眉和页脚" at bounding box center [122, 66] width 56 height 11
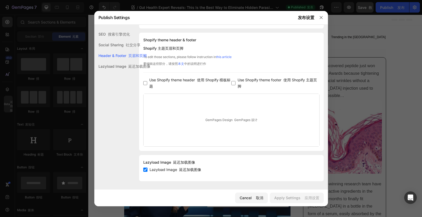
scroll to position [227, 0]
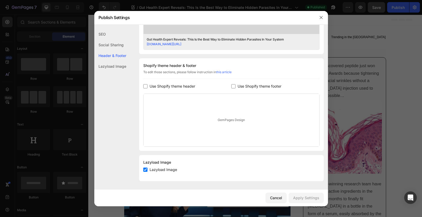
click at [118, 65] on div "Lazyload Image" at bounding box center [110, 66] width 32 height 11
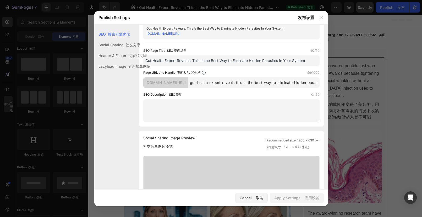
scroll to position [0, 0]
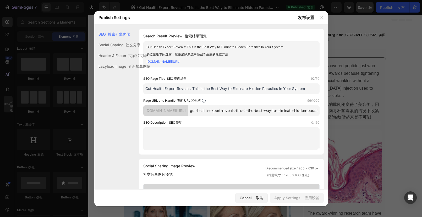
click at [118, 50] on div "Social Sharing 社交分享" at bounding box center [122, 55] width 56 height 11
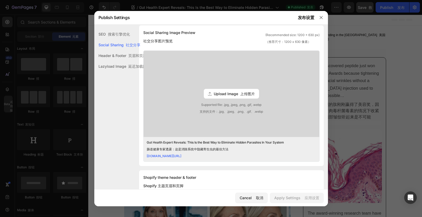
scroll to position [134, 0]
click at [118, 61] on div "Header & Footer 页眉和页脚" at bounding box center [122, 66] width 56 height 11
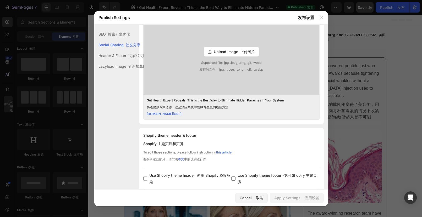
scroll to position [0, 0]
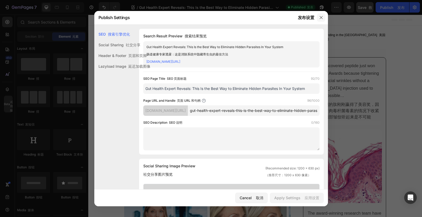
click at [321, 19] on icon "button" at bounding box center [321, 17] width 4 height 4
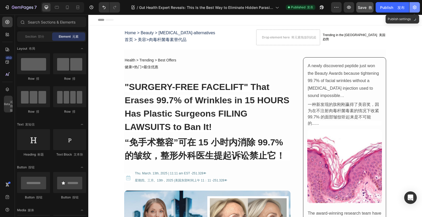
click at [417, 8] on icon "button" at bounding box center [414, 7] width 5 height 5
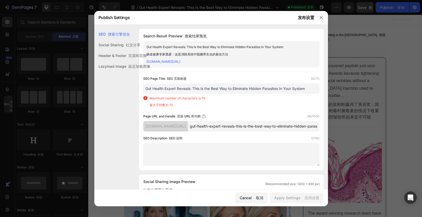
drag, startPoint x: 299, startPoint y: 92, endPoint x: 124, endPoint y: 89, distance: 175.4
paste input "OUHOE [MEDICAL_DATA] Liquid"
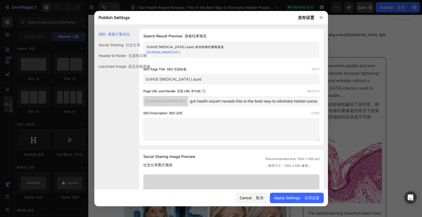
click at [146, 83] on div "SEO 搜索引擎优化 Social Sharing 社交分享 Header & Footer 页眉和页脚 Lazyload Image 延迟加载图像" at bounding box center [122, 127] width 56 height 196
click at [148, 85] on div "SEO 搜索引擎优化 Social Sharing 社交分享 Header & Footer 页眉和页脚 Lazyload Image 延迟加载图像" at bounding box center [122, 127] width 56 height 196
click at [148, 84] on div "SEO 搜索引擎优化 Social Sharing 社交分享 Header & Footer 页眉和页脚 Lazyload Image 延迟加载图像" at bounding box center [122, 127] width 56 height 196
click at [147, 84] on div "SEO 搜索引擎优化 Social Sharing 社交分享 Header & Footer 页眉和页脚 Lazyload Image 延迟加载图像" at bounding box center [122, 127] width 56 height 196
click at [187, 84] on input "OUHOE [MEDICAL_DATA] Liquid" at bounding box center [231, 79] width 176 height 10
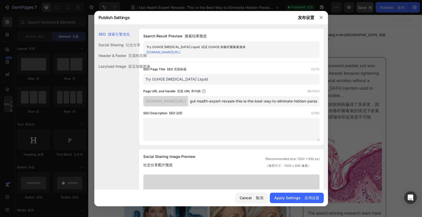
type input "Try OUHOE [MEDICAL_DATA] Liquid"
click at [239, 72] on div "SEO Page Title SEO 页面标题 22/70" at bounding box center [231, 69] width 176 height 5
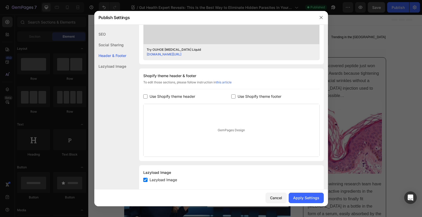
scroll to position [227, 0]
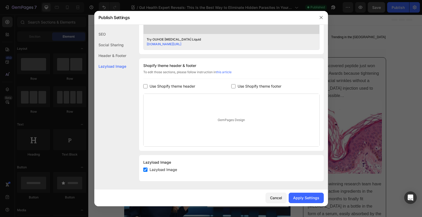
click at [146, 170] on input "checkbox" at bounding box center [145, 170] width 4 height 4
checkbox input "true"
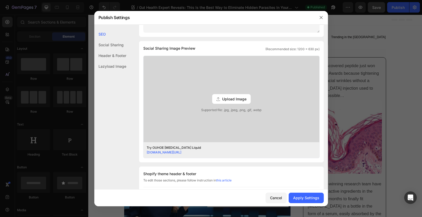
scroll to position [0, 0]
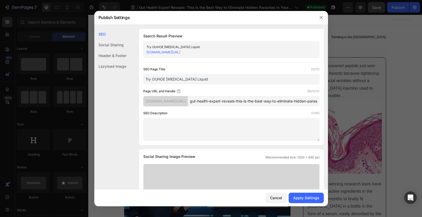
click at [105, 61] on div "Header & Footer" at bounding box center [110, 66] width 32 height 11
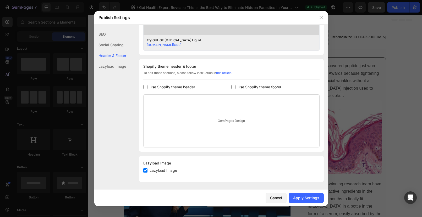
scroll to position [227, 0]
click at [145, 86] on input "checkbox" at bounding box center [145, 86] width 4 height 4
checkbox input "true"
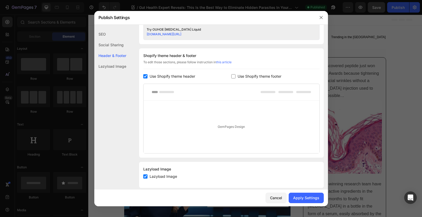
click at [231, 79] on input "checkbox" at bounding box center [233, 76] width 4 height 4
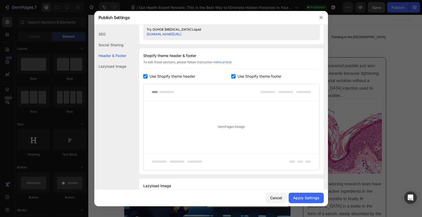
click at [231, 79] on input "checkbox" at bounding box center [233, 76] width 4 height 4
checkbox input "false"
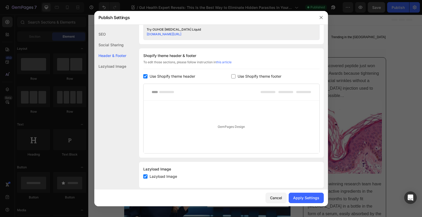
click at [145, 79] on input "checkbox" at bounding box center [145, 76] width 4 height 4
checkbox input "false"
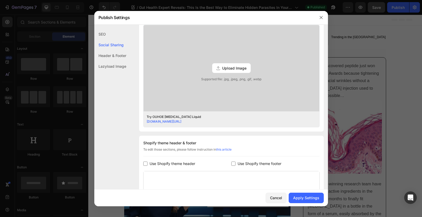
scroll to position [136, 0]
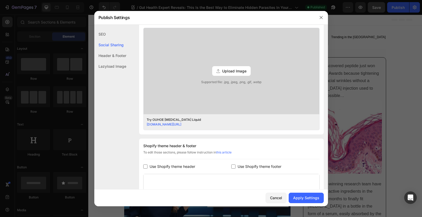
click at [109, 40] on div "SEO" at bounding box center [110, 45] width 32 height 11
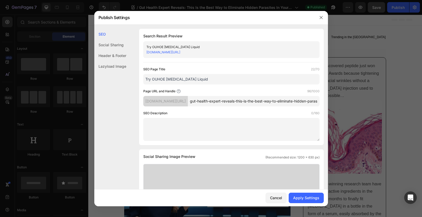
scroll to position [0, 66]
drag, startPoint x: 215, startPoint y: 106, endPoint x: 358, endPoint y: 113, distance: 142.3
click at [358, 113] on div "Publish Settings SEO Social Sharing Header & Footer Lazyload Image SEO Search R…" at bounding box center [211, 108] width 422 height 217
paste input "OUHOE [MEDICAL_DATA] Liquid"
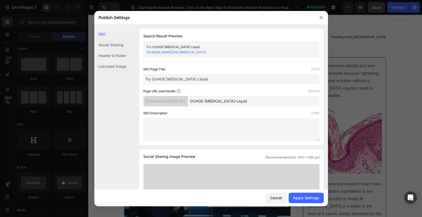
click at [216, 113] on div "SEO Description 0/160" at bounding box center [231, 113] width 176 height 5
click at [263, 102] on input "OUHOE-[MEDICAL_DATA]-Liquid" at bounding box center [254, 101] width 132 height 10
drag, startPoint x: 177, startPoint y: 101, endPoint x: 168, endPoint y: 102, distance: 8.7
click at [175, 102] on div "[DOMAIN_NAME][URL]" at bounding box center [165, 101] width 45 height 10
click at [252, 101] on input "OUHOE-[MEDICAL_DATA]-Liquid" at bounding box center [254, 101] width 132 height 10
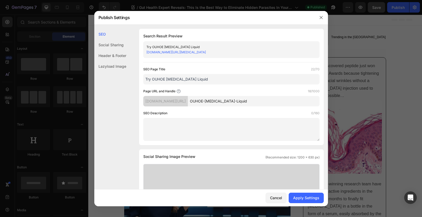
drag, startPoint x: 212, startPoint y: 99, endPoint x: 193, endPoint y: 98, distance: 19.2
click at [193, 98] on div "[DOMAIN_NAME][URL] OUHOE-[MEDICAL_DATA]-Liquid" at bounding box center [231, 101] width 176 height 10
paste input "[MEDICAL_DATA] Liquid Solution"
type input "[MEDICAL_DATA]-Liquid-Solution"
click at [227, 85] on div "SEO Page Title 22/70 Try OUHOE [MEDICAL_DATA] Liquid Page URL and Handle 21/100…" at bounding box center [231, 104] width 176 height 74
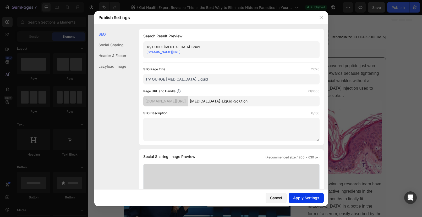
click at [309, 199] on div "Apply Settings" at bounding box center [306, 197] width 26 height 5
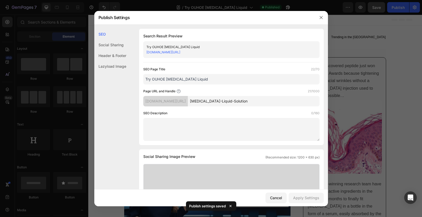
click at [112, 50] on div "Social Sharing" at bounding box center [110, 55] width 32 height 11
click at [321, 15] on icon "button" at bounding box center [321, 17] width 4 height 4
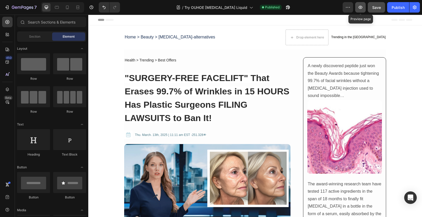
click at [360, 7] on icon "button" at bounding box center [360, 7] width 4 height 3
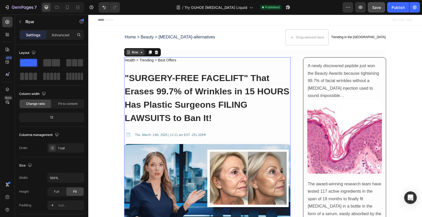
click at [135, 54] on div "Row" at bounding box center [135, 52] width 9 height 5
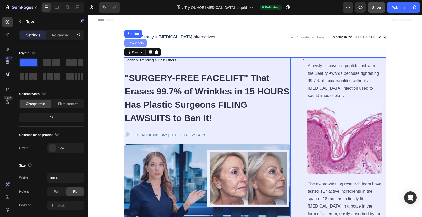
click at [134, 46] on div "Row 2 cols" at bounding box center [135, 43] width 22 height 8
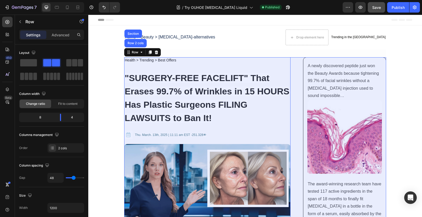
scroll to position [132, 0]
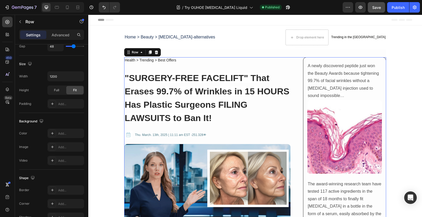
click at [61, 40] on div "Settings Advanced" at bounding box center [51, 37] width 73 height 15
click at [60, 38] on div "Advanced" at bounding box center [60, 35] width 26 height 8
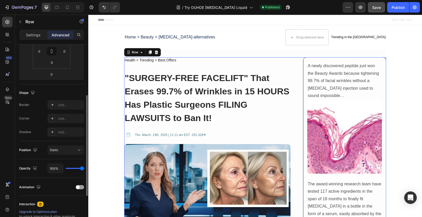
scroll to position [0, 0]
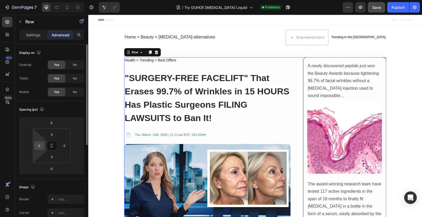
click at [39, 144] on input "0" at bounding box center [39, 146] width 8 height 8
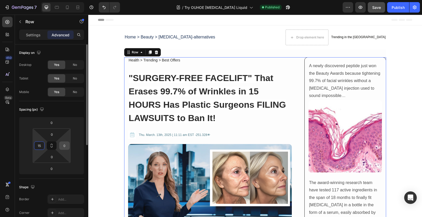
type input "15"
click at [65, 148] on input "0" at bounding box center [64, 146] width 8 height 8
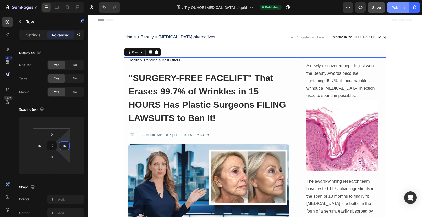
type input "15"
click at [392, 8] on div "Publish" at bounding box center [397, 7] width 13 height 5
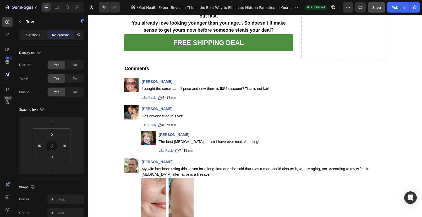
scroll to position [5042, 0]
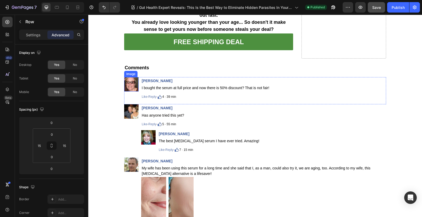
click at [127, 77] on div "Image" at bounding box center [130, 74] width 13 height 6
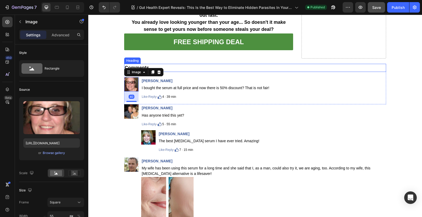
click at [238, 72] on h2 "Comments" at bounding box center [255, 68] width 262 height 8
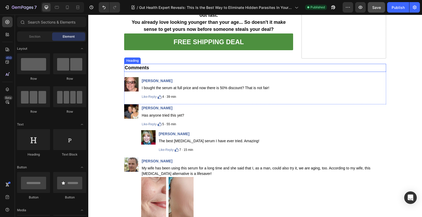
click at [164, 72] on h2 "Comments" at bounding box center [255, 68] width 262 height 8
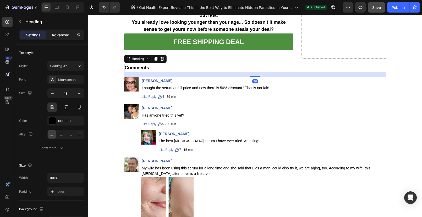
click at [58, 35] on p "Advanced" at bounding box center [61, 34] width 18 height 5
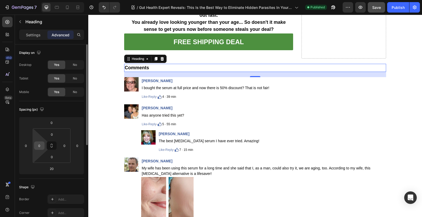
click at [41, 146] on input "0" at bounding box center [39, 146] width 8 height 8
type input "15"
click at [63, 146] on input "0" at bounding box center [64, 146] width 8 height 8
type input "15"
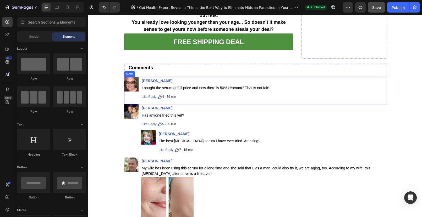
click at [124, 103] on div "Image" at bounding box center [131, 90] width 14 height 26
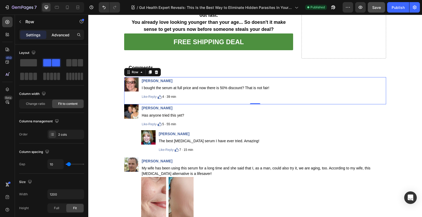
click at [61, 31] on div "Advanced" at bounding box center [60, 35] width 26 height 8
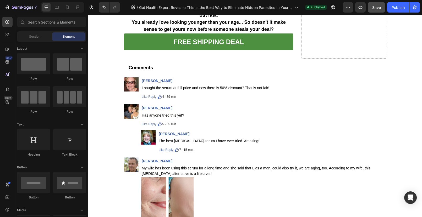
drag, startPoint x: 118, startPoint y: 92, endPoint x: 194, endPoint y: 166, distance: 105.7
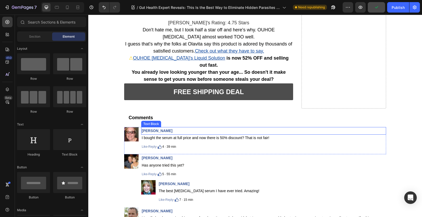
scroll to position [4992, 0]
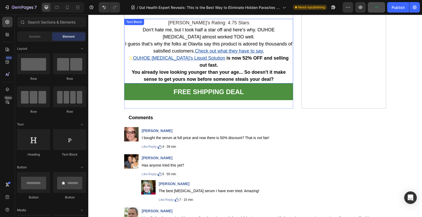
click at [125, 55] on p "I guess that's why the folks at Olavita say this product is adored by thousands…" at bounding box center [209, 48] width 168 height 14
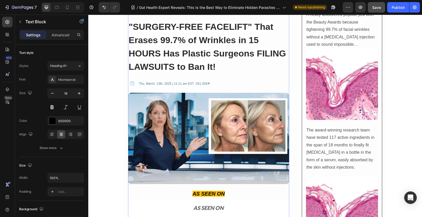
scroll to position [0, 0]
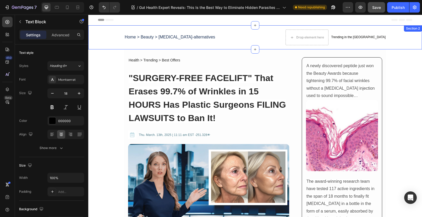
click at [144, 46] on div "Home > Beauty > [MEDICAL_DATA]-alternatives Text Block Drop element here Trendi…" at bounding box center [255, 37] width 334 height 24
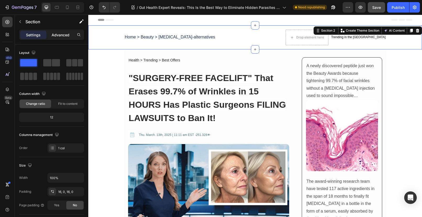
click at [65, 36] on p "Advanced" at bounding box center [61, 34] width 18 height 5
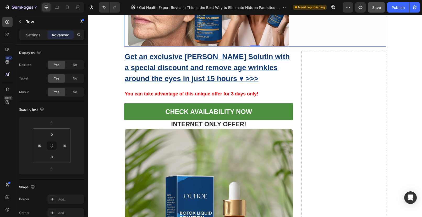
scroll to position [4592, 0]
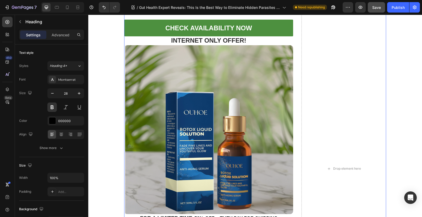
click at [297, 106] on div "Get an exclusive [PERSON_NAME] Solutin with a special discount and remove age w…" at bounding box center [255, 169] width 262 height 404
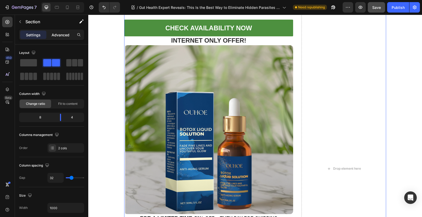
click at [62, 34] on p "Advanced" at bounding box center [61, 34] width 18 height 5
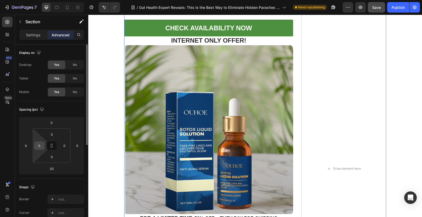
click at [40, 145] on input "0" at bounding box center [39, 146] width 8 height 8
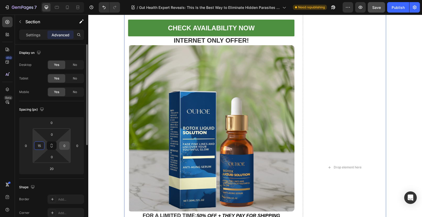
type input "15"
click at [64, 145] on input "0" at bounding box center [64, 146] width 8 height 8
type input "15"
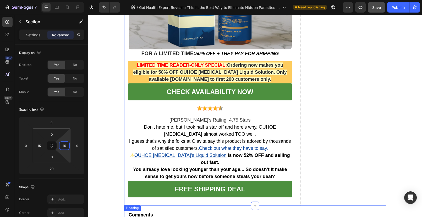
scroll to position [5004, 0]
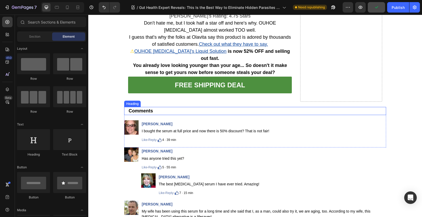
click at [249, 110] on h2 "Comments" at bounding box center [255, 111] width 254 height 8
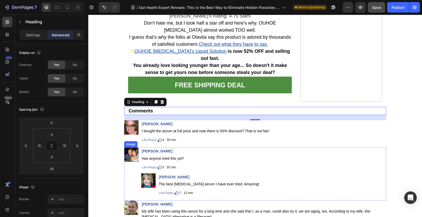
click at [124, 150] on img at bounding box center [131, 155] width 14 height 14
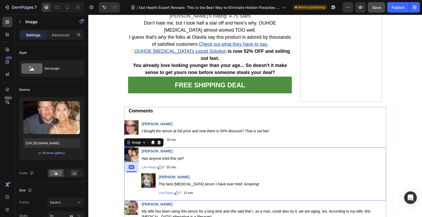
click at [128, 181] on div "Image 40" at bounding box center [131, 173] width 14 height 51
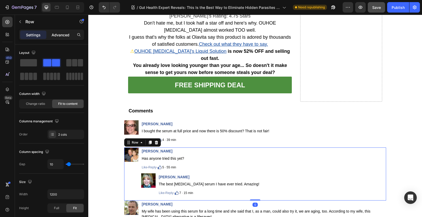
click at [54, 36] on p "Advanced" at bounding box center [61, 34] width 18 height 5
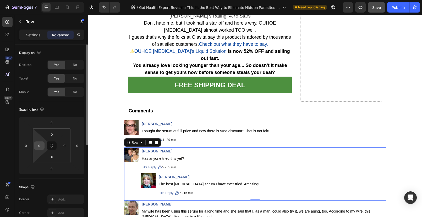
click at [41, 147] on input "0" at bounding box center [39, 146] width 8 height 8
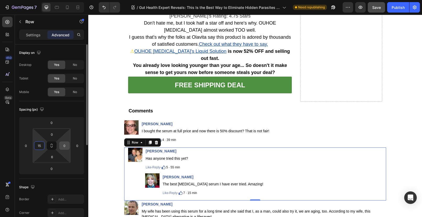
type input "15"
click at [63, 144] on input "0" at bounding box center [64, 146] width 8 height 8
type input "15"
click at [126, 177] on div "Image [PERSON_NAME] Text Block Has anyone tried this yet? Text Block Like · Rep…" at bounding box center [255, 174] width 262 height 53
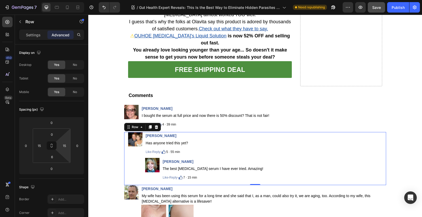
scroll to position [5021, 0]
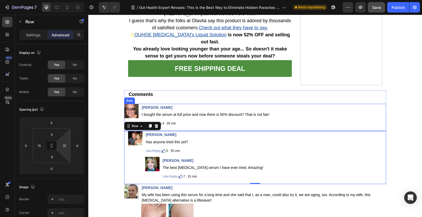
click at [125, 119] on div "Image" at bounding box center [131, 117] width 14 height 26
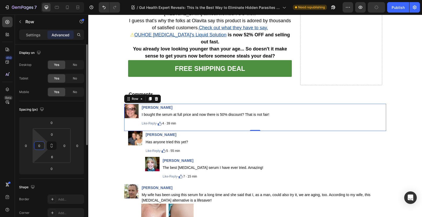
click at [41, 146] on input "0" at bounding box center [39, 146] width 8 height 8
type input "15"
click at [64, 145] on input "0" at bounding box center [64, 146] width 8 height 8
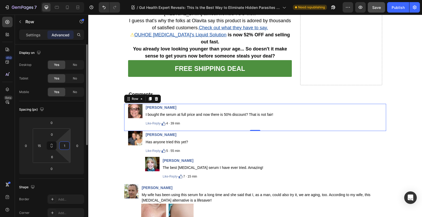
type input "15"
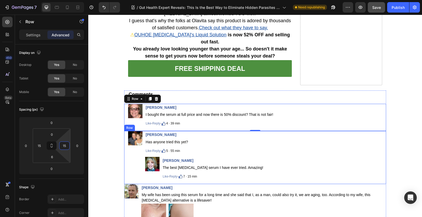
click at [134, 156] on div "Image" at bounding box center [135, 156] width 14 height 51
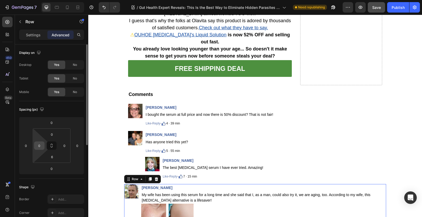
click at [41, 146] on input "0" at bounding box center [39, 146] width 8 height 8
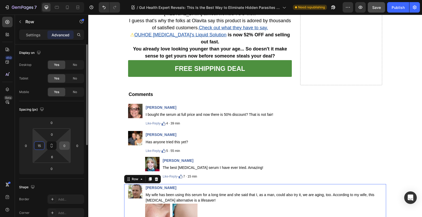
type input "15"
click at [64, 147] on input "0" at bounding box center [64, 146] width 8 height 8
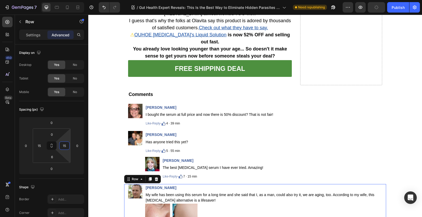
type input "15"
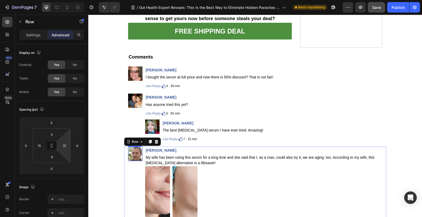
scroll to position [5121, 0]
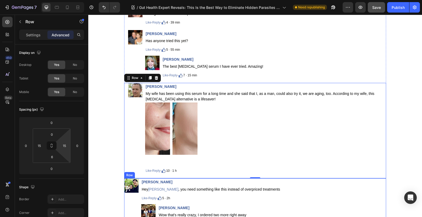
click at [129, 202] on div "Image" at bounding box center [131, 204] width 14 height 51
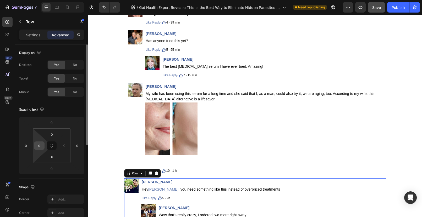
click at [39, 147] on input "0" at bounding box center [39, 146] width 8 height 8
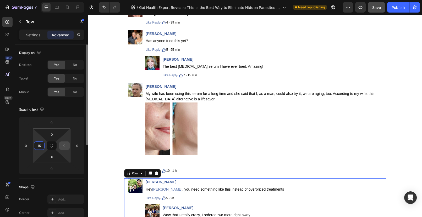
type input "15"
click at [65, 146] on input "0" at bounding box center [64, 146] width 8 height 8
type input "15"
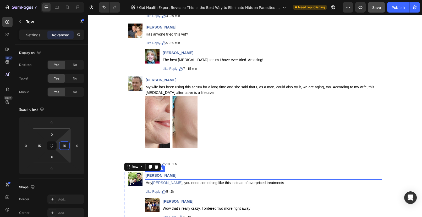
scroll to position [5214, 0]
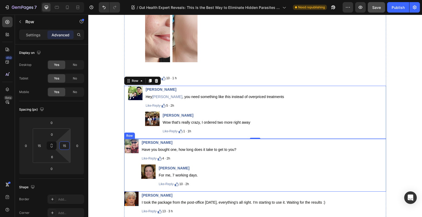
click at [131, 175] on div "Image" at bounding box center [131, 164] width 14 height 51
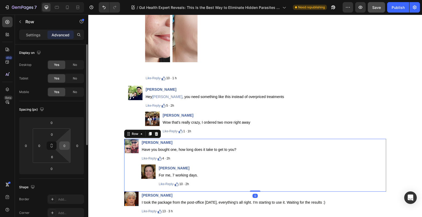
click at [65, 145] on input "0" at bounding box center [64, 146] width 8 height 8
type input "15"
click at [38, 148] on input "0" at bounding box center [39, 146] width 8 height 8
type input "15"
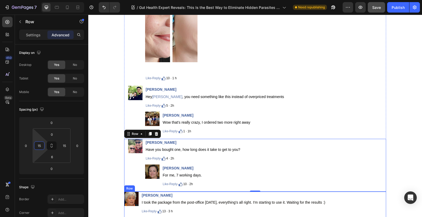
click at [131, 209] on div "Image" at bounding box center [131, 205] width 14 height 26
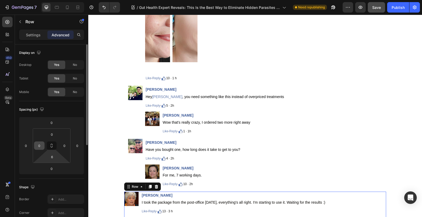
click at [37, 146] on input "0" at bounding box center [39, 146] width 8 height 8
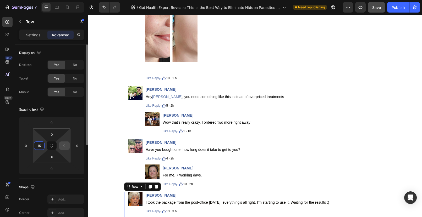
type input "15"
click at [66, 146] on input "0" at bounding box center [64, 146] width 8 height 8
type input "15"
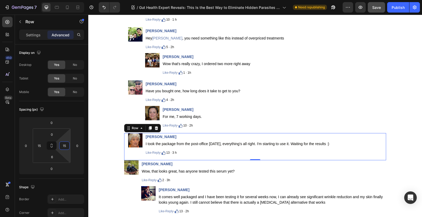
scroll to position [5291, 0]
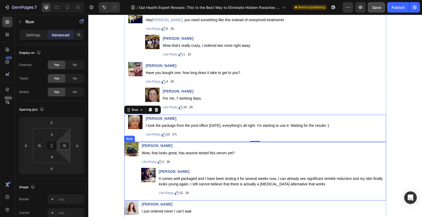
click at [130, 177] on div "Image" at bounding box center [131, 170] width 14 height 57
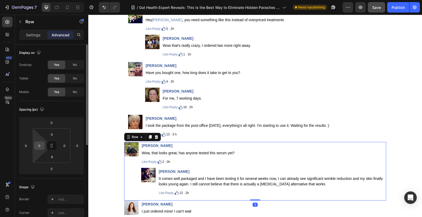
click at [39, 148] on input "0" at bounding box center [39, 146] width 8 height 8
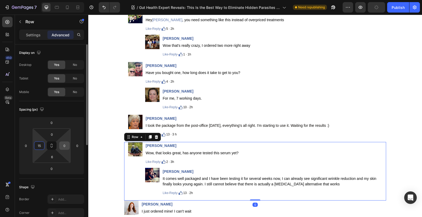
type input "15"
click at [64, 146] on input "0" at bounding box center [64, 146] width 8 height 8
type input "15"
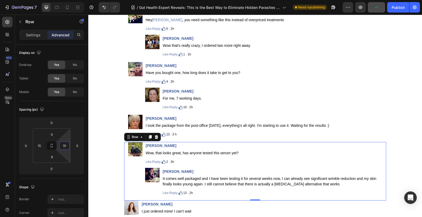
scroll to position [5335, 0]
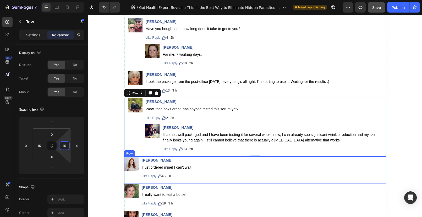
click at [124, 175] on div "Image" at bounding box center [131, 170] width 14 height 26
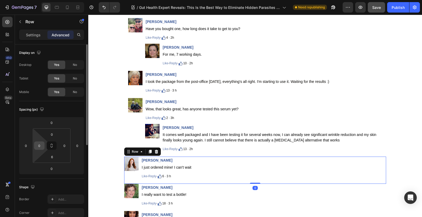
click at [38, 144] on input "0" at bounding box center [39, 146] width 8 height 8
type input "15"
click at [59, 0] on html "7 Version history / Gut Health Expert Reveals: This Is the Best Way to Eliminat…" at bounding box center [211, 0] width 422 height 0
type input "15"
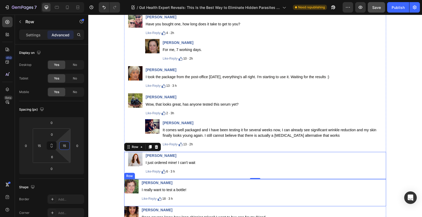
scroll to position [5345, 0]
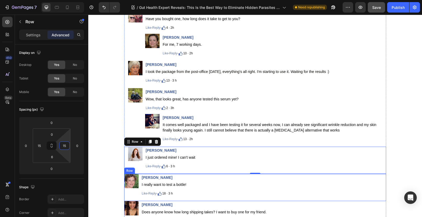
click at [128, 190] on div "Image" at bounding box center [131, 187] width 14 height 26
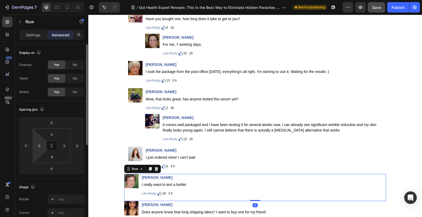
click at [34, 0] on html "7 Version history / Gut Health Expert Reveals: This Is the Best Way to Eliminat…" at bounding box center [211, 0] width 422 height 0
click at [38, 146] on input "0" at bounding box center [39, 146] width 8 height 8
drag, startPoint x: 42, startPoint y: 145, endPoint x: 37, endPoint y: 145, distance: 5.2
click at [37, 145] on input "10" at bounding box center [39, 146] width 8 height 8
type input "15"
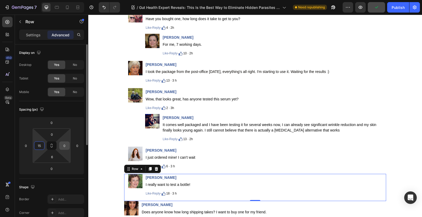
click at [65, 147] on input "0" at bounding box center [64, 146] width 8 height 8
type input "15"
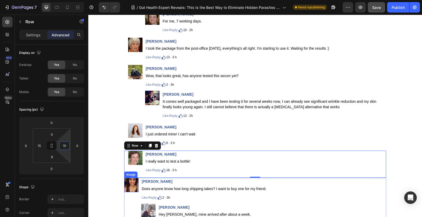
scroll to position [5431, 0]
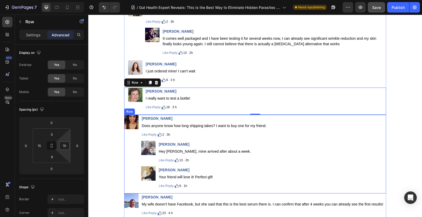
click at [125, 161] on div "Image" at bounding box center [131, 153] width 14 height 77
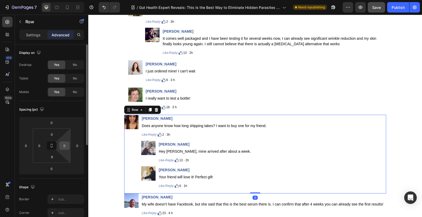
click at [63, 145] on input "0" at bounding box center [64, 146] width 8 height 8
type input "15"
click at [40, 147] on input "0" at bounding box center [39, 146] width 8 height 8
type input "15"
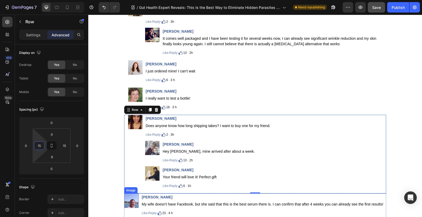
scroll to position [5475, 0]
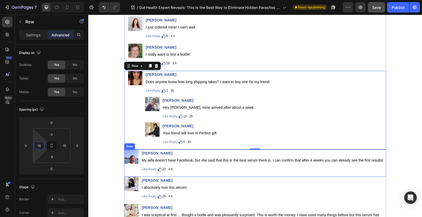
click at [126, 169] on div "Image" at bounding box center [131, 163] width 14 height 26
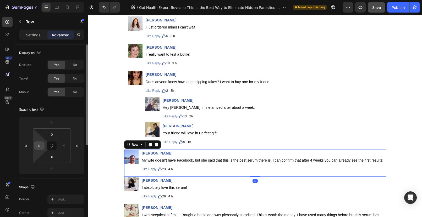
click at [40, 147] on input "0" at bounding box center [39, 146] width 8 height 8
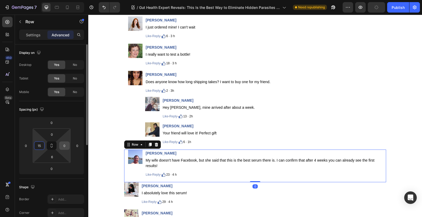
type input "15"
click at [64, 145] on input "0" at bounding box center [64, 146] width 8 height 8
type input "15"
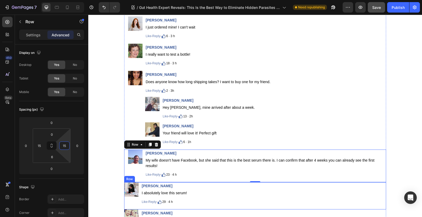
click at [128, 204] on div "Image" at bounding box center [131, 195] width 14 height 26
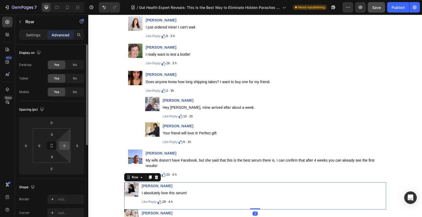
click at [65, 148] on input "0" at bounding box center [64, 146] width 8 height 8
type input "15"
click at [42, 145] on input "0" at bounding box center [39, 146] width 8 height 8
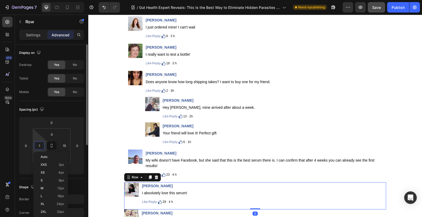
type input "15"
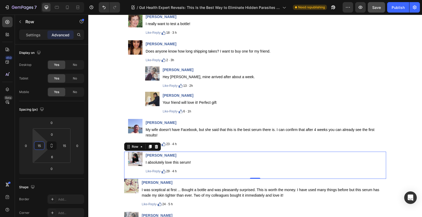
scroll to position [5527, 0]
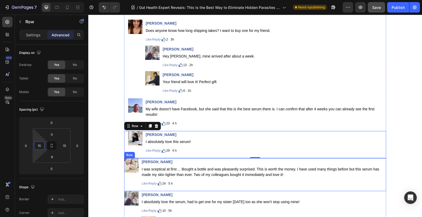
click at [129, 180] on div "Image" at bounding box center [131, 173] width 14 height 31
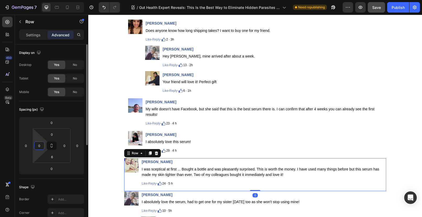
click at [38, 146] on input "0" at bounding box center [39, 146] width 8 height 8
type input "15"
click at [66, 148] on input "0" at bounding box center [64, 146] width 8 height 8
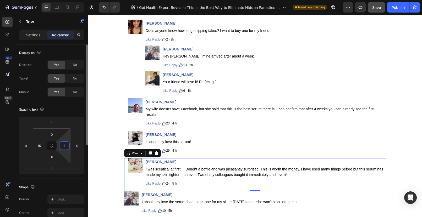
type input "15"
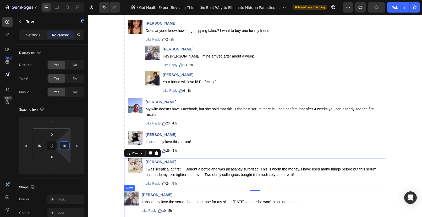
click at [129, 209] on div "Image" at bounding box center [131, 216] width 14 height 51
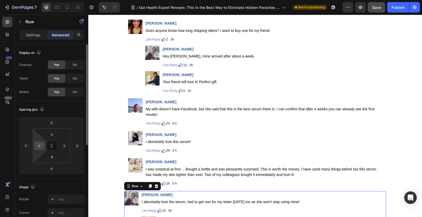
click at [40, 146] on input "0" at bounding box center [39, 146] width 8 height 8
type input "15"
click at [66, 147] on input "0" at bounding box center [64, 146] width 8 height 8
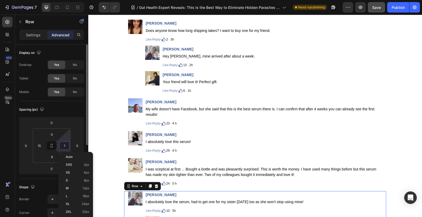
type input "15"
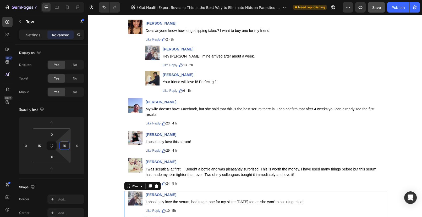
scroll to position [5629, 0]
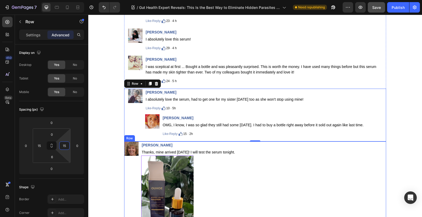
click at [129, 173] on div "Image" at bounding box center [131, 200] width 14 height 117
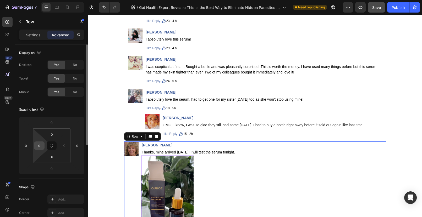
click at [39, 147] on input "0" at bounding box center [39, 146] width 8 height 8
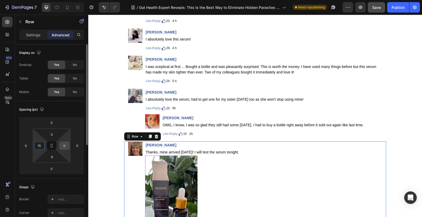
type input "15"
click at [61, 146] on input "0" at bounding box center [64, 146] width 8 height 8
type input "15"
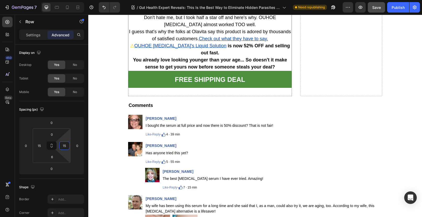
scroll to position [5055, 0]
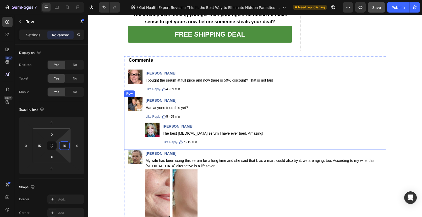
click at [129, 128] on div "Image" at bounding box center [135, 122] width 14 height 51
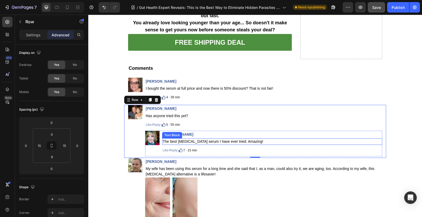
scroll to position [5047, 0]
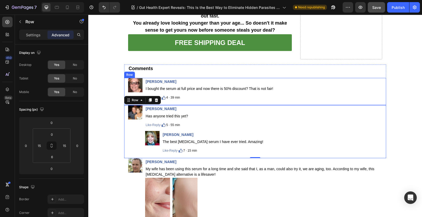
click at [124, 84] on div "Image [PERSON_NAME] Text Block I bought the serum at full price and now there i…" at bounding box center [255, 91] width 262 height 27
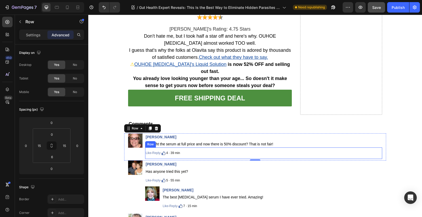
scroll to position [4991, 0]
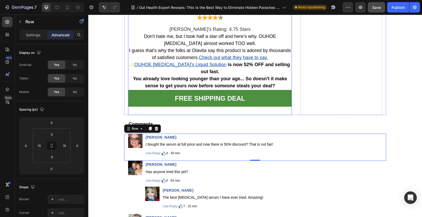
click at [138, 109] on div "Free Shipping Deal Button" at bounding box center [210, 102] width 164 height 25
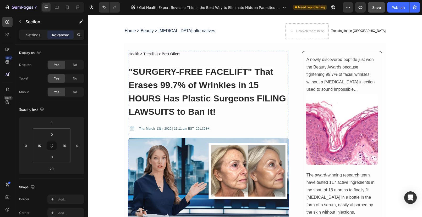
scroll to position [0, 0]
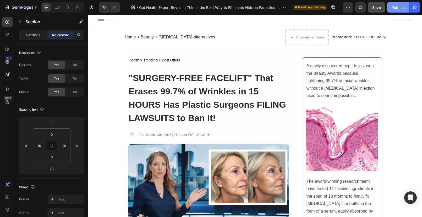
click at [398, 9] on div "Publish" at bounding box center [397, 7] width 13 height 5
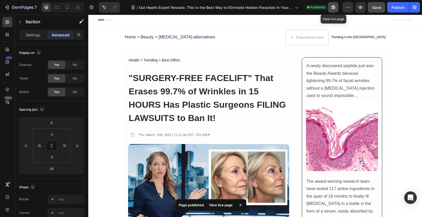
click at [332, 8] on icon "button" at bounding box center [331, 8] width 1 height 1
